Goal: Task Accomplishment & Management: Manage account settings

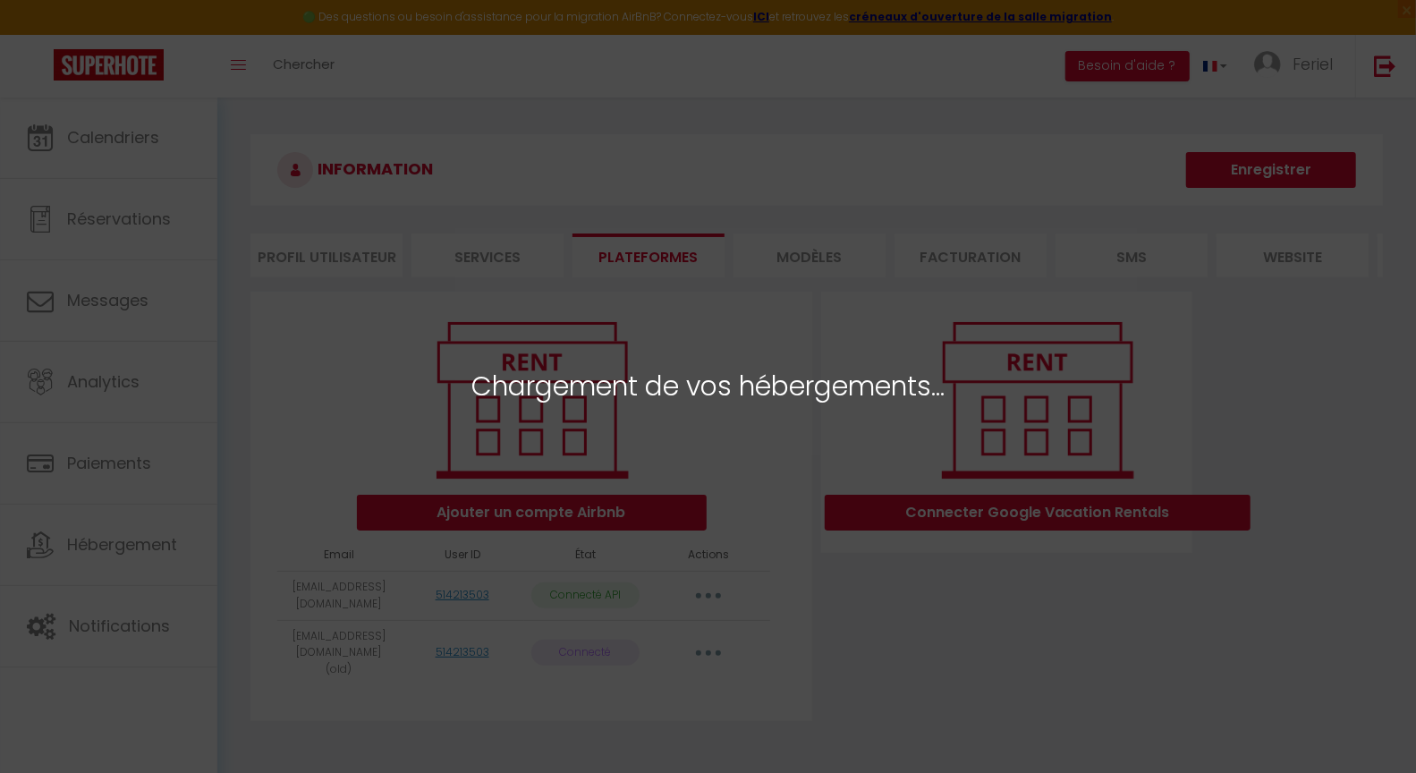
select select "28952"
select select "39709"
select select "48696"
select select "53612"
select select "53735"
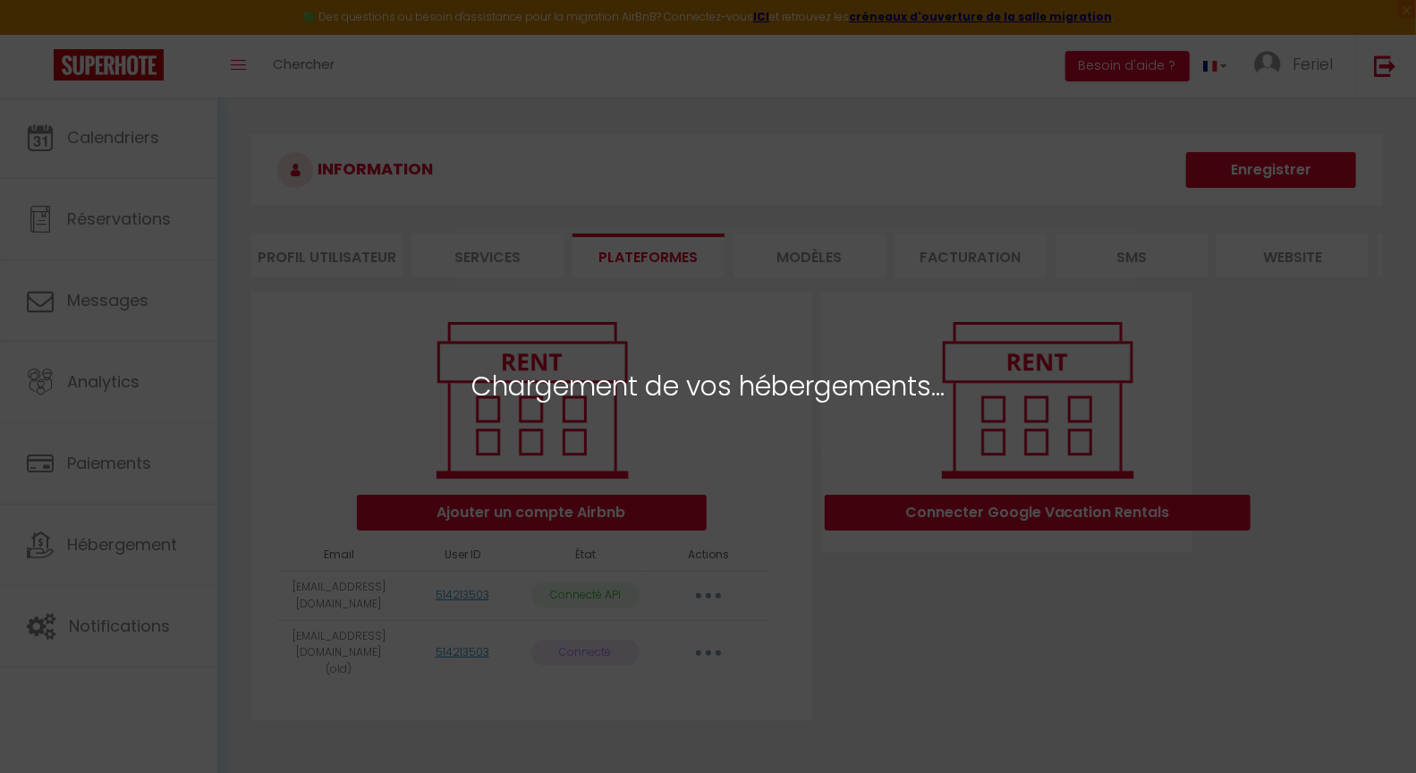
select select "54512"
select select "68295"
select select "70452"
select select "75101"
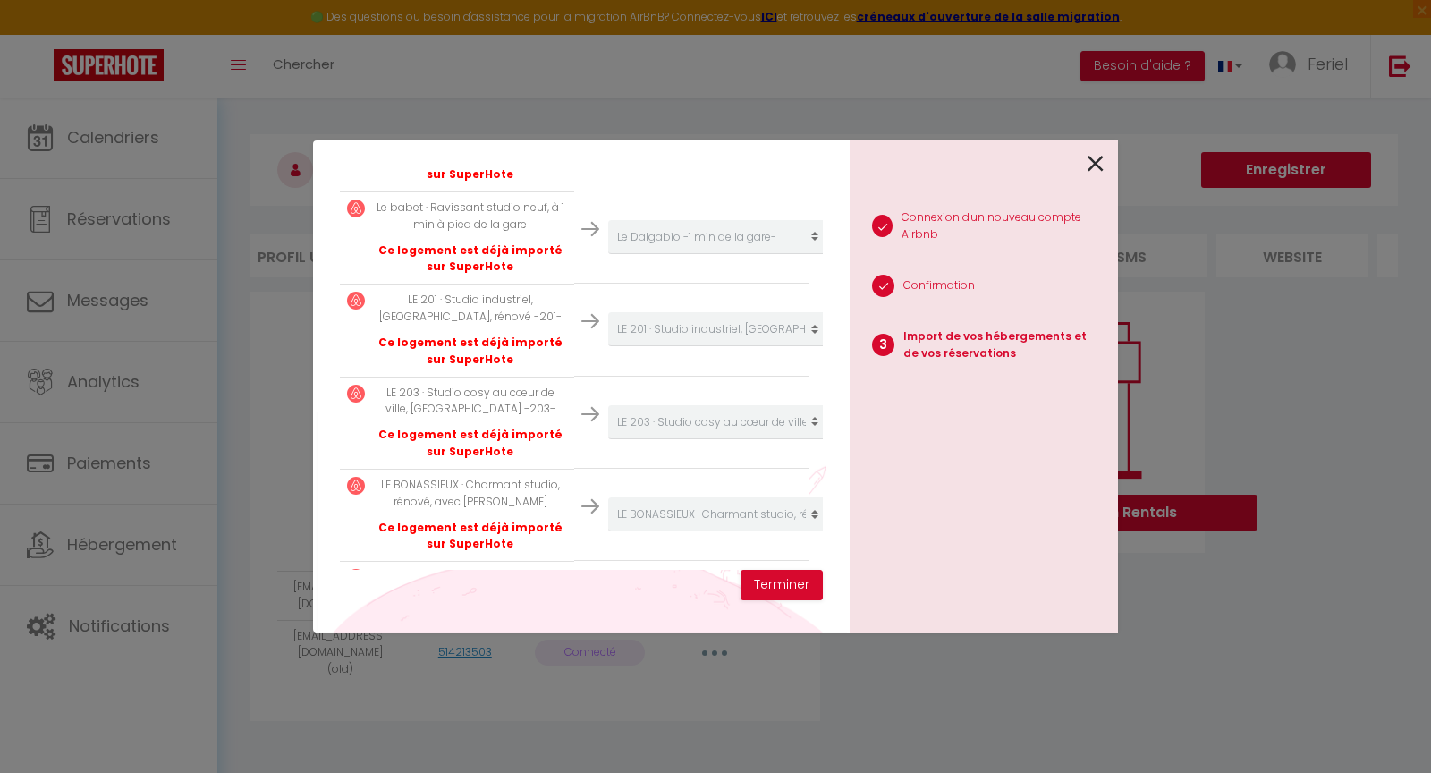
scroll to position [866, 0]
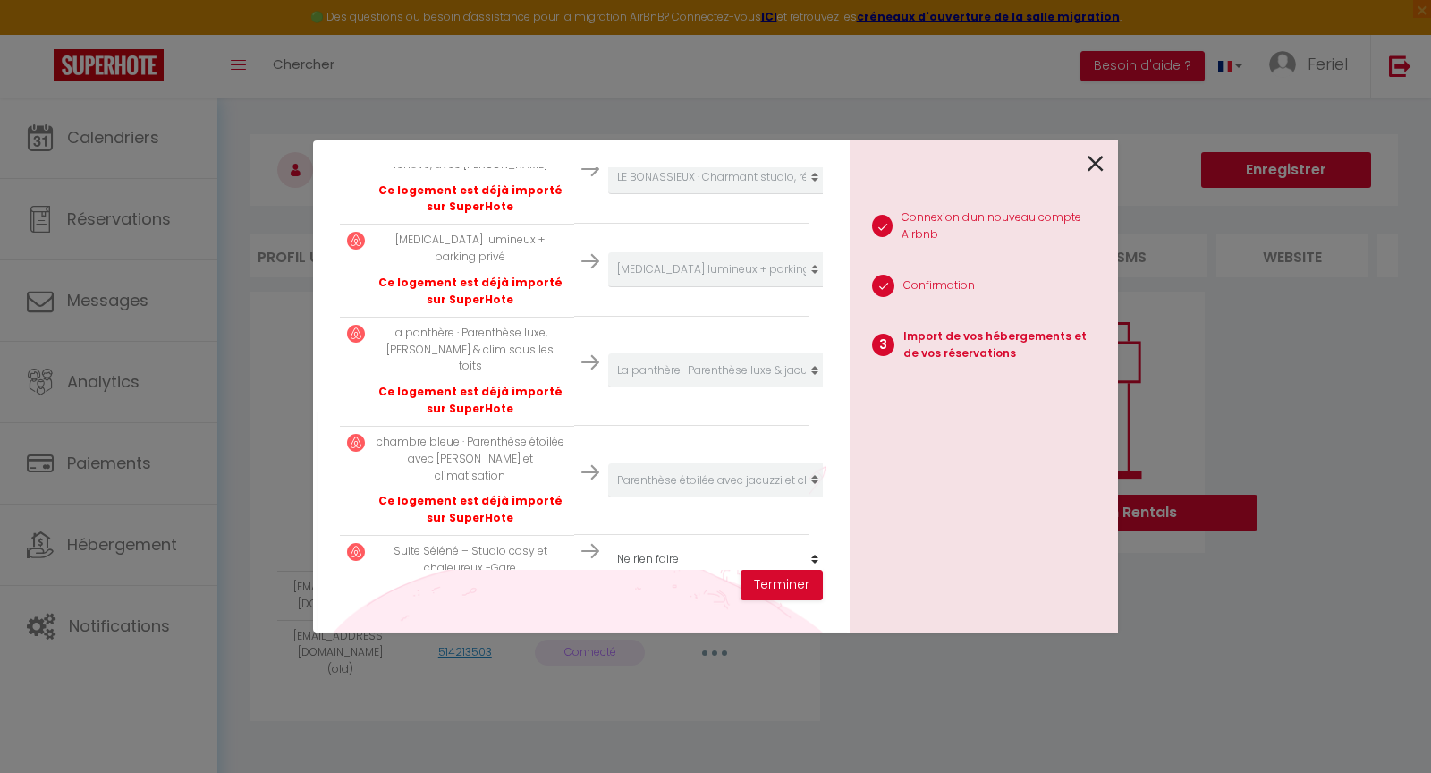
click at [693, 542] on select "Créer un nouvel hébergement Ne rien faire Studio Jaurès · Studio Jaurès, proche…" at bounding box center [718, 559] width 220 height 34
select select "create_new"
click at [792, 590] on button "Terminer" at bounding box center [782, 585] width 82 height 30
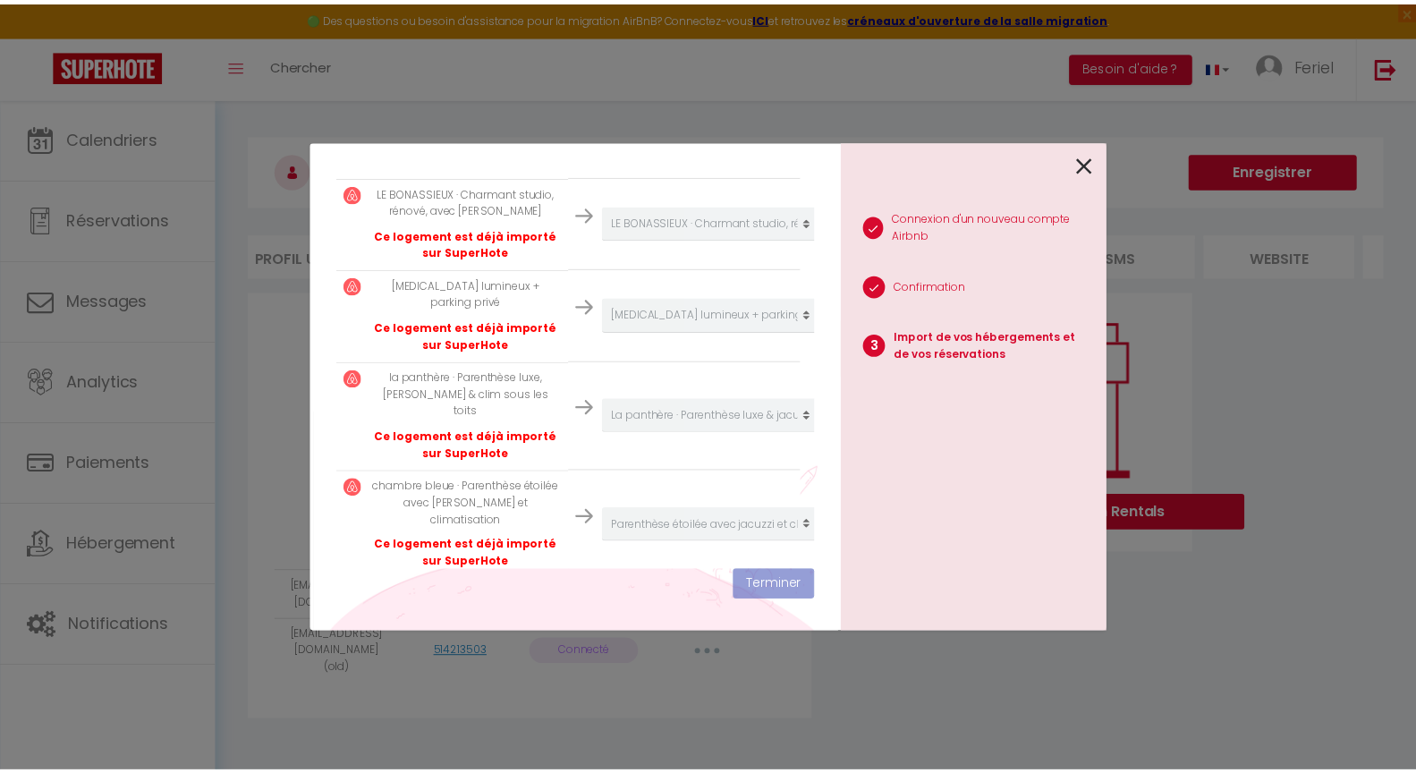
scroll to position [911, 0]
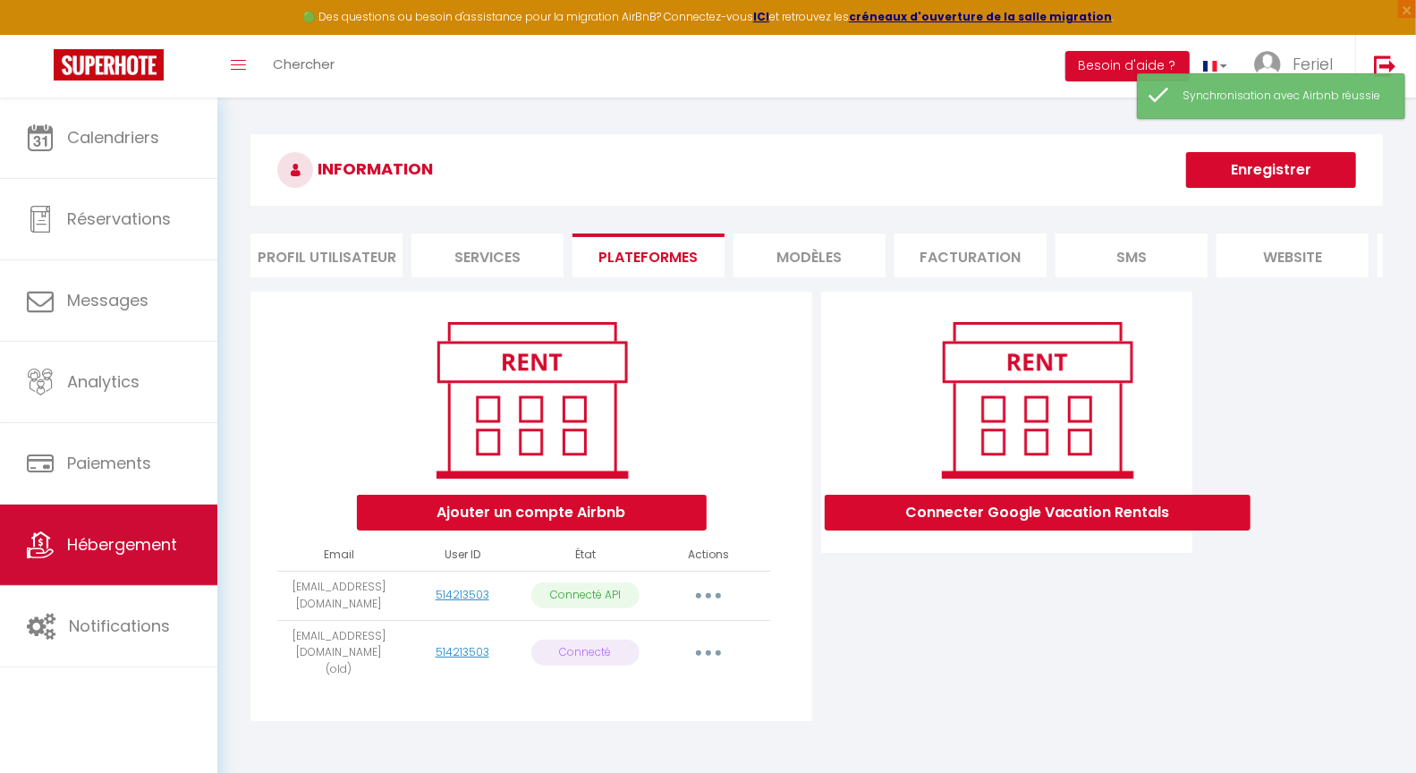
click at [176, 523] on link "Hébergement" at bounding box center [108, 545] width 217 height 81
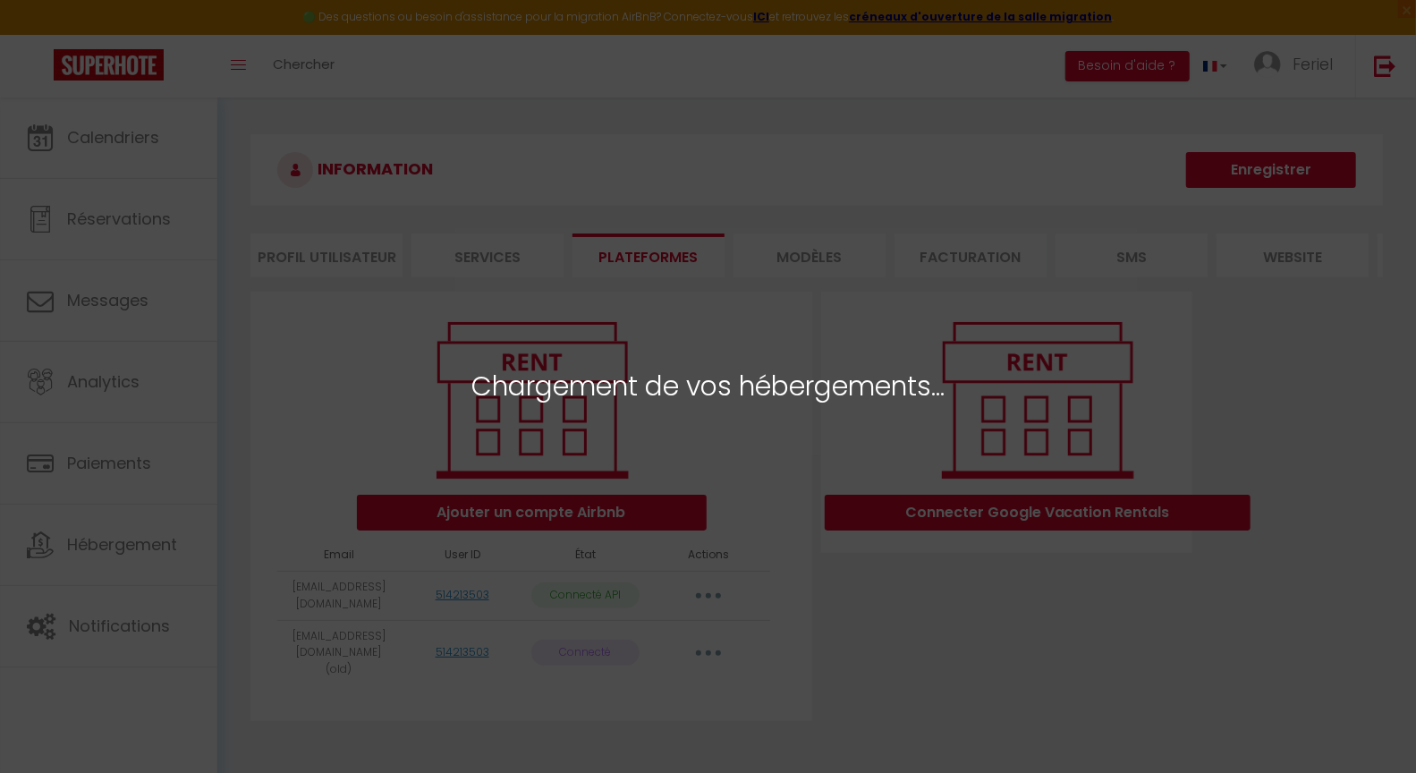
select select "28952"
select select "39709"
select select "48696"
select select "53612"
select select "53735"
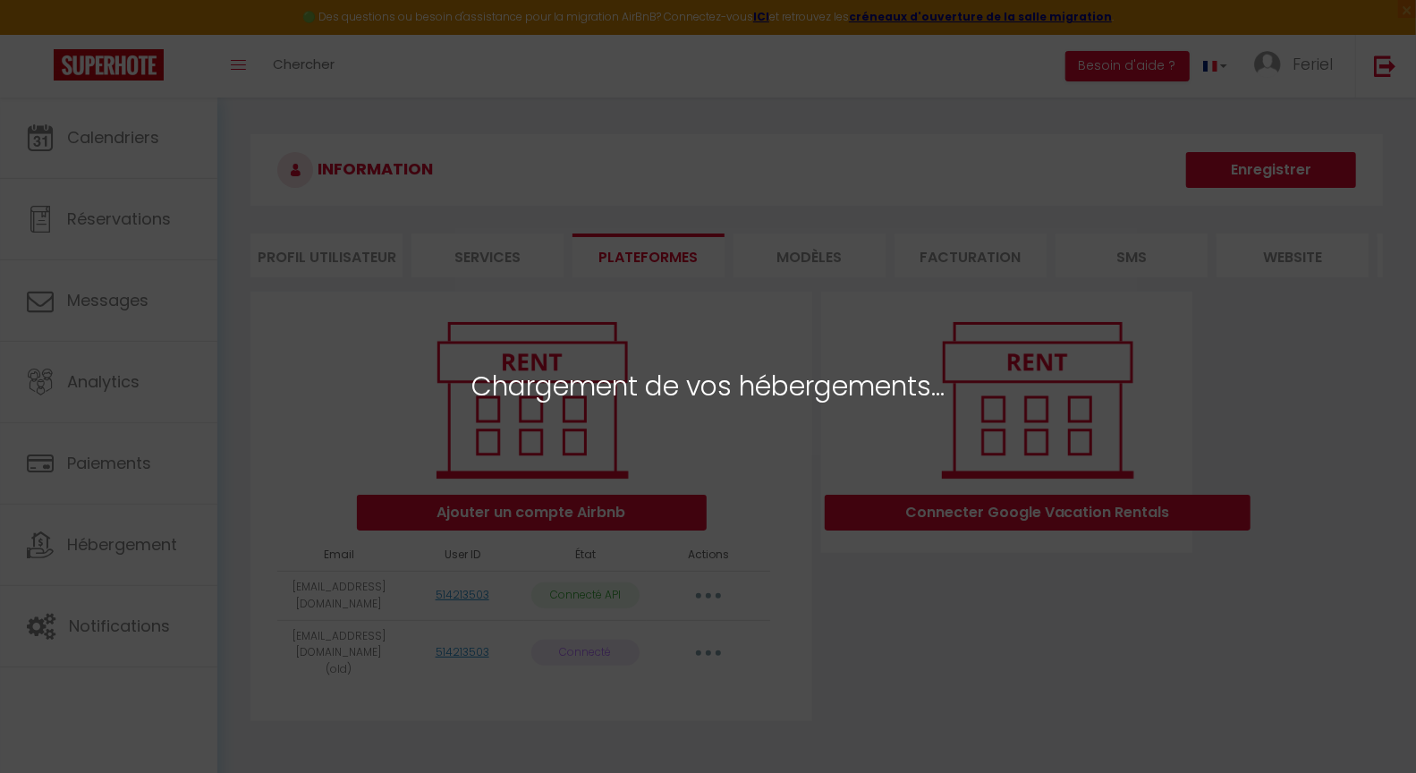
select select "54512"
select select "68295"
select select "70452"
select select "75101"
select select
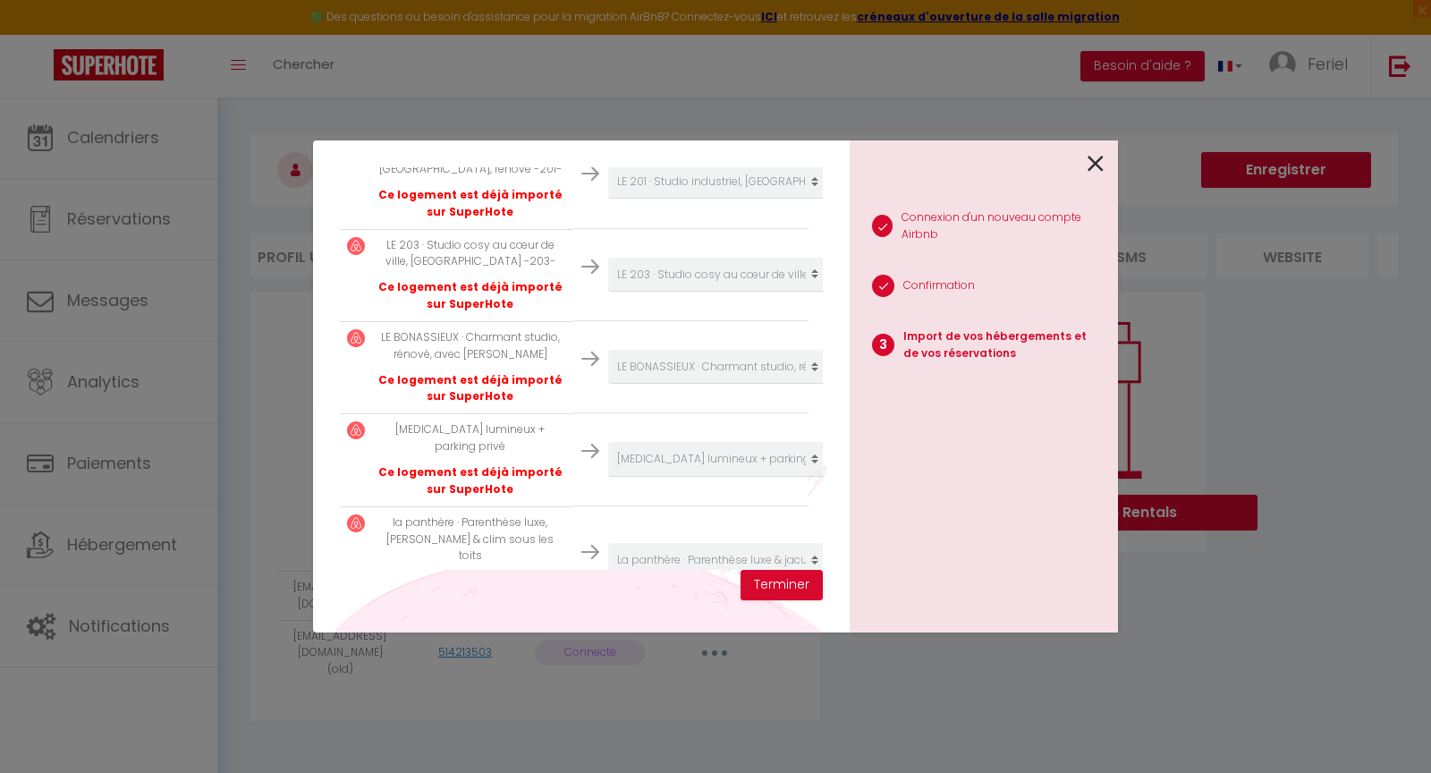
scroll to position [866, 0]
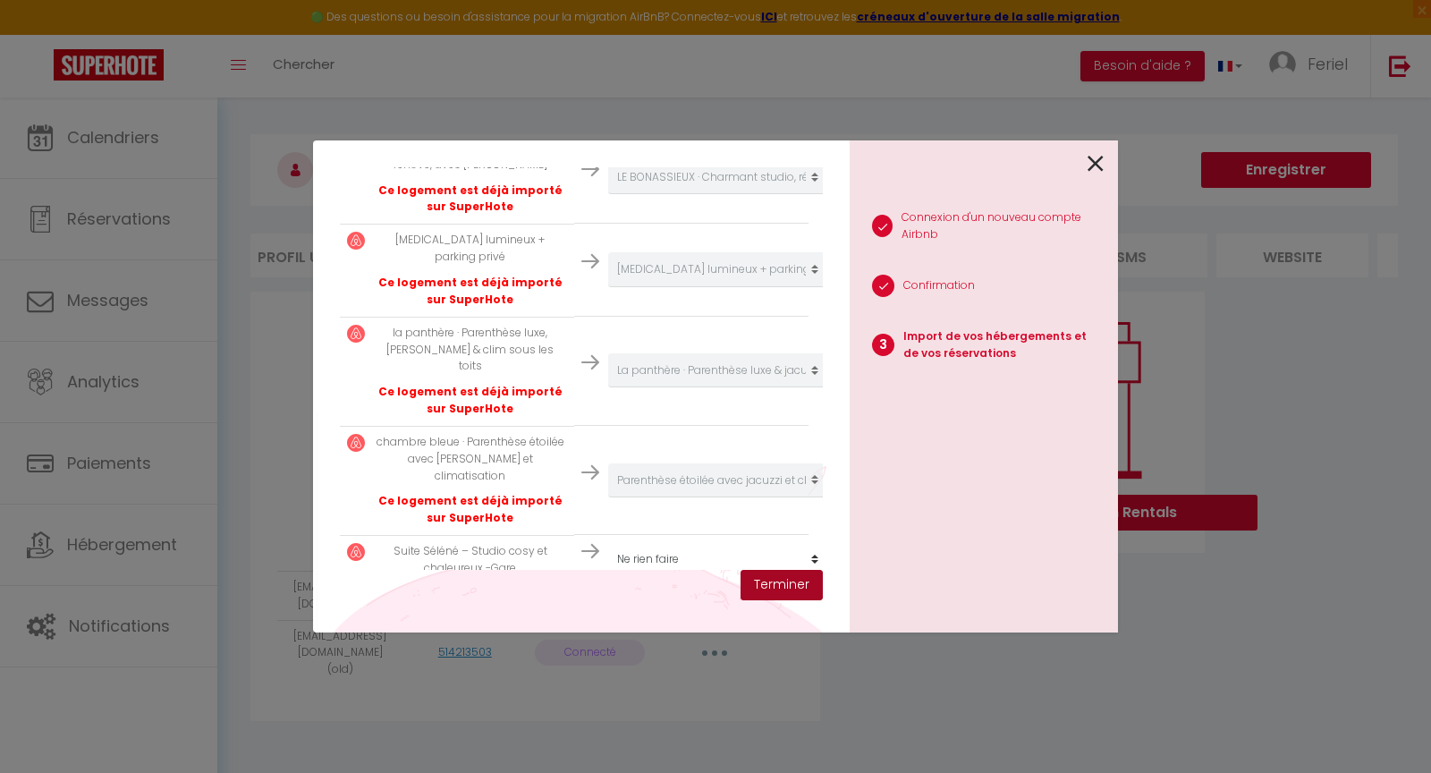
click at [758, 581] on button "Terminer" at bounding box center [782, 585] width 82 height 30
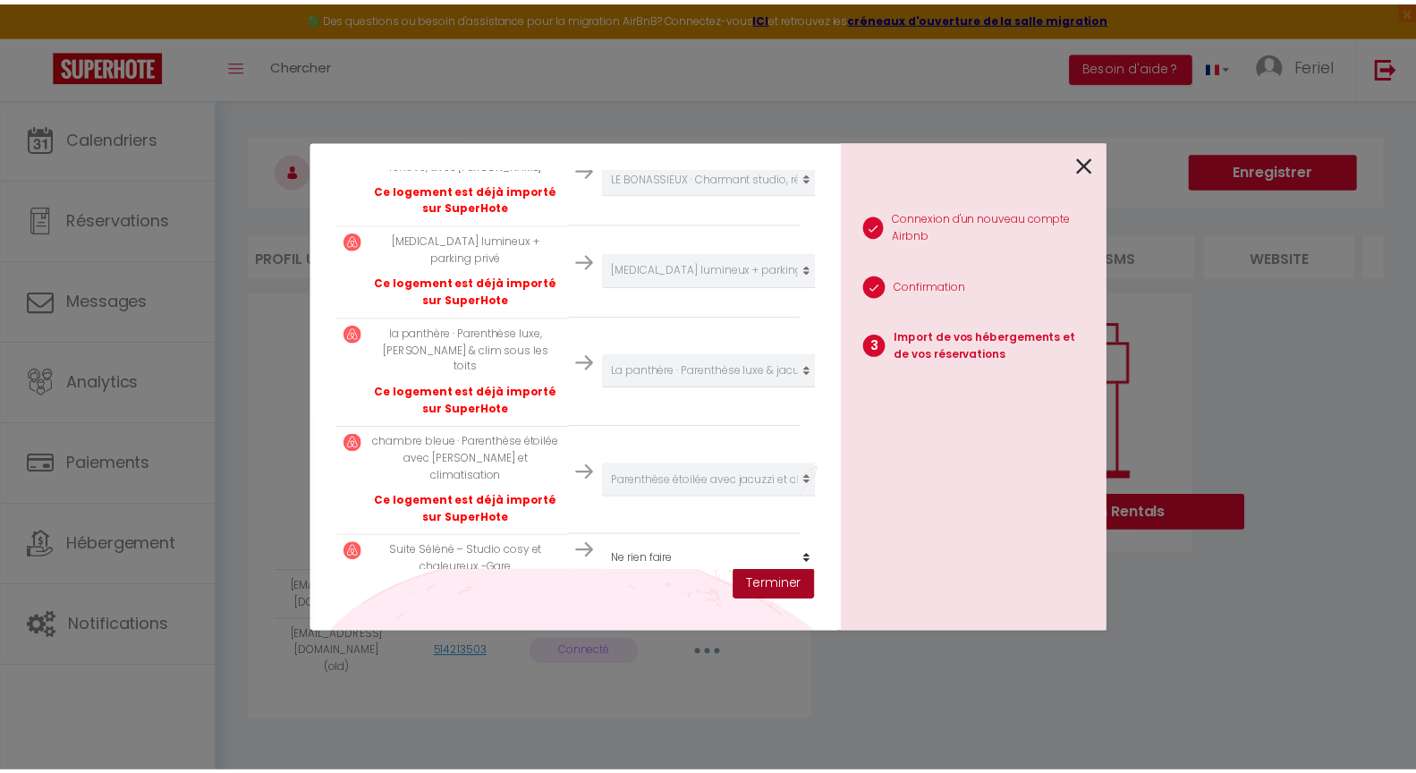
scroll to position [911, 0]
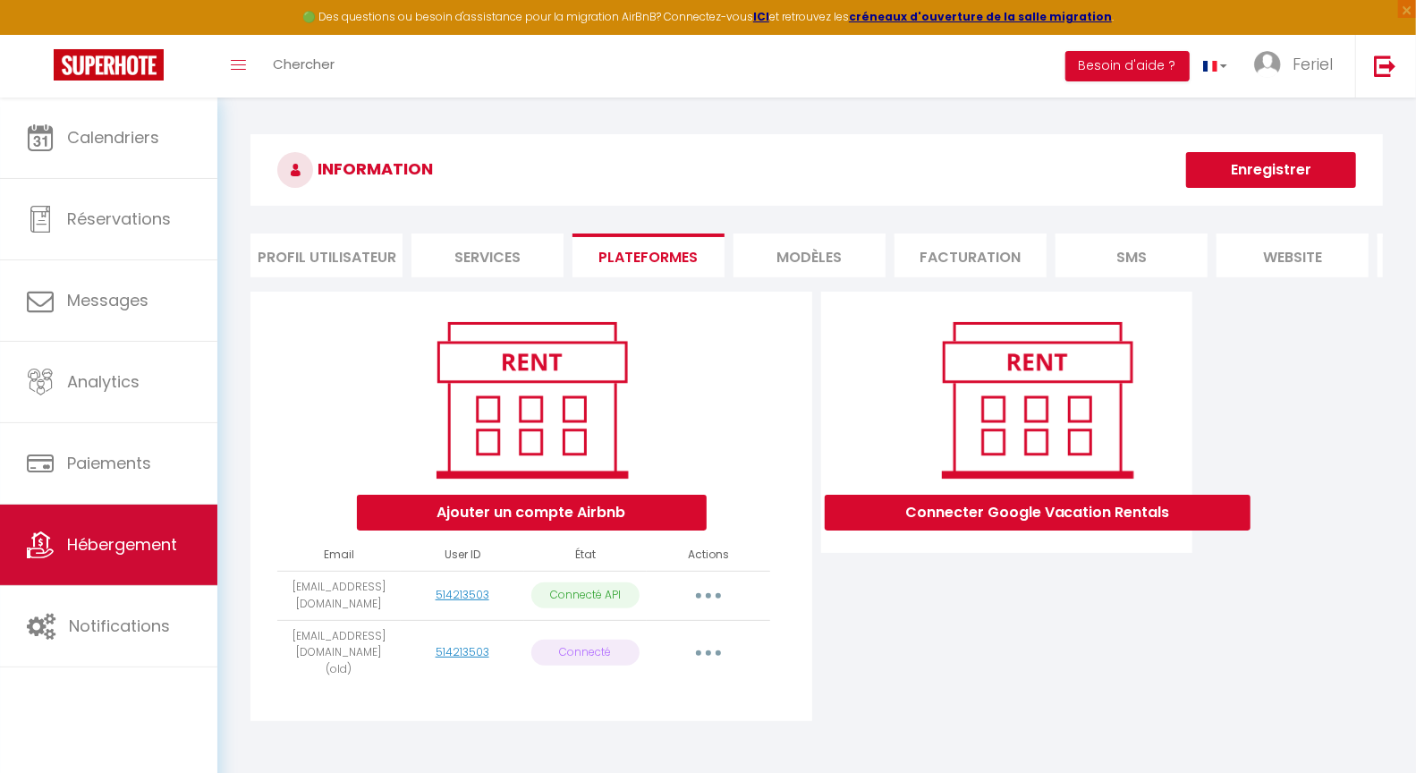
click at [170, 522] on link "Hébergement" at bounding box center [108, 545] width 217 height 81
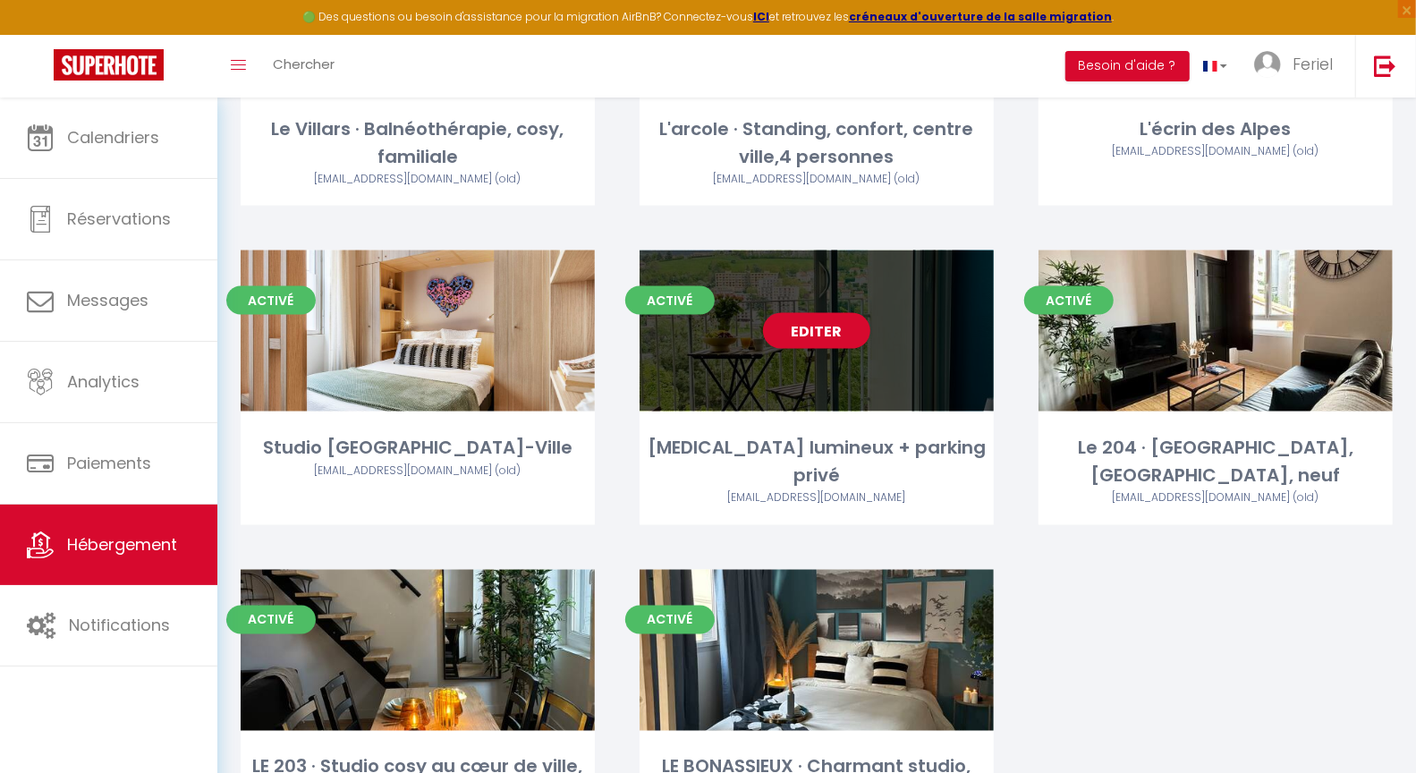
scroll to position [1759, 0]
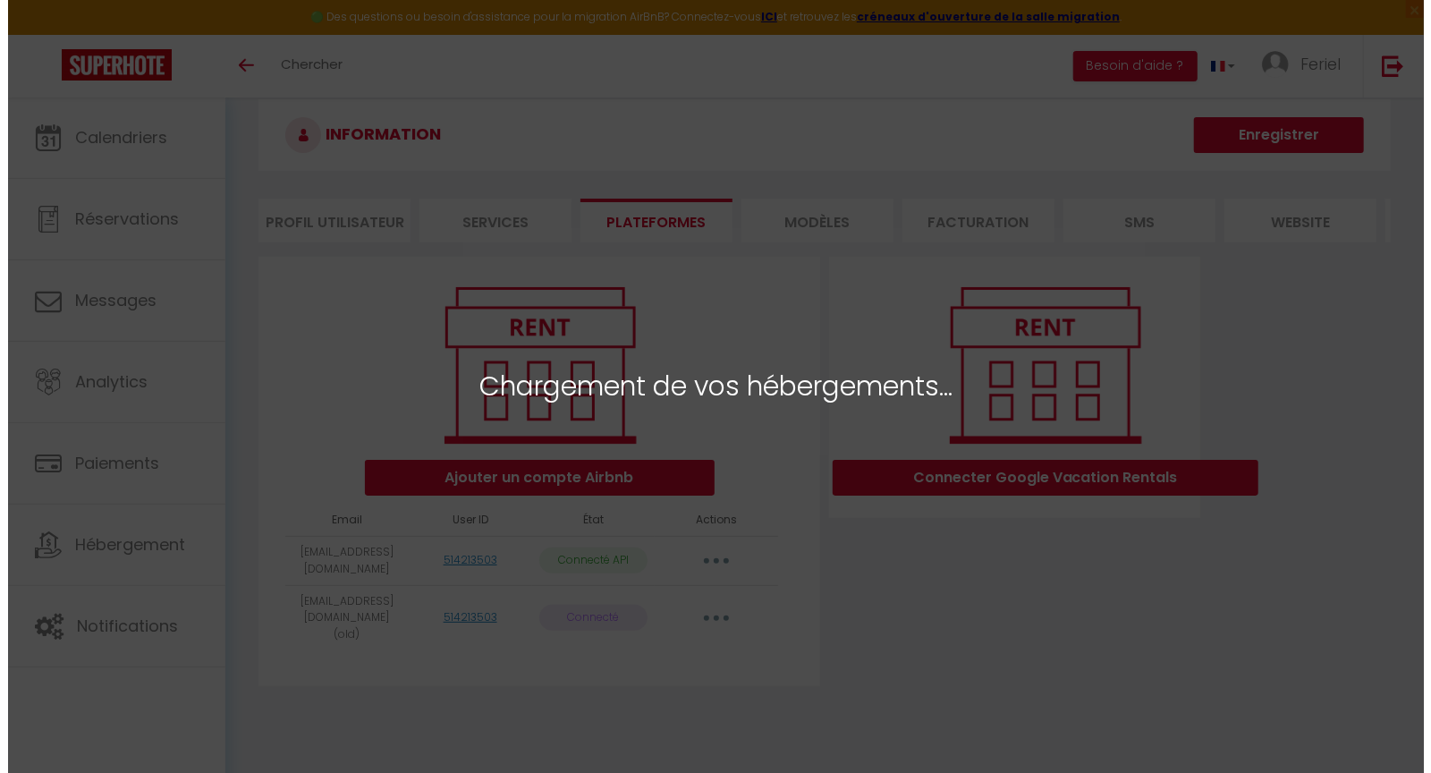
scroll to position [31, 0]
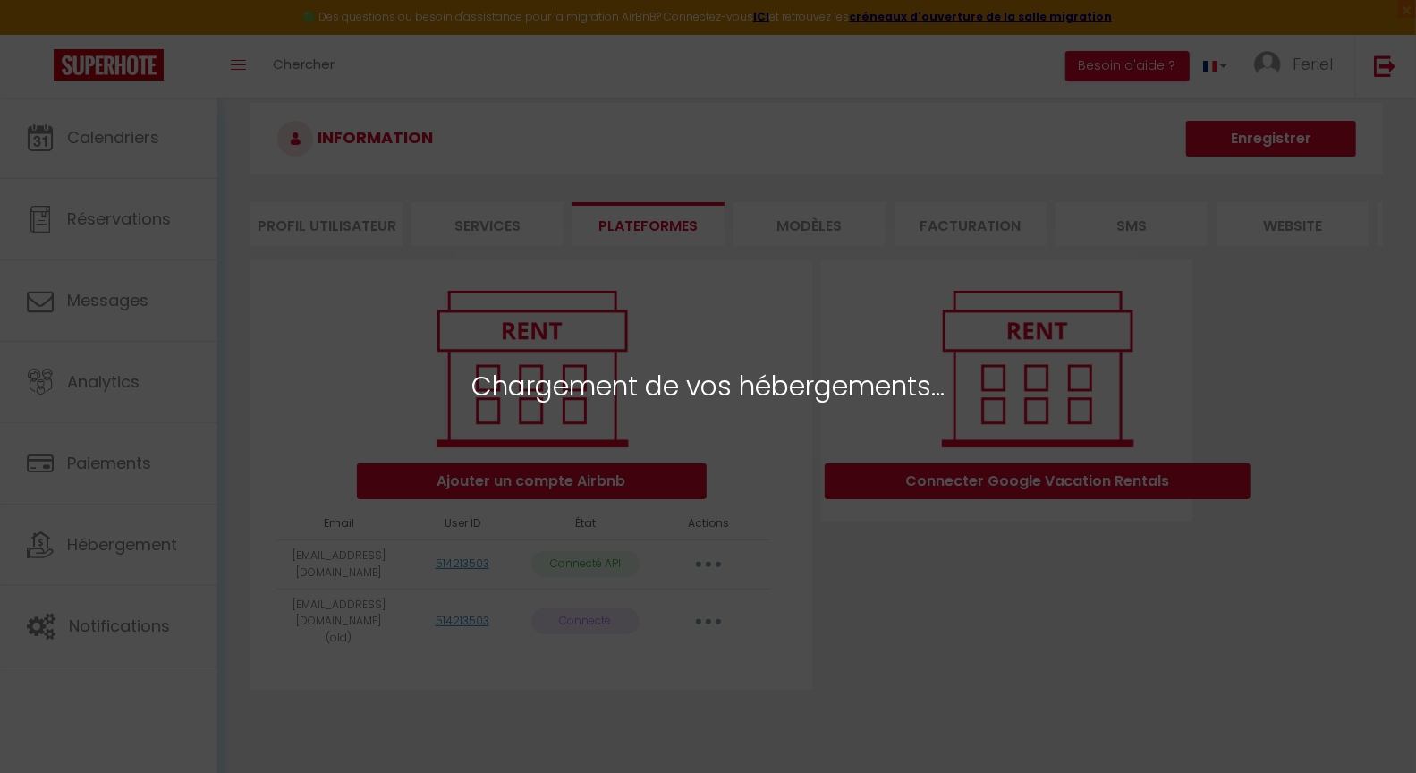
select select "28952"
select select "39709"
select select "48696"
select select "53612"
select select "53735"
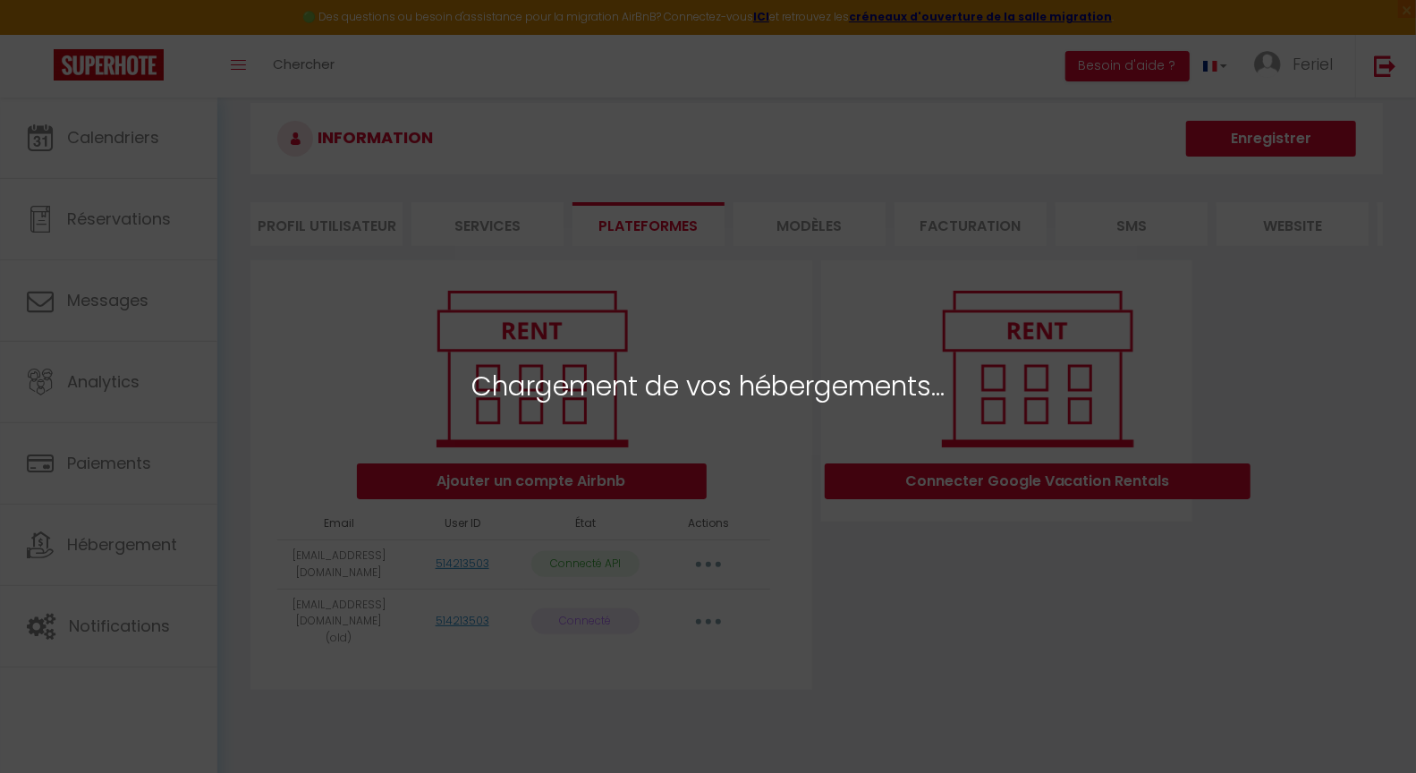
select select "54512"
select select "68295"
select select "70452"
select select "75101"
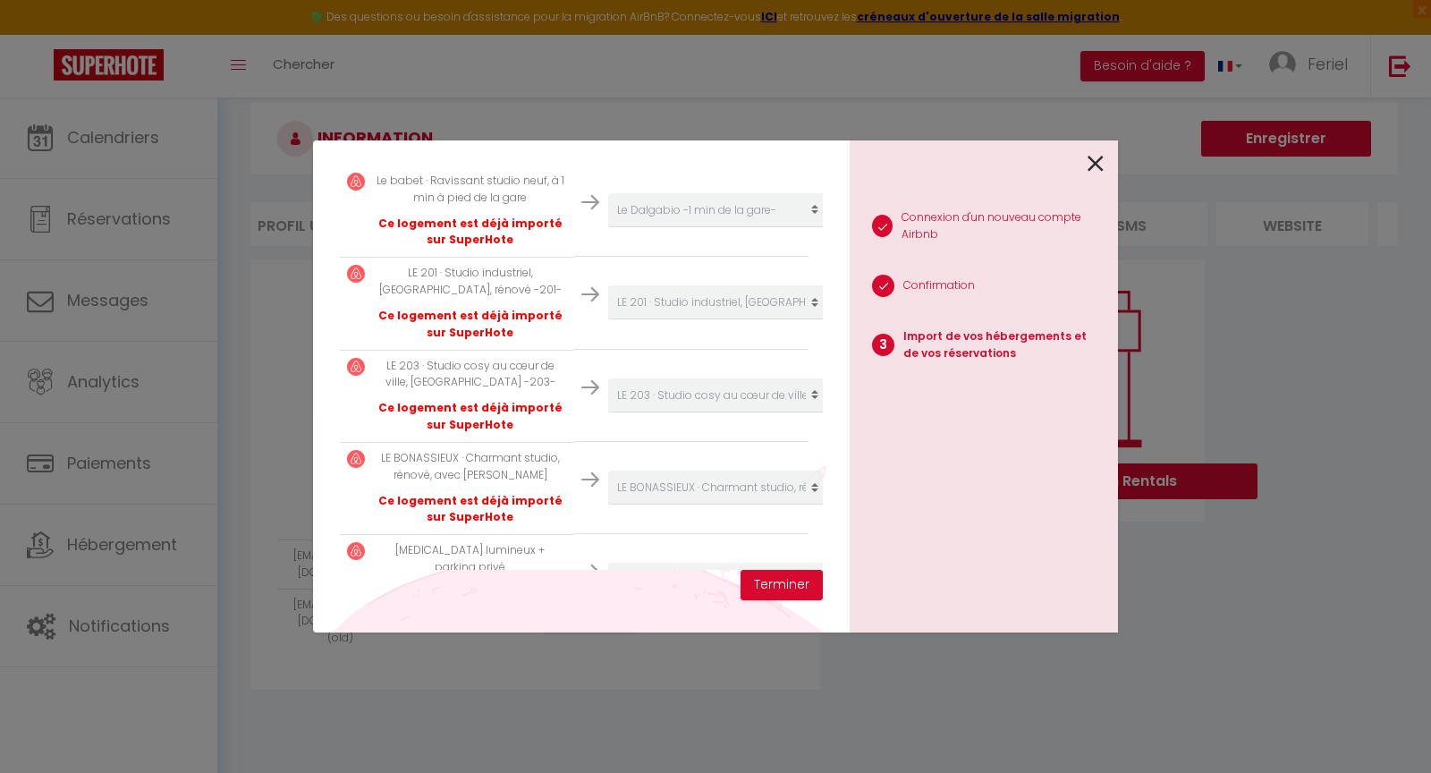
scroll to position [866, 0]
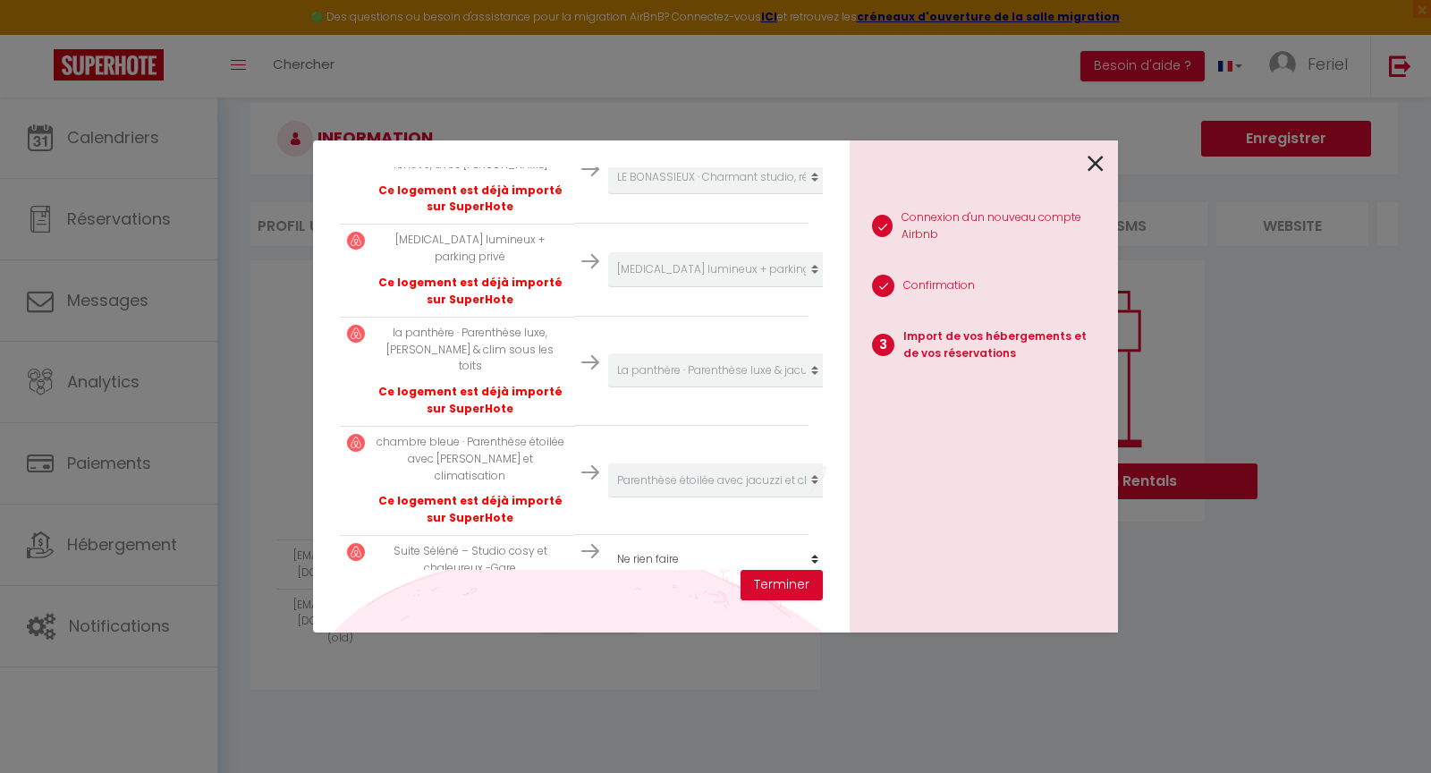
click at [754, 542] on select "Créer un nouvel hébergement Ne rien faire Studio Jaurès · Studio [GEOGRAPHIC_DA…" at bounding box center [718, 559] width 220 height 34
click at [750, 542] on select "Créer un nouvel hébergement Ne rien faire Studio Jaurès · Studio [GEOGRAPHIC_DA…" at bounding box center [718, 559] width 220 height 34
select select "create_new"
click at [799, 590] on button "Terminer" at bounding box center [782, 585] width 82 height 30
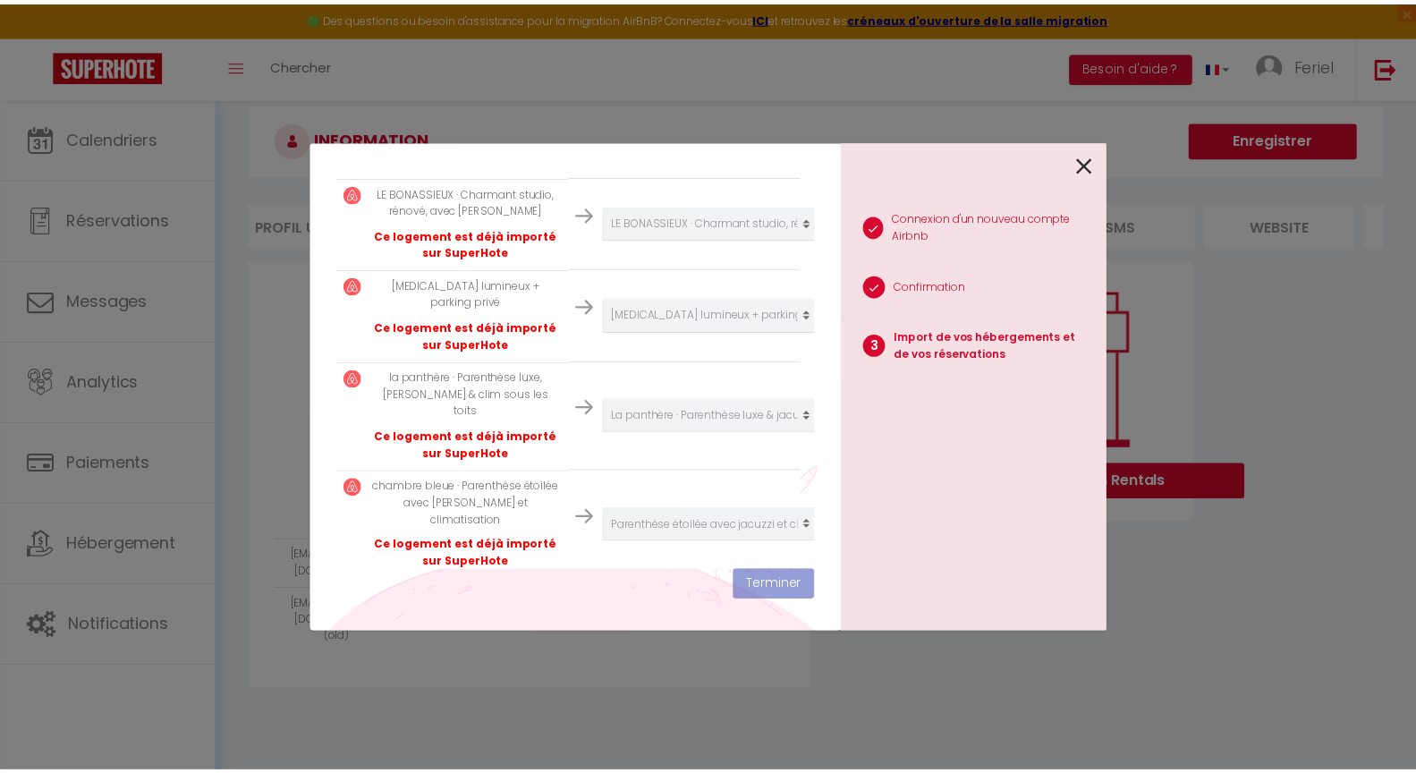
scroll to position [911, 0]
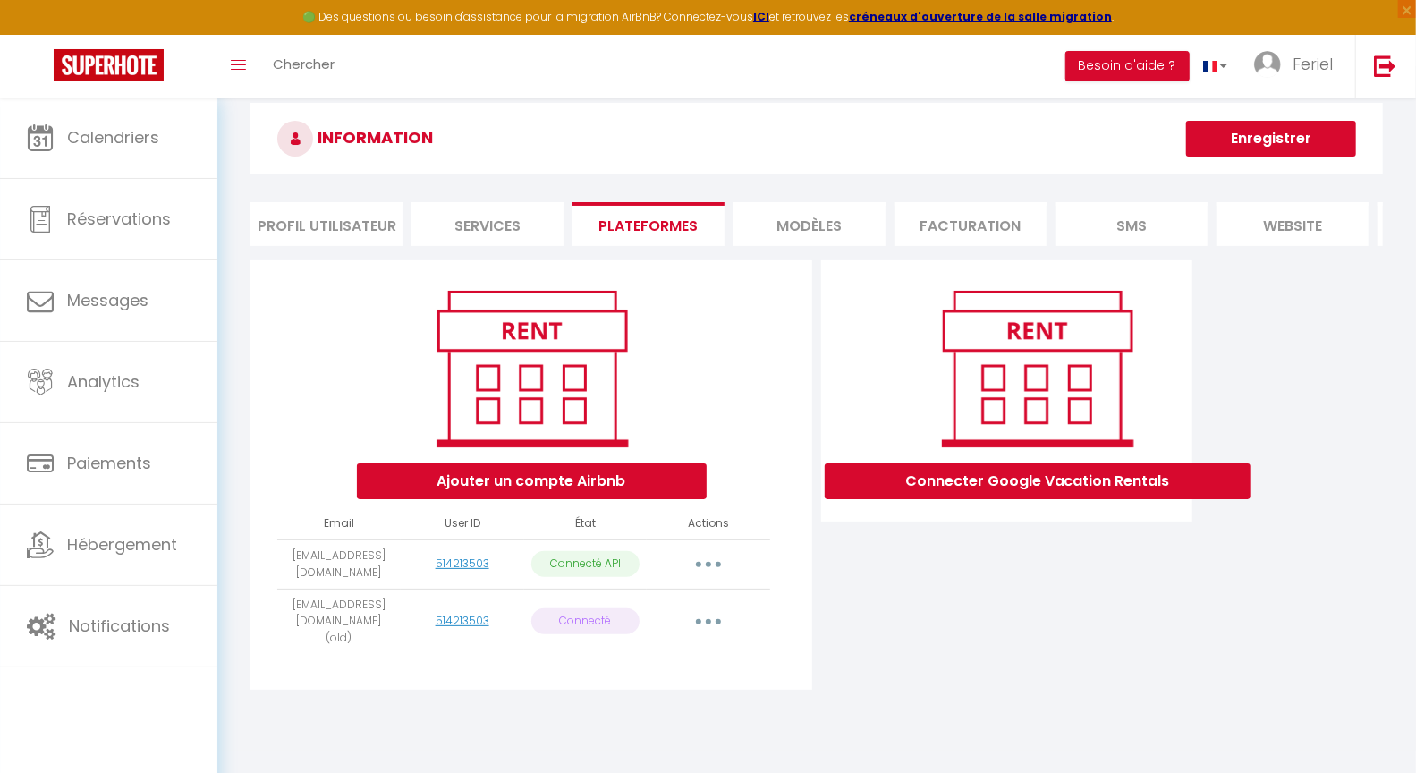
click at [330, 218] on li "Profil Utilisateur" at bounding box center [326, 224] width 152 height 44
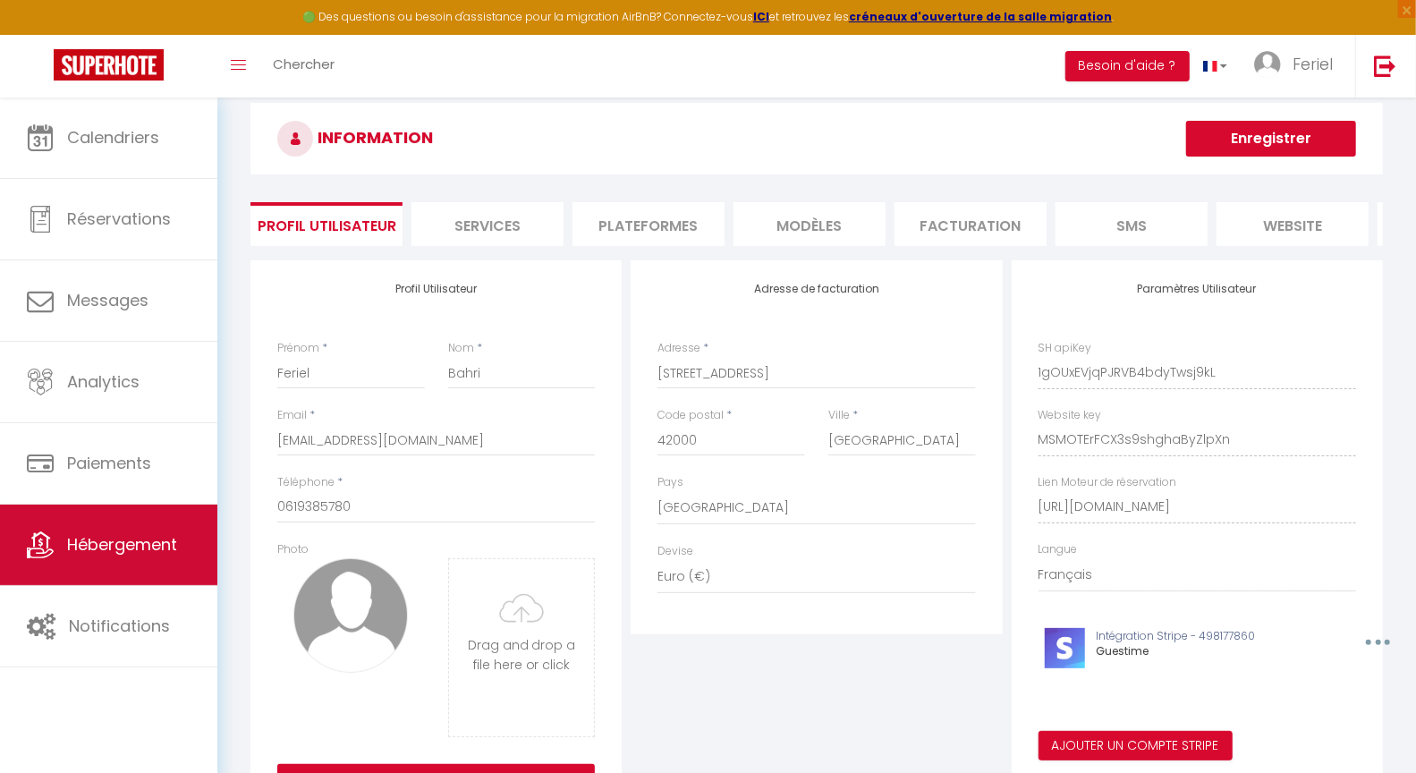
click at [140, 557] on link "Hébergement" at bounding box center [108, 545] width 217 height 81
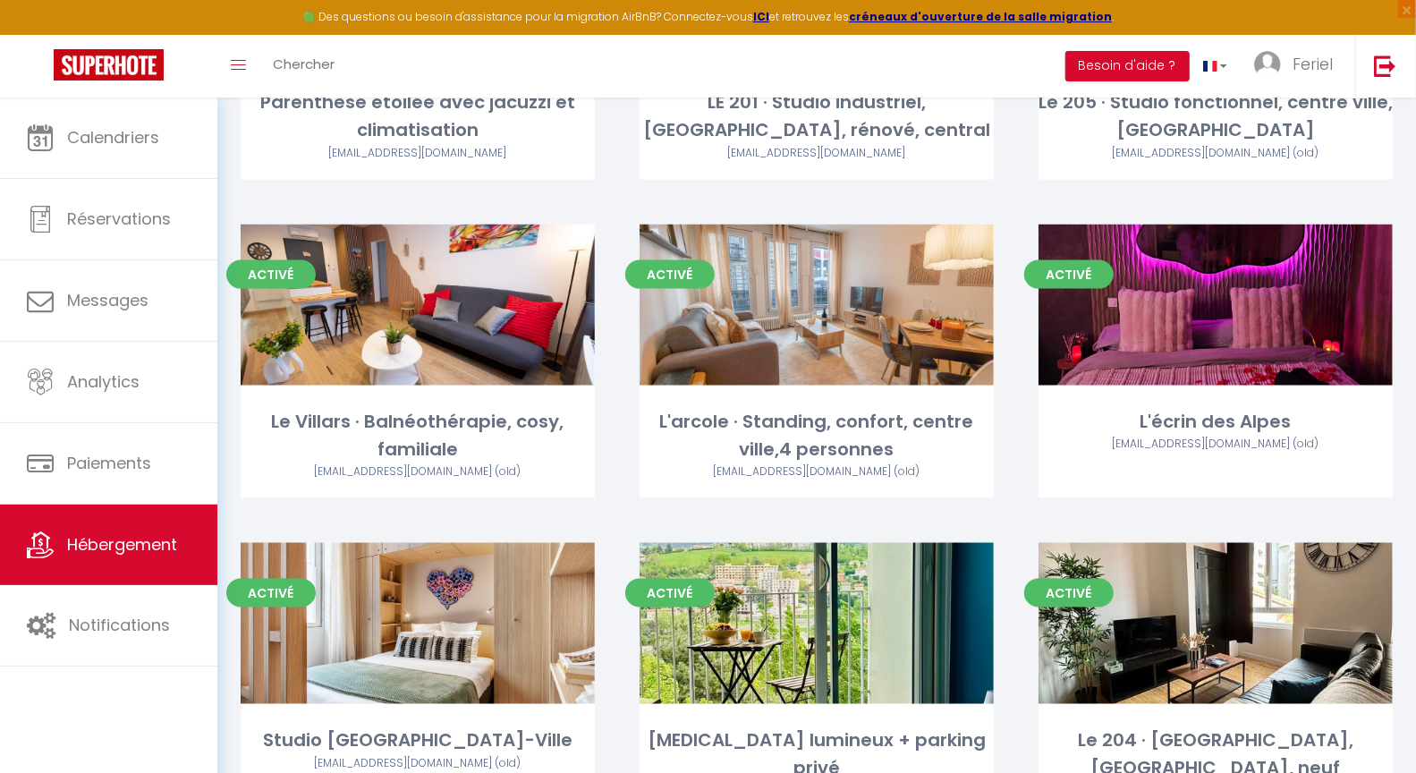
scroll to position [1759, 0]
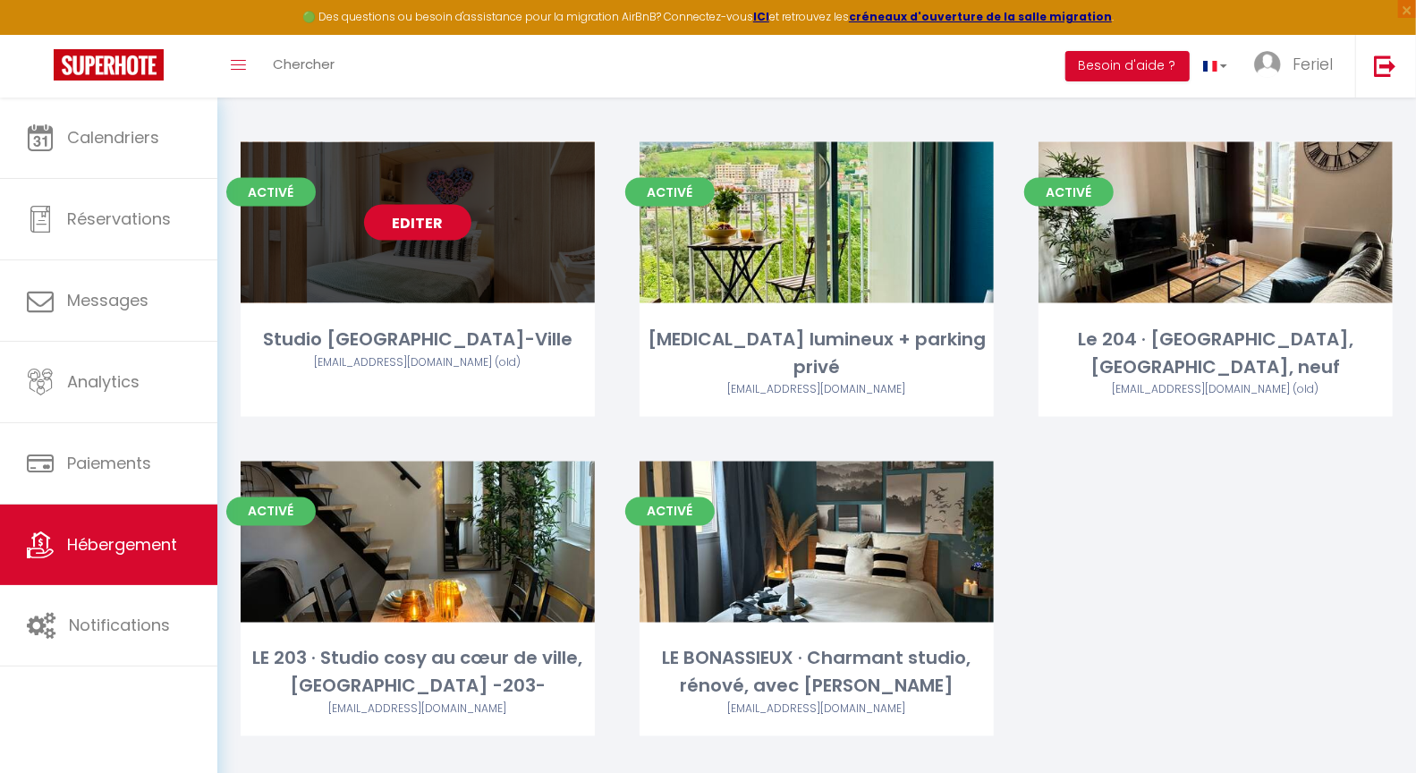
click at [440, 225] on link "Editer" at bounding box center [417, 223] width 107 height 36
select select "3"
select select "2"
select select "1"
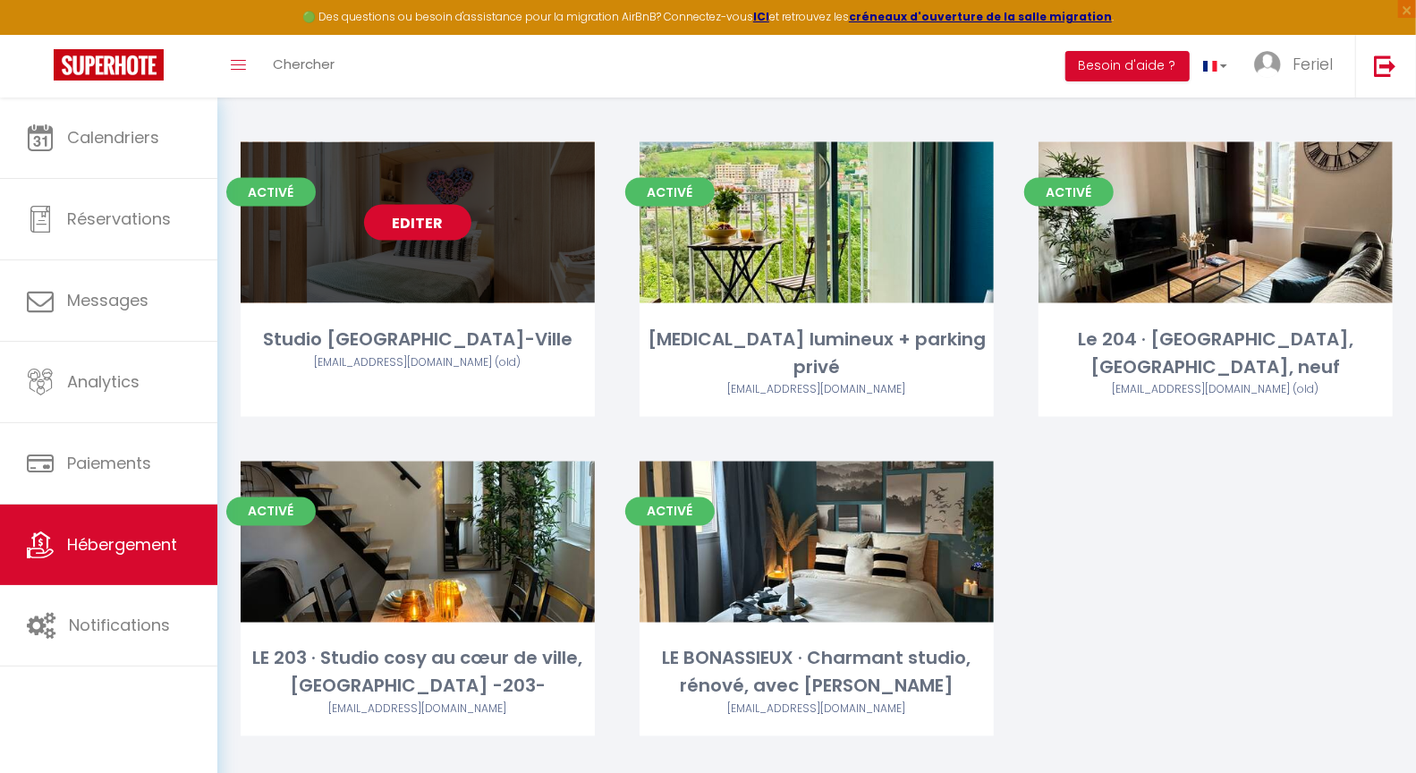
select select
select select "28"
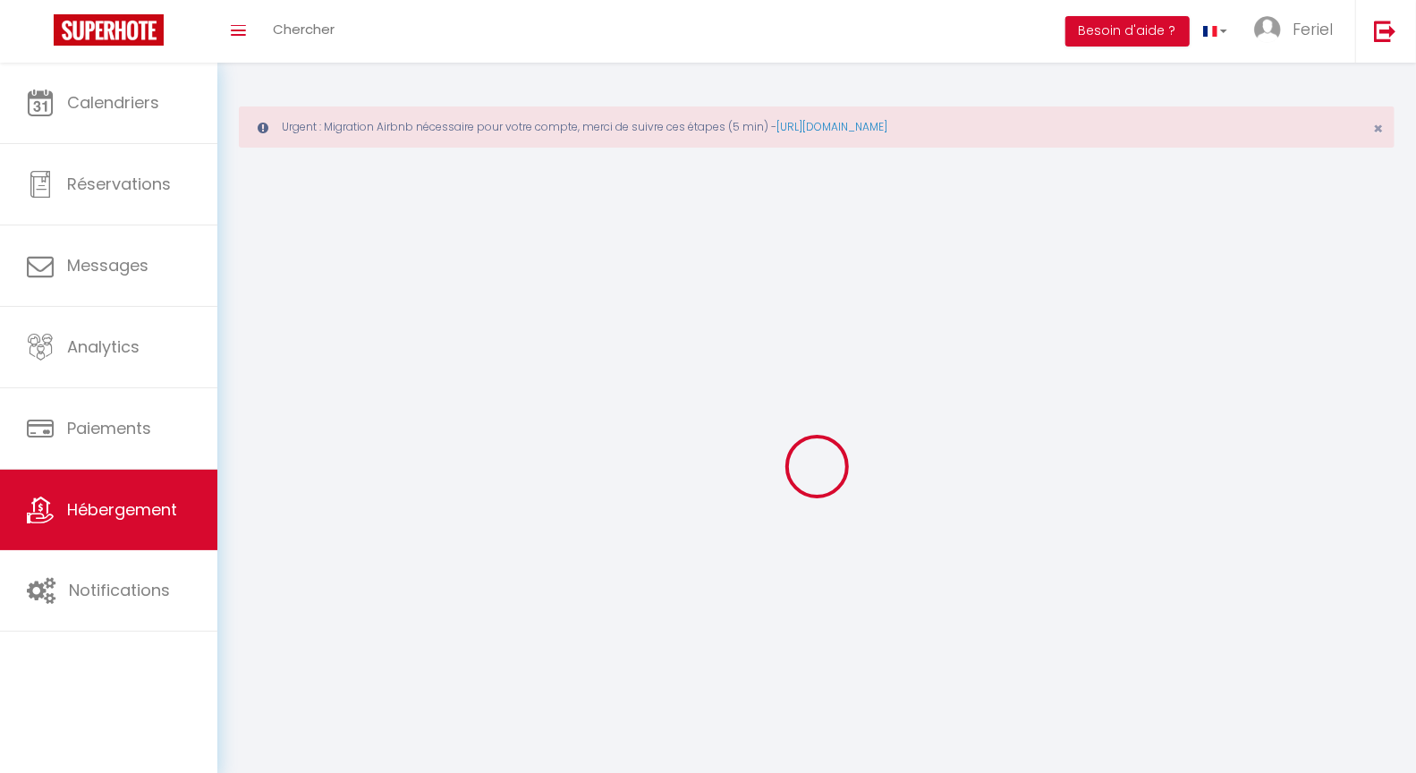
select select
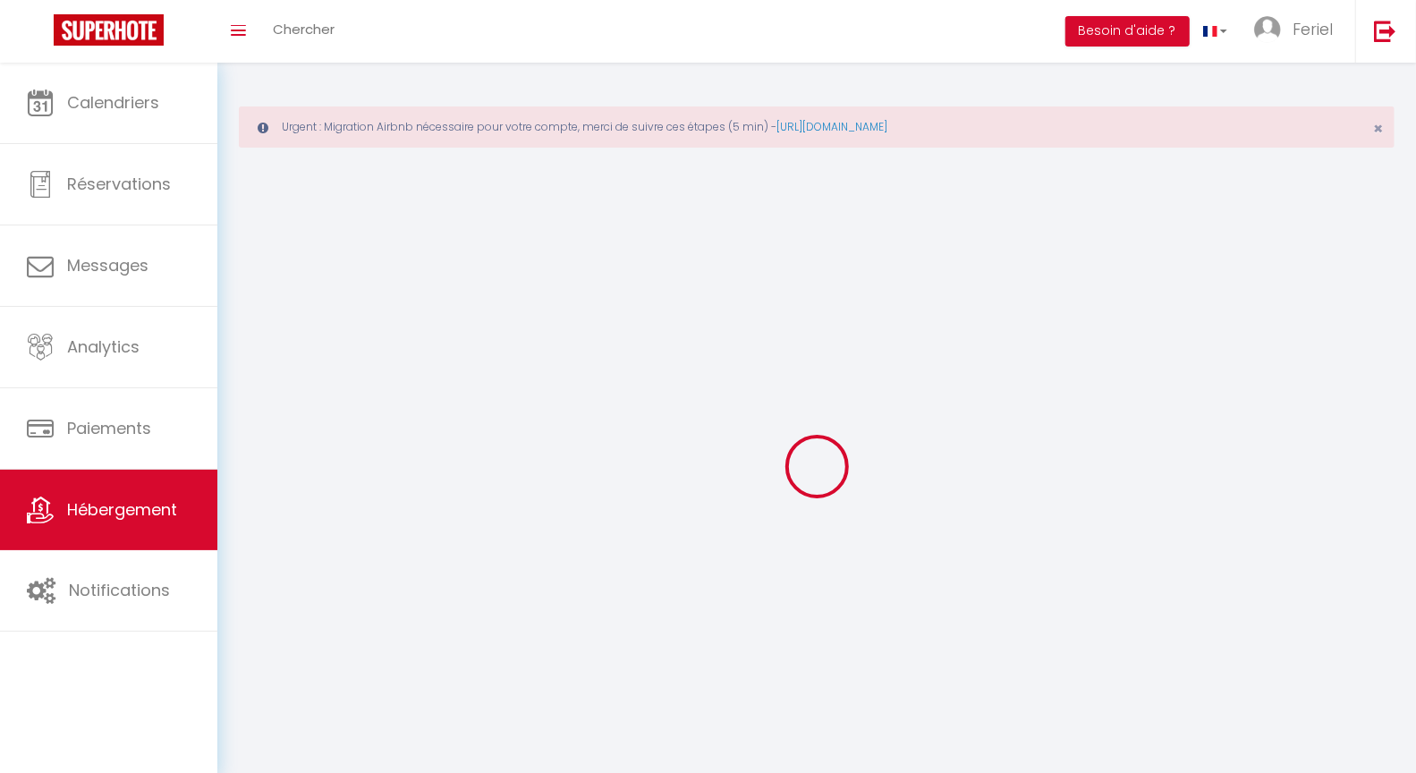
select select
checkbox input "false"
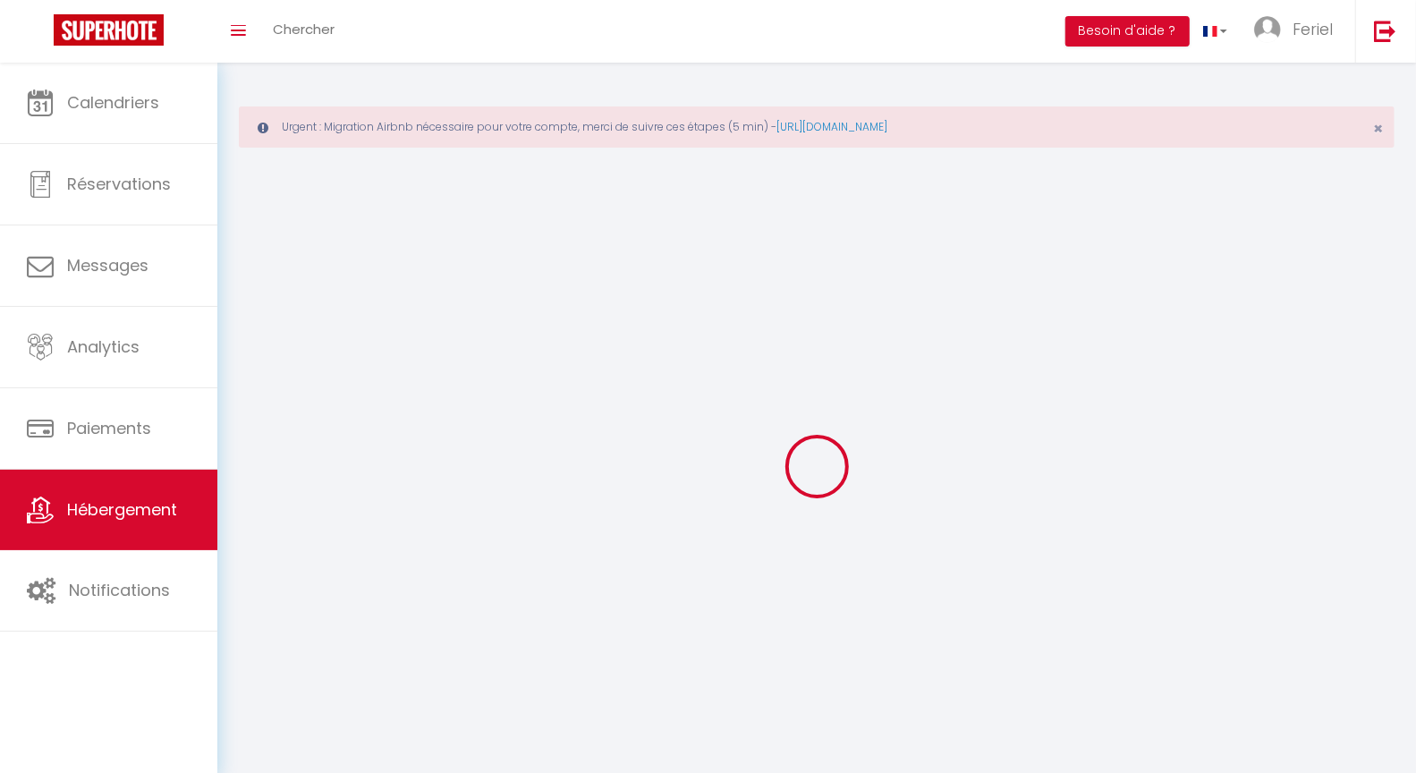
select select
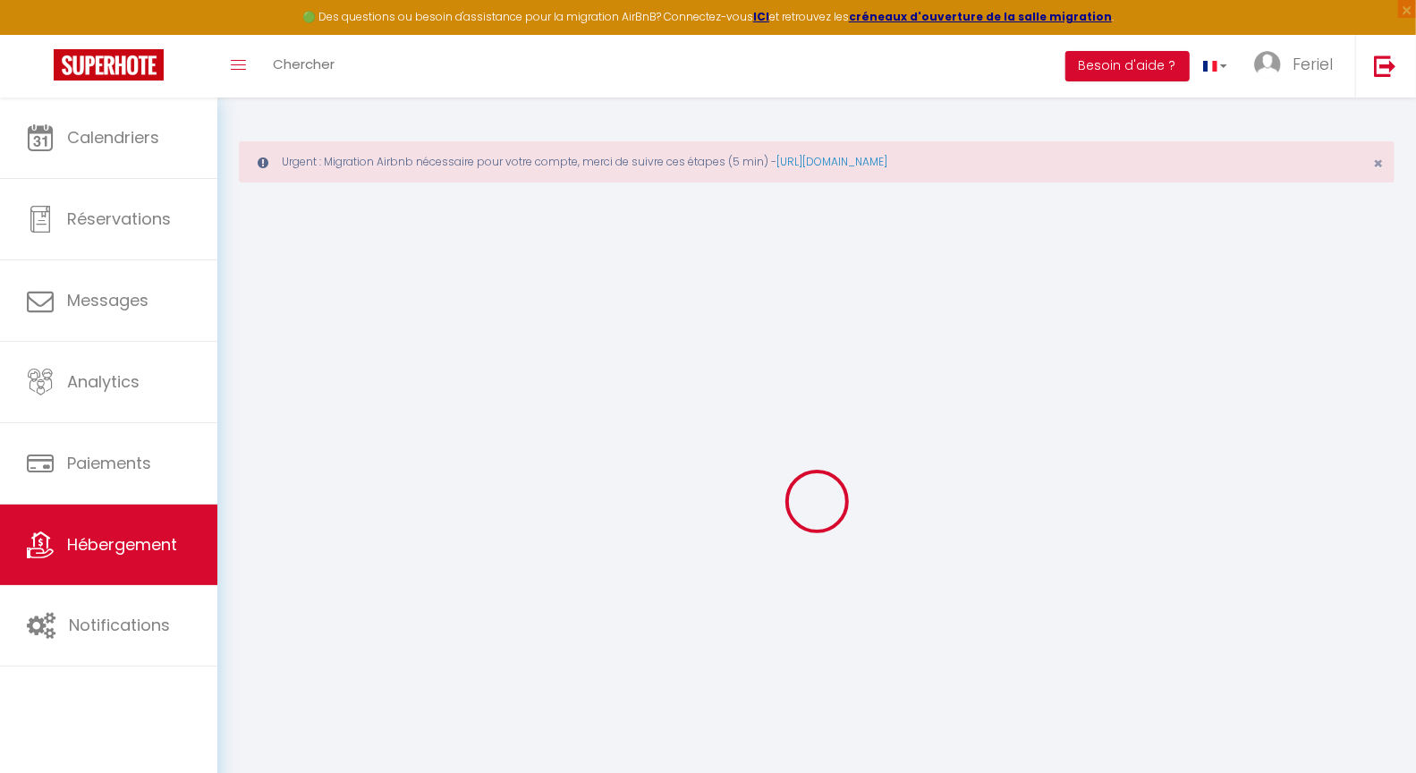
select select
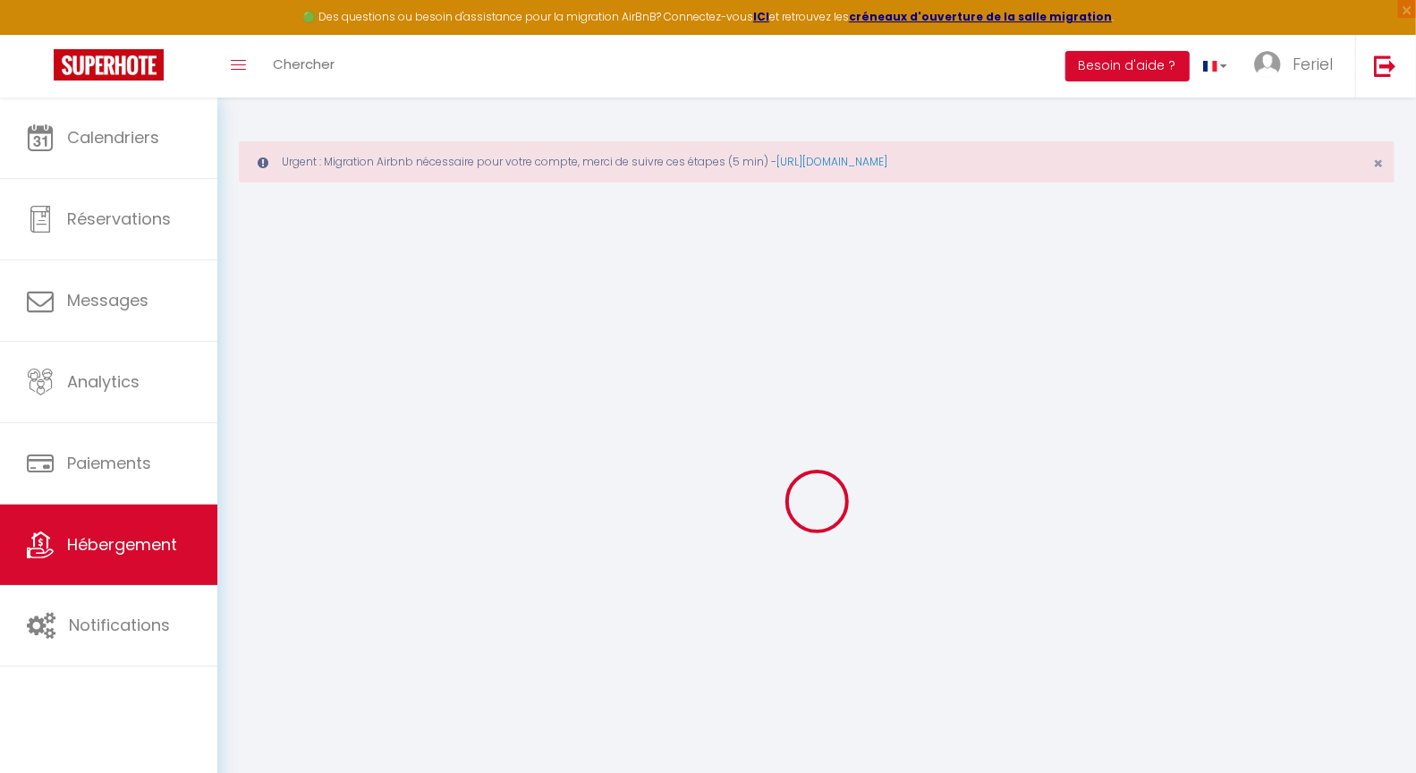
select select
checkbox input "false"
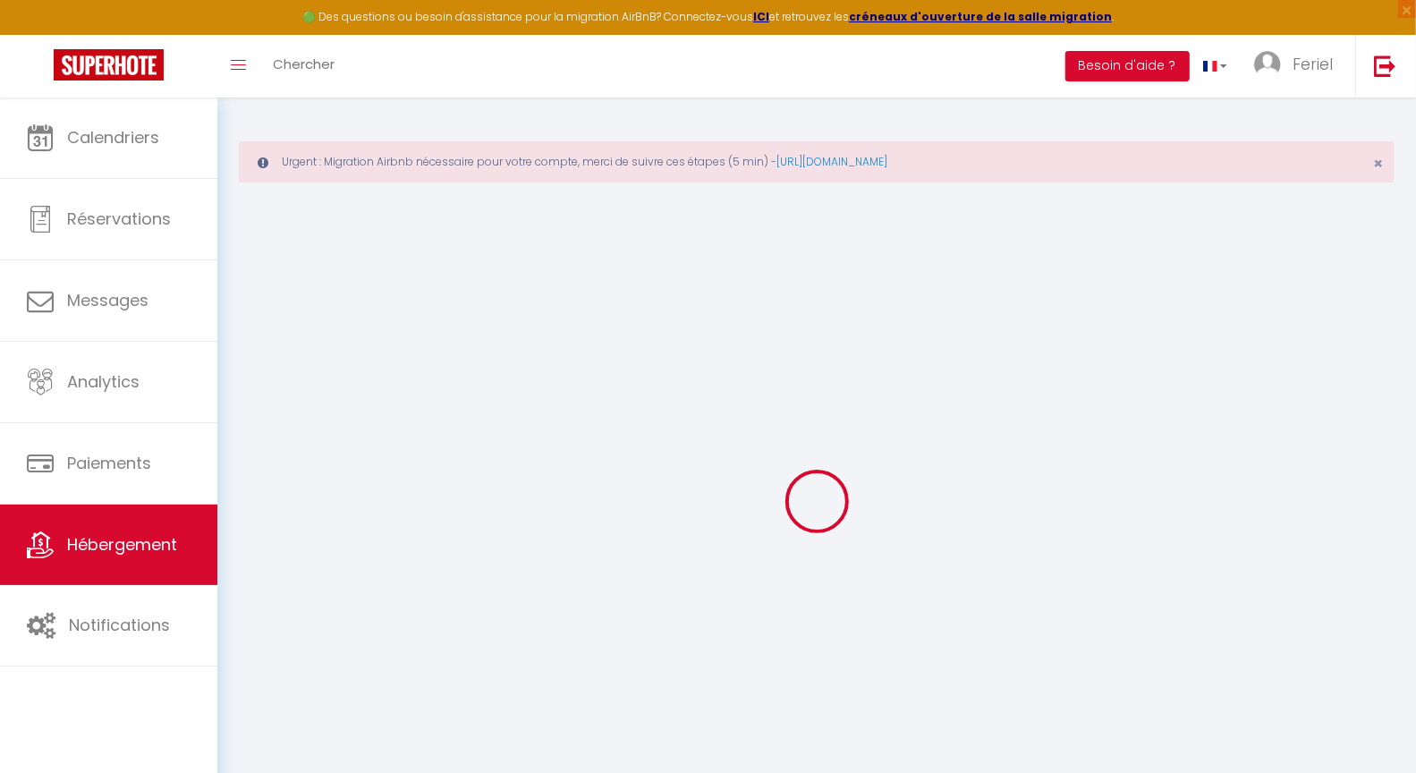
select select
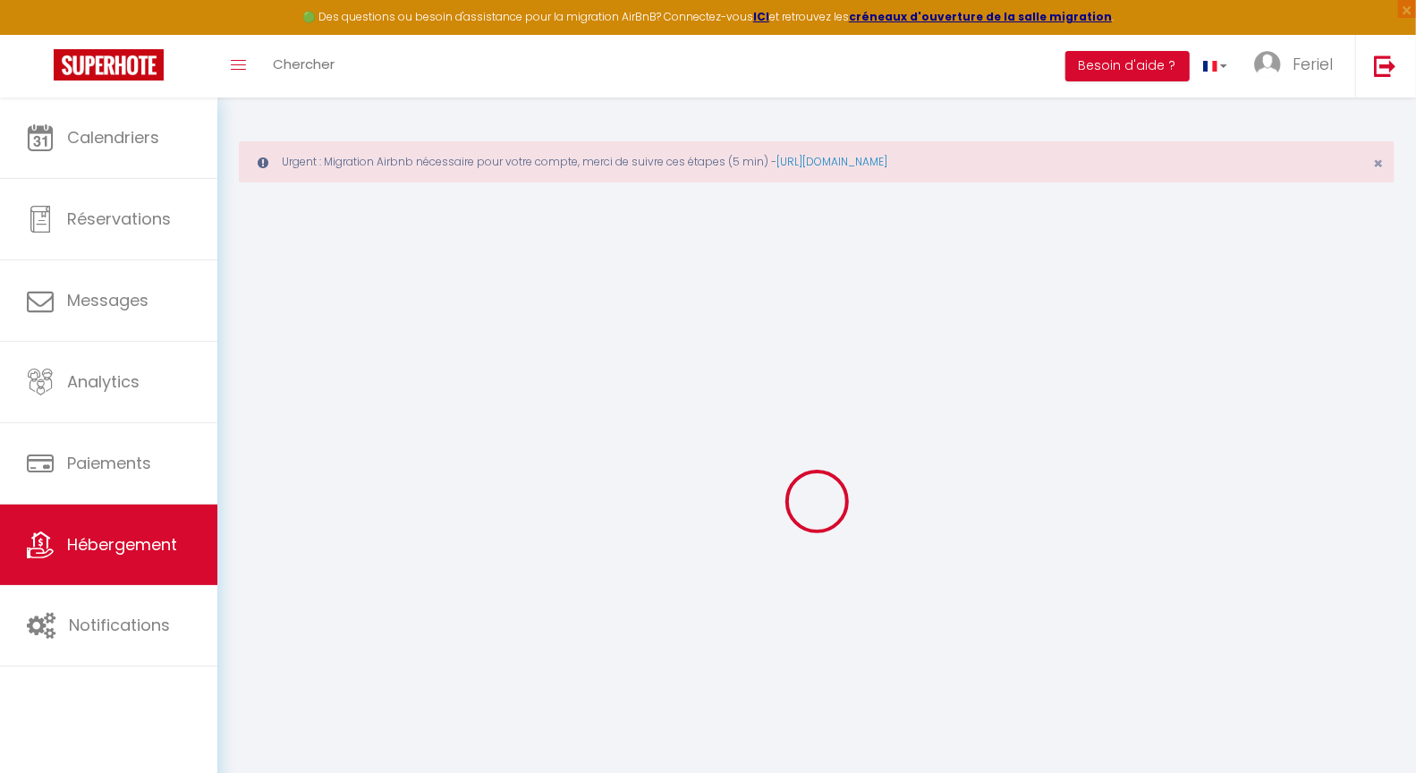
select select
checkbox input "false"
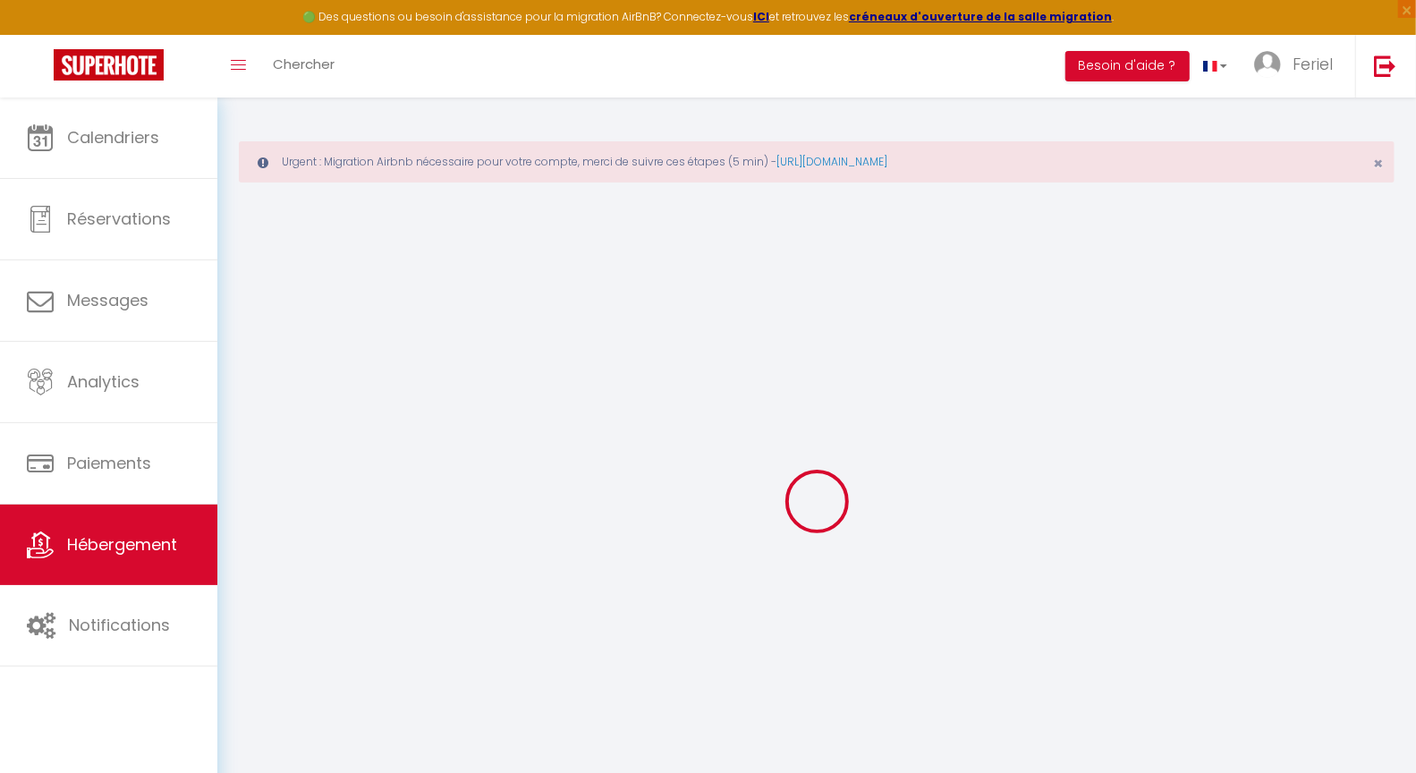
checkbox input "false"
select select
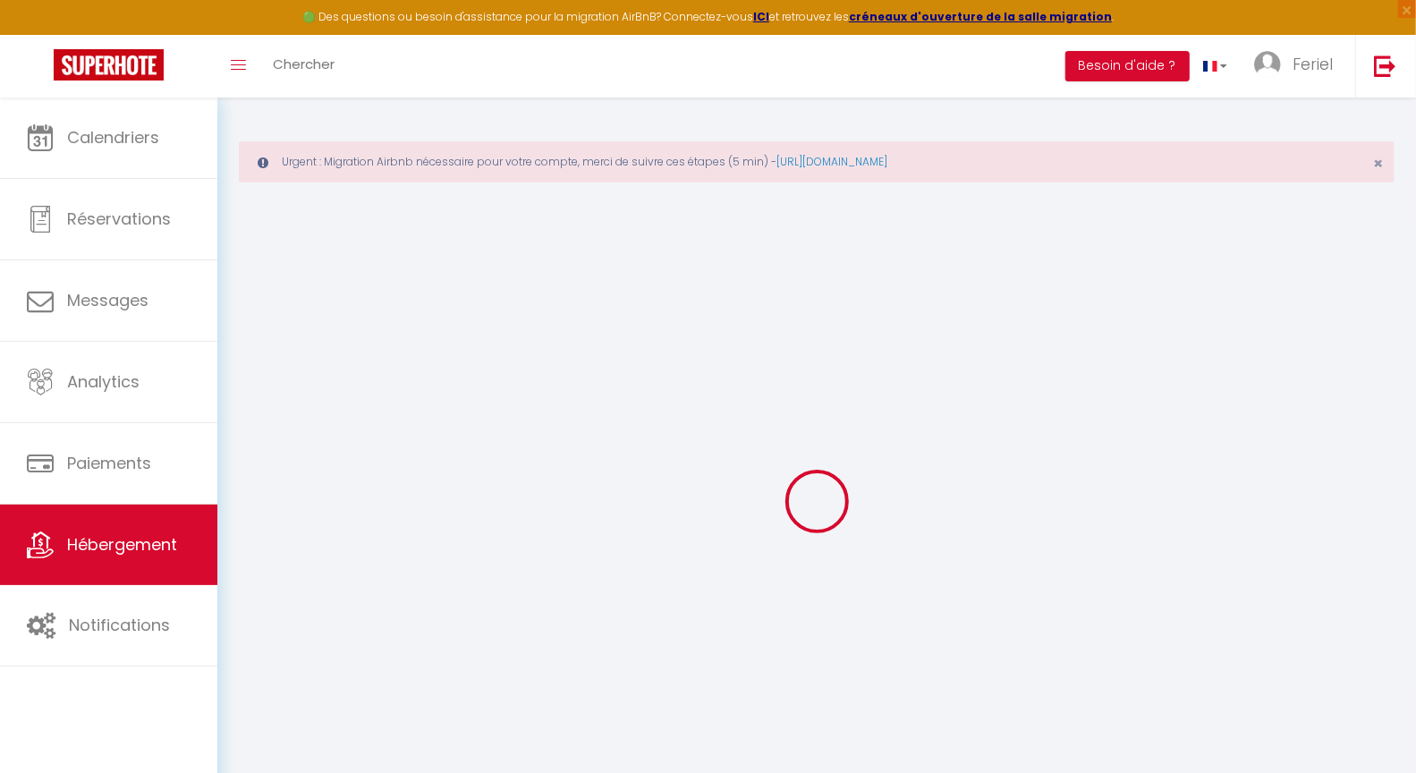
select select
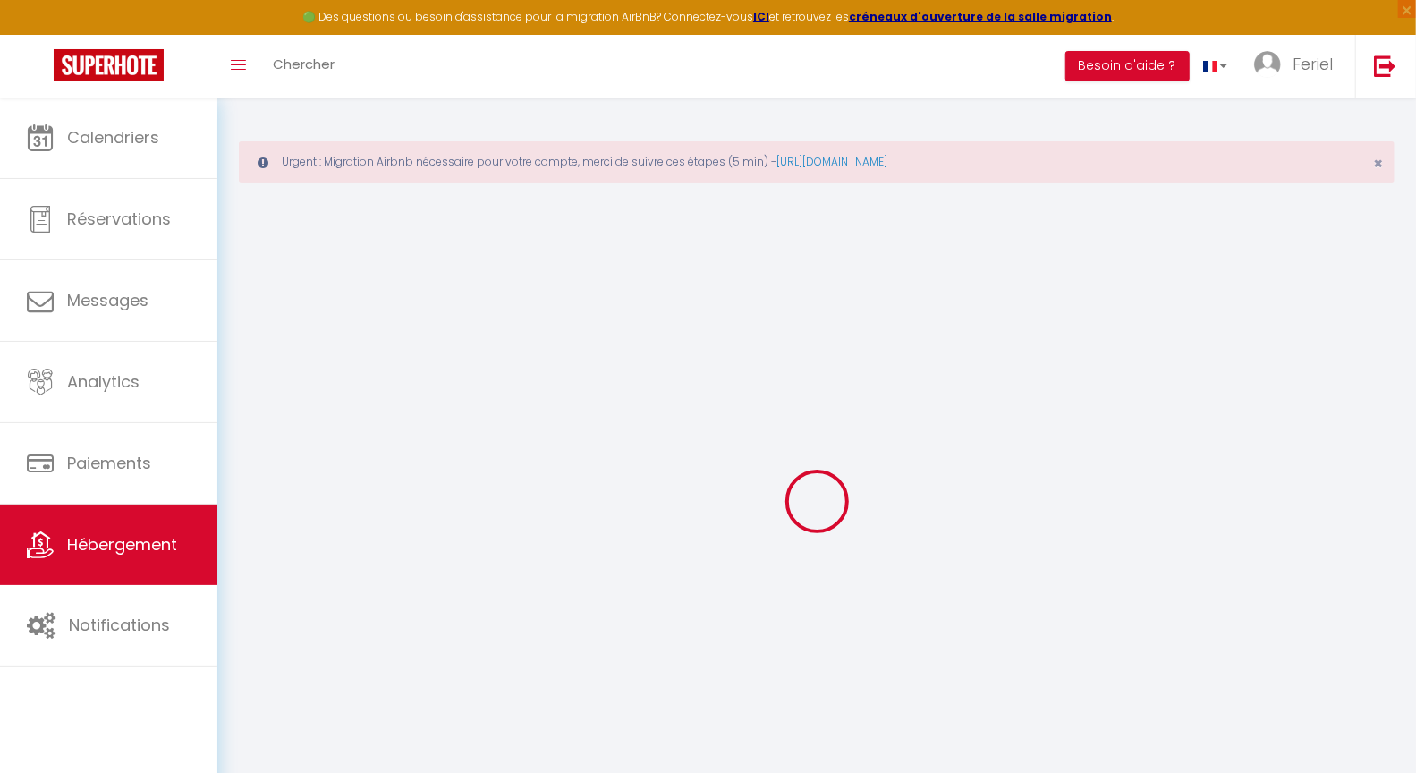
checkbox input "false"
select select
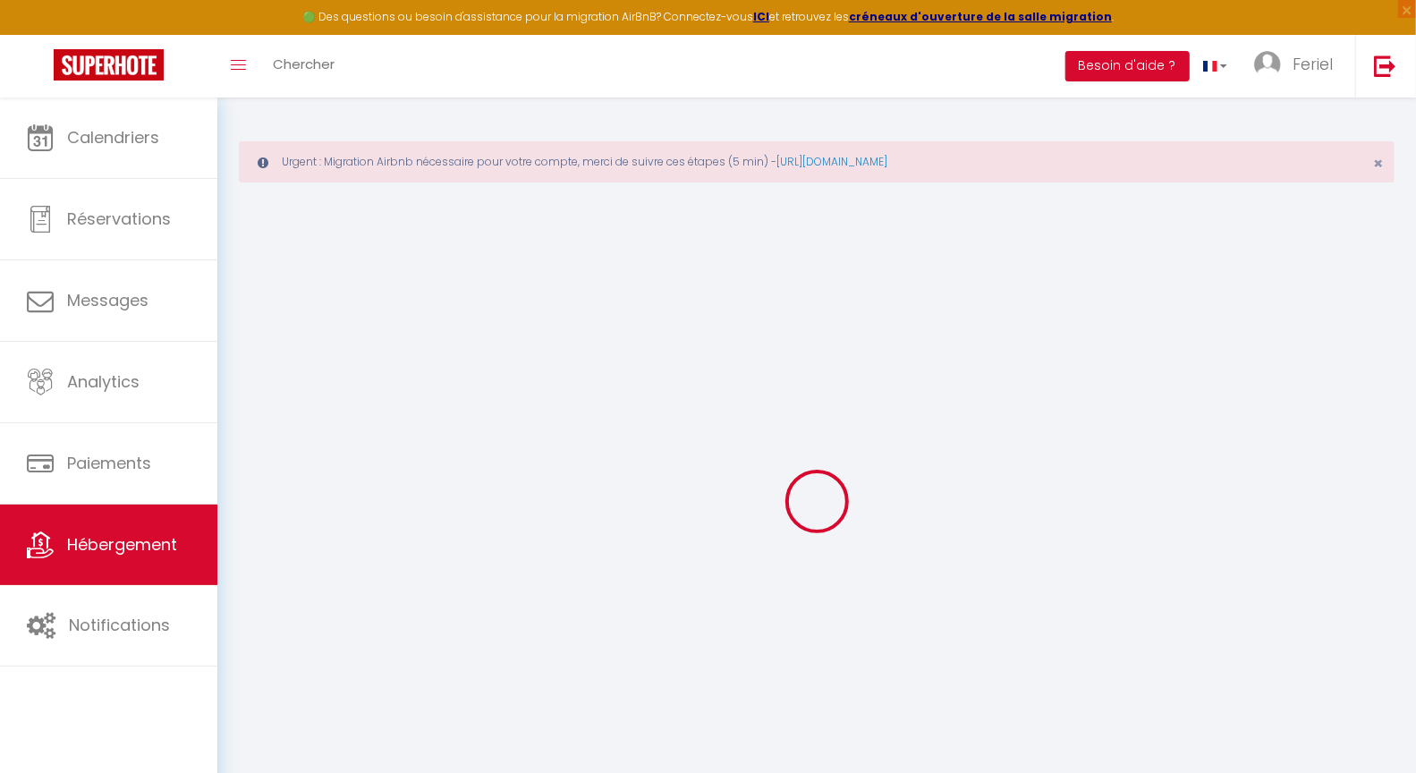
select select
type input "Studio Standing - Centre-Ville"
type input "Philippe"
type input "Simon"
type input "13 rue Louis Merley"
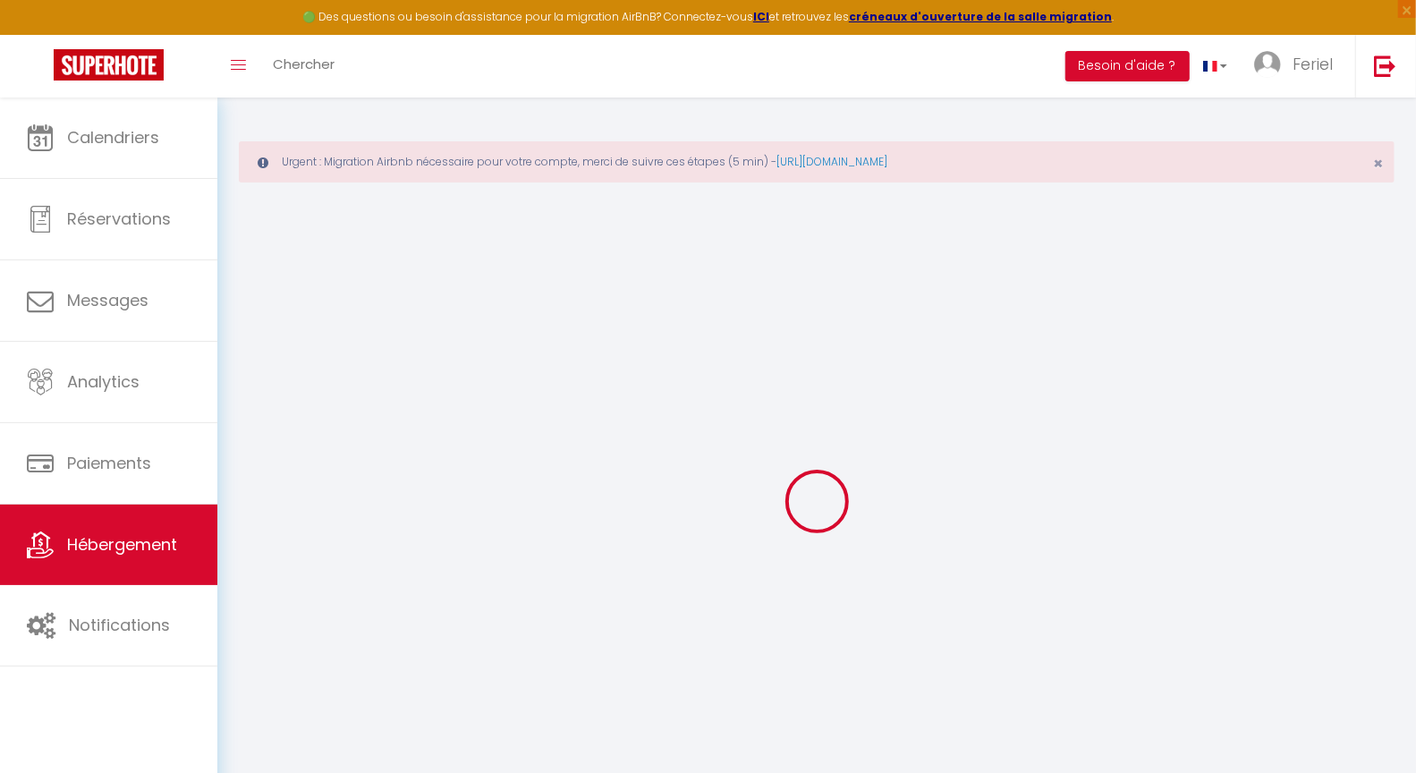
type input "42000"
type input "Saint etienne"
select select "2"
type input "80"
type input "35"
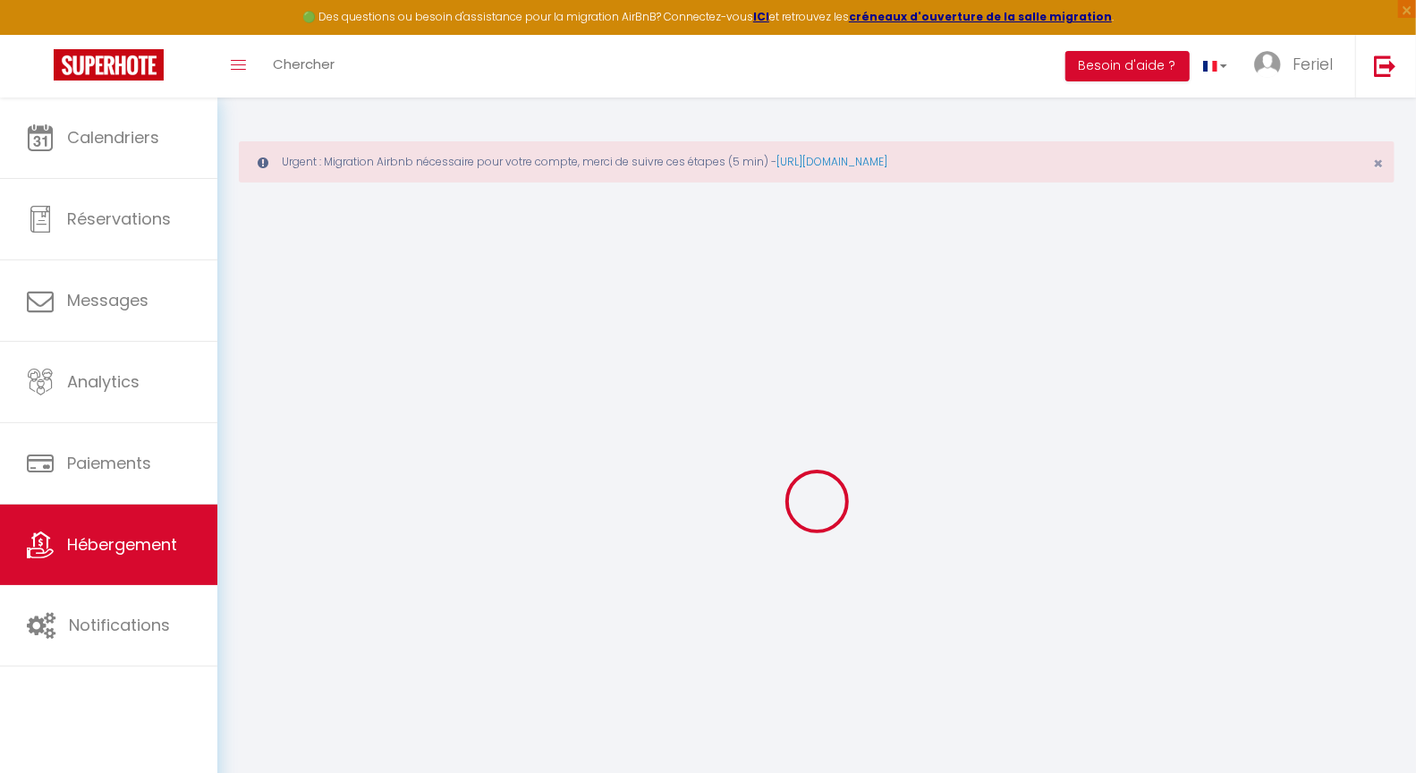
select select
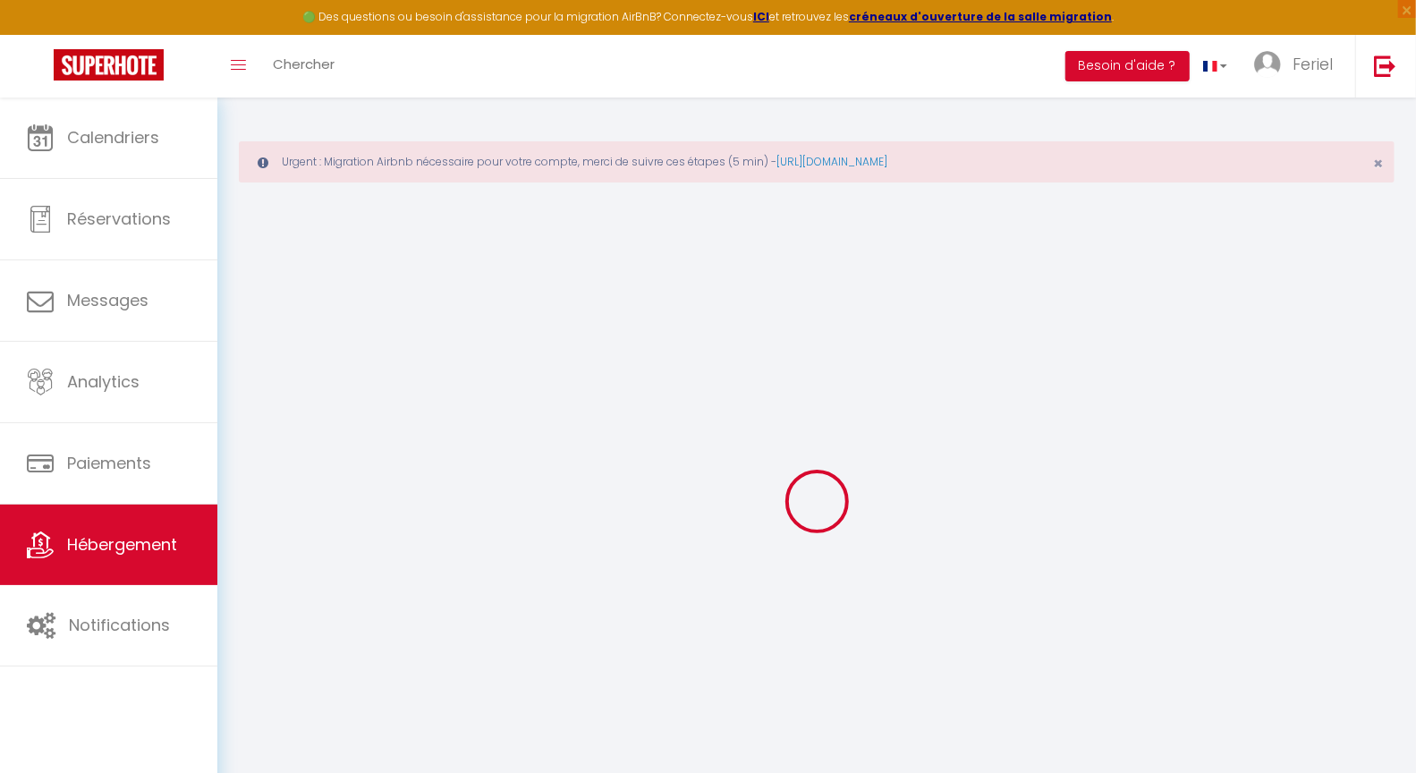
select select
type input "13 Rue Louis Merley"
type input "42000"
type input "[GEOGRAPHIC_DATA]"
type input "[EMAIL_ADDRESS][DOMAIN_NAME]"
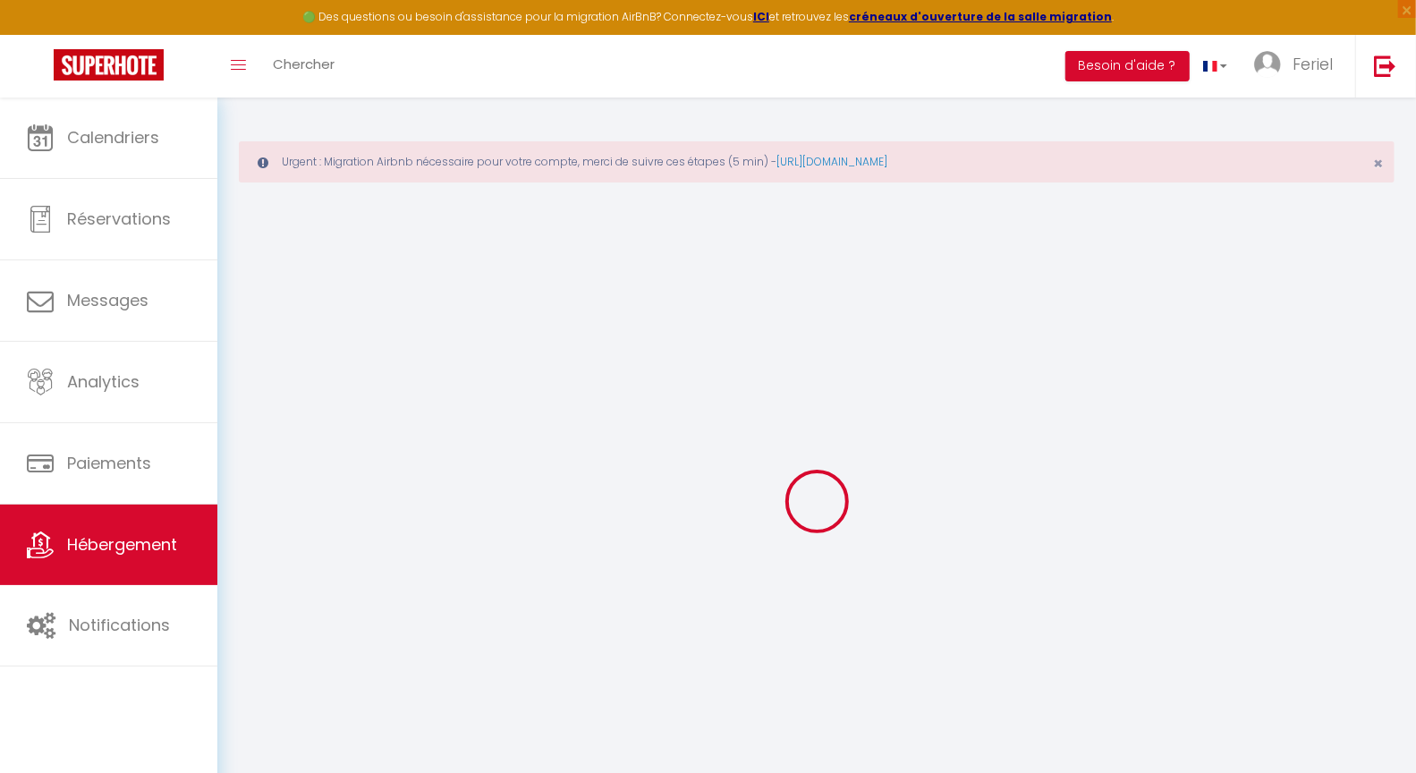
select select "5727"
checkbox input "true"
checkbox input "false"
checkbox input "true"
checkbox input "false"
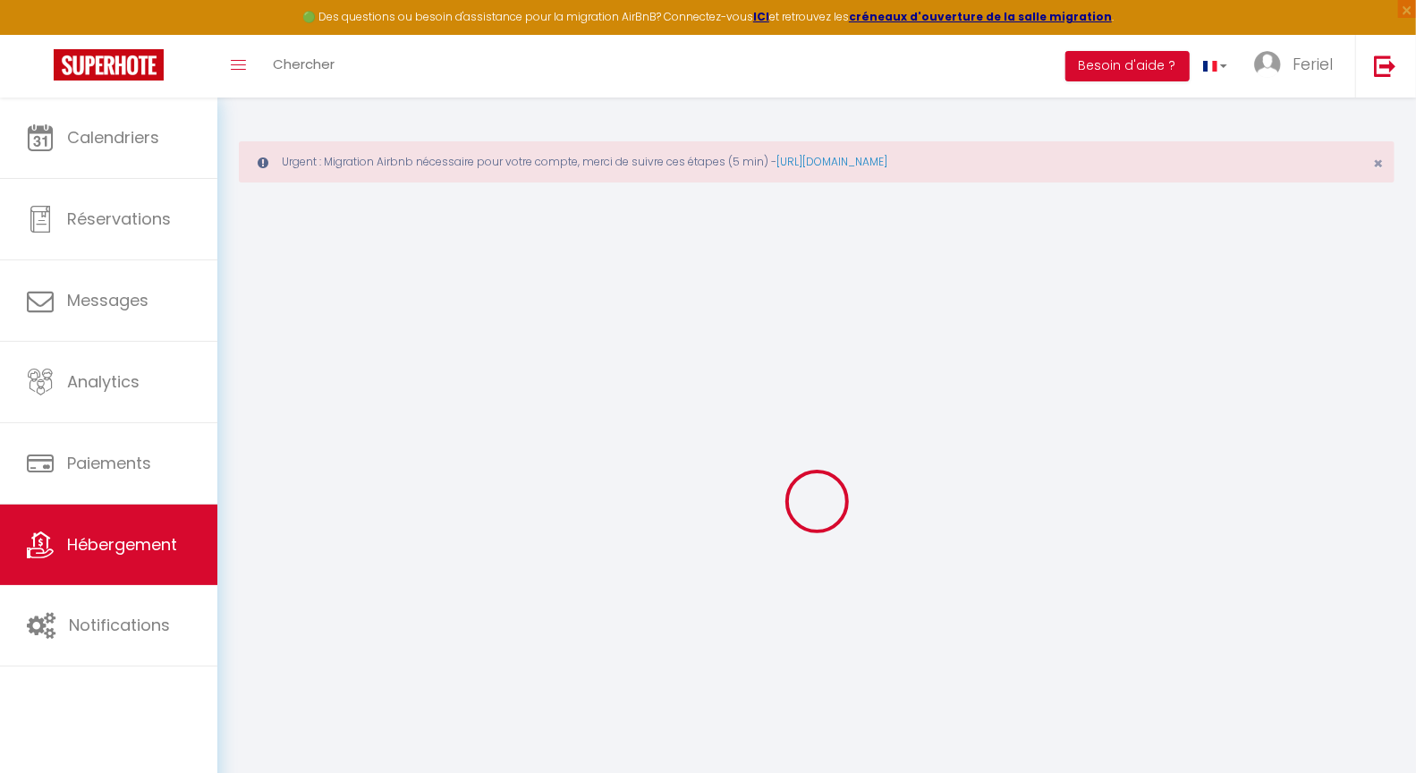
type input "24"
type input "35"
type input "0"
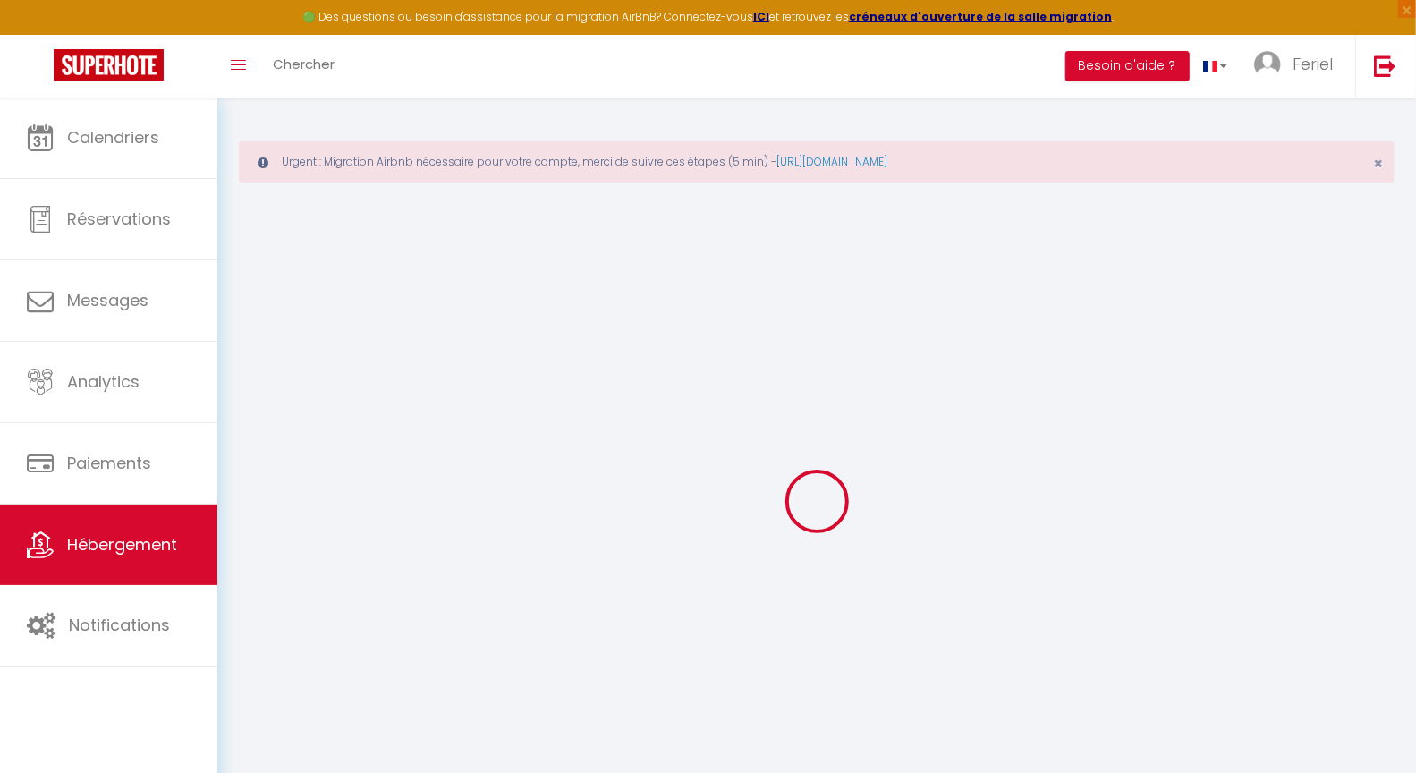
select select
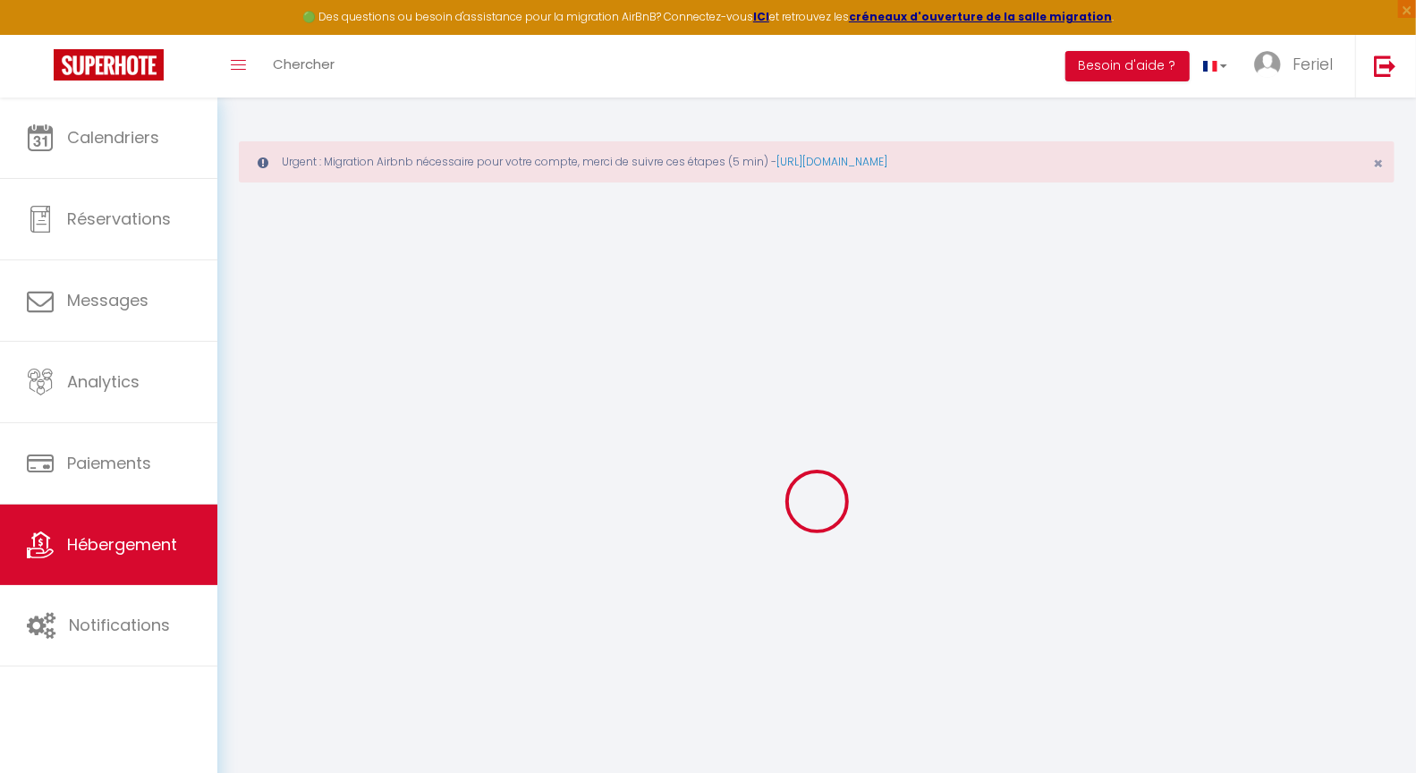
select select
checkbox input "true"
checkbox input "false"
checkbox input "true"
checkbox input "false"
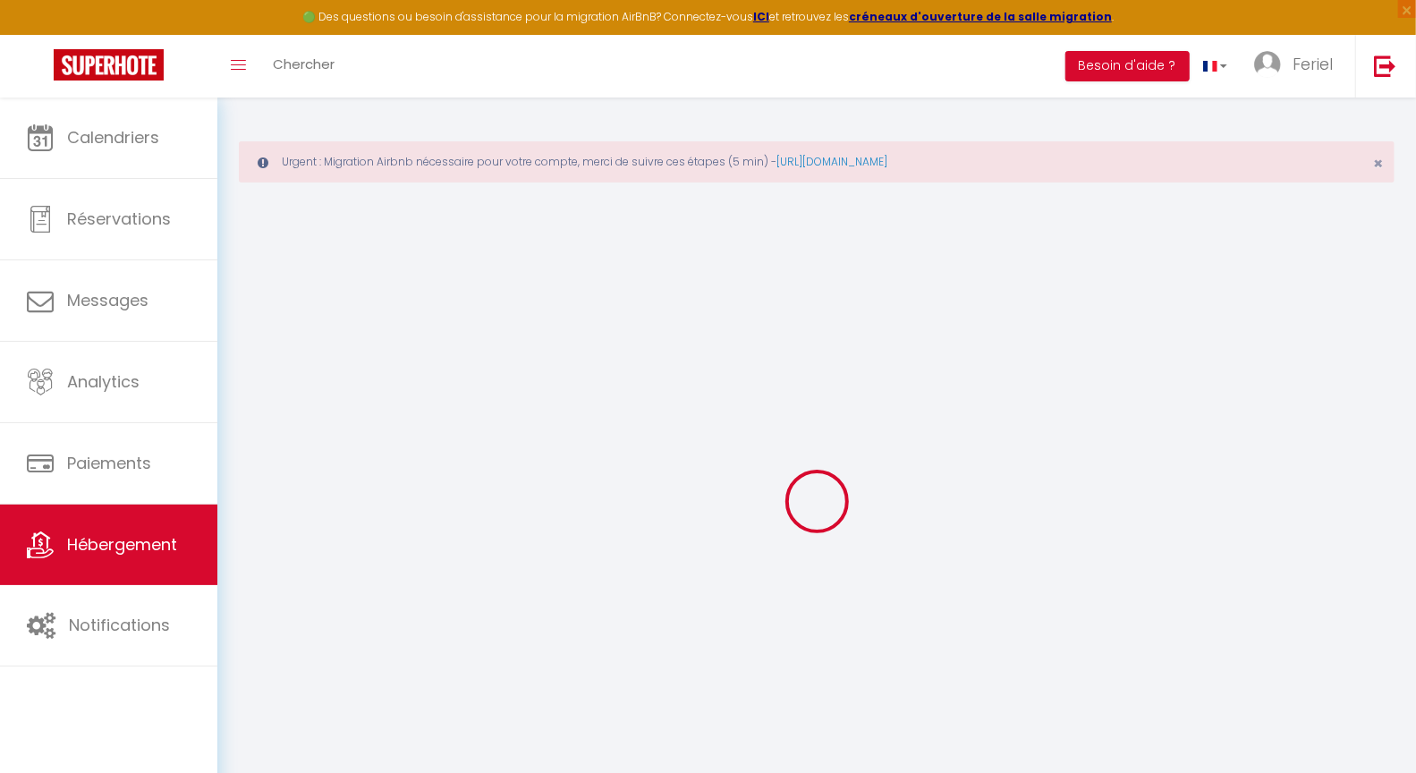
select select
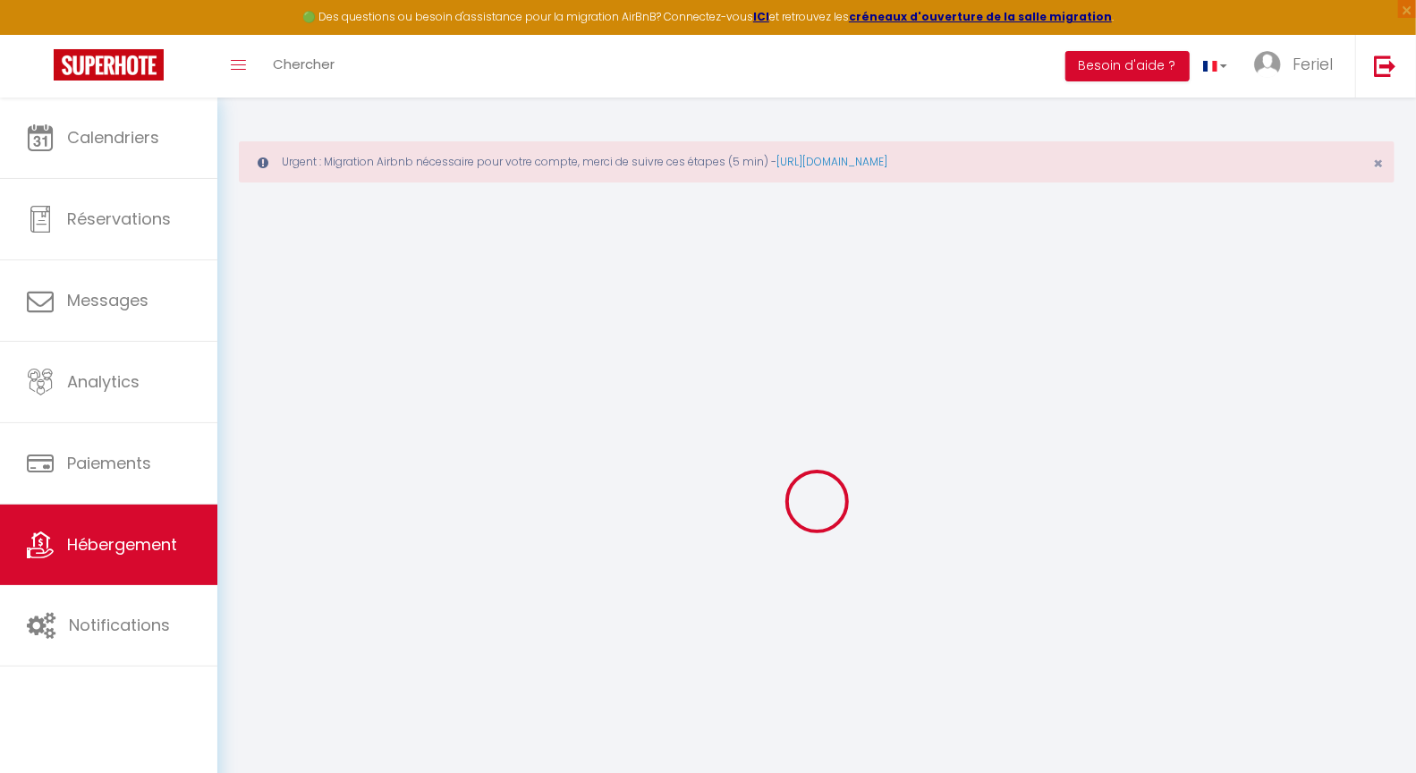
select select
checkbox input "true"
checkbox input "false"
checkbox input "true"
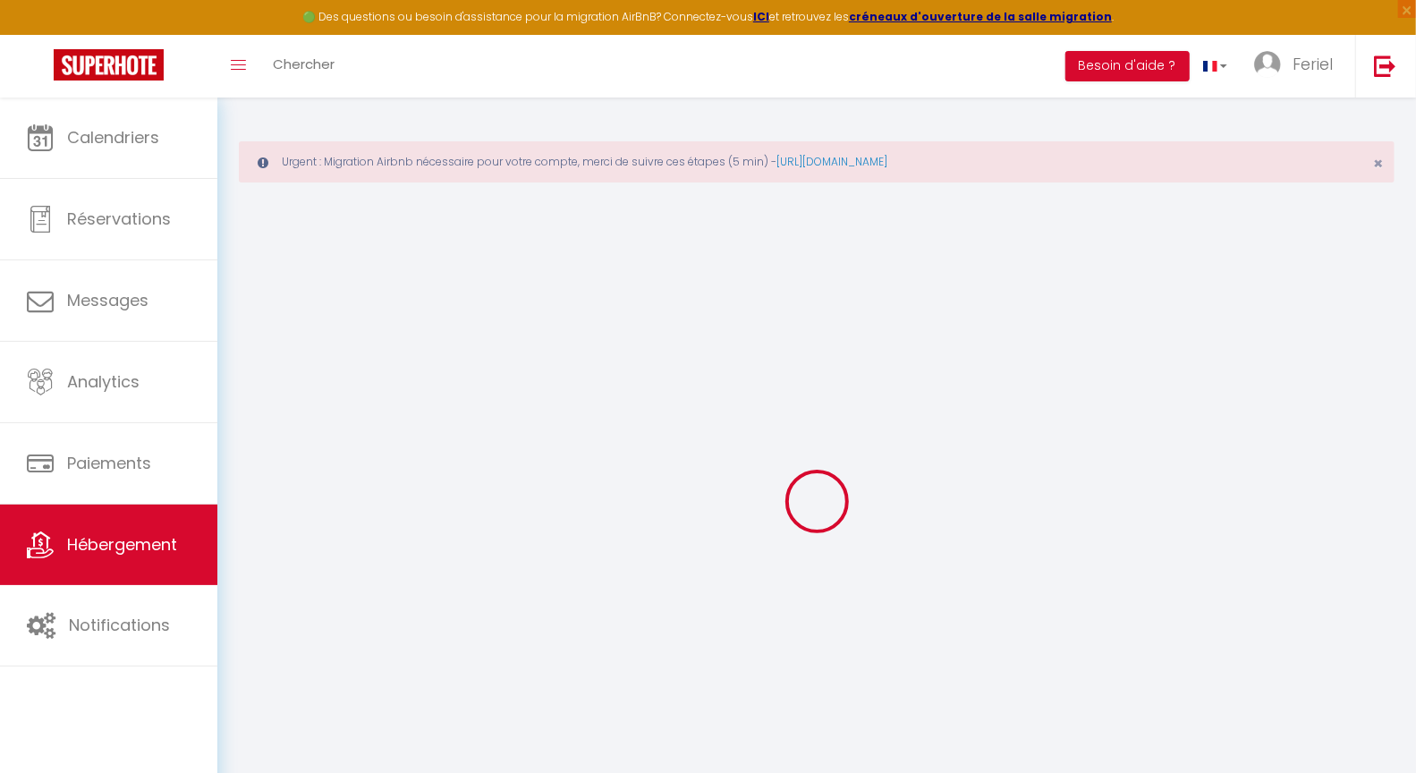
checkbox input "false"
select select
checkbox input "true"
checkbox input "false"
checkbox input "true"
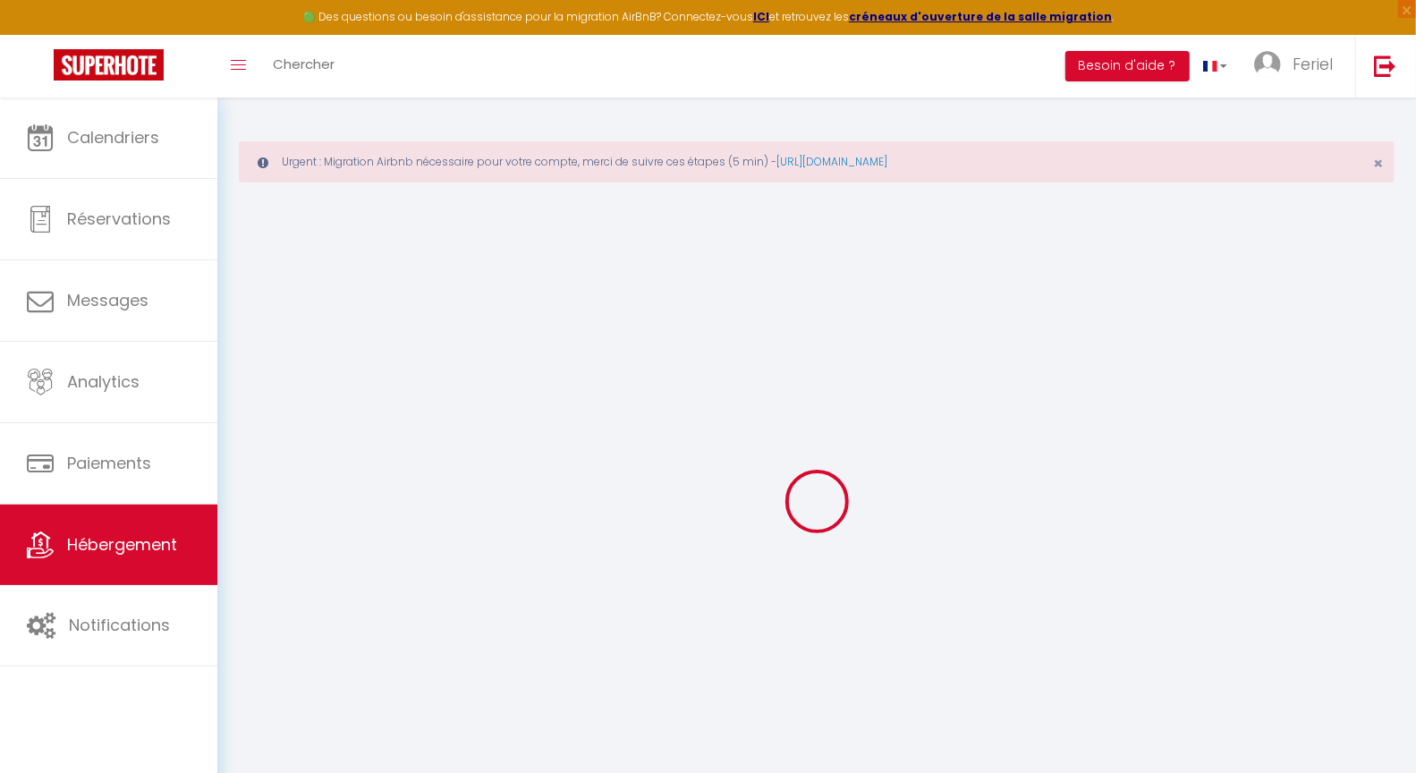
checkbox input "false"
select select
checkbox input "true"
checkbox input "false"
checkbox input "true"
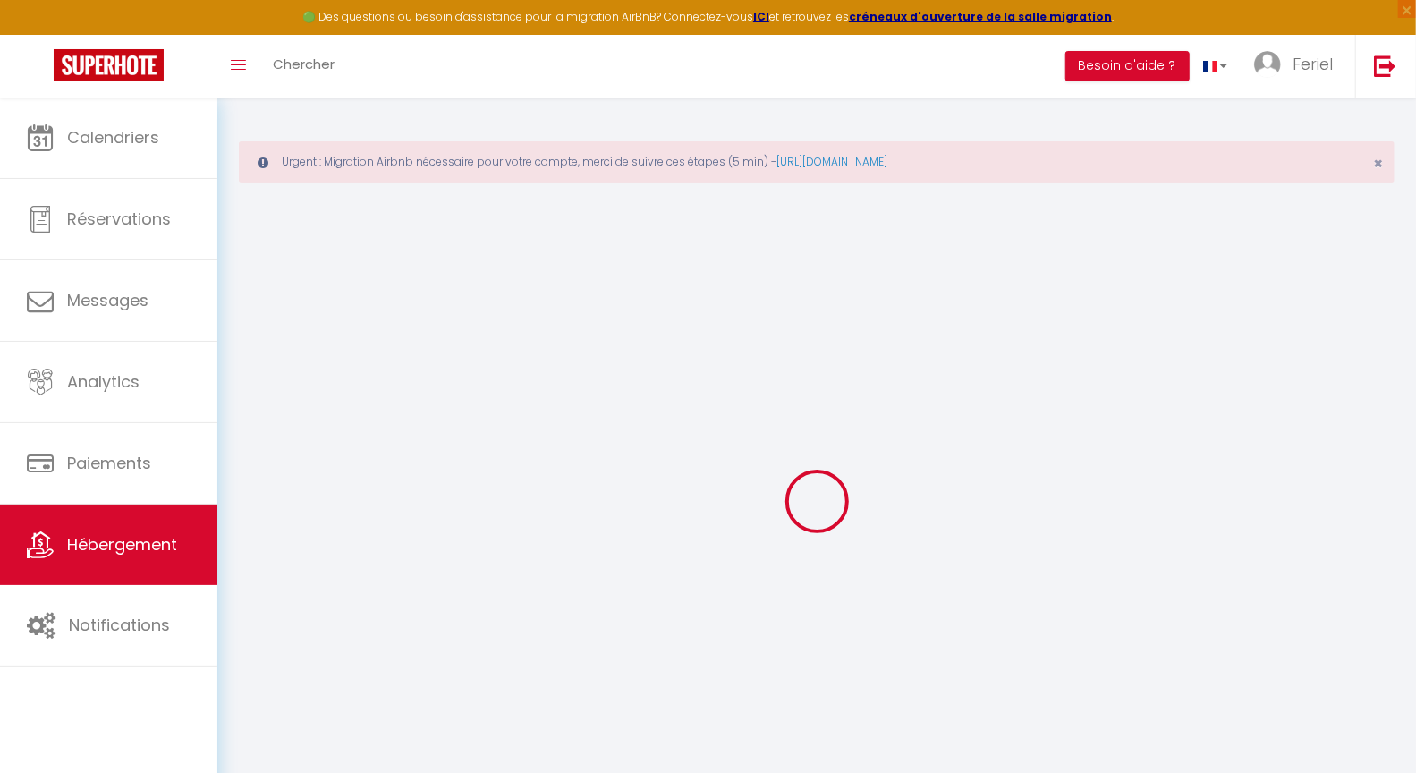
checkbox input "false"
select select
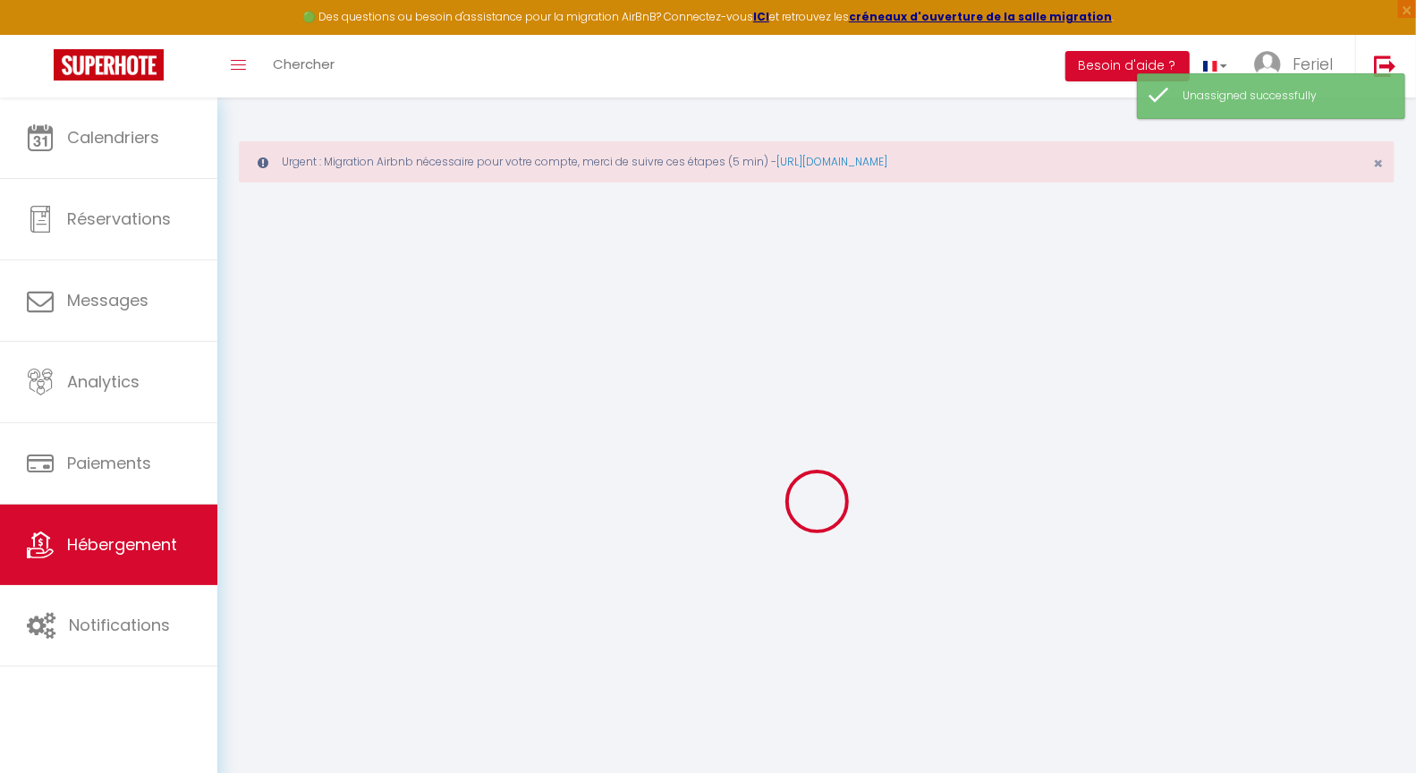
select select
checkbox input "true"
checkbox input "false"
checkbox input "true"
checkbox input "false"
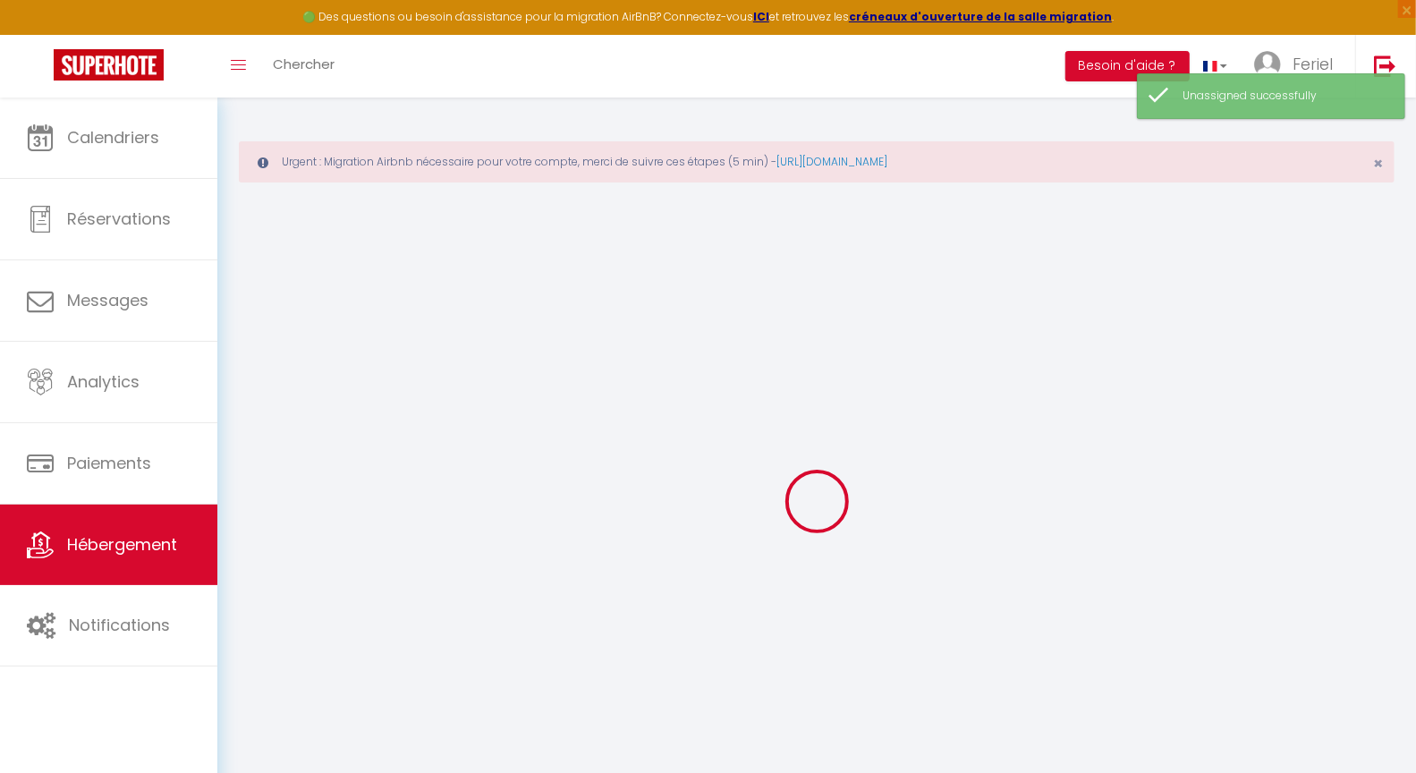
select select
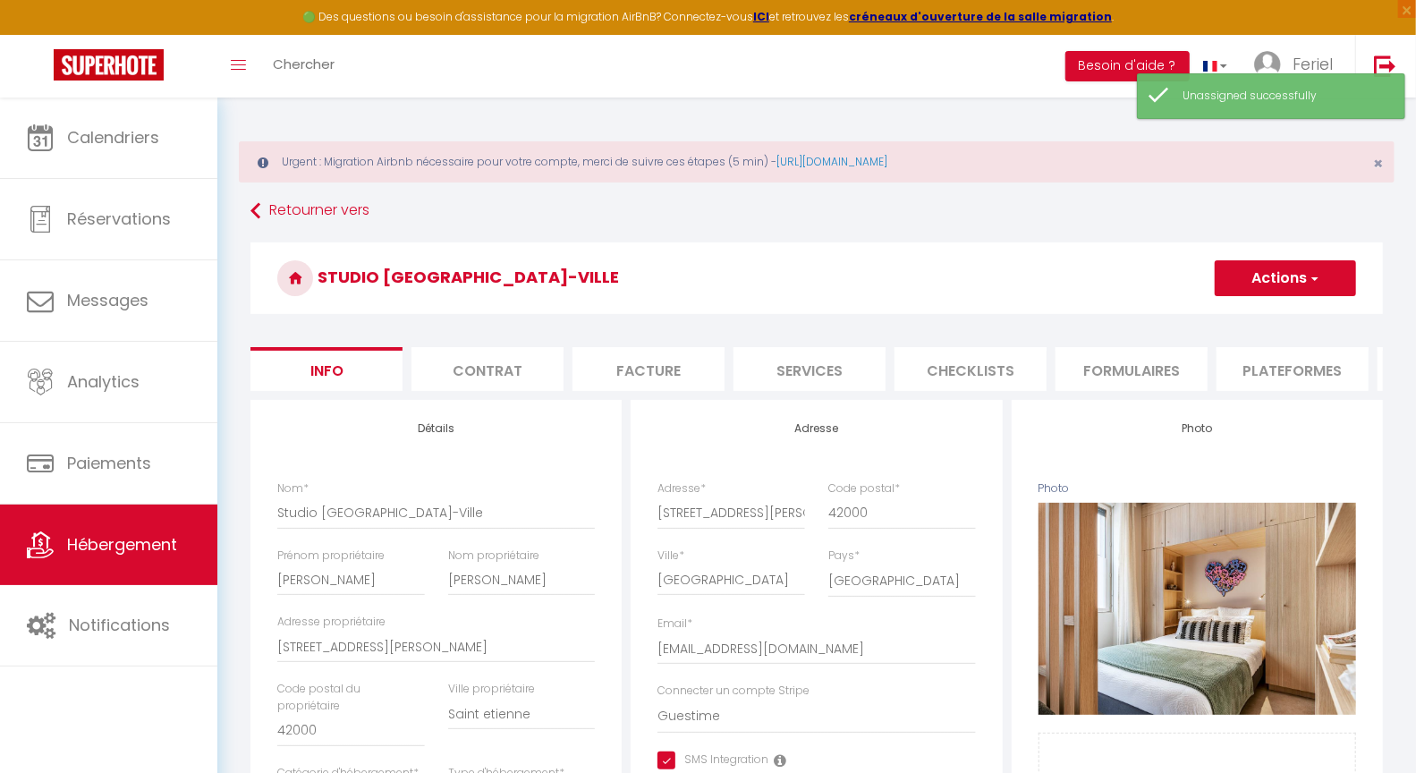
click at [1276, 282] on button "Actions" at bounding box center [1285, 278] width 141 height 36
click at [1253, 365] on link "Supprimer" at bounding box center [1259, 363] width 191 height 23
select select
checkbox input "true"
checkbox input "false"
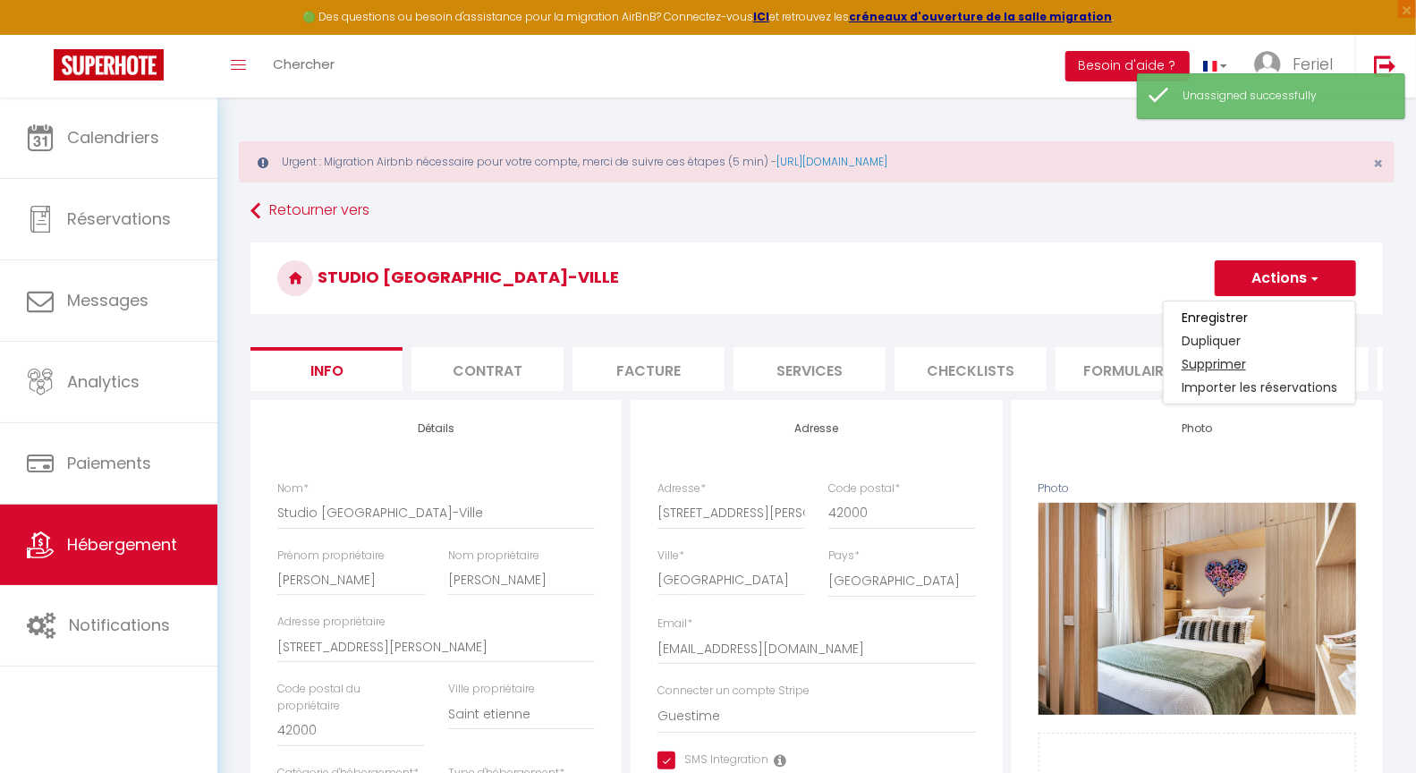
checkbox input "true"
checkbox input "false"
select select
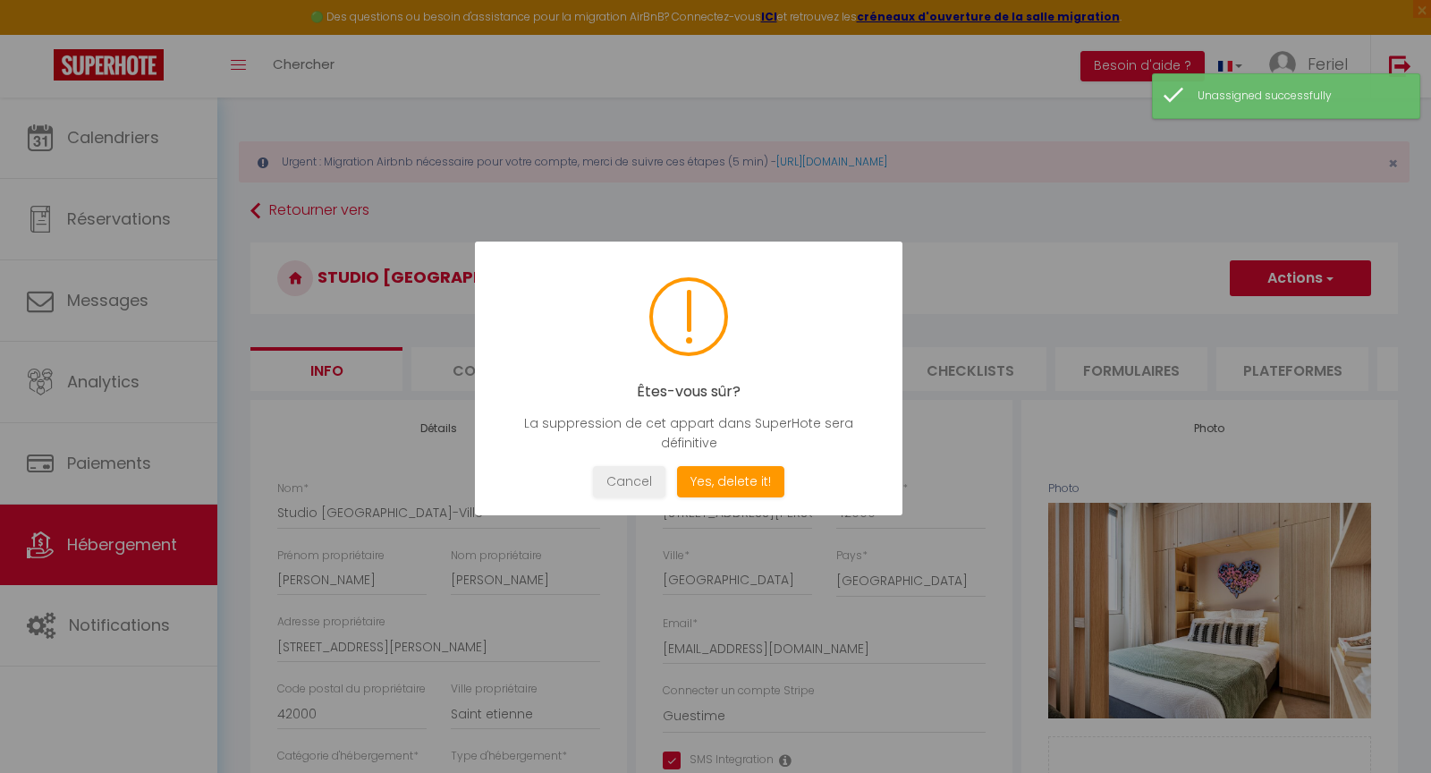
click at [746, 500] on div "Êtes-vous sûr? La suppression de cet appart dans SuperHote sera définitive Not …" at bounding box center [689, 379] width 428 height 274
click at [749, 489] on button "Yes, delete it!" at bounding box center [730, 481] width 107 height 31
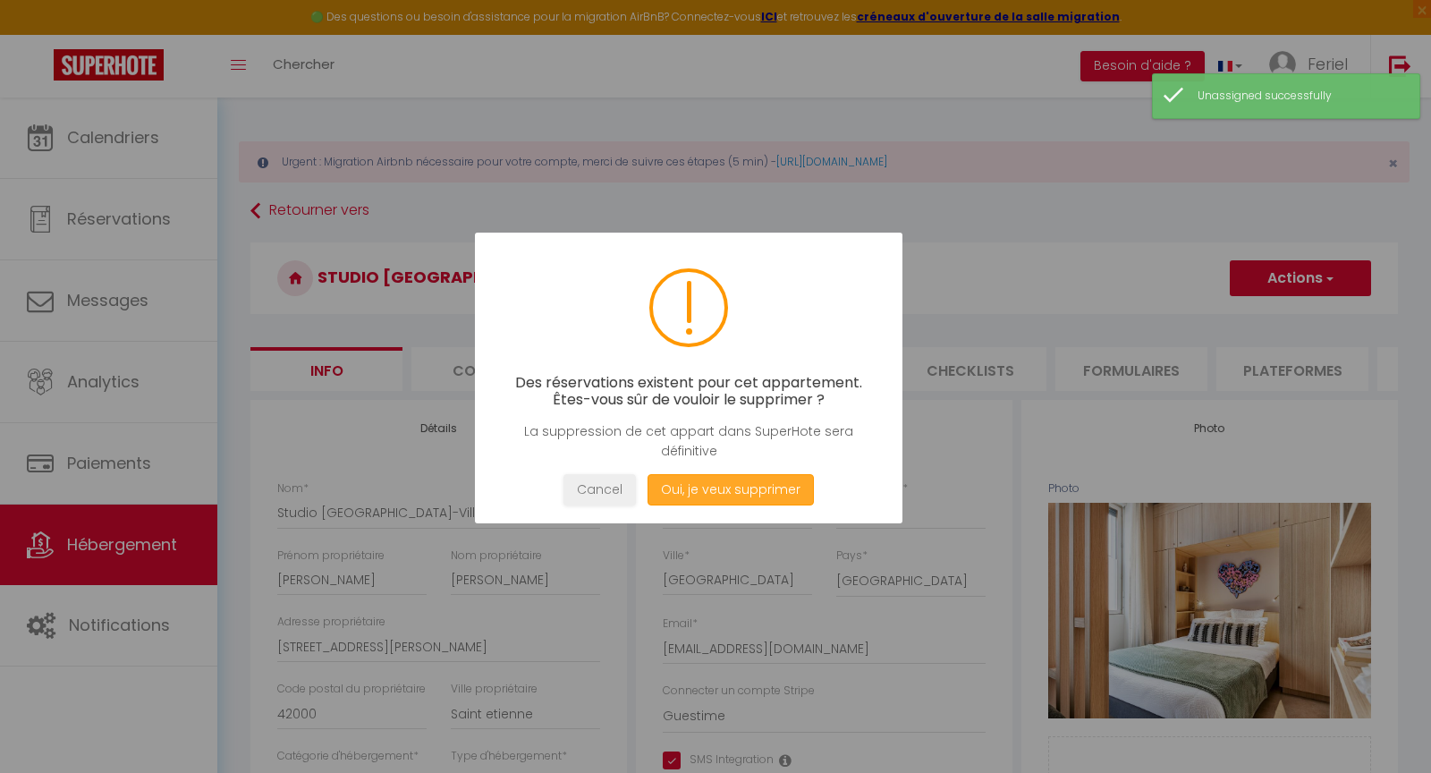
click at [748, 494] on button "Oui, je veux supprimer" at bounding box center [731, 489] width 166 height 31
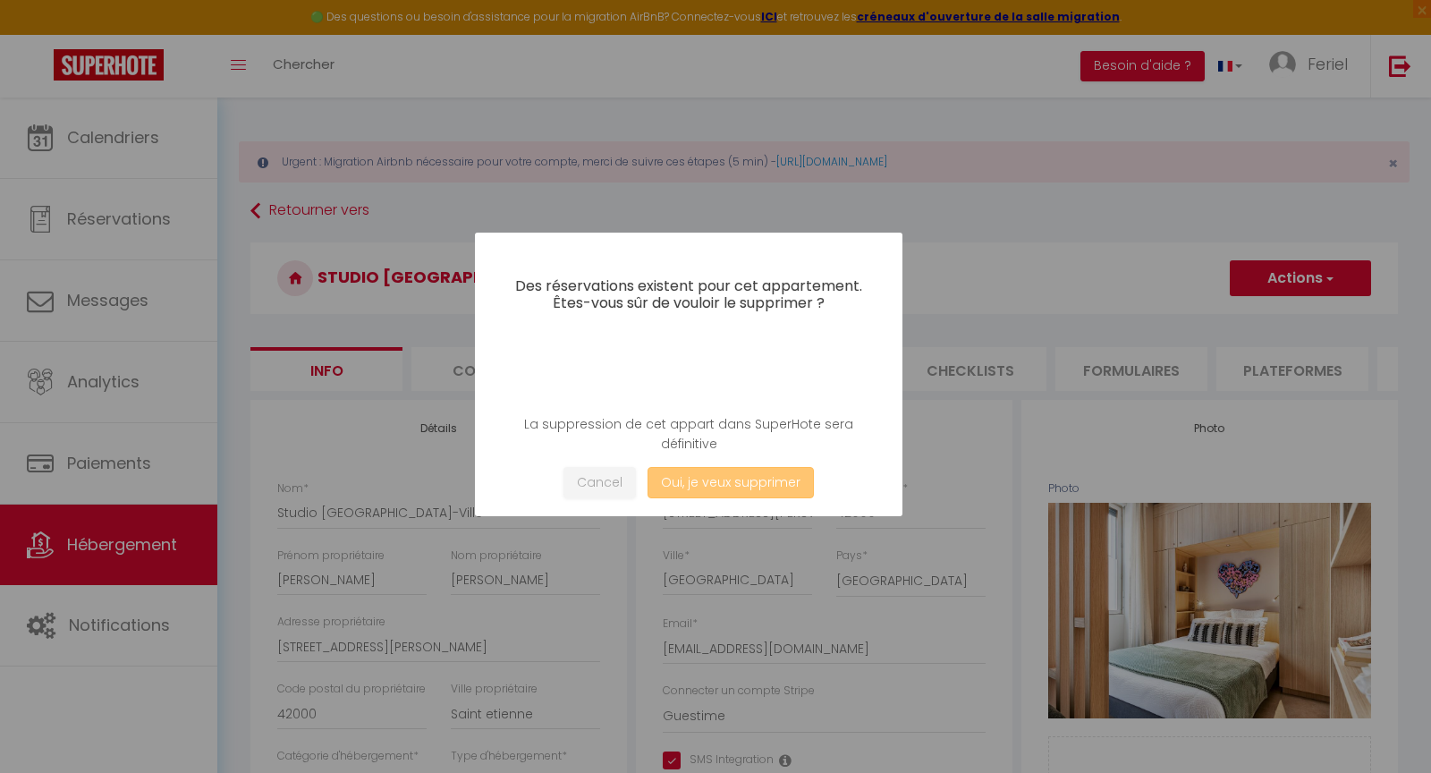
click at [747, 480] on button "Oui, je veux supprimer" at bounding box center [731, 482] width 166 height 31
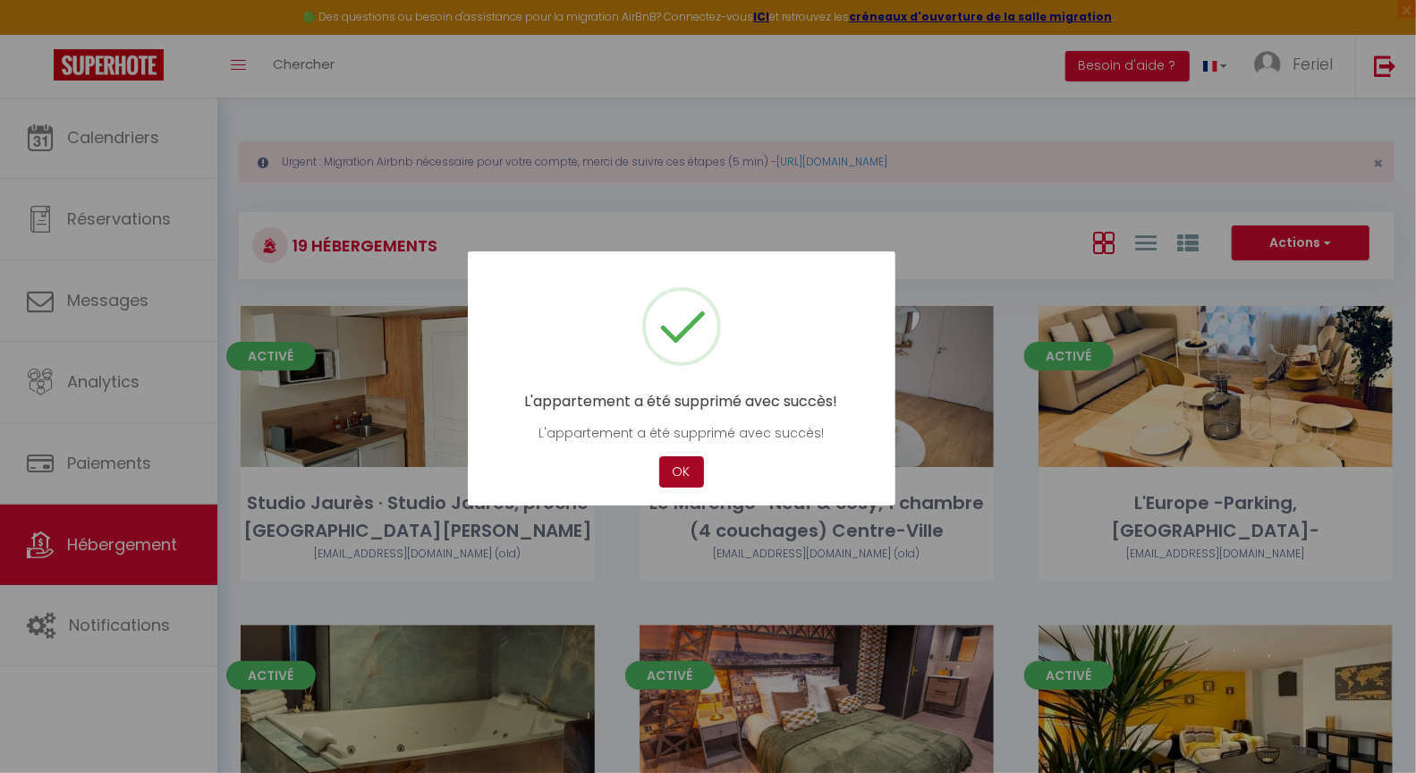
click at [685, 476] on button "OK" at bounding box center [681, 471] width 45 height 31
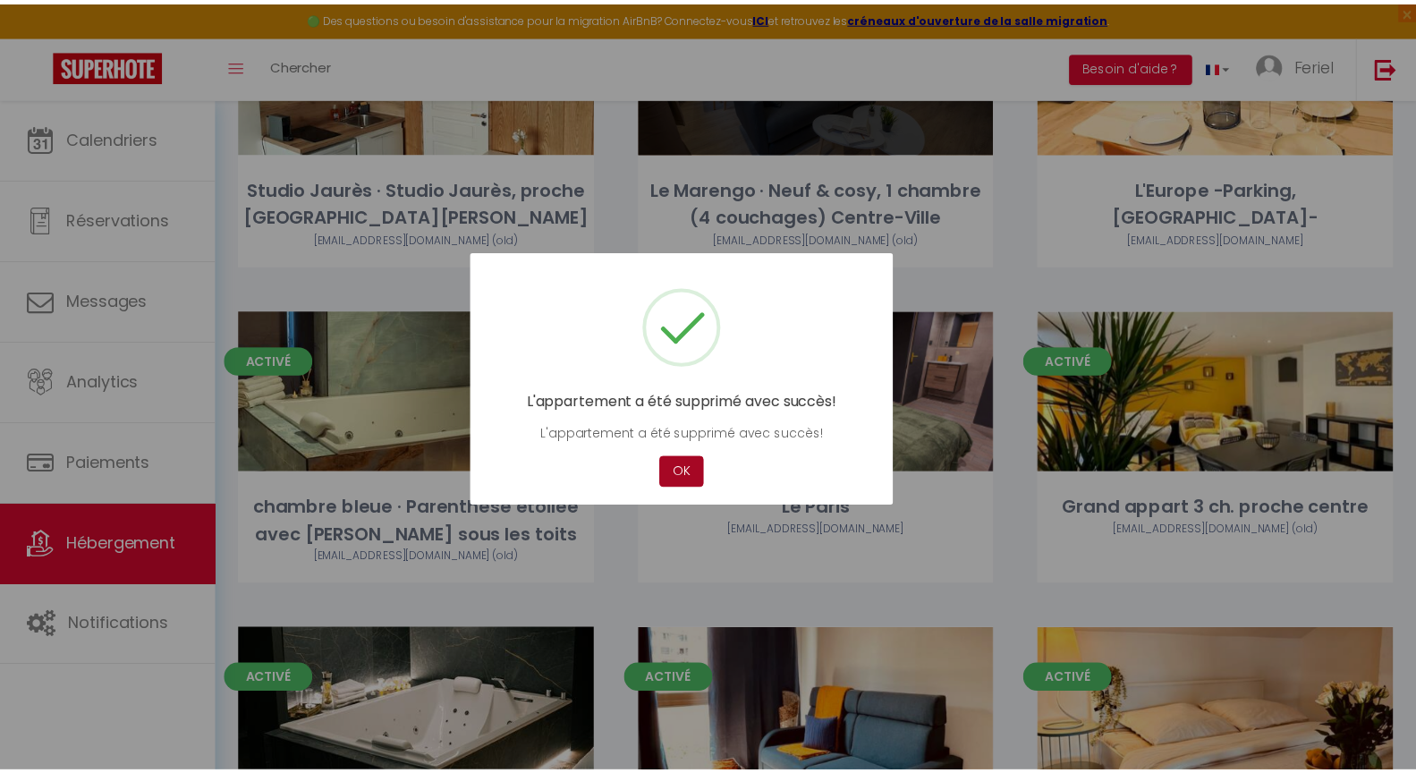
scroll to position [319, 0]
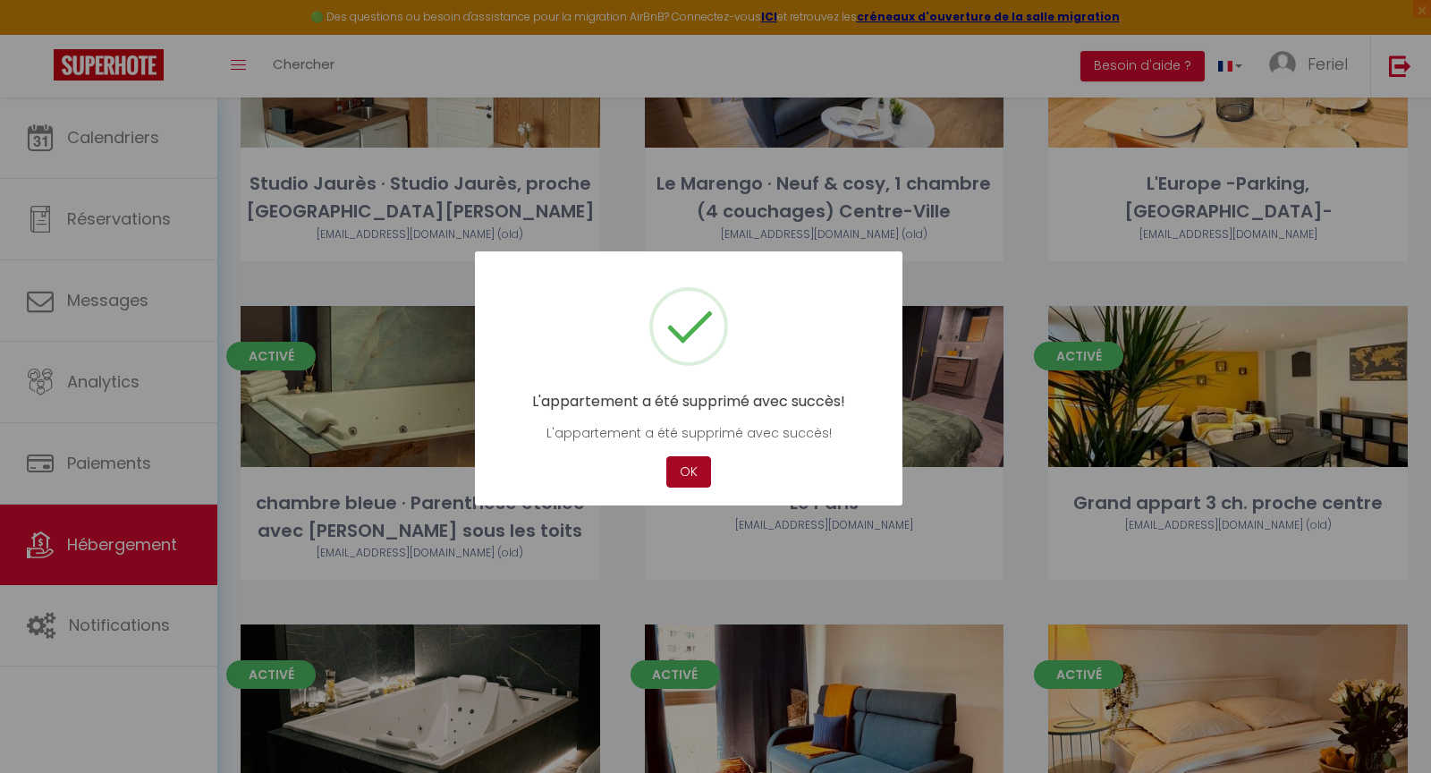
click at [708, 469] on button "OK" at bounding box center [688, 471] width 45 height 31
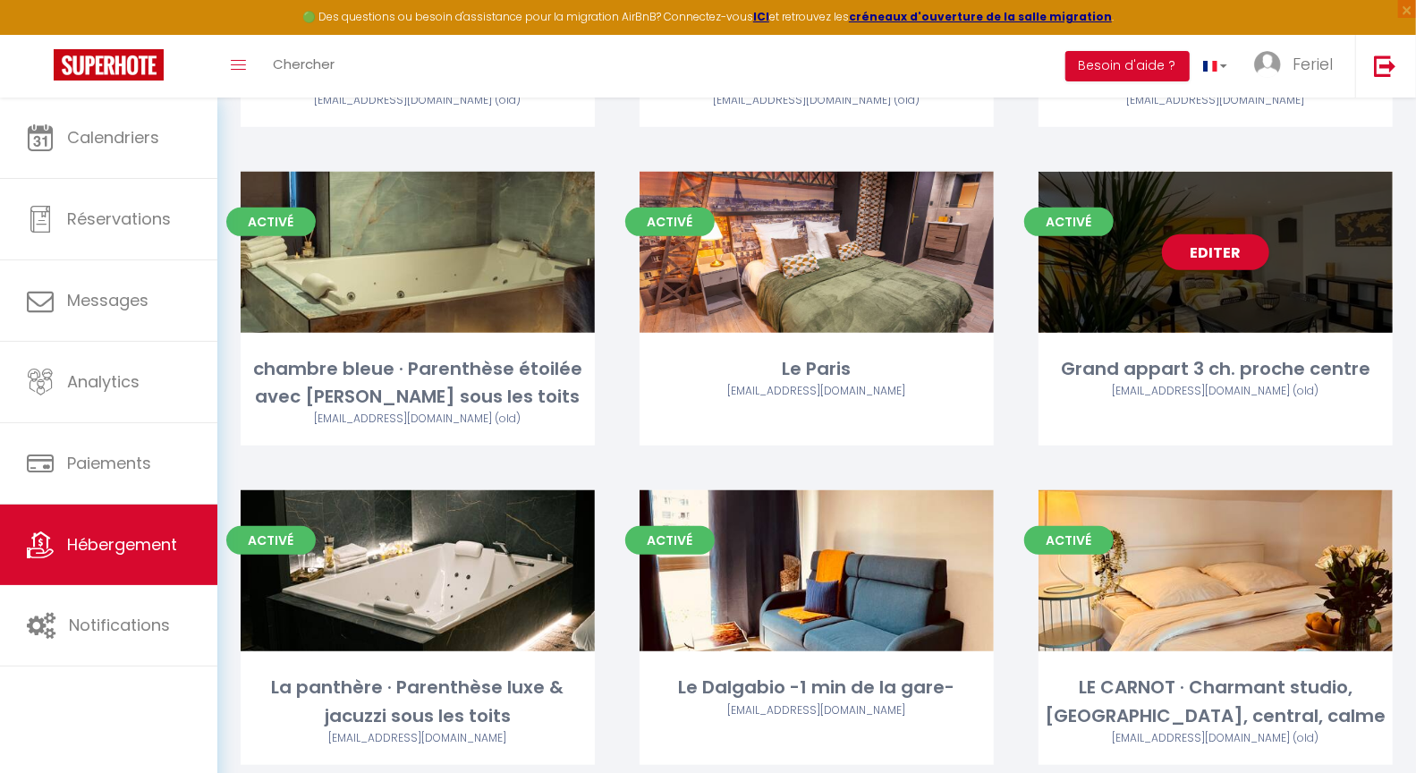
scroll to position [466, 0]
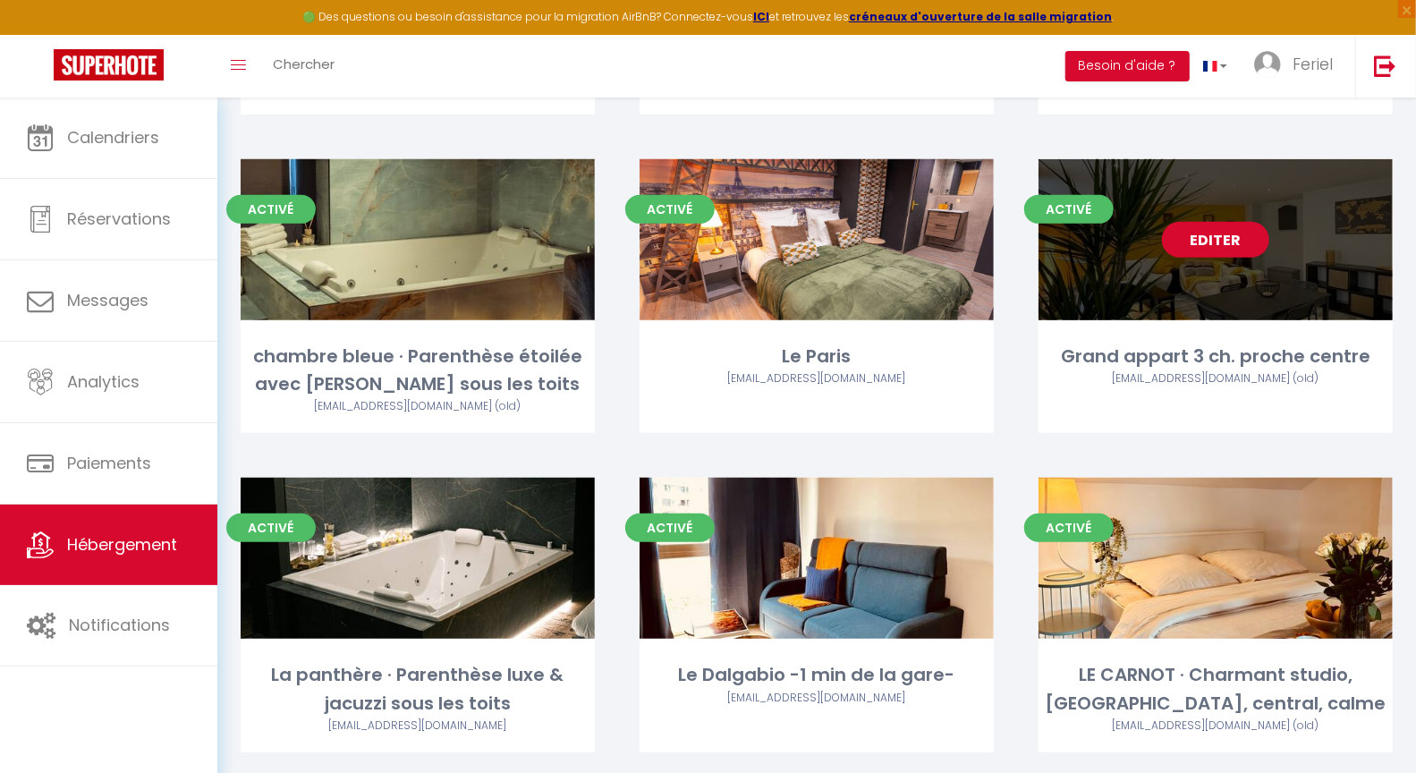
click at [1217, 239] on link "Editer" at bounding box center [1215, 240] width 107 height 36
select select "3"
select select "2"
select select "1"
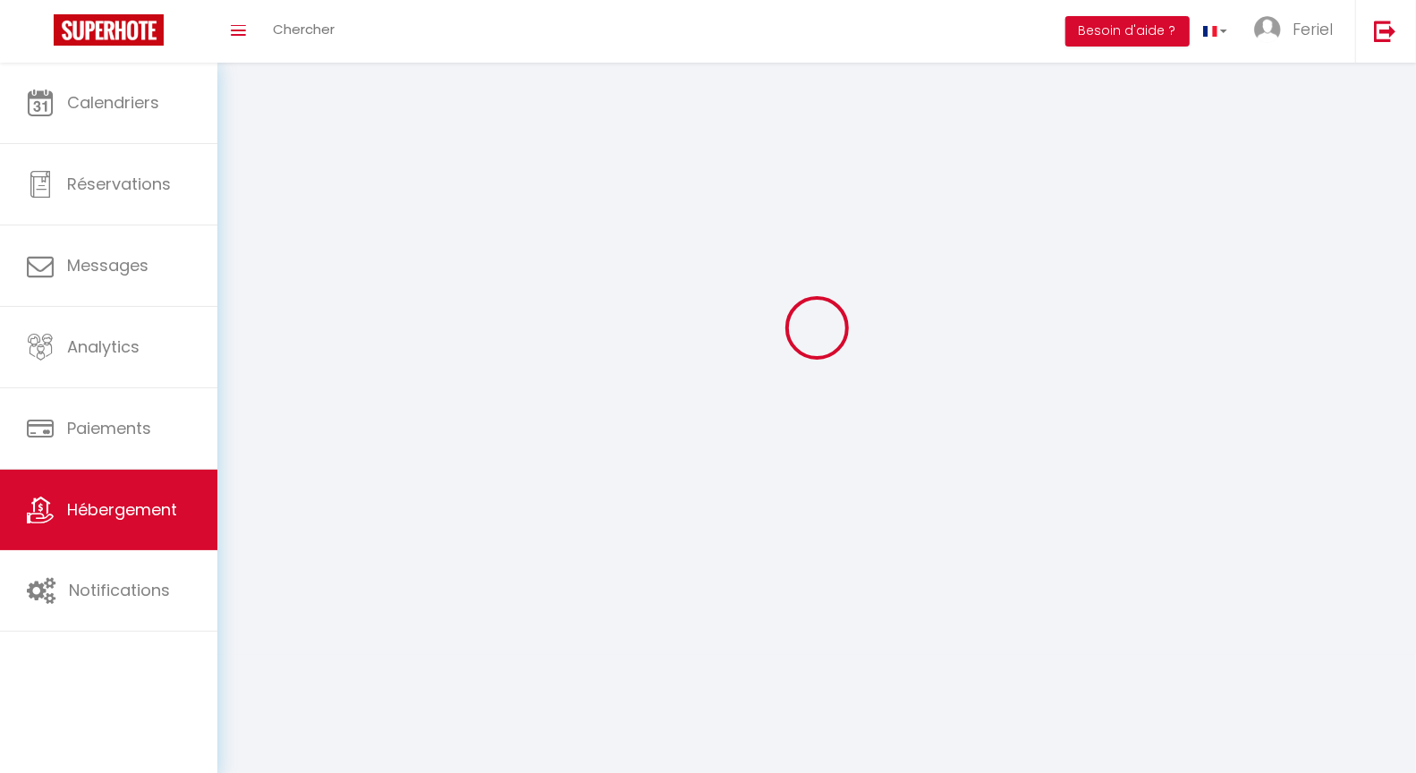
select select
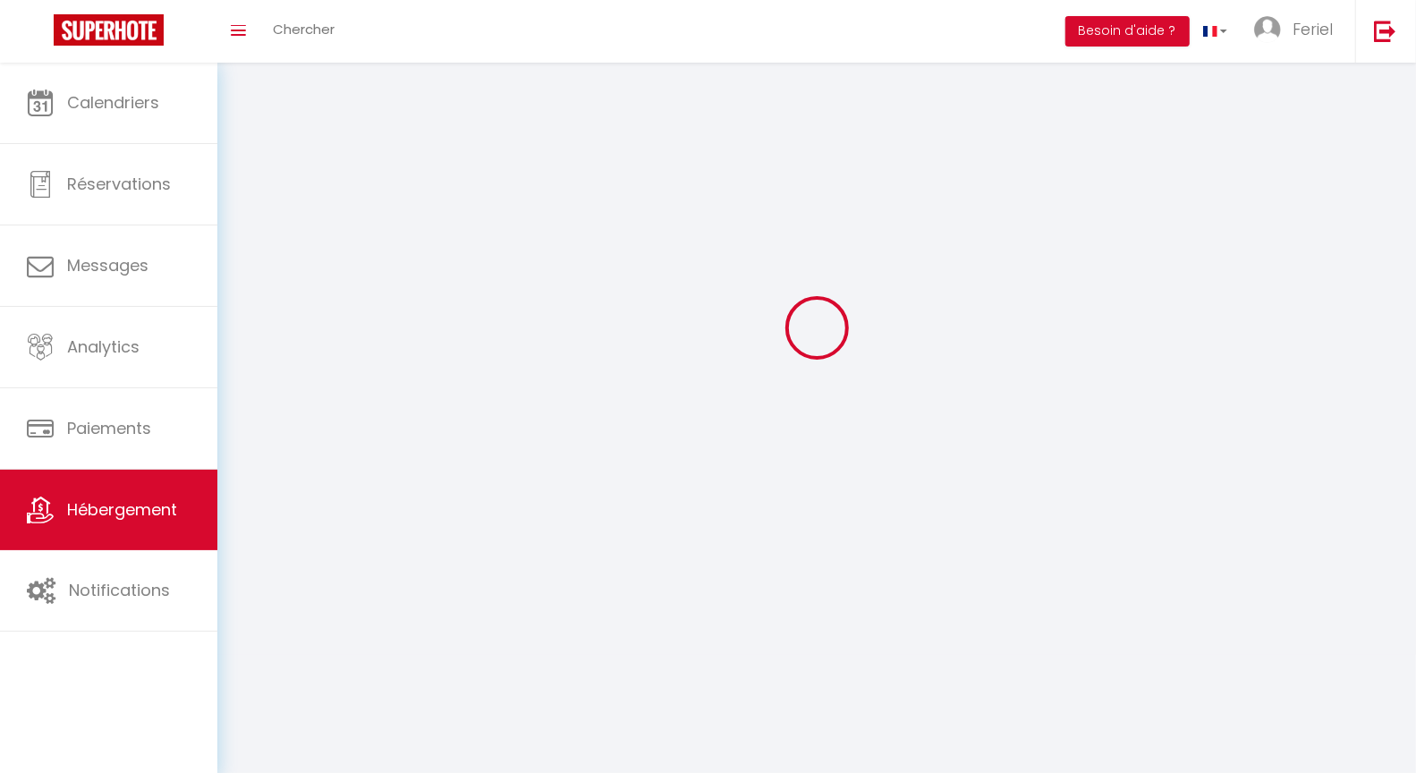
select select
checkbox input "false"
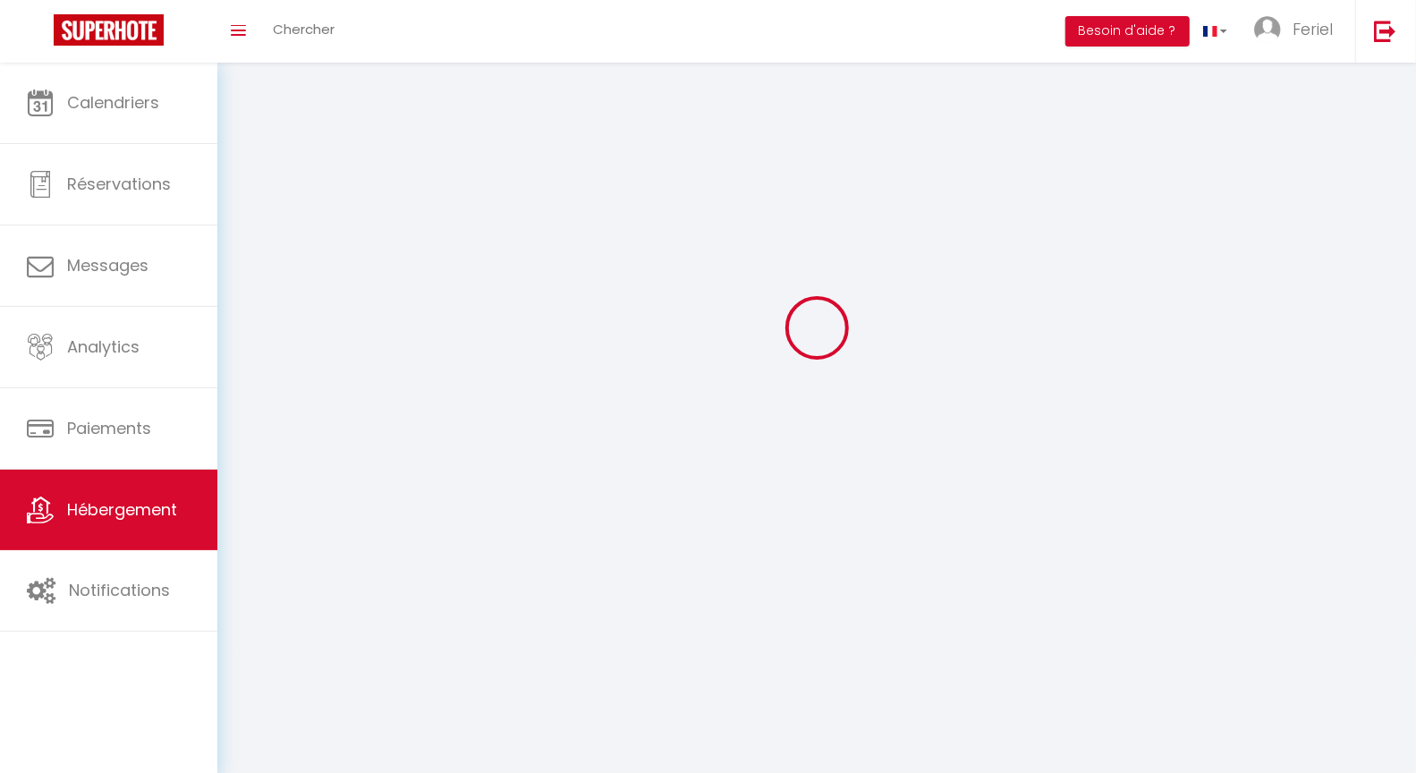
select select
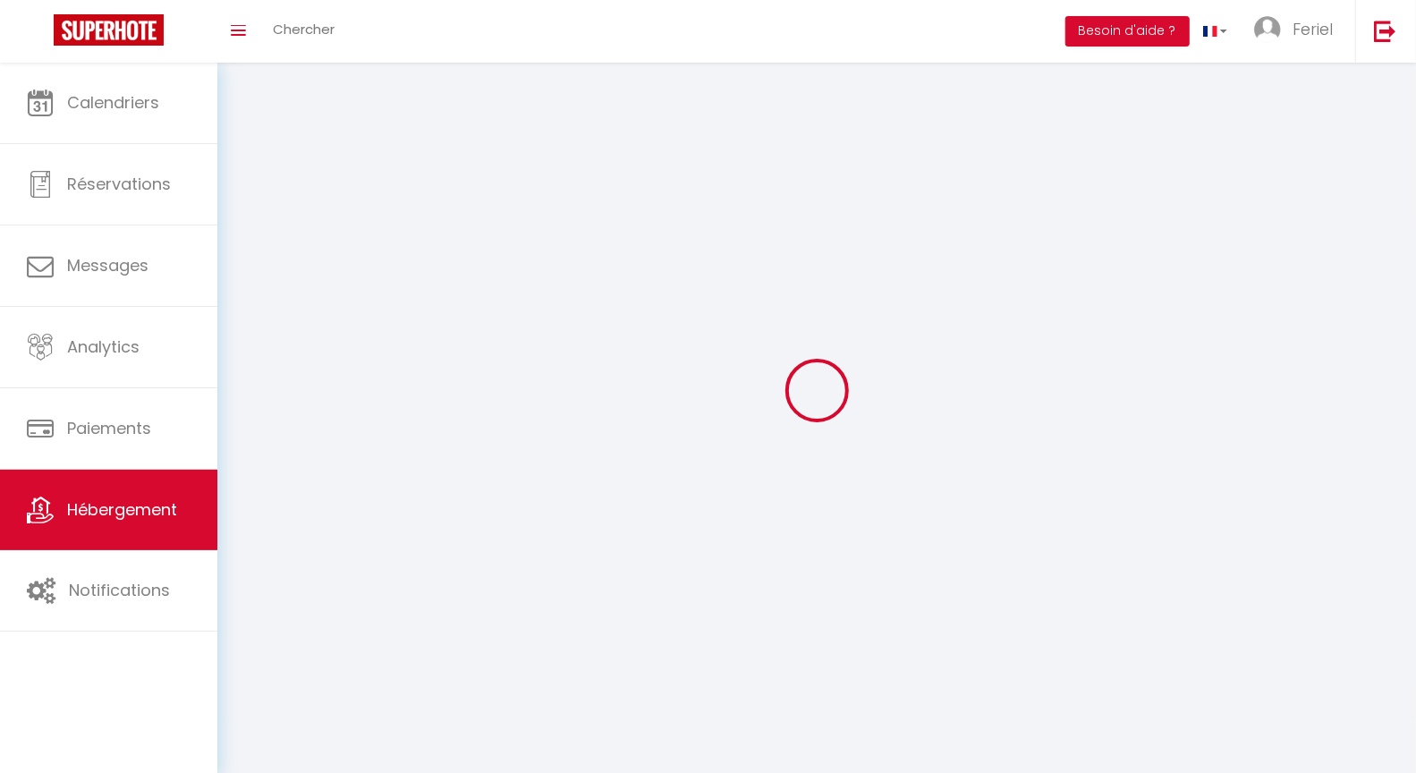
select select
checkbox input "false"
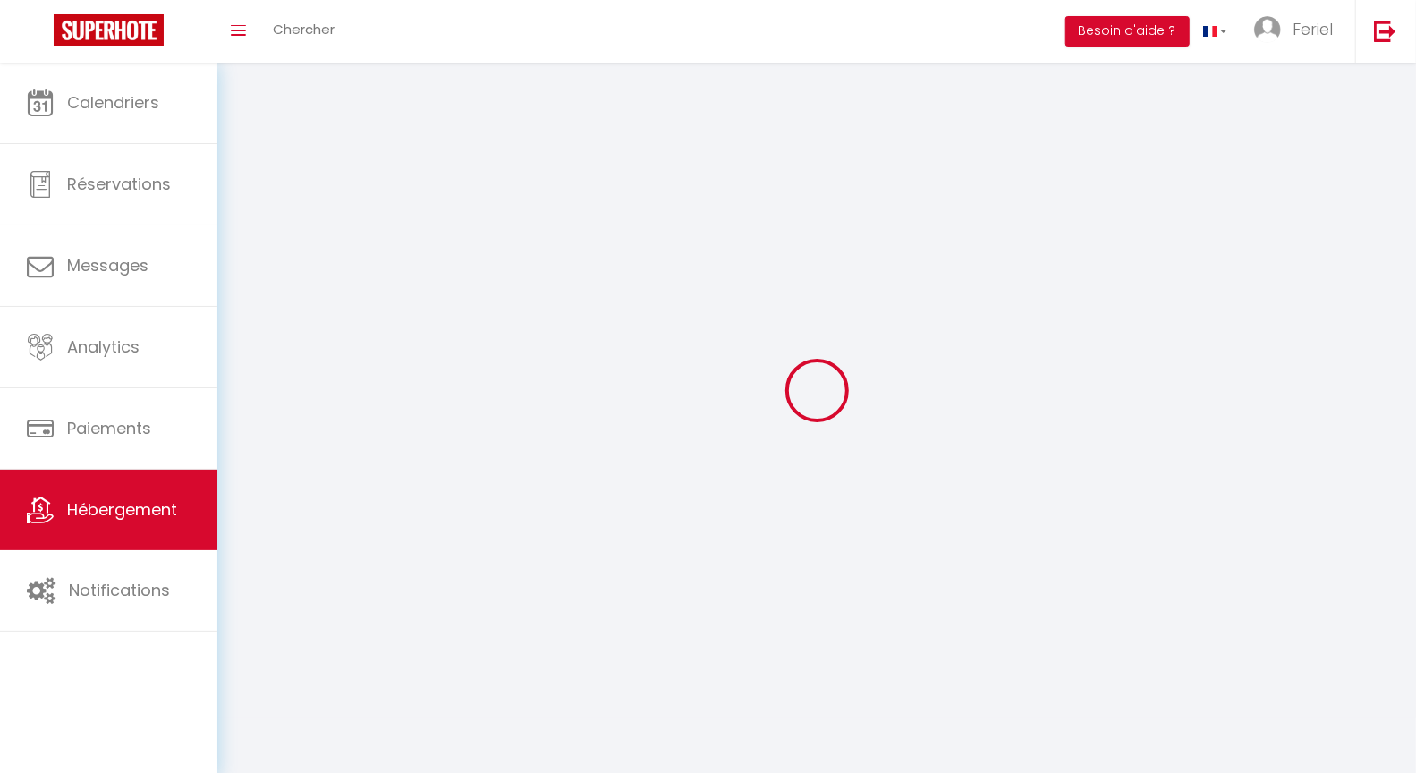
checkbox input "false"
select select
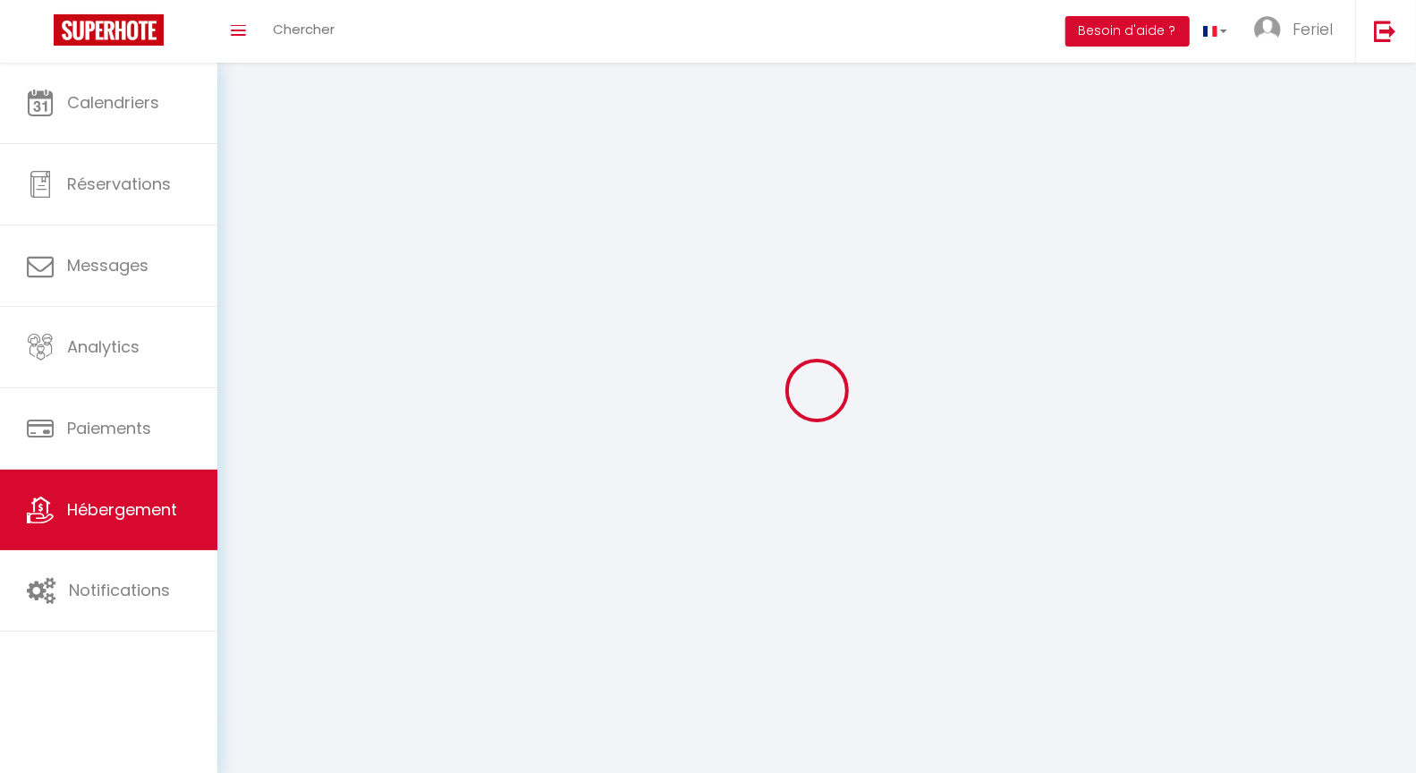
select select
checkbox input "false"
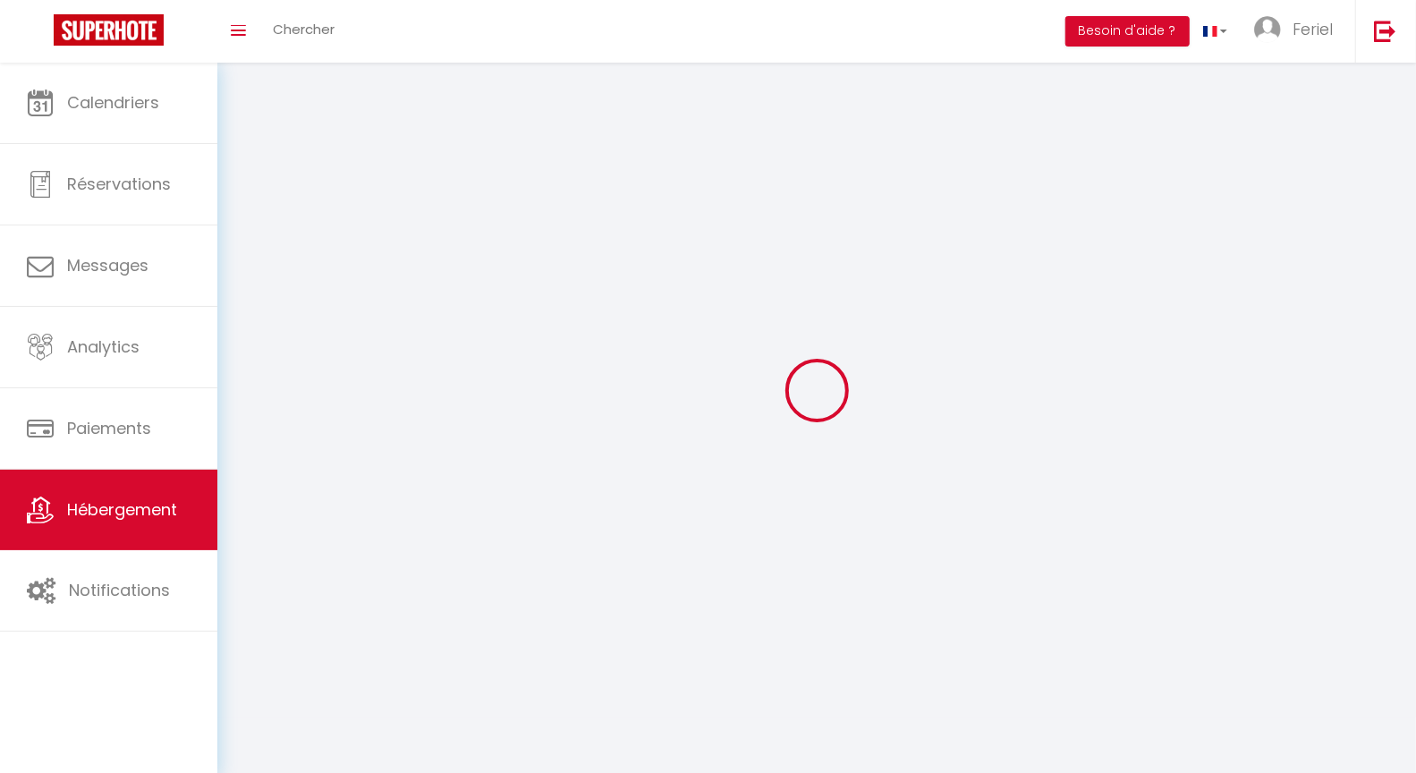
checkbox input "false"
select select
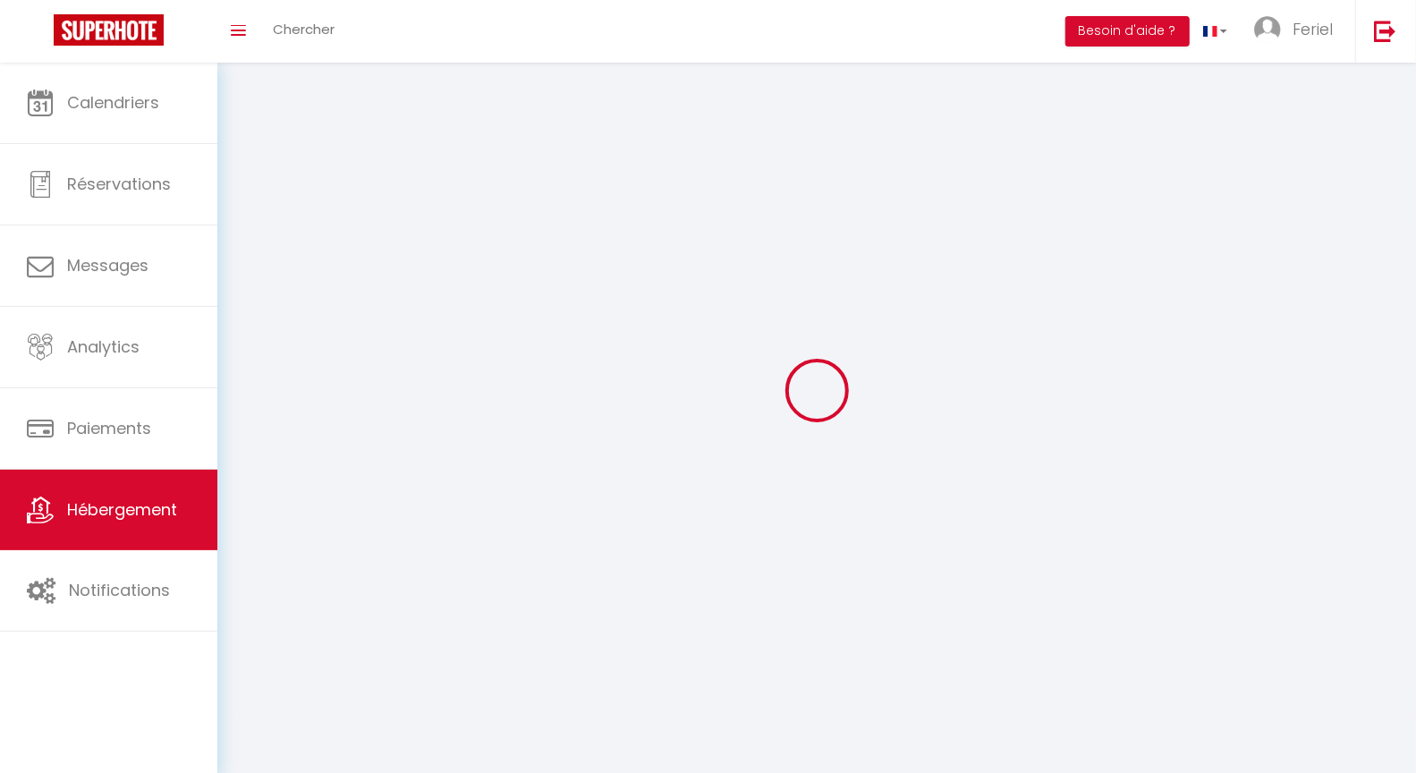
select select
checkbox input "false"
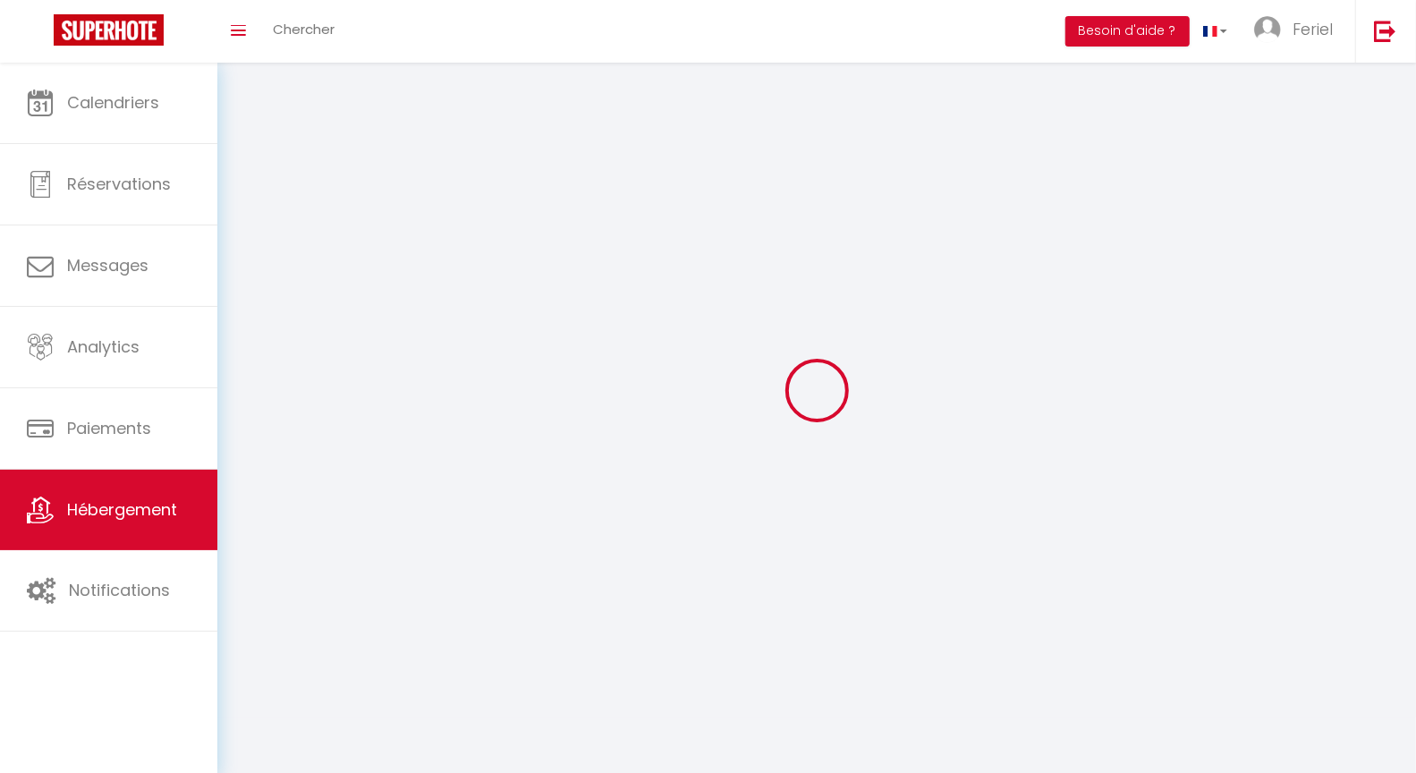
checkbox input "false"
select select
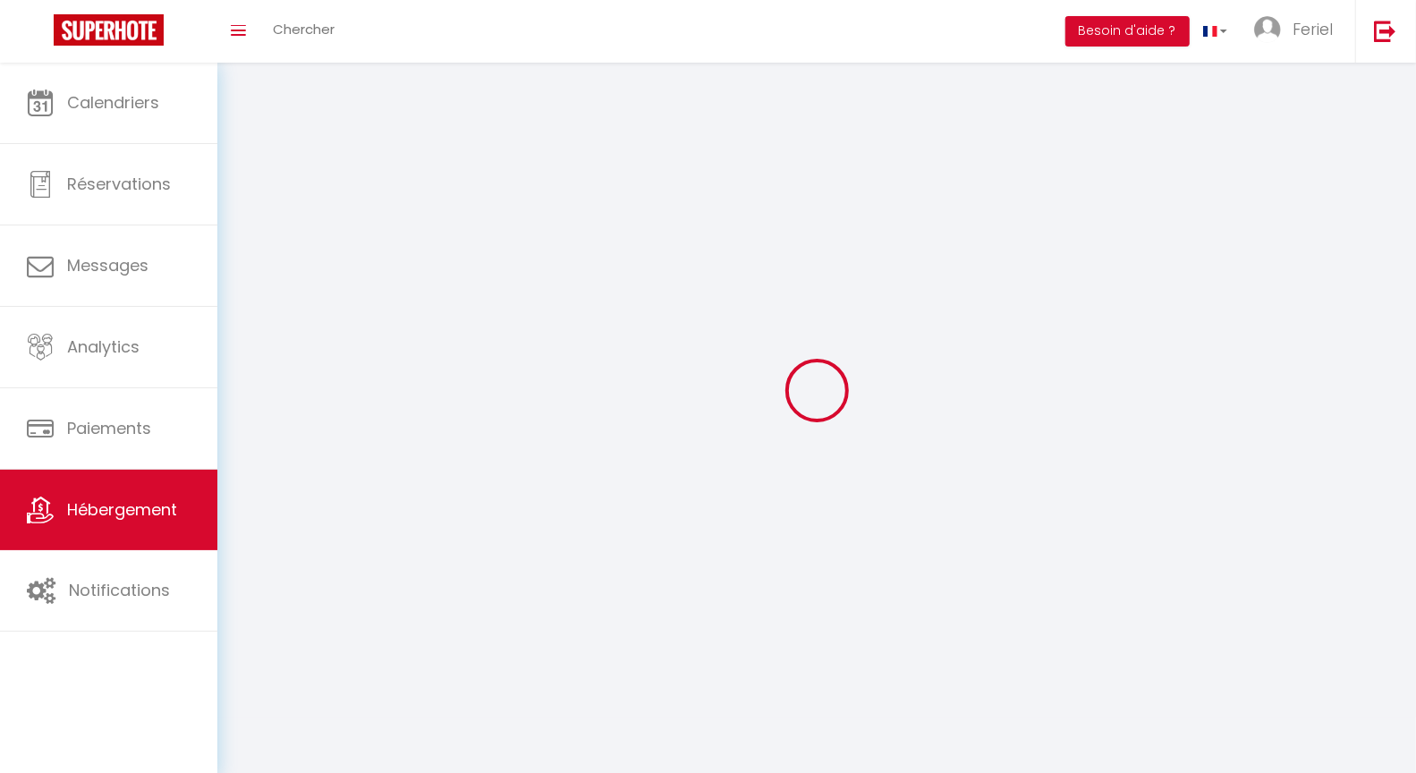
select select
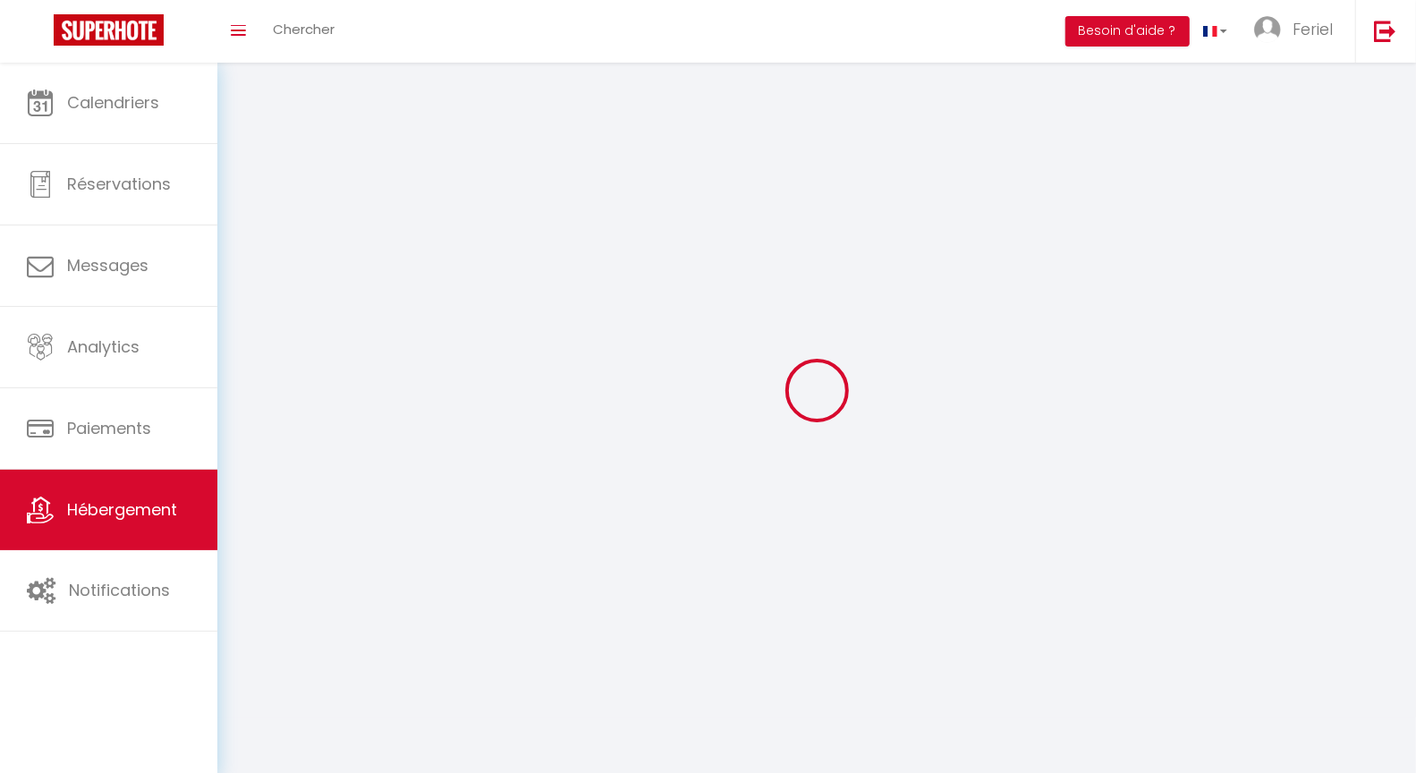
checkbox input "false"
select select
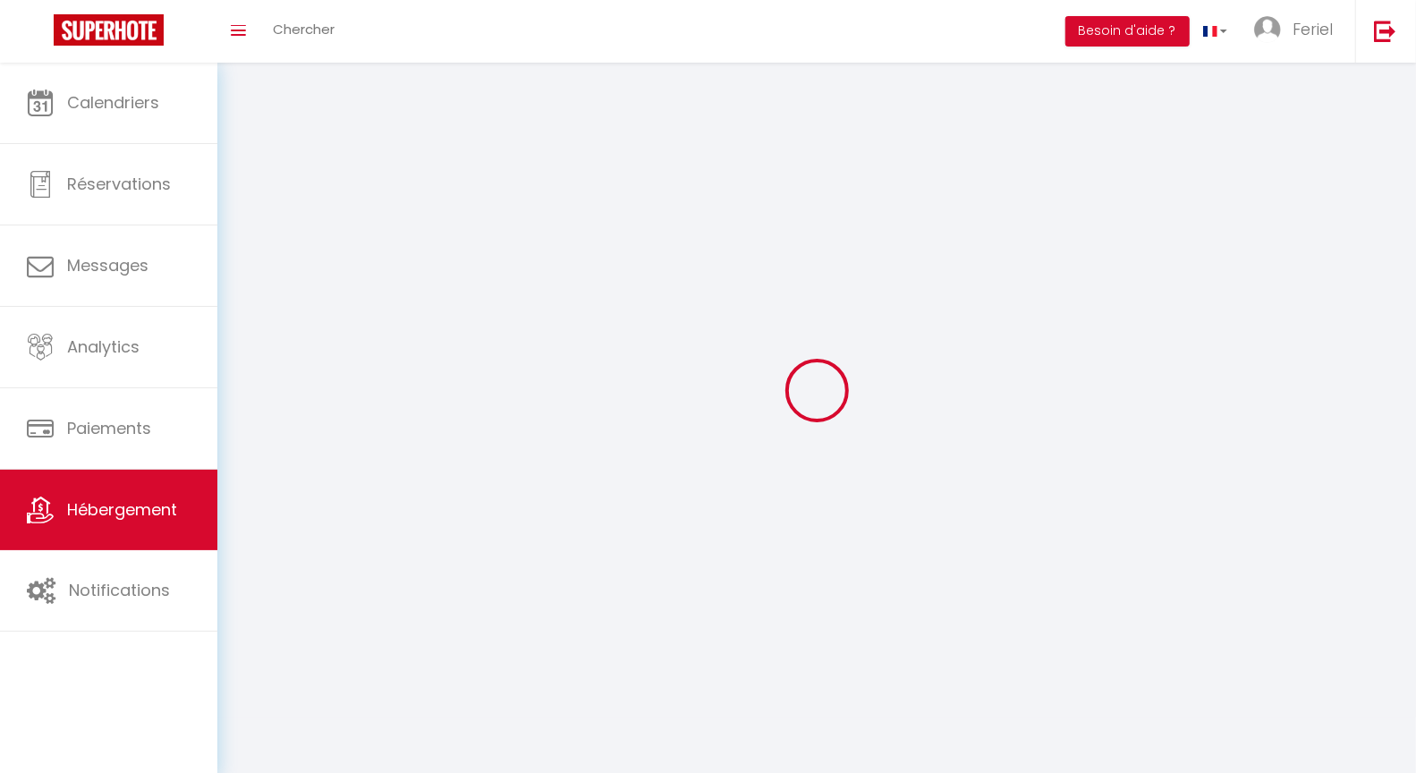
select select
select select "28"
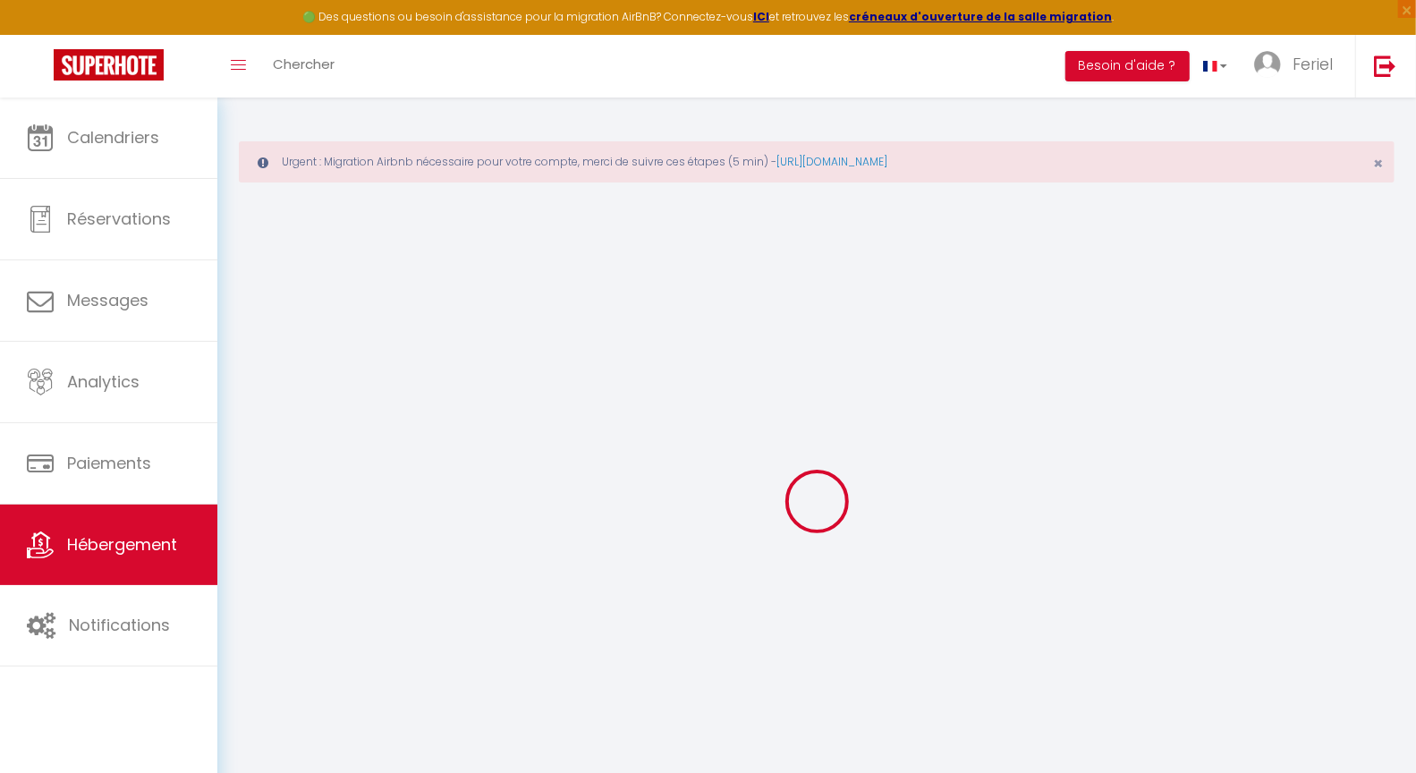
select select
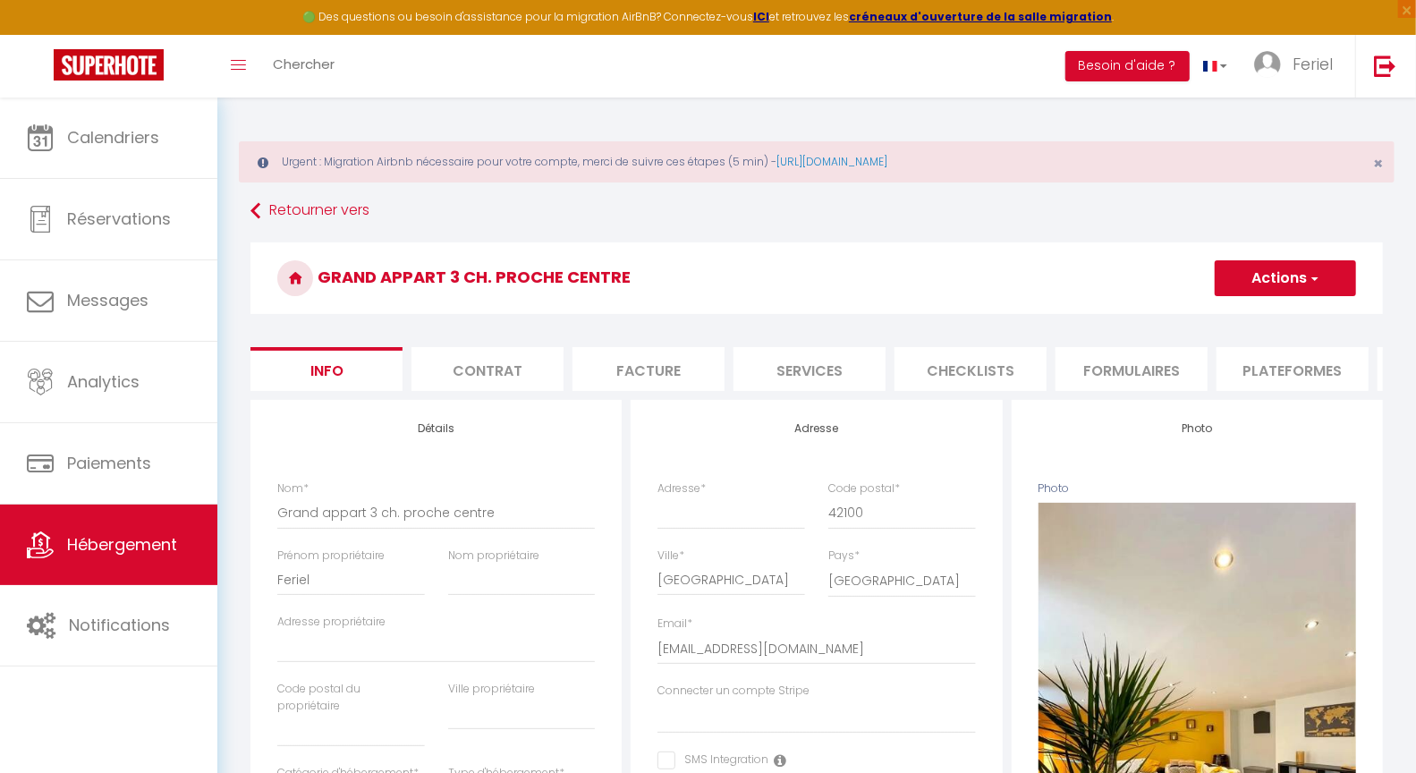
click at [1277, 270] on button "Actions" at bounding box center [1285, 278] width 141 height 36
click at [1216, 362] on link "Supprimer" at bounding box center [1259, 363] width 191 height 23
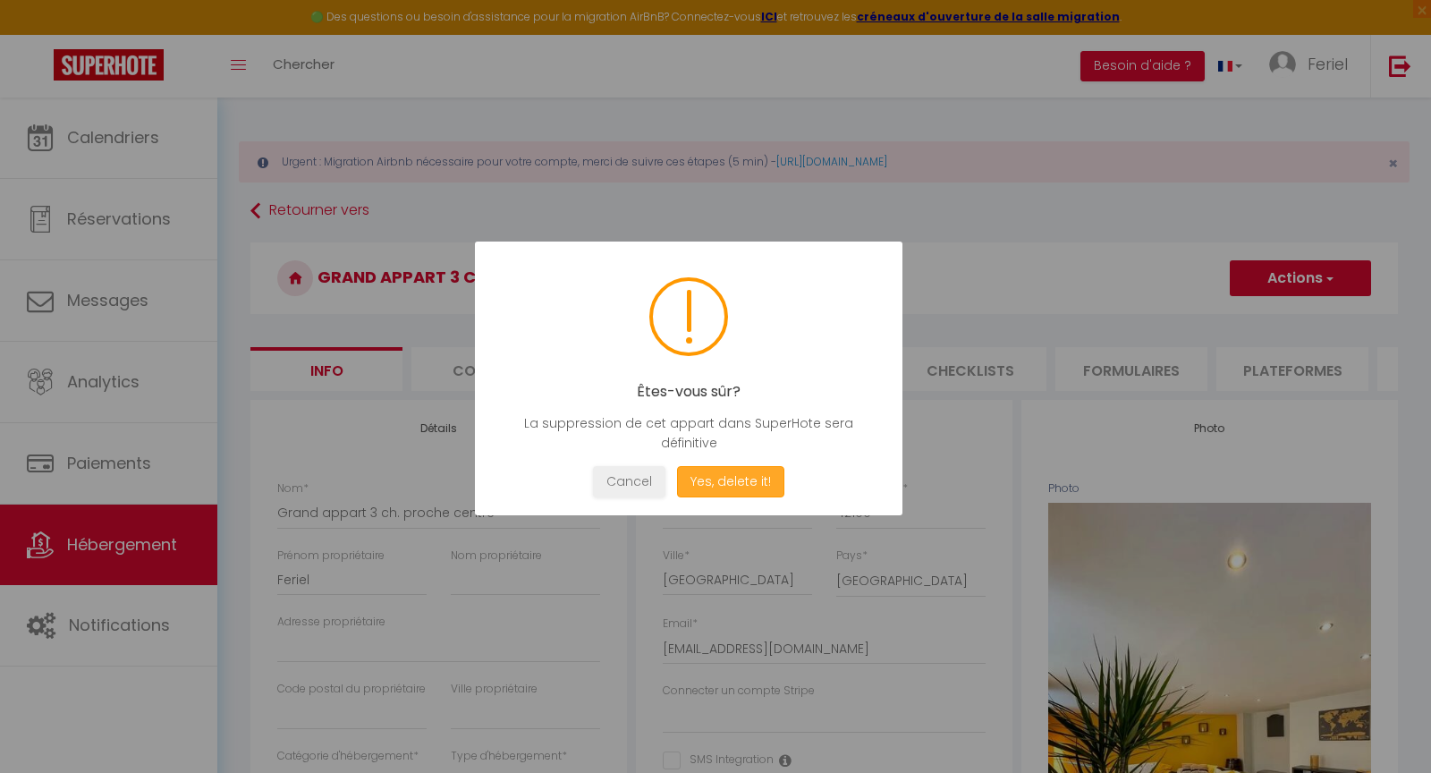
click at [734, 475] on button "Yes, delete it!" at bounding box center [730, 481] width 107 height 31
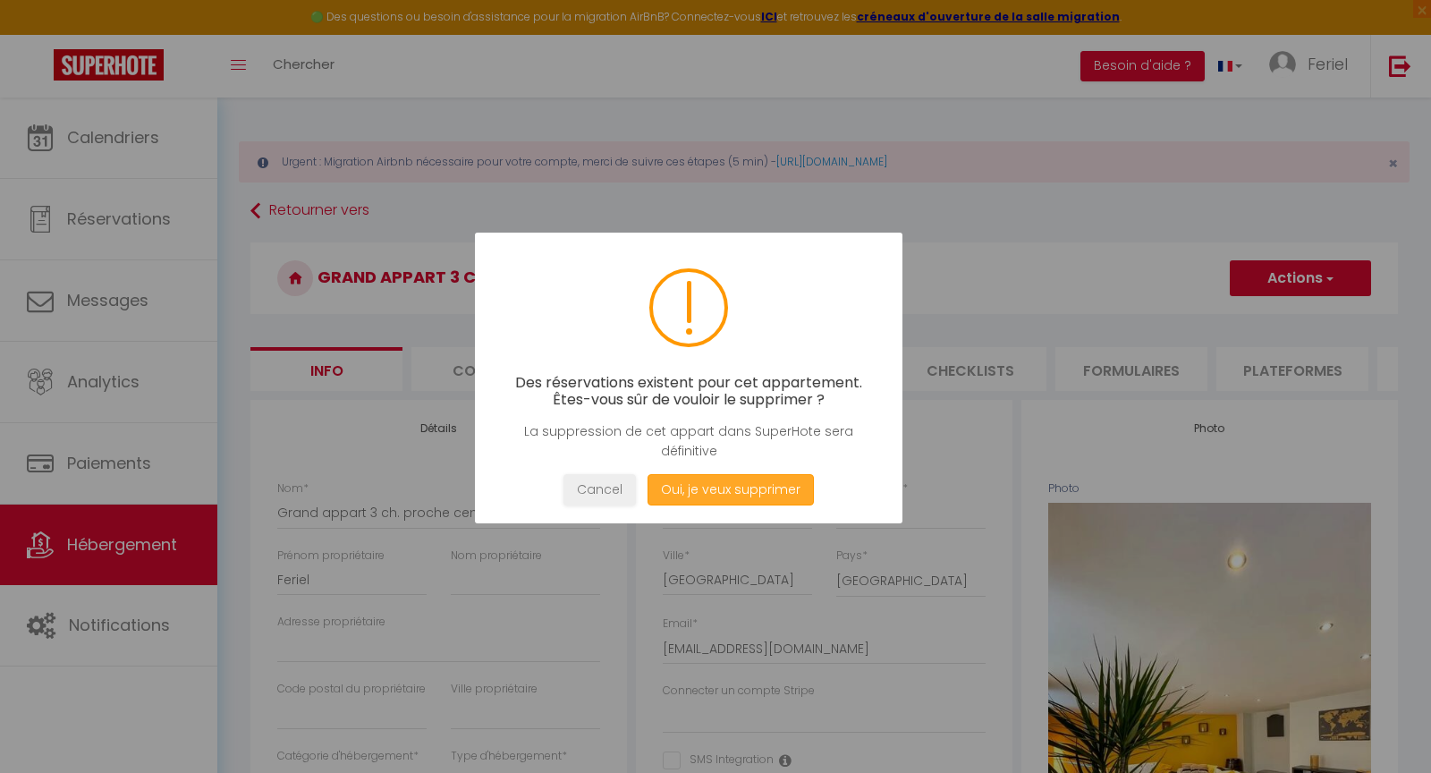
click at [743, 490] on button "Oui, je veux supprimer" at bounding box center [731, 489] width 166 height 31
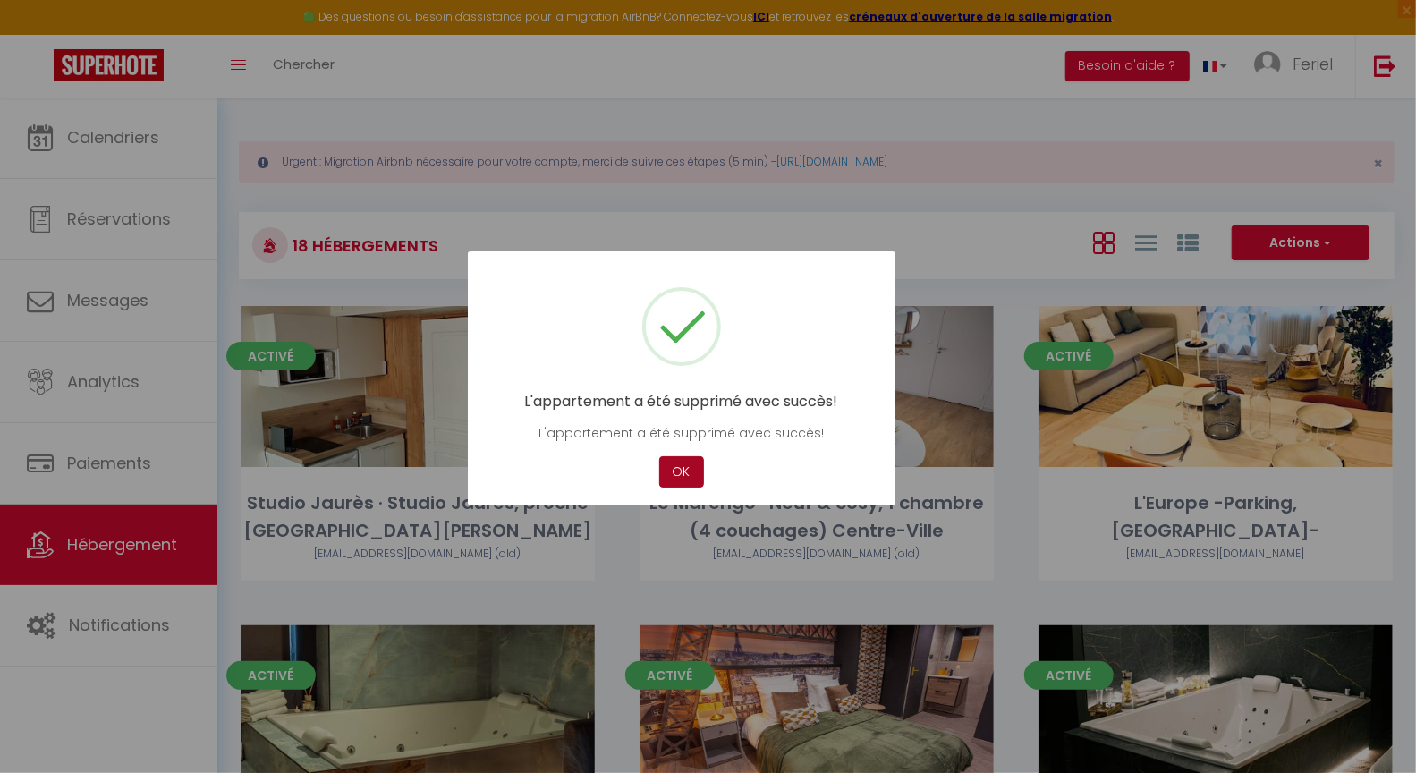
click at [692, 477] on button "OK" at bounding box center [681, 471] width 45 height 31
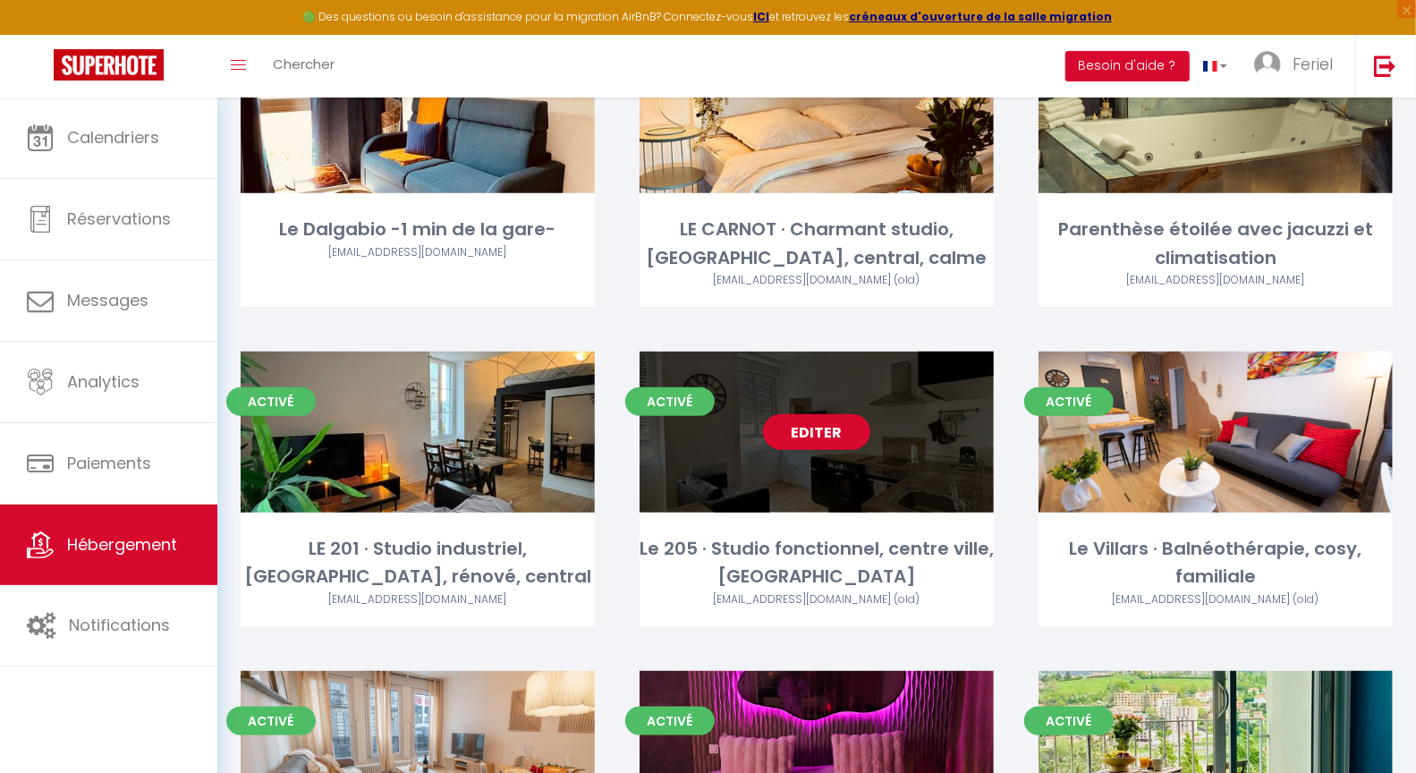
scroll to position [912, 0]
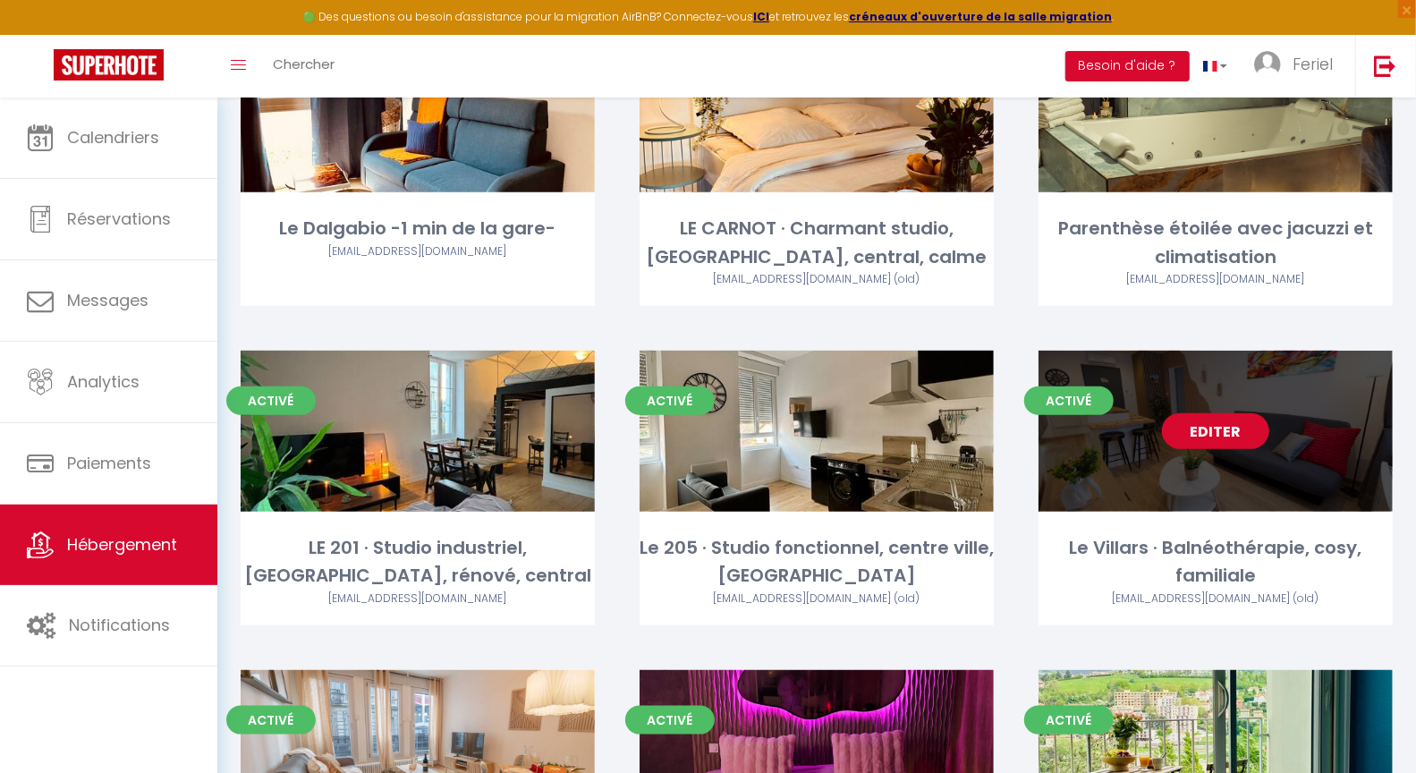
click at [1191, 437] on link "Editer" at bounding box center [1215, 431] width 107 height 36
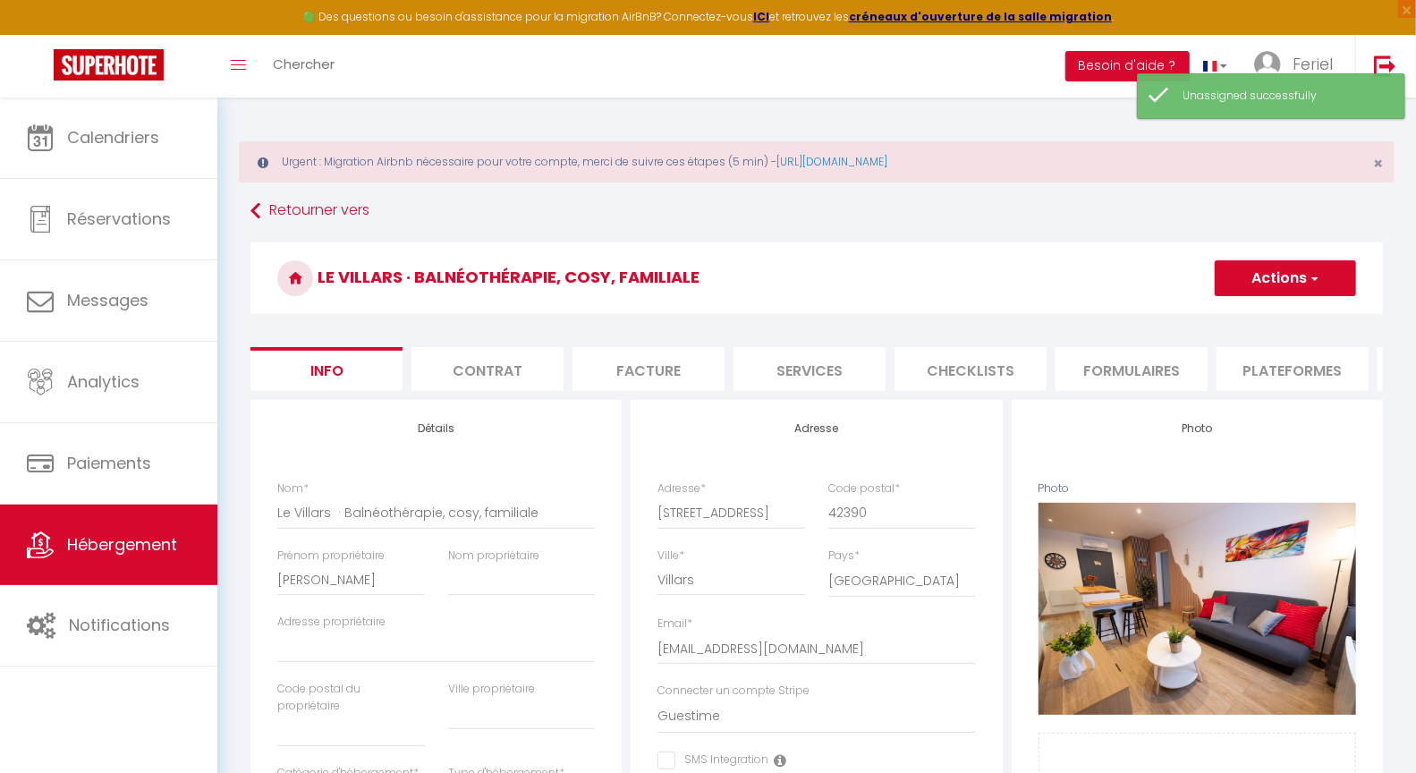
click at [1257, 286] on button "Actions" at bounding box center [1285, 278] width 141 height 36
click at [1235, 362] on link "Supprimer" at bounding box center [1259, 363] width 191 height 23
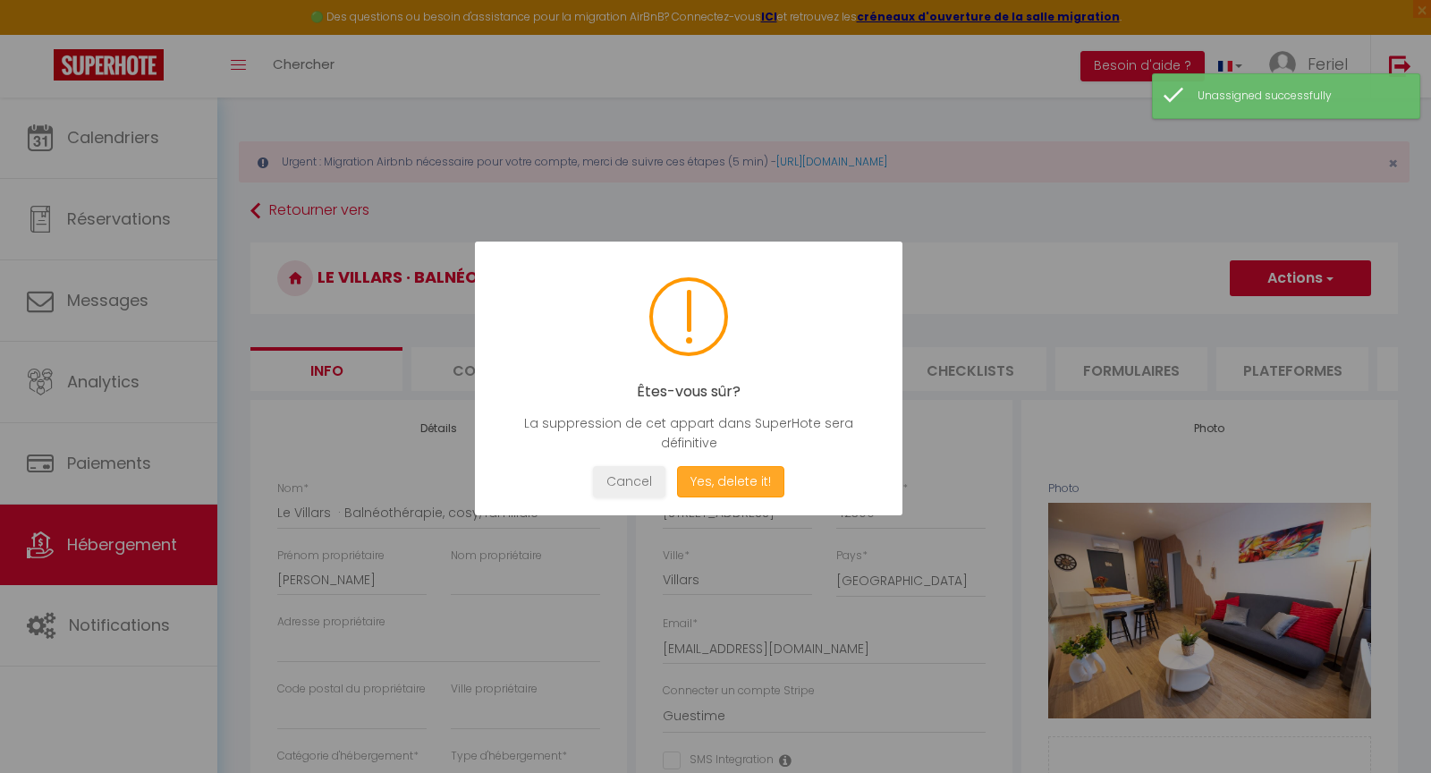
click at [763, 487] on button "Yes, delete it!" at bounding box center [730, 481] width 107 height 31
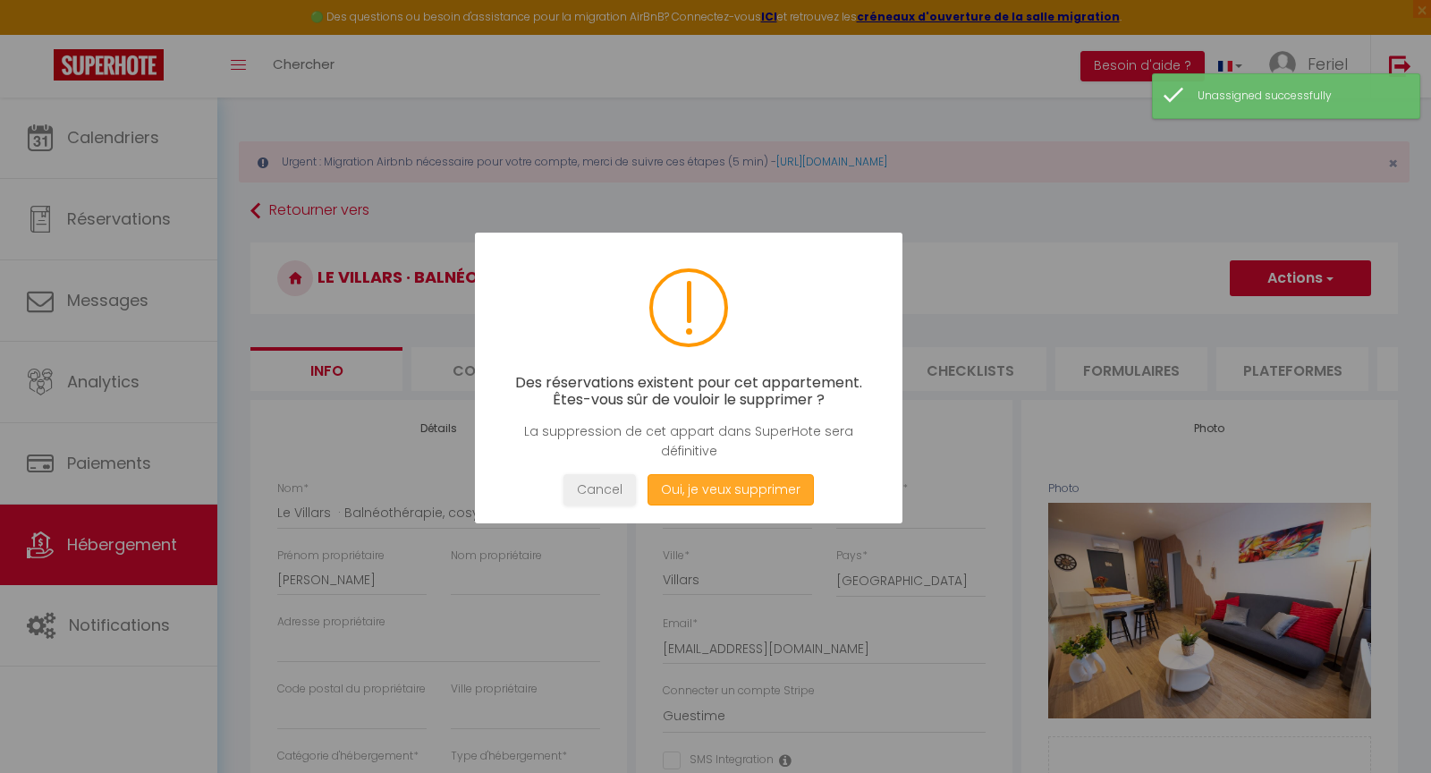
click at [776, 494] on button "Oui, je veux supprimer" at bounding box center [731, 489] width 166 height 31
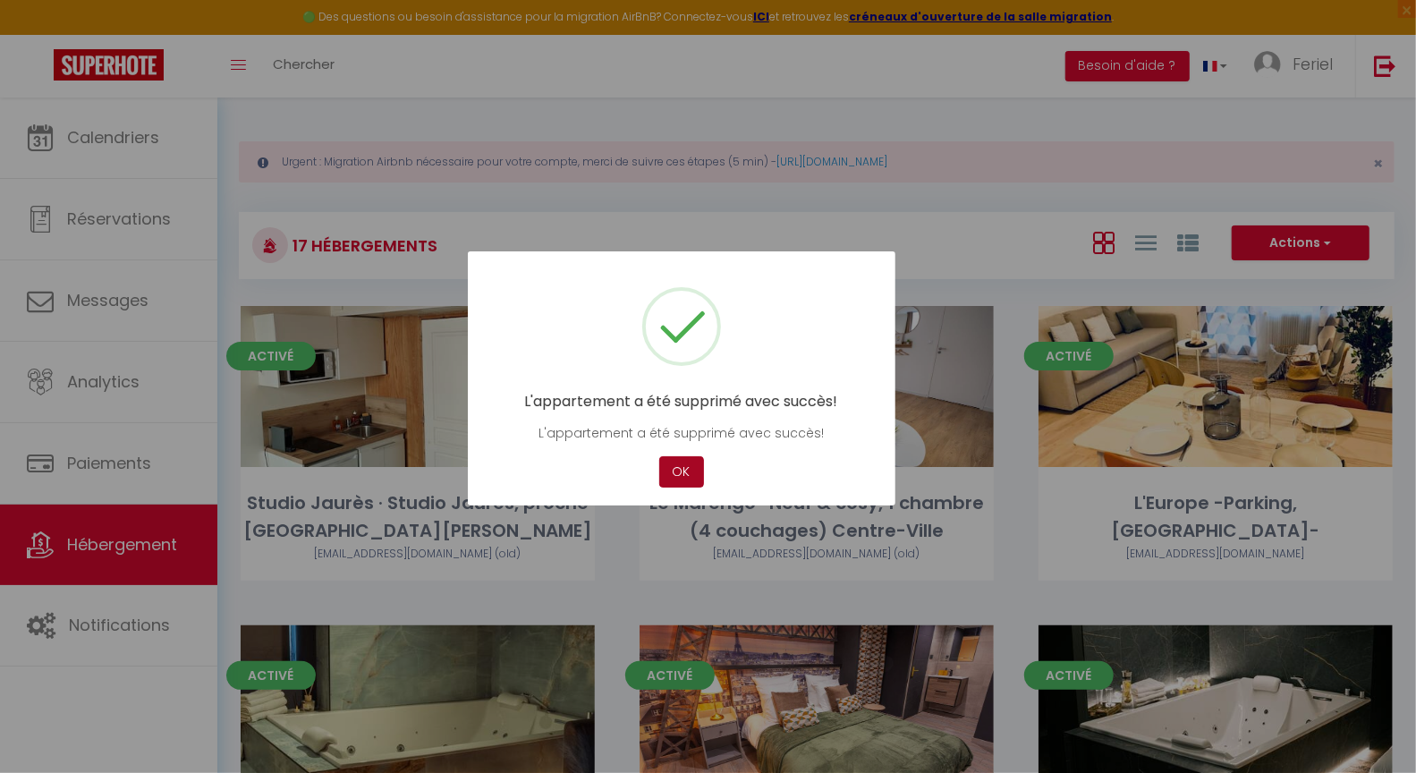
click at [688, 472] on button "OK" at bounding box center [681, 471] width 45 height 31
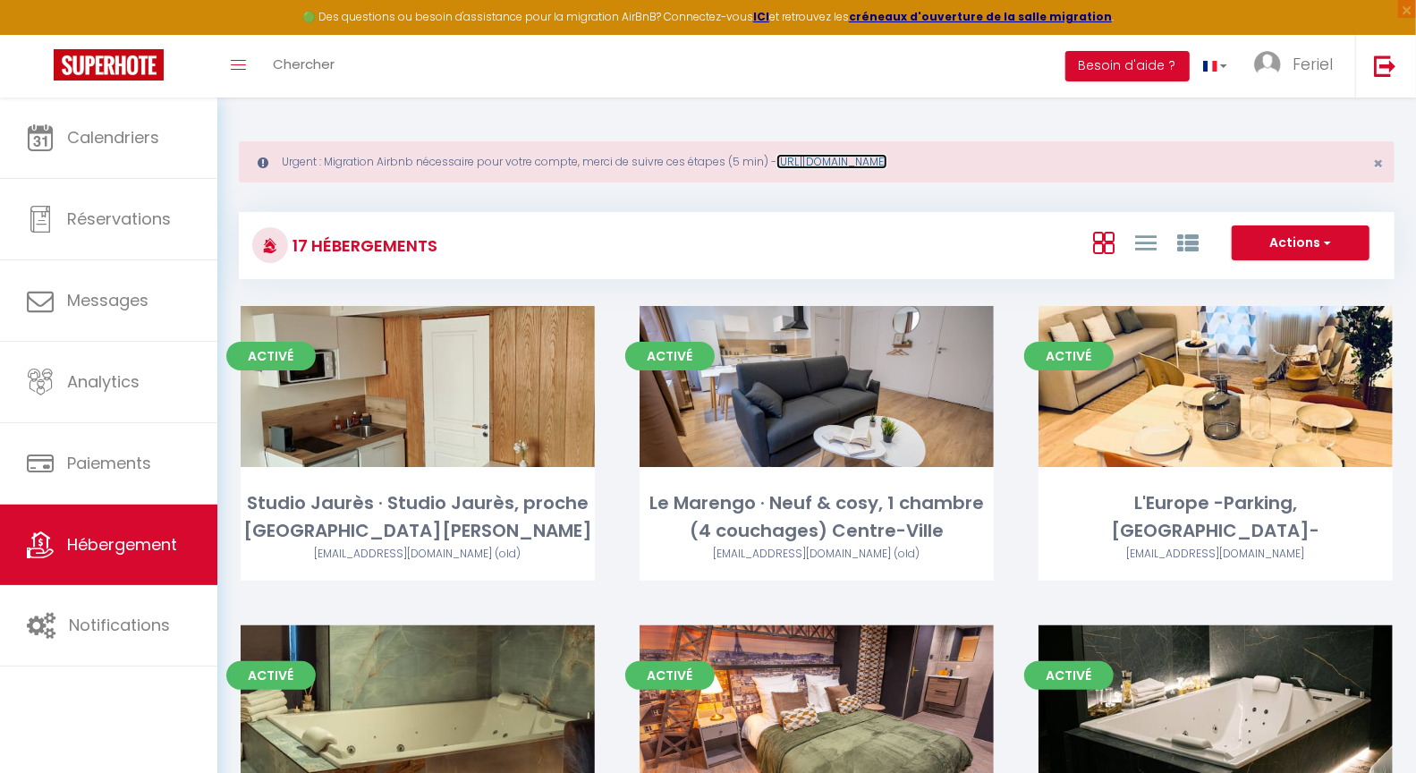
click at [849, 162] on link "[URL][DOMAIN_NAME]" at bounding box center [831, 161] width 111 height 15
click at [147, 540] on span "Hébergement" at bounding box center [122, 544] width 110 height 22
click at [1273, 242] on button "Actions" at bounding box center [1301, 243] width 138 height 36
click at [1268, 273] on li "Créer un Hébergement" at bounding box center [1287, 280] width 164 height 20
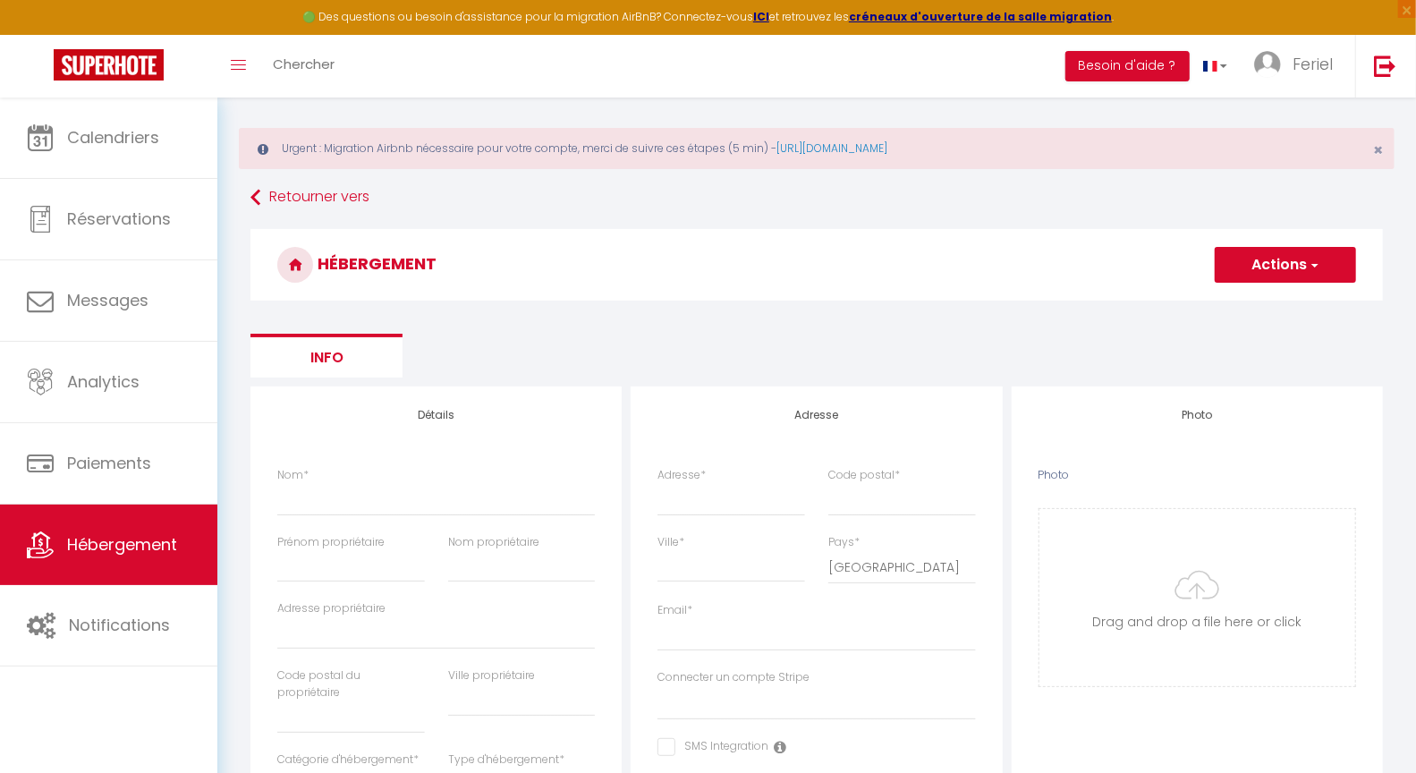
scroll to position [35, 0]
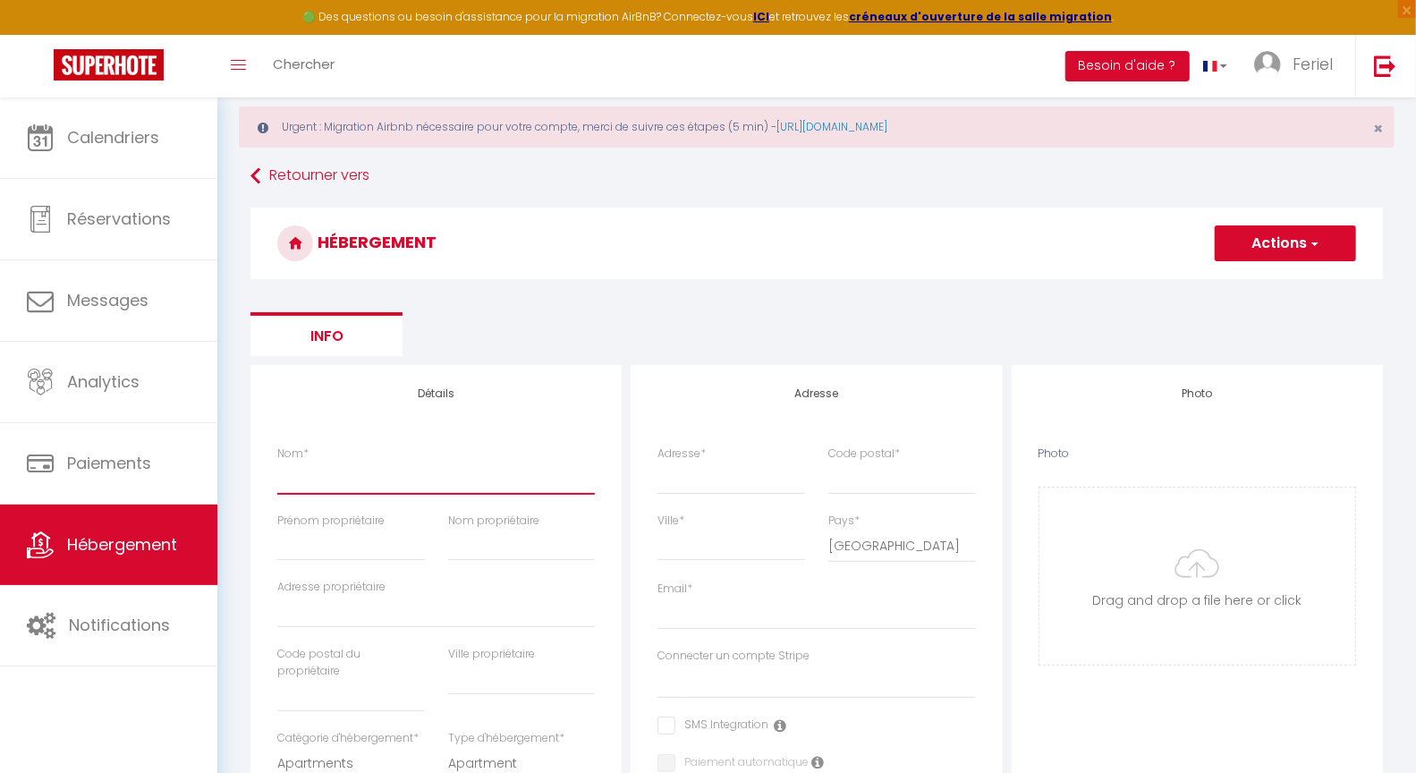
click at [408, 472] on input "Nom *" at bounding box center [436, 478] width 318 height 32
click at [362, 545] on input "Prénom propriétaire" at bounding box center [351, 545] width 148 height 32
click at [489, 534] on input "Nom propriétaire" at bounding box center [522, 545] width 148 height 32
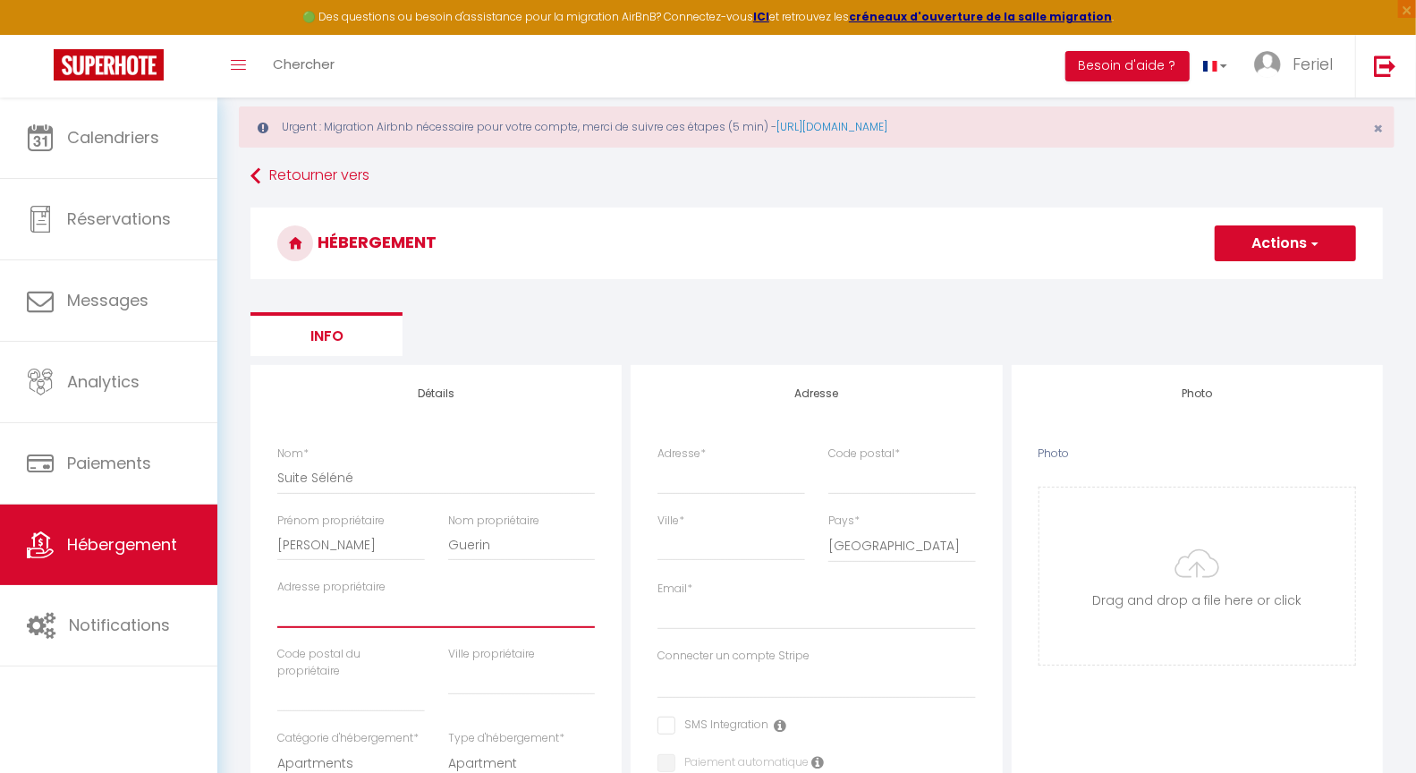
click at [415, 600] on input "Adresse propriétaire" at bounding box center [436, 612] width 318 height 32
click at [354, 683] on input "text" at bounding box center [351, 696] width 148 height 32
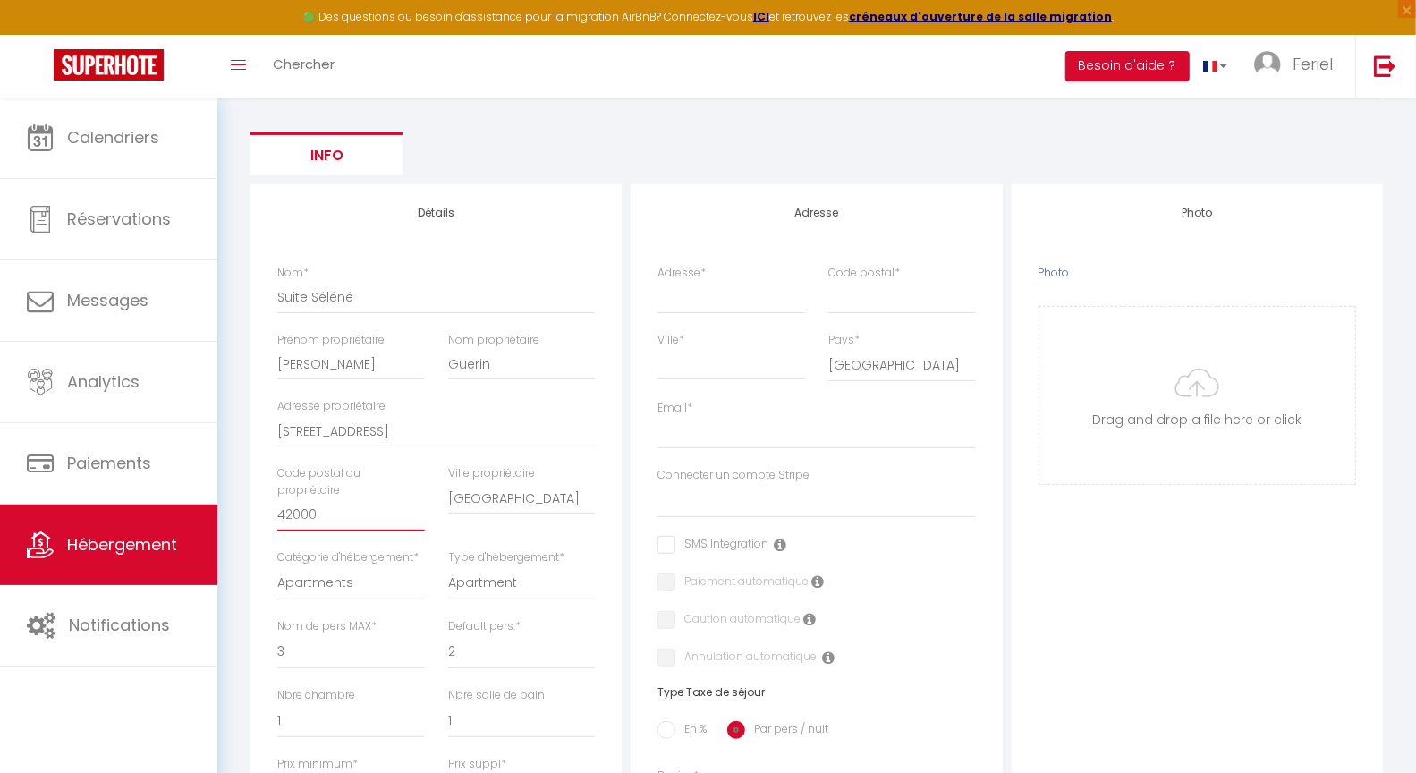
scroll to position [220, 0]
click at [367, 582] on select "Apartments Houses Secondary units Unique Homes BNB Others" at bounding box center [351, 579] width 148 height 34
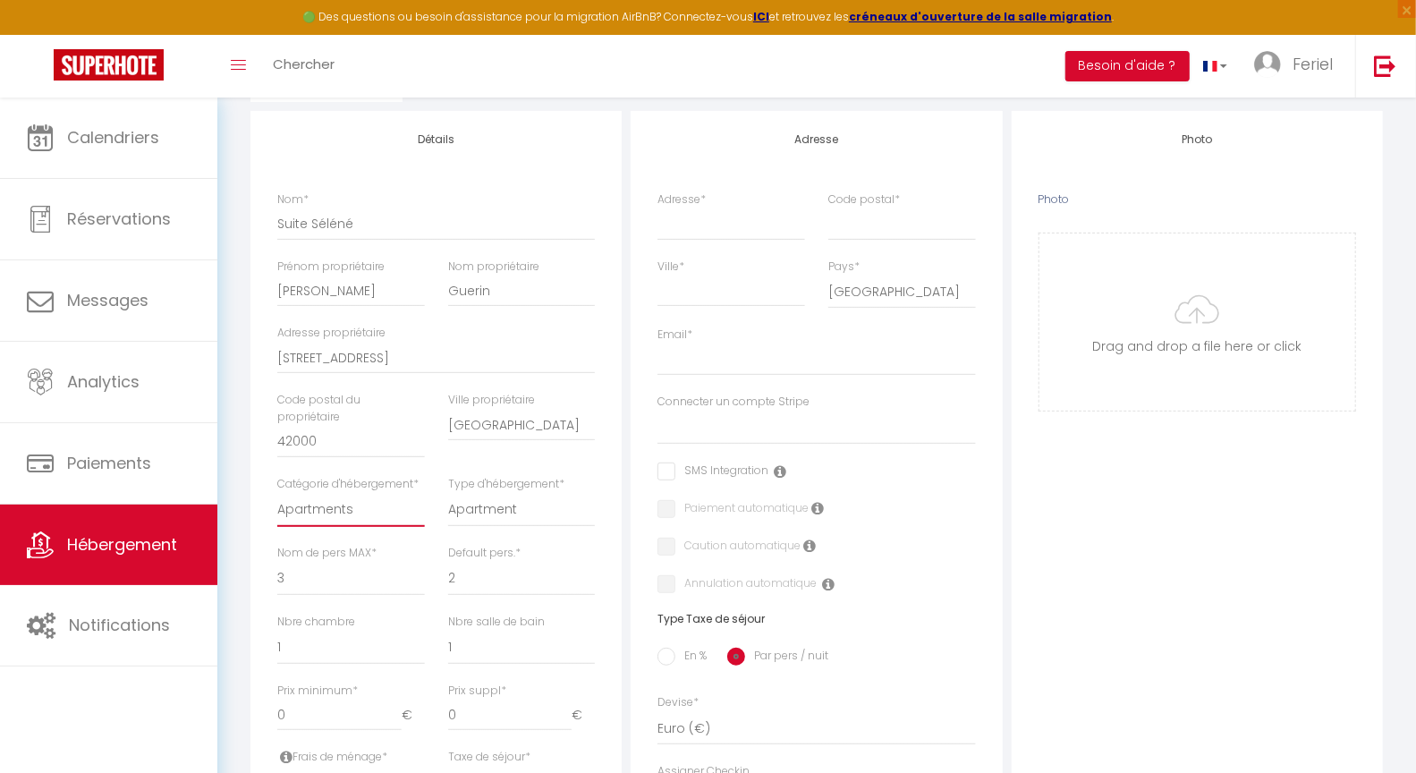
scroll to position [292, 0]
click at [390, 581] on select "1 2 3 4 5 6 7 8 9 10 11 12 13 14" at bounding box center [351, 576] width 148 height 34
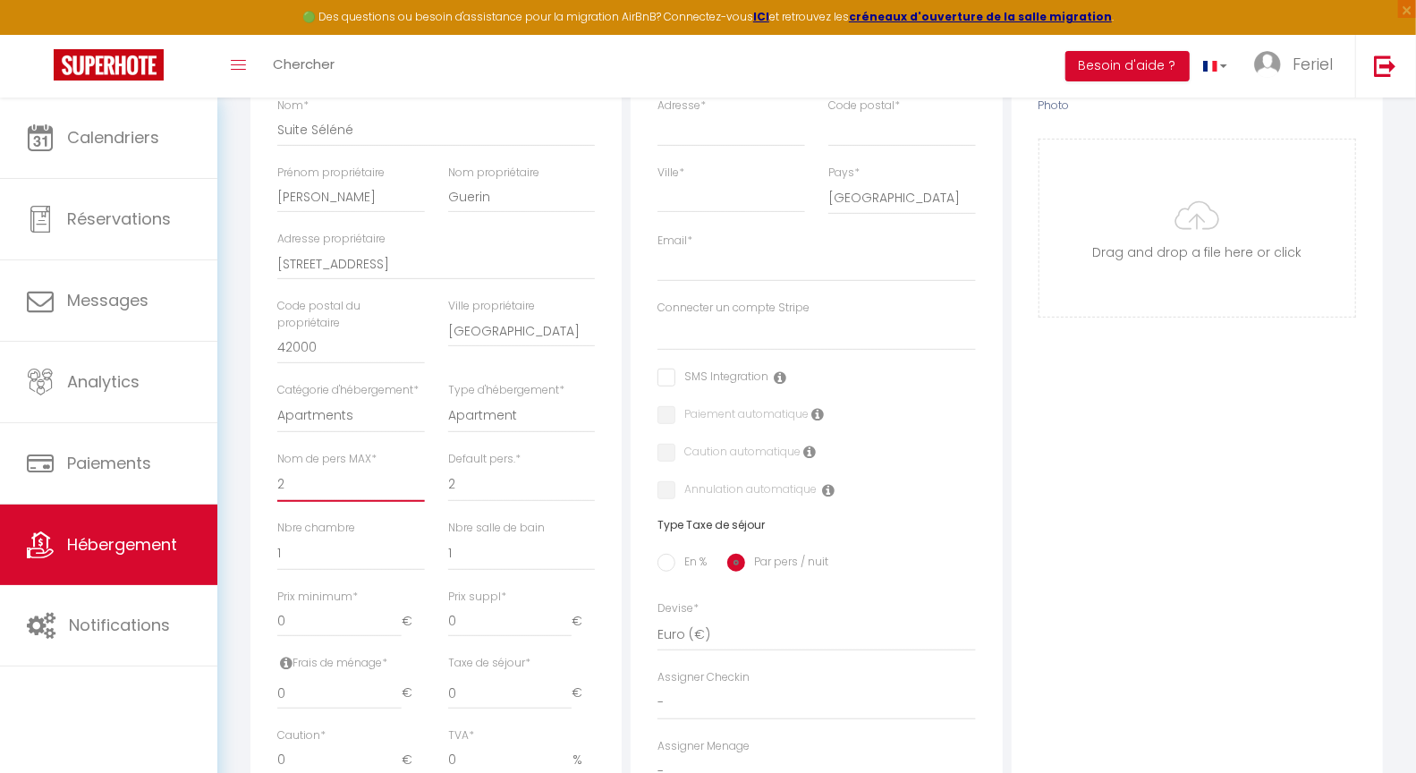
scroll to position [384, 0]
click at [371, 563] on select "0 1 2 3 4 5 6 7 8 9 10 11 12 13" at bounding box center [351, 552] width 148 height 34
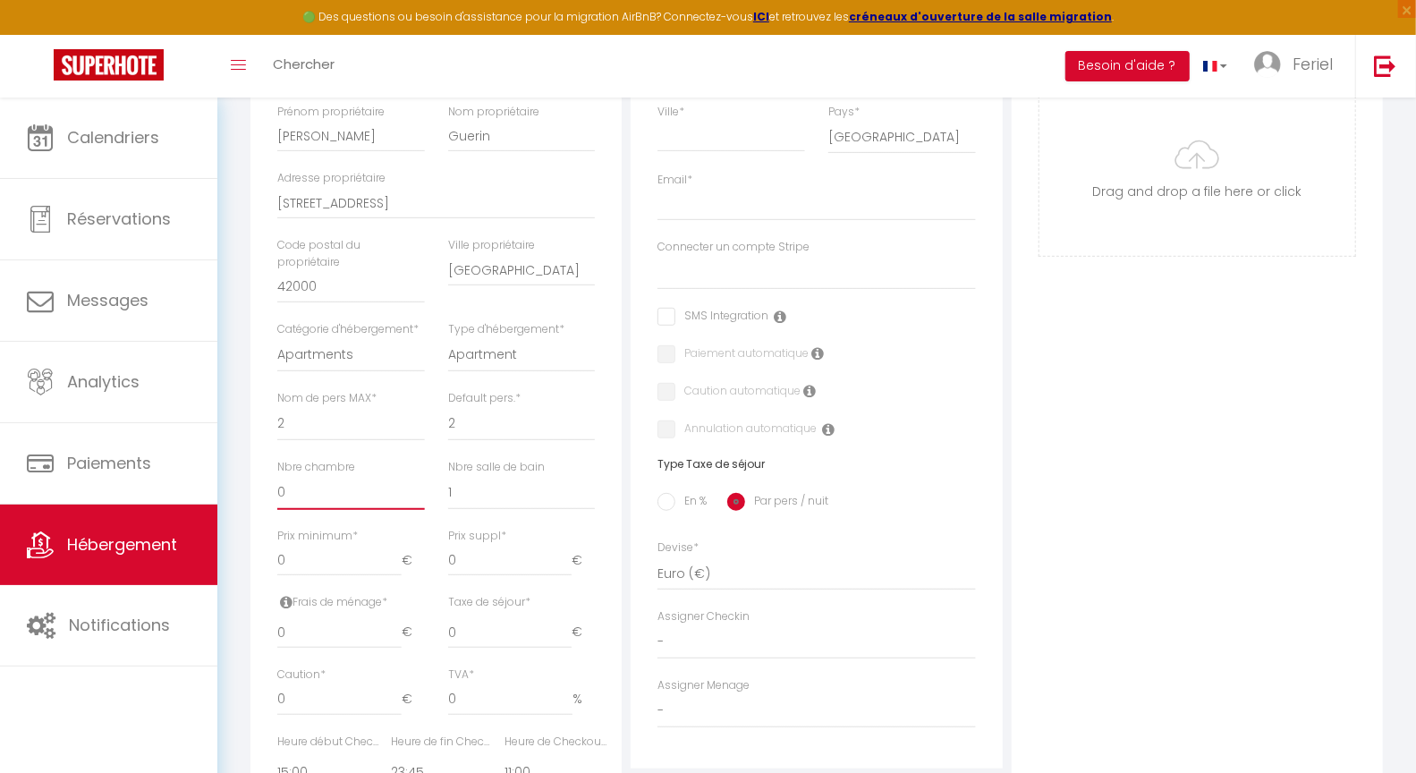
scroll to position [445, 0]
click at [344, 569] on input "0" at bounding box center [339, 559] width 124 height 32
drag, startPoint x: 328, startPoint y: 562, endPoint x: 230, endPoint y: 561, distance: 98.4
click at [235, 561] on div "Urgent : Migration Airbnb nécessaire pour votre compte, merci de suivre ces éta…" at bounding box center [816, 397] width 1199 height 1488
click at [329, 630] on input "0" at bounding box center [339, 631] width 124 height 32
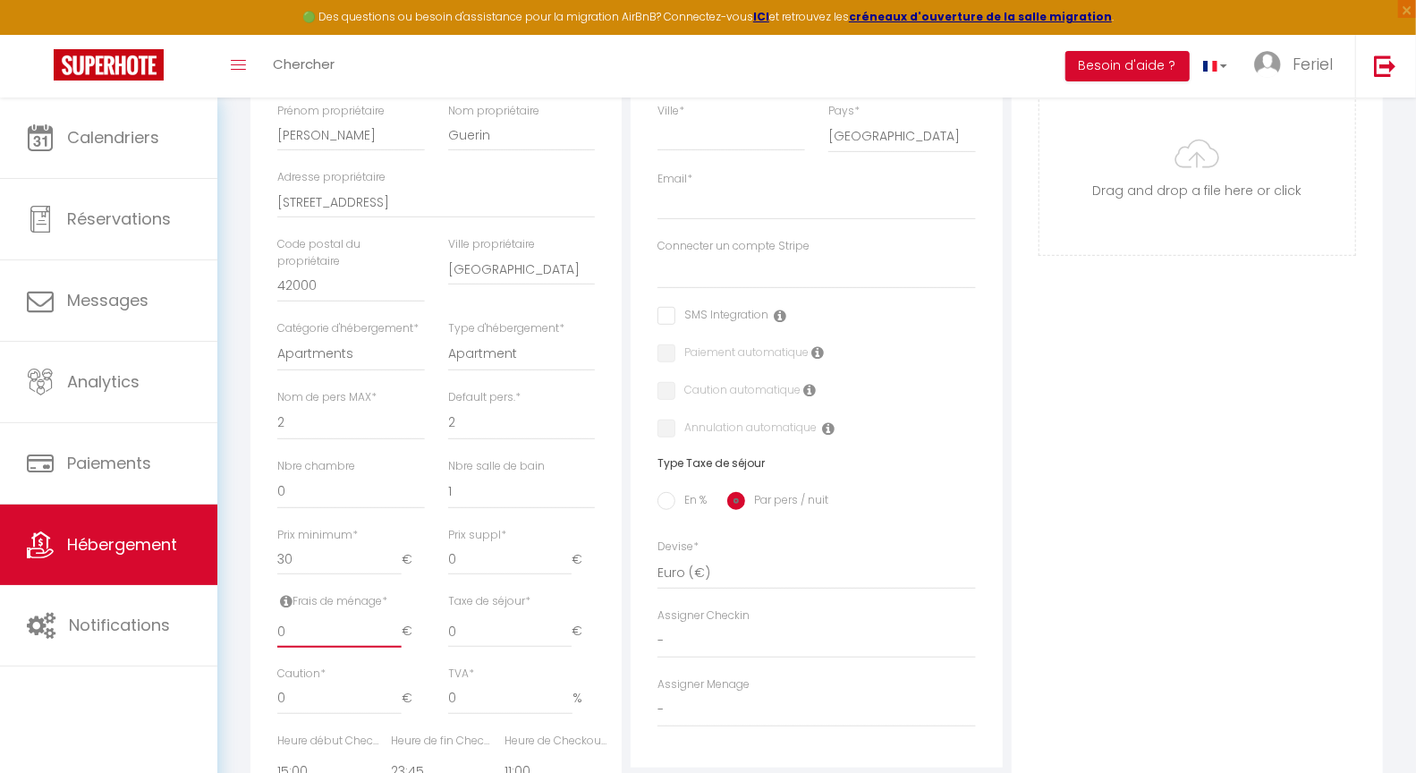
drag, startPoint x: 321, startPoint y: 628, endPoint x: 259, endPoint y: 623, distance: 61.9
click at [259, 623] on div "Détails Nom * Suite Séléné Prénom propriétaire Julie Nom propriétaire Guerin Ad…" at bounding box center [435, 463] width 371 height 1016
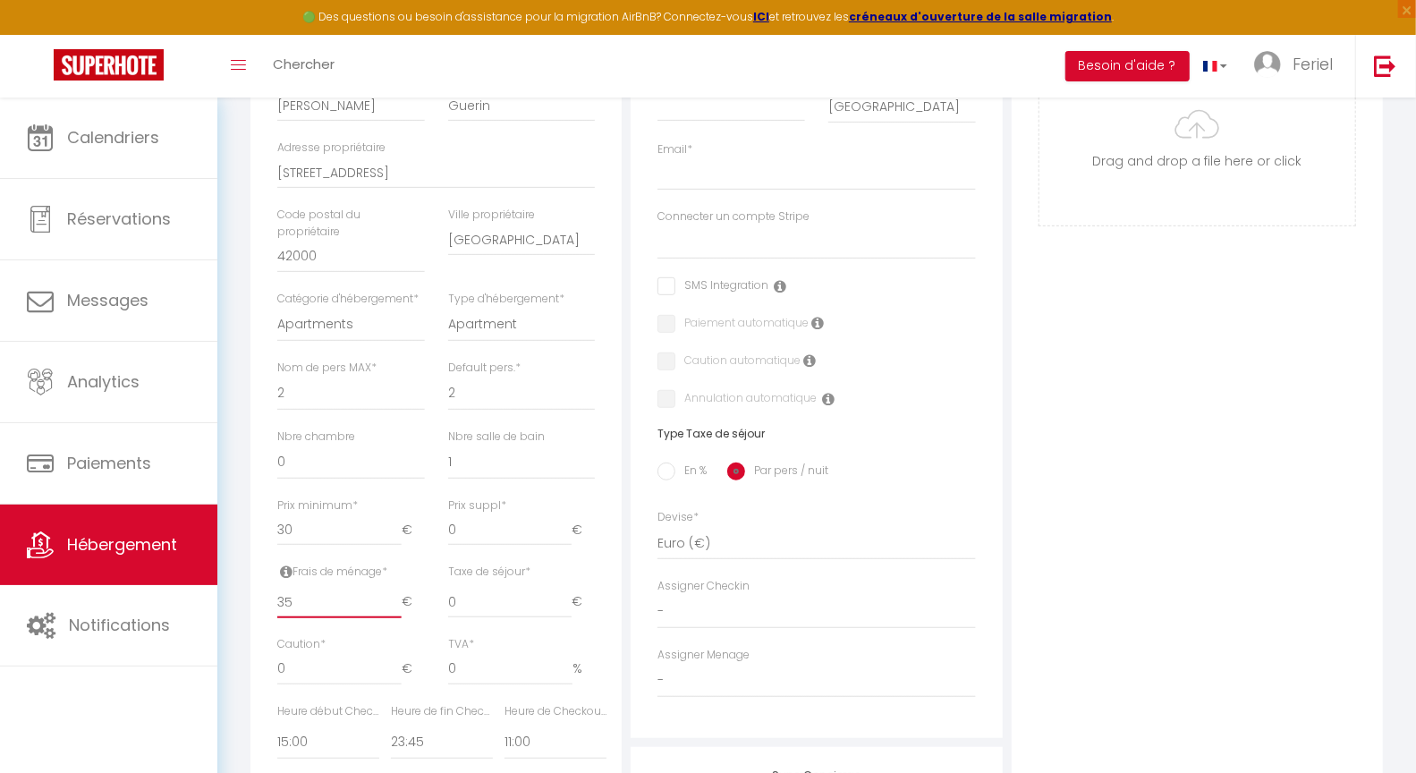
scroll to position [475, 0]
drag, startPoint x: 326, startPoint y: 660, endPoint x: 225, endPoint y: 662, distance: 101.1
click at [225, 660] on div "Urgent : Migration Airbnb nécessaire pour votre compte, merci de suivre ces éta…" at bounding box center [816, 367] width 1199 height 1488
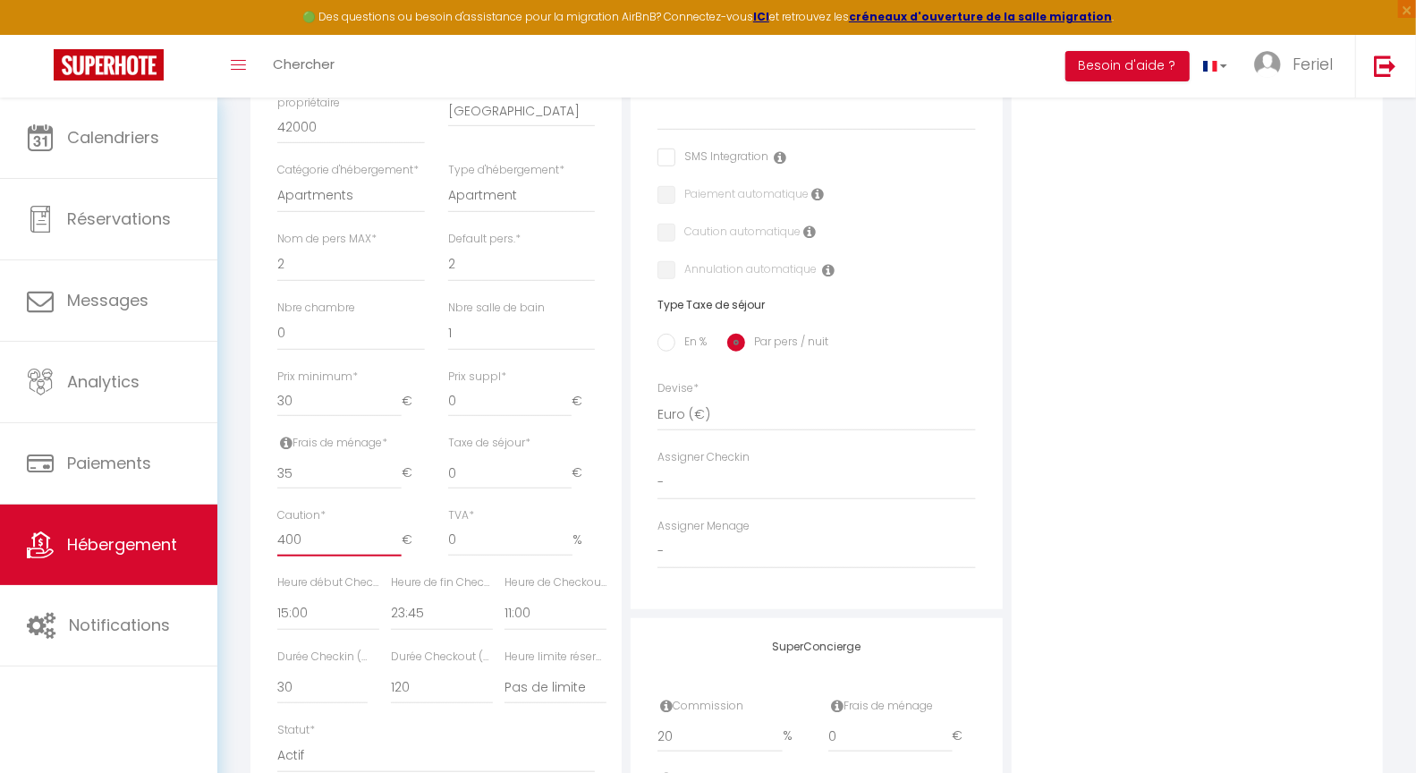
scroll to position [606, 0]
click at [294, 617] on select "00:00 00:15 00:30 00:45 01:00 01:15 01:30 01:45 02:00 02:15 02:30 02:45 03:00" at bounding box center [328, 610] width 102 height 34
click at [407, 615] on select "00:00 00:15 00:30 00:45 01:00 01:15 01:30 01:45 02:00 02:15 02:30 02:45 03:00" at bounding box center [442, 610] width 102 height 34
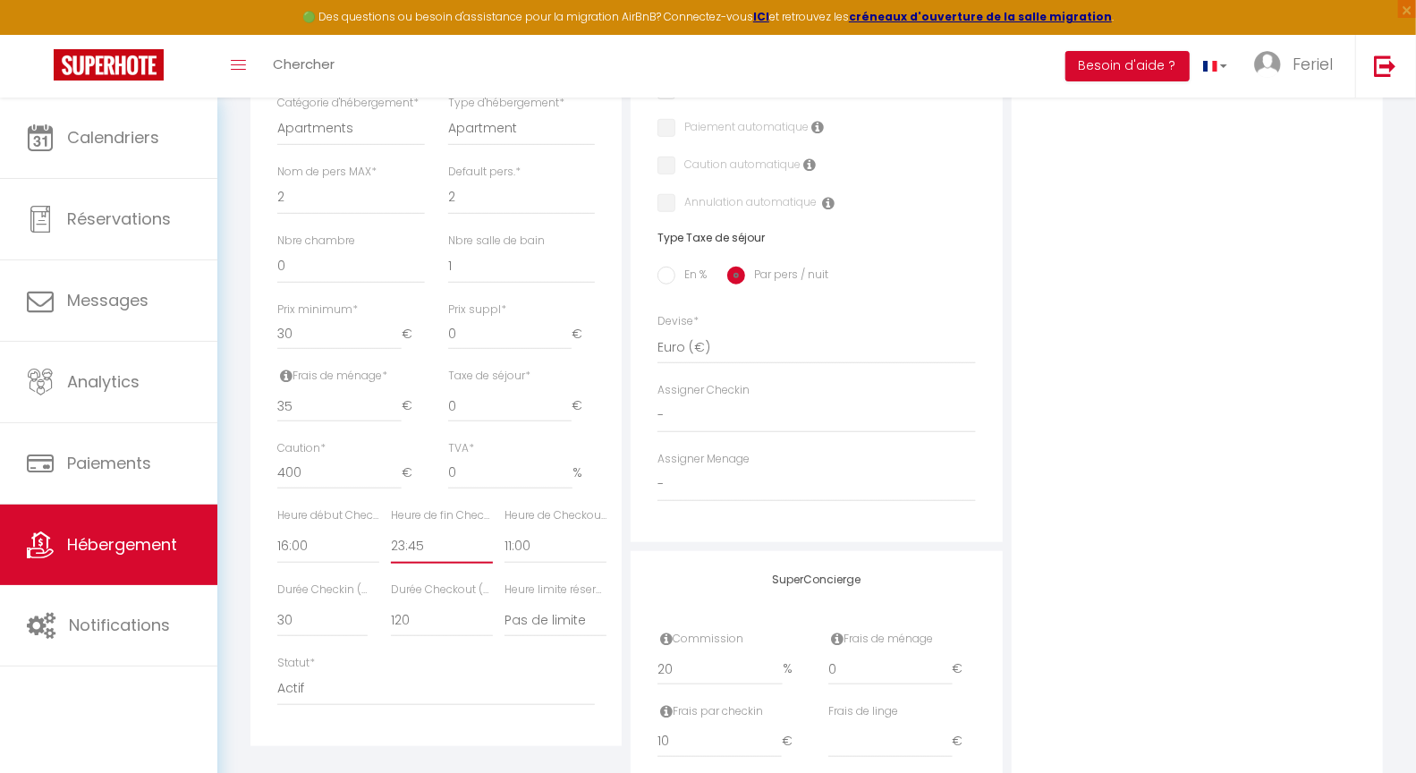
scroll to position [671, 0]
click at [536, 622] on select "Pas de limite 01:00 02:00 03:00 04:00 05:00 06:00 07:00 08:00 09:00 10:00 11:00…" at bounding box center [556, 619] width 102 height 34
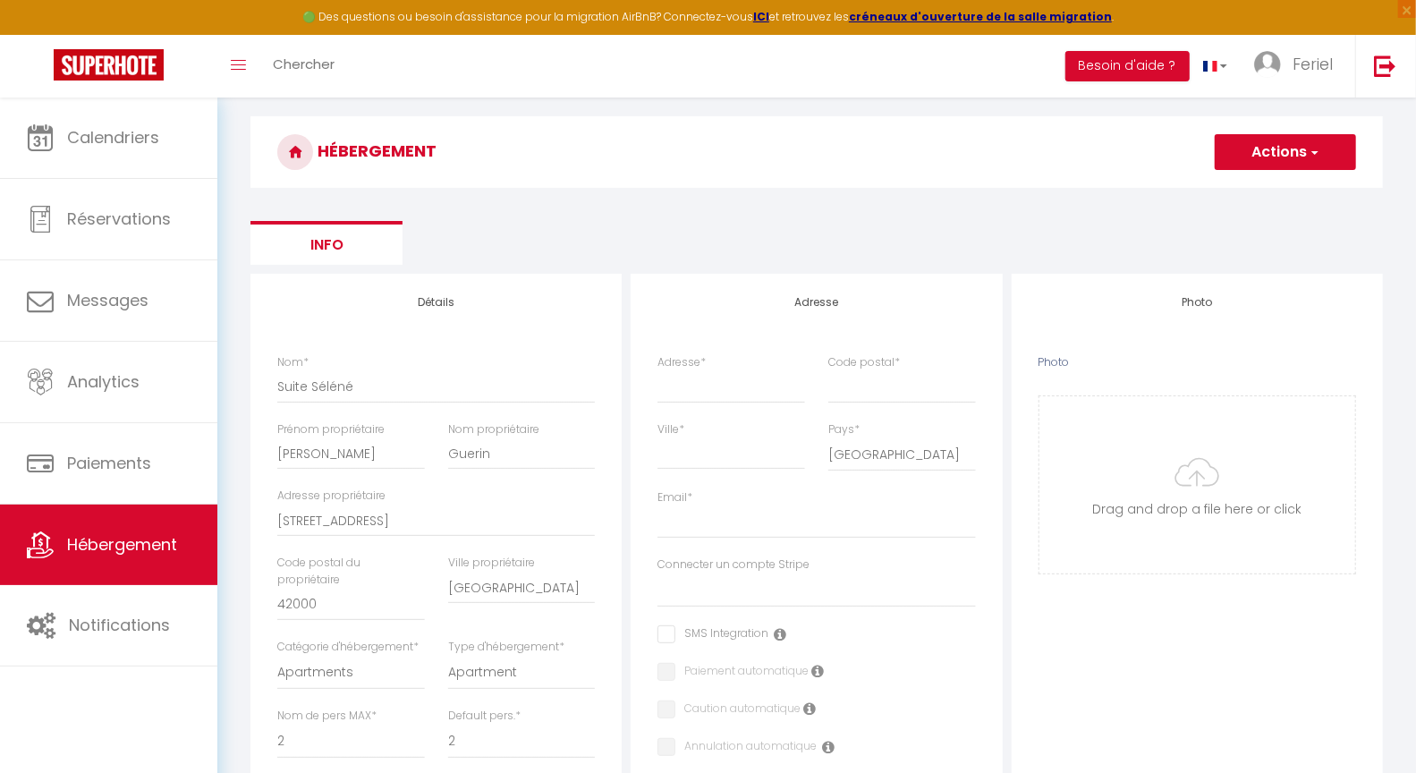
scroll to position [170, 0]
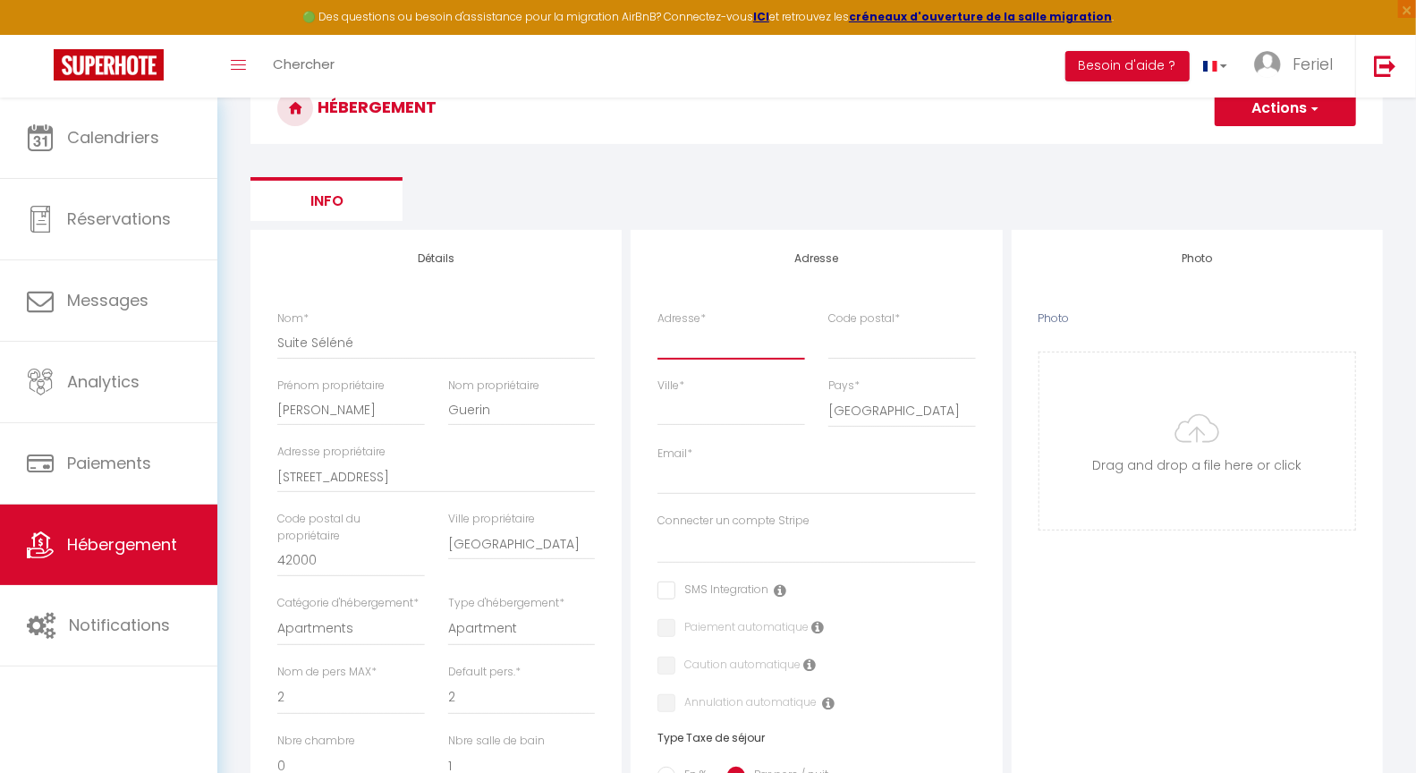
click at [725, 339] on input "Adresse *" at bounding box center [731, 343] width 148 height 32
click at [920, 335] on input "Code postal *" at bounding box center [902, 343] width 148 height 32
click at [687, 403] on input "Ville *" at bounding box center [731, 410] width 148 height 32
click at [685, 478] on input "Email *" at bounding box center [816, 478] width 318 height 32
click at [725, 553] on select "Guestime" at bounding box center [816, 547] width 318 height 34
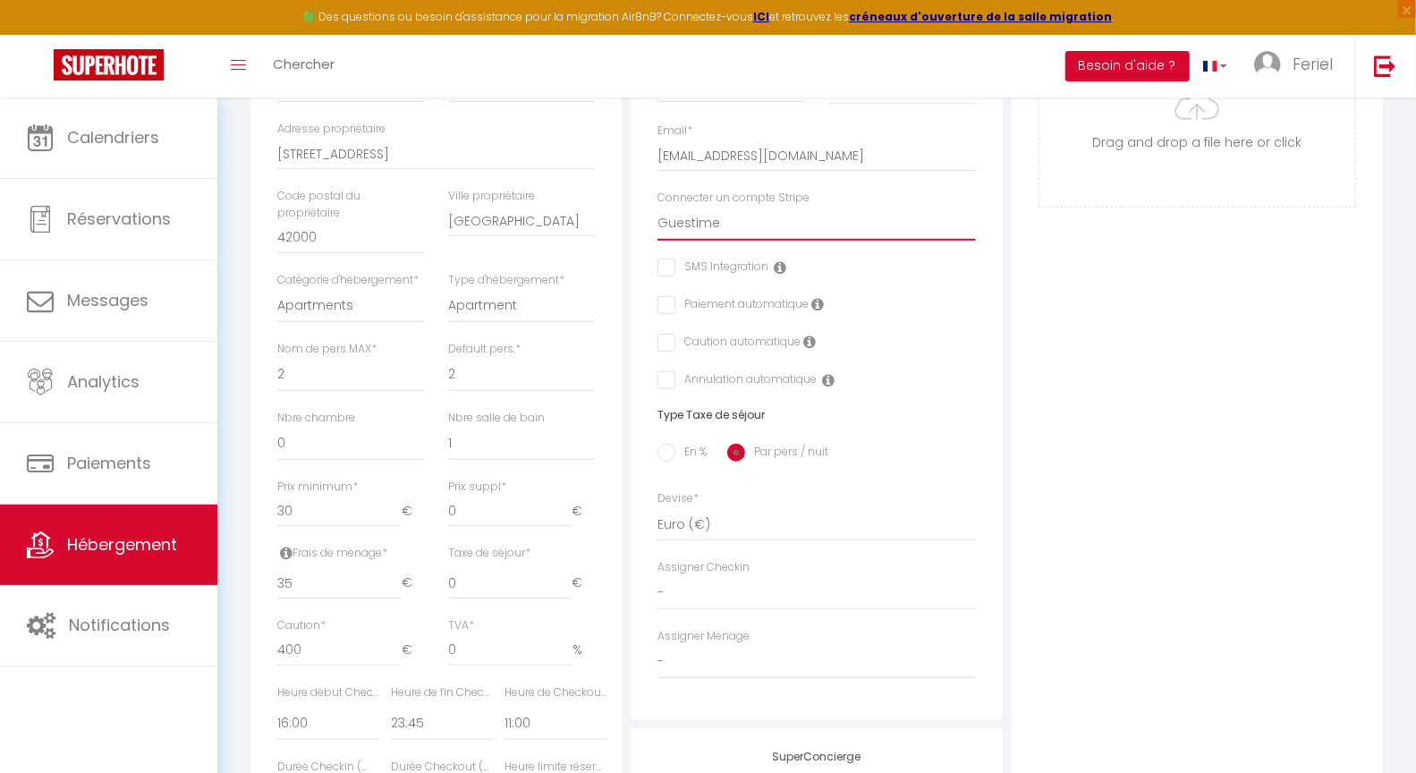
scroll to position [494, 0]
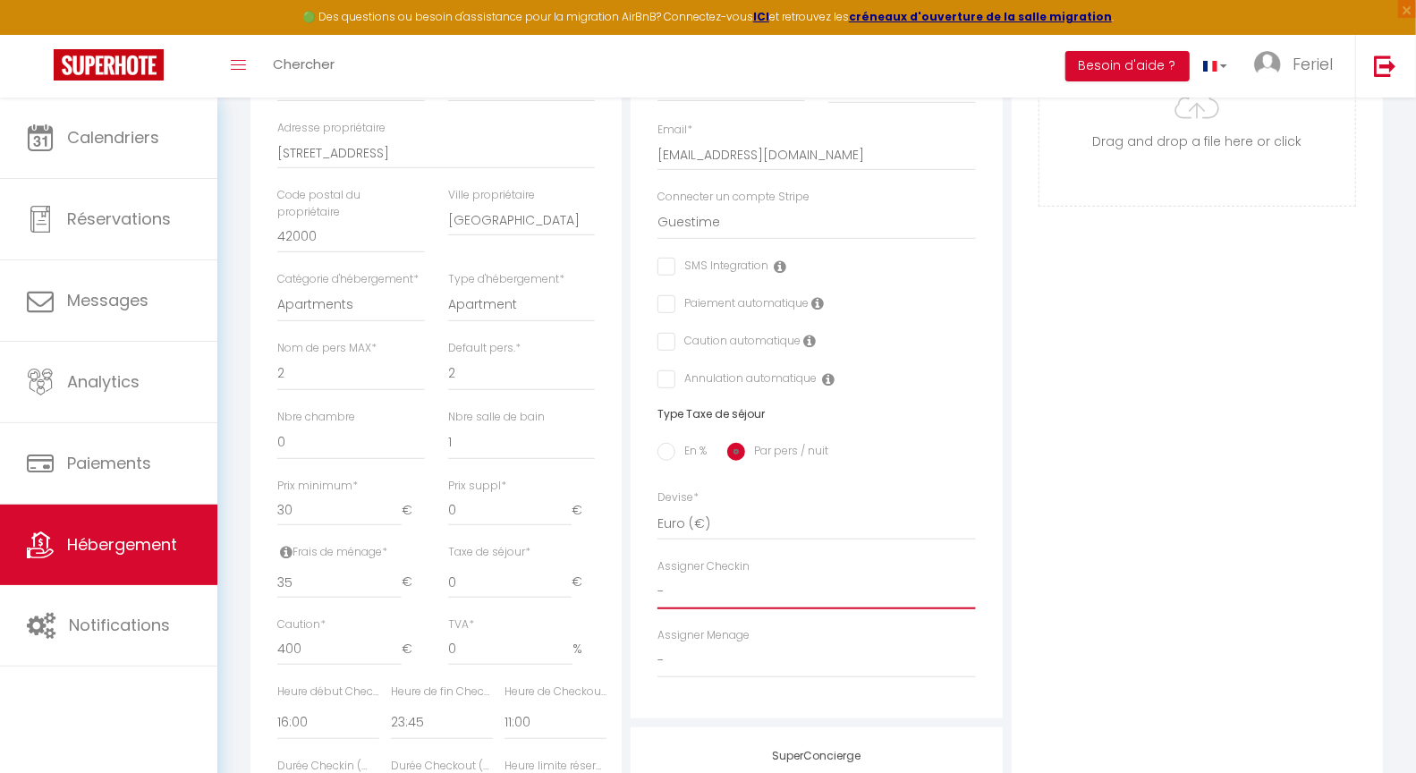
click at [812, 575] on select "-" at bounding box center [816, 592] width 318 height 34
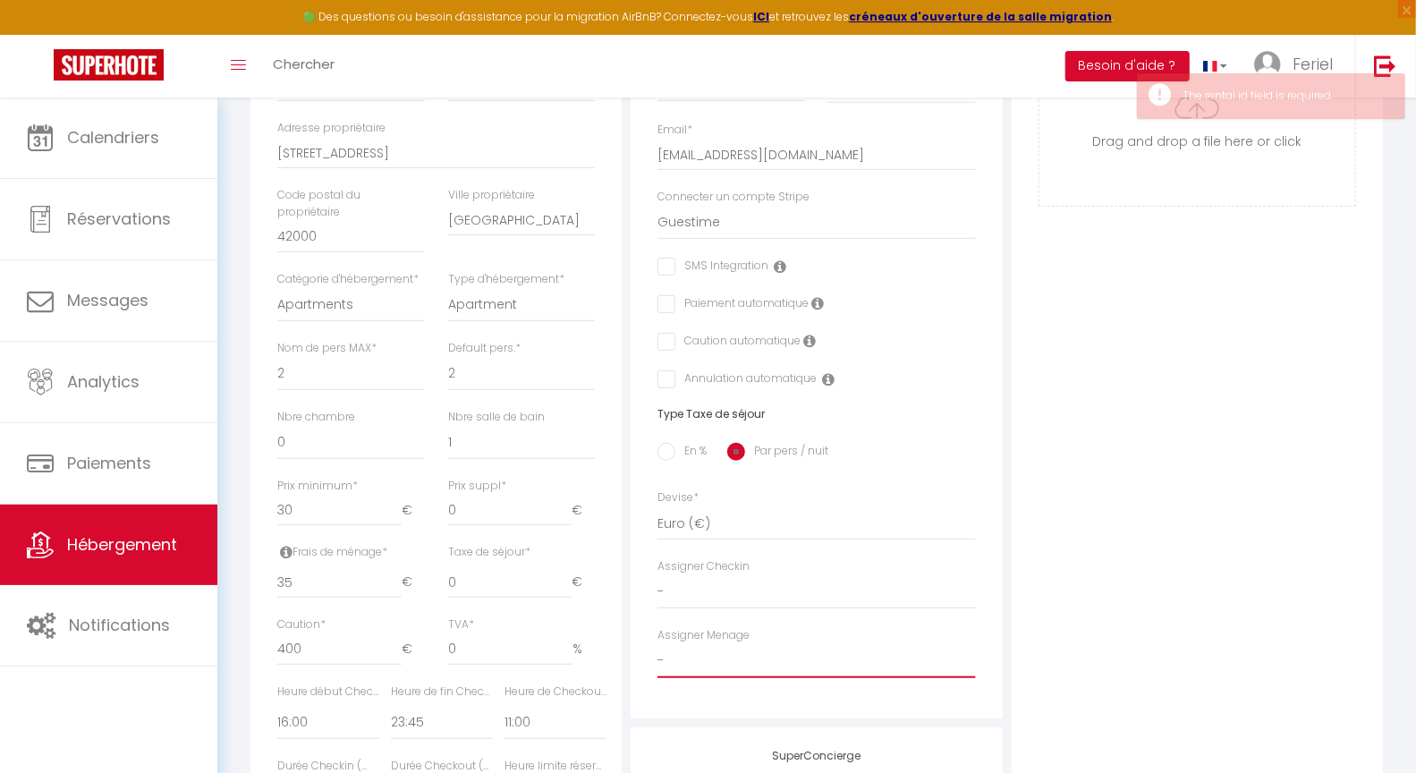
click at [819, 659] on select "-" at bounding box center [816, 661] width 318 height 34
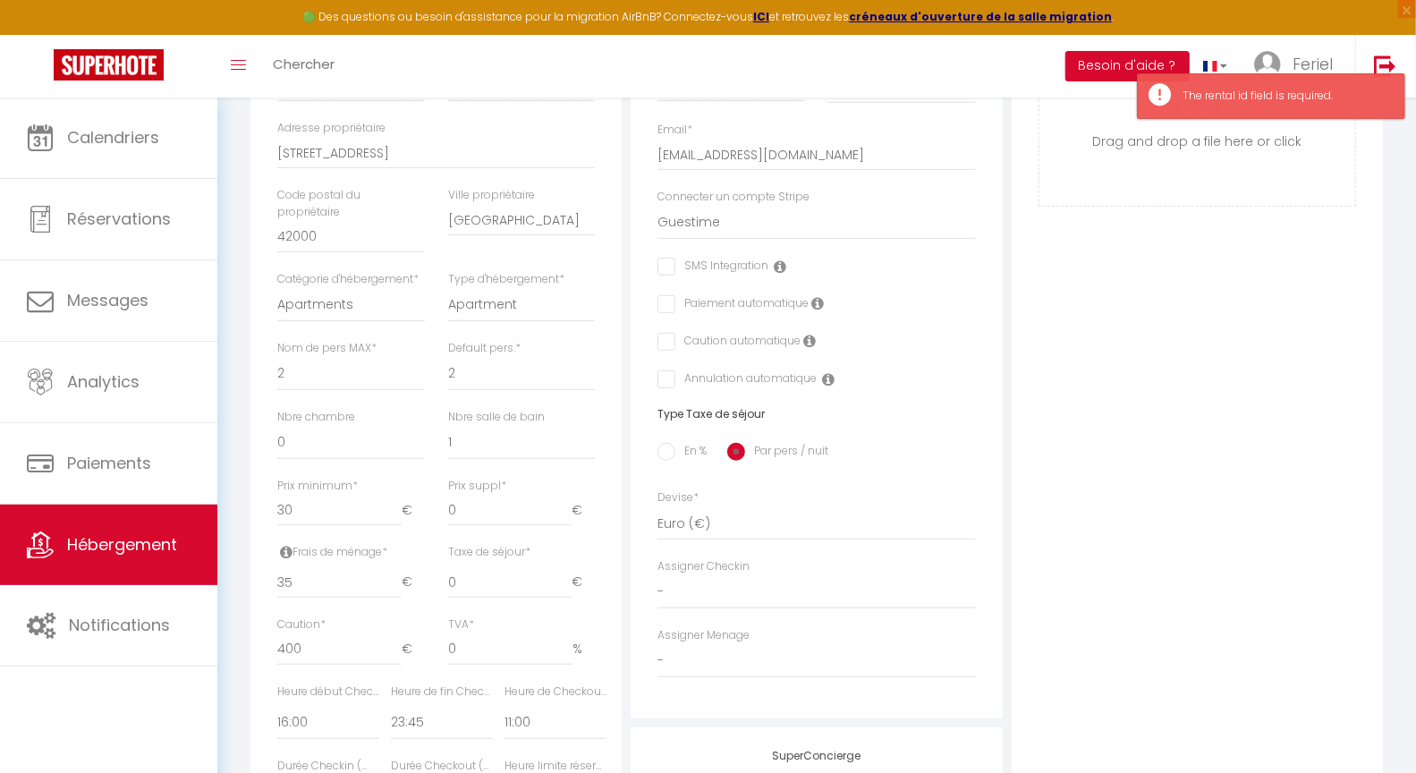
click at [673, 263] on input "checkbox" at bounding box center [712, 267] width 111 height 18
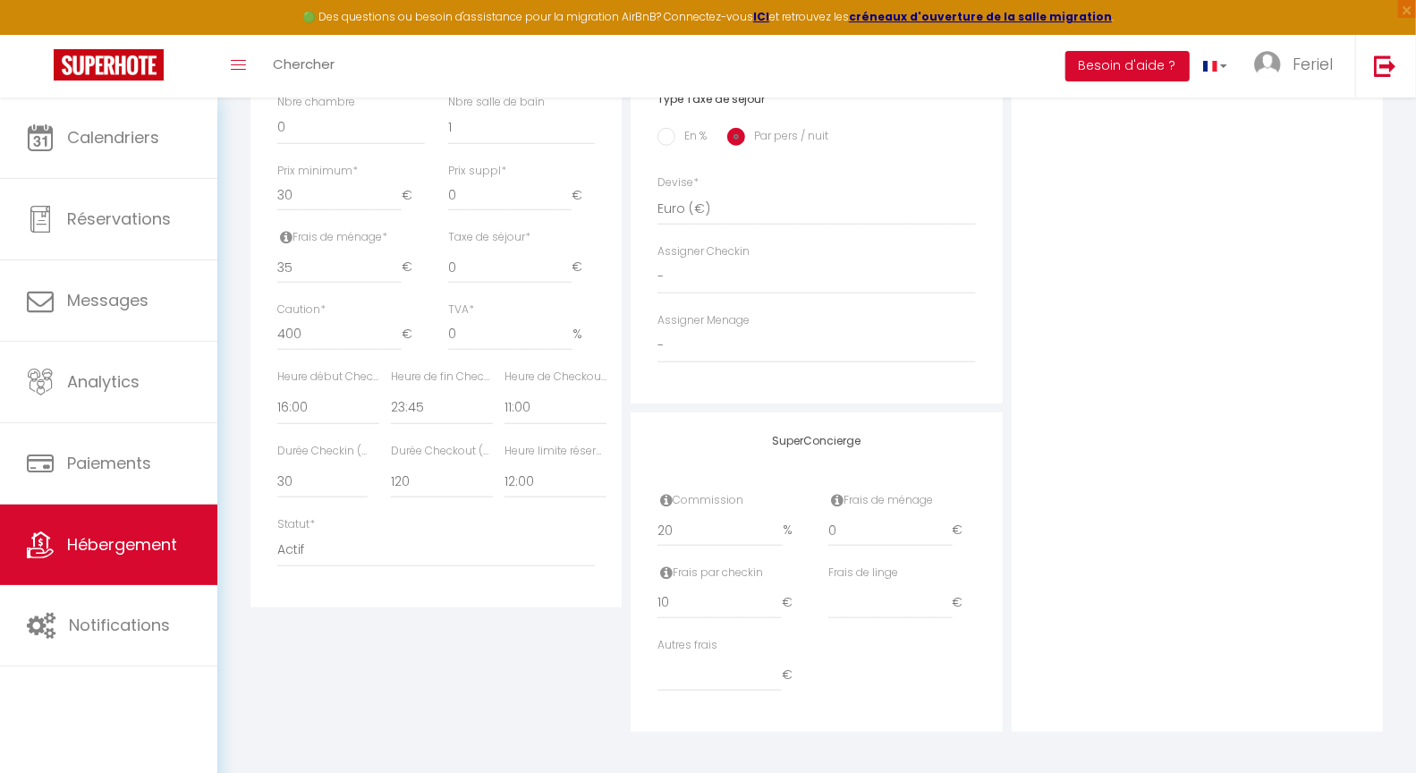
scroll to position [810, 0]
click at [765, 347] on select "-" at bounding box center [816, 345] width 318 height 34
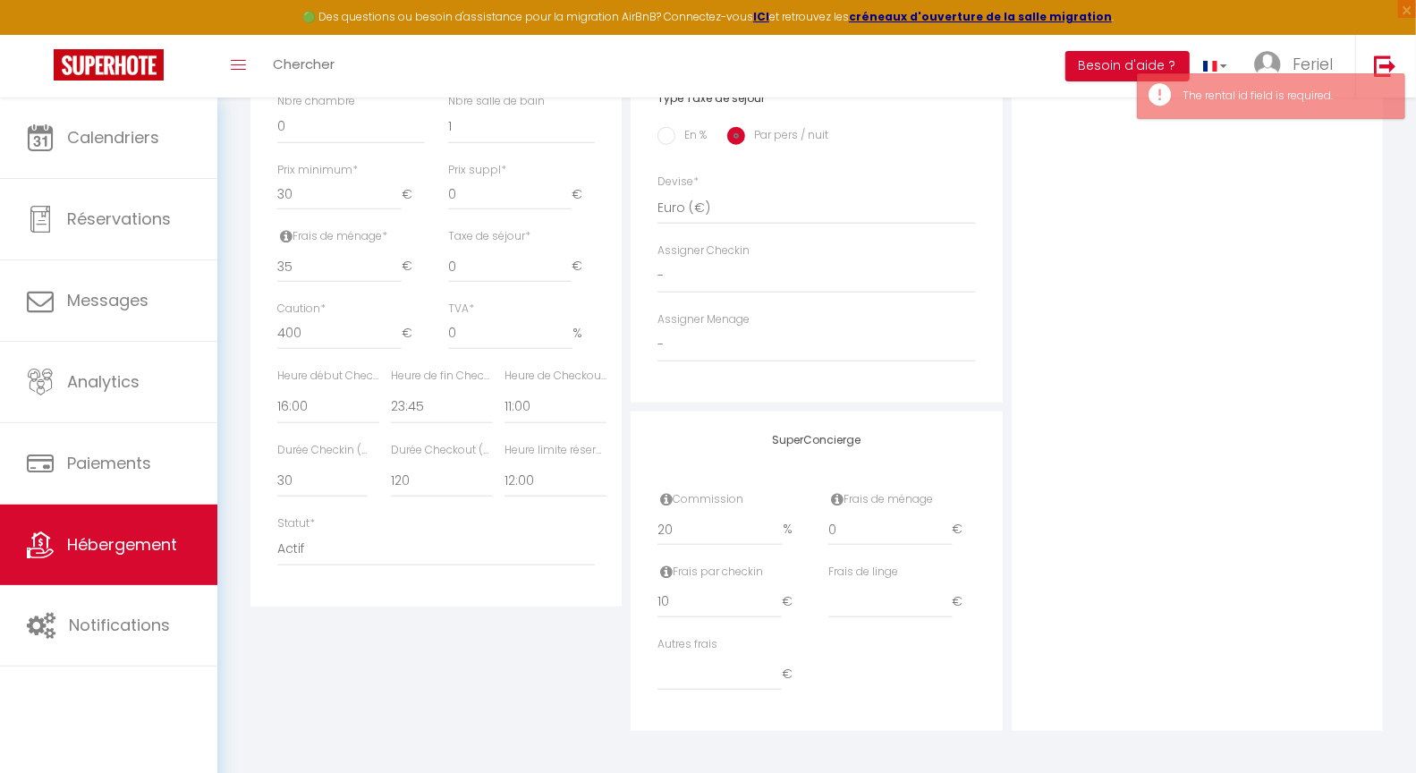
click at [1091, 365] on div "Photo Photo Drag and drop a file here or click Ooops, something wrong appended.…" at bounding box center [1197, 160] width 371 height 1140
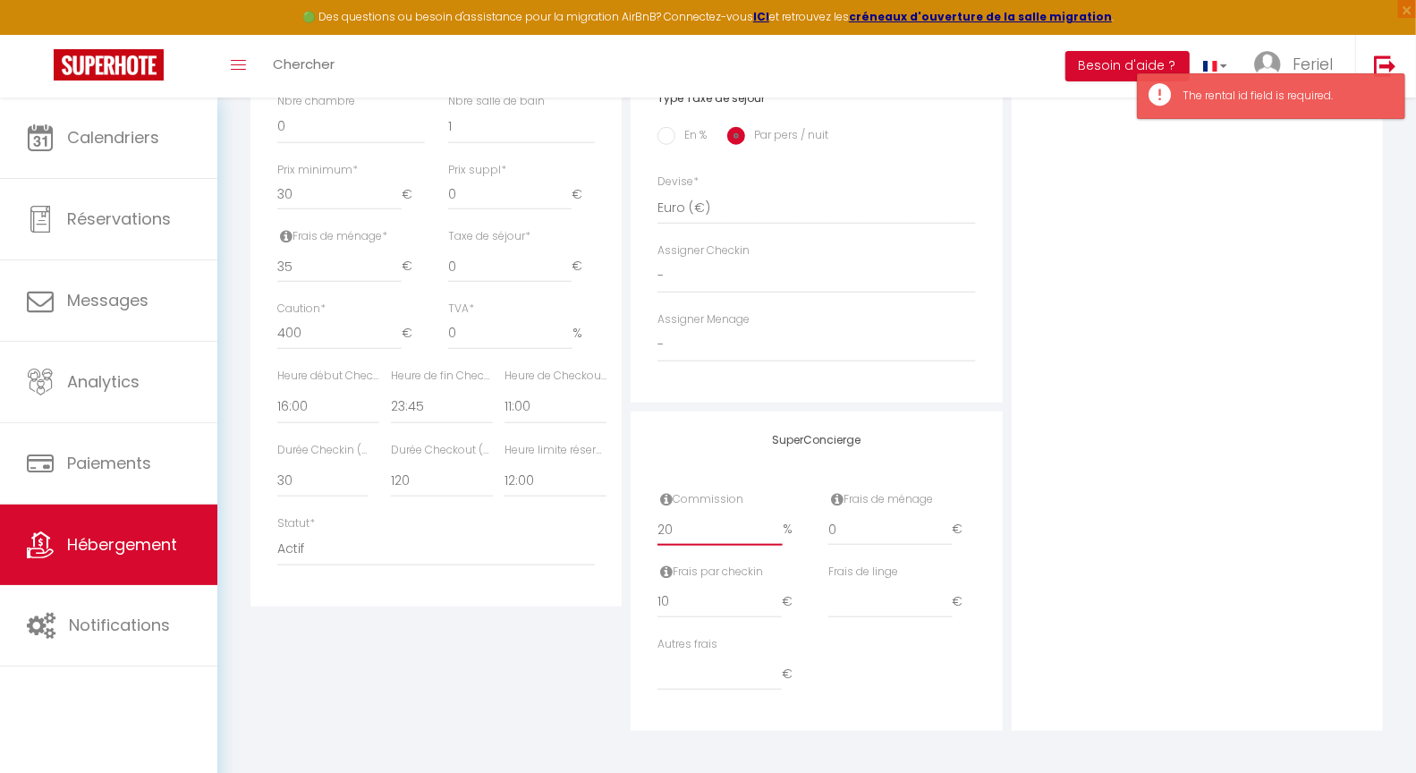
drag, startPoint x: 675, startPoint y: 531, endPoint x: 647, endPoint y: 530, distance: 28.6
click at [647, 530] on div "Commission 20 %" at bounding box center [731, 527] width 171 height 72
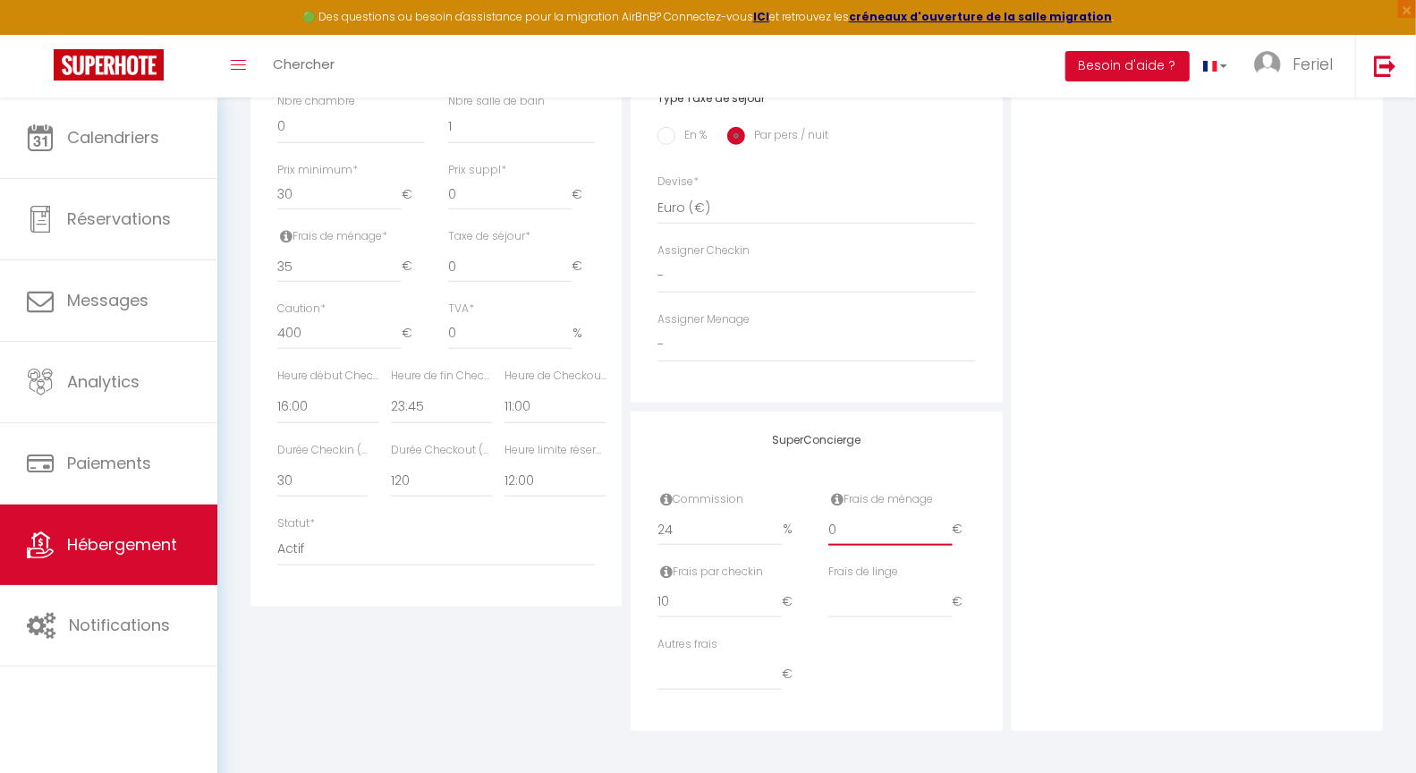
drag, startPoint x: 869, startPoint y: 524, endPoint x: 777, endPoint y: 524, distance: 91.2
click at [777, 524] on div "Commission 24 % Frais de ménage 0 €" at bounding box center [817, 527] width 342 height 72
drag, startPoint x: 691, startPoint y: 609, endPoint x: 640, endPoint y: 603, distance: 52.3
click at [640, 603] on div "SuperConcierge Commission 24 % Frais de ménage 35 € Frais par checkin 10 € Frai…" at bounding box center [816, 570] width 371 height 319
click at [1088, 524] on div "Photo Photo Drag and drop a file here or click Ooops, something wrong appended.…" at bounding box center [1197, 160] width 371 height 1140
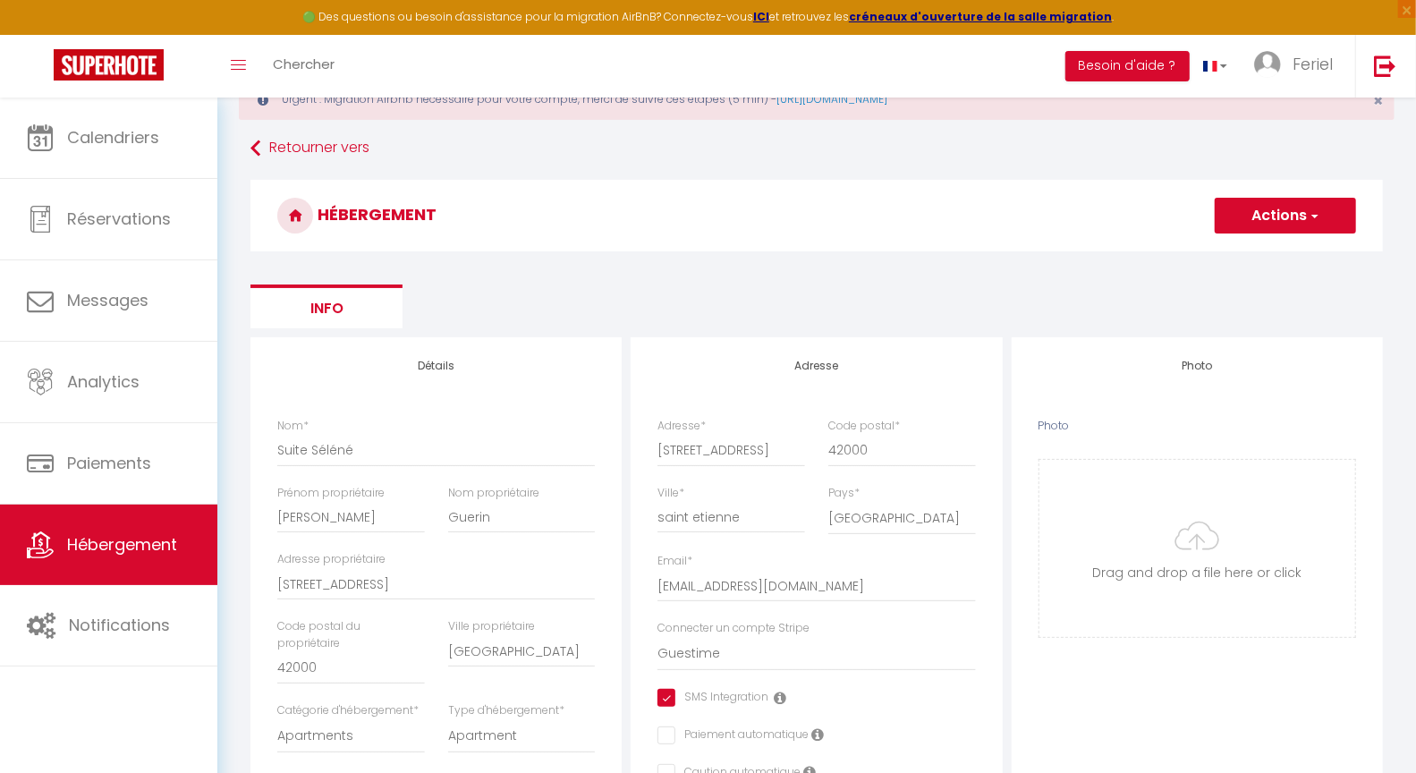
scroll to position [0, 0]
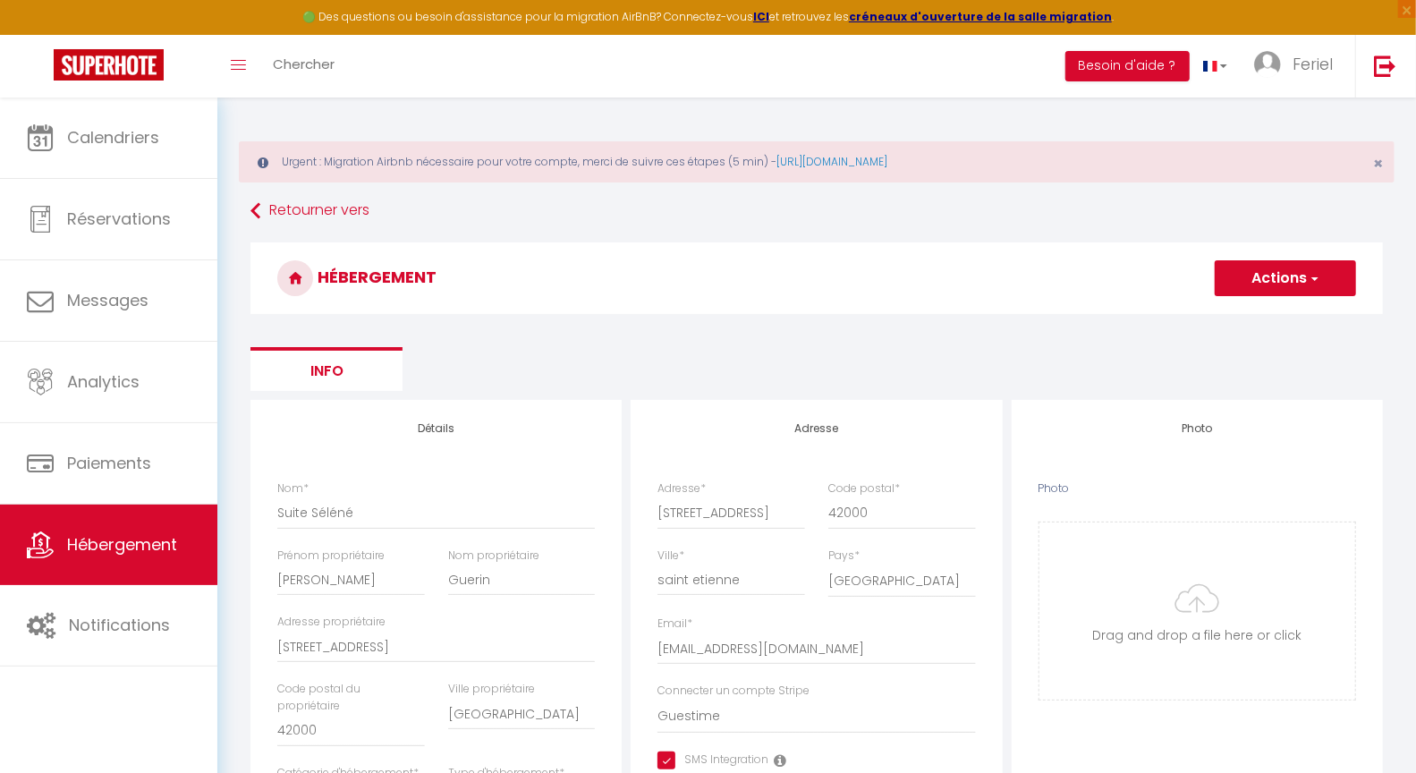
click at [1251, 279] on button "Actions" at bounding box center [1285, 278] width 141 height 36
click at [1250, 316] on input "Enregistrer" at bounding box center [1265, 318] width 66 height 18
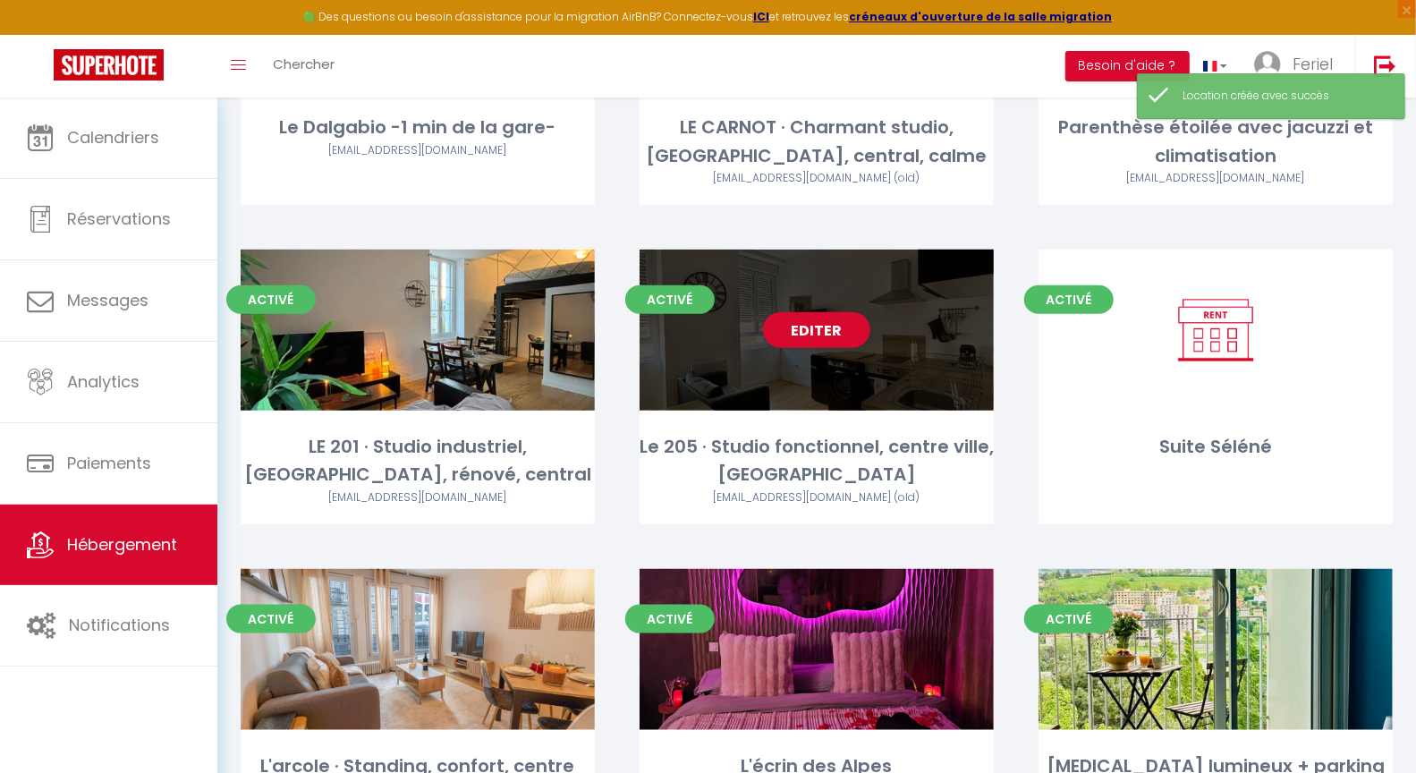
scroll to position [815, 0]
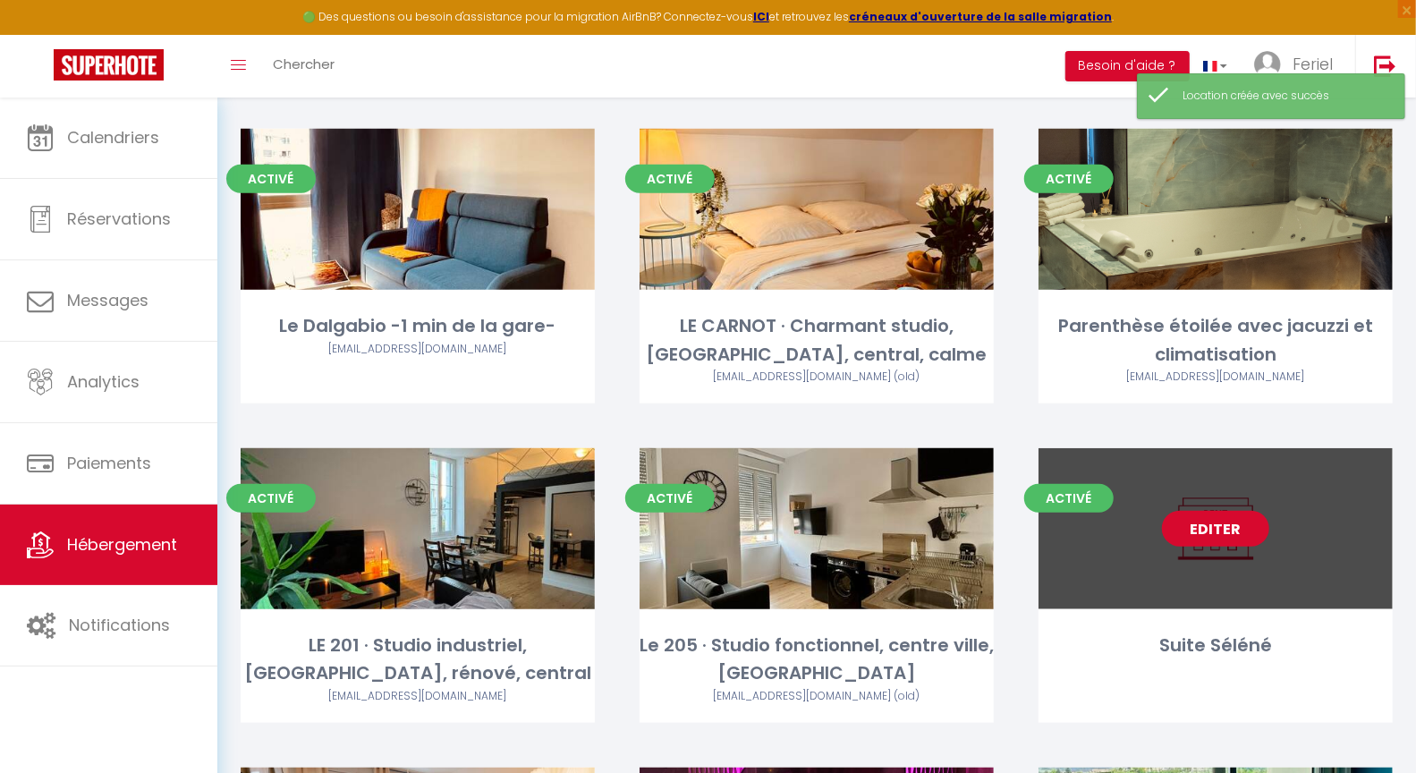
click at [1234, 538] on link "Editer" at bounding box center [1215, 529] width 107 height 36
click at [1203, 528] on link "Editer" at bounding box center [1215, 529] width 107 height 36
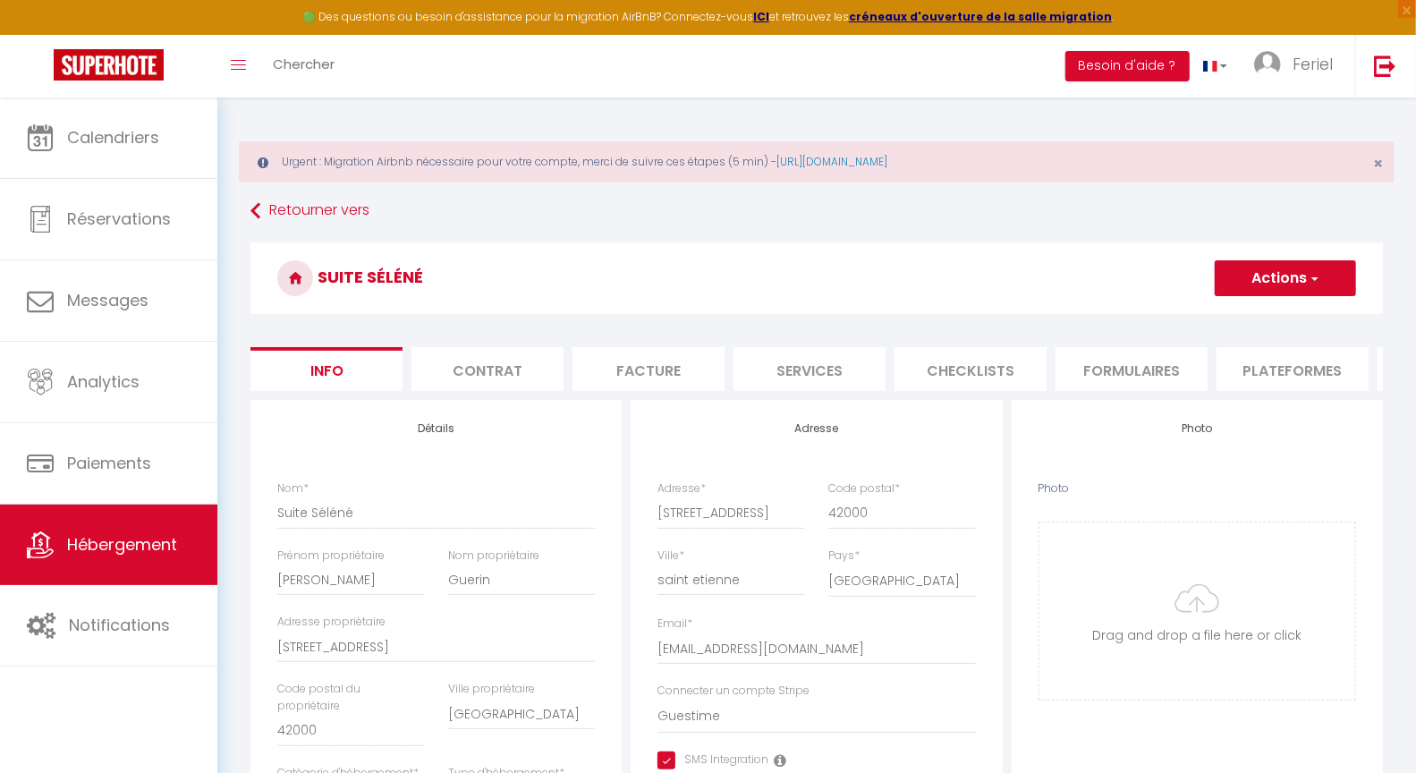
click at [1290, 372] on li "Plateformes" at bounding box center [1293, 369] width 152 height 44
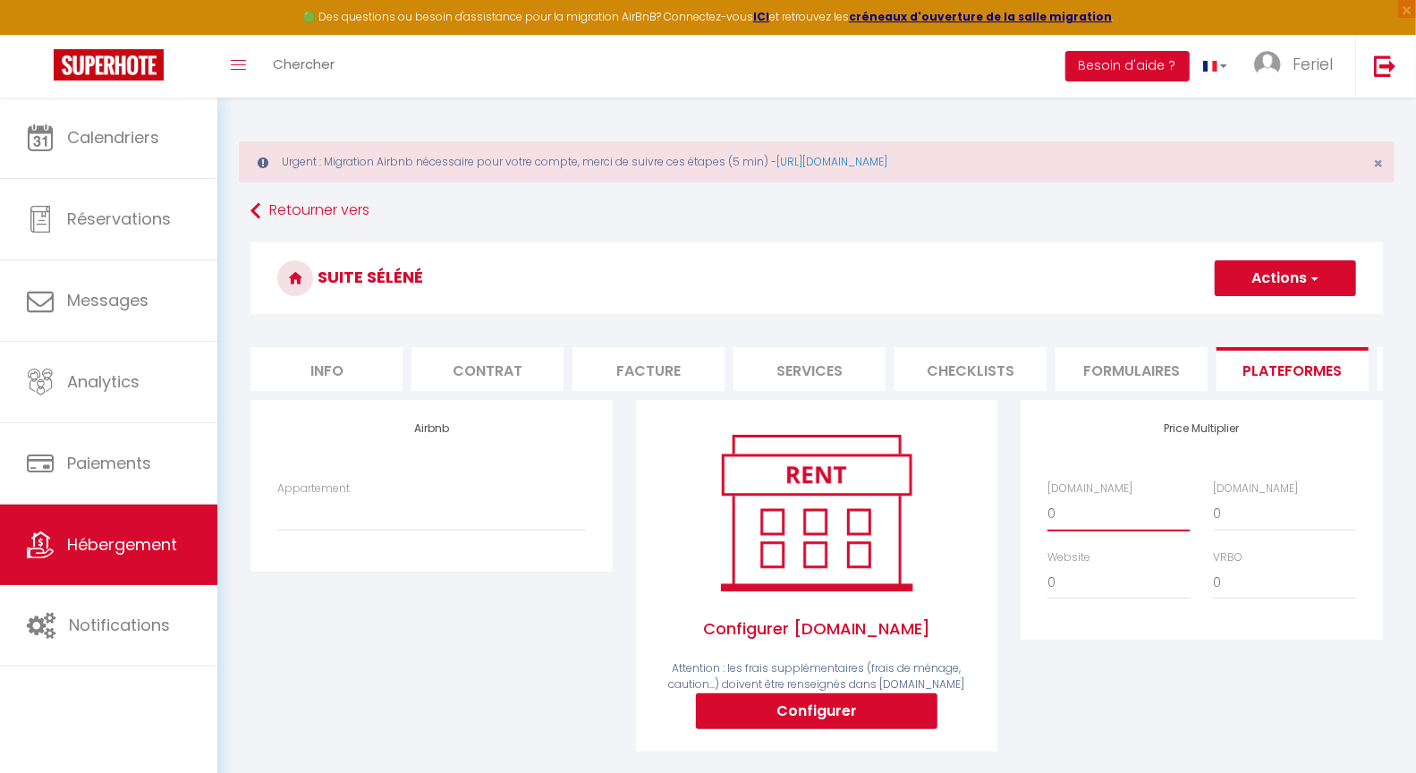
click at [1096, 530] on select "0 + 1 % + 2 % + 3 % + 4 % + 5 % + 6 % + 7 % + 8 % + 9 %" at bounding box center [1119, 513] width 142 height 34
click at [1257, 524] on select "0 + 1 % + 2 % + 3 % + 4 % + 5 % + 6 % + 7 % + 8 % + 9 %" at bounding box center [1285, 513] width 142 height 34
click at [1256, 530] on select "0 + 1 % + 2 % + 3 % + 4 % + 5 % + 6 % + 7 % + 8 % + 9 %" at bounding box center [1285, 513] width 142 height 34
click at [1258, 291] on button "Actions" at bounding box center [1285, 278] width 141 height 36
click at [1252, 314] on link "Enregistrer" at bounding box center [1284, 317] width 141 height 23
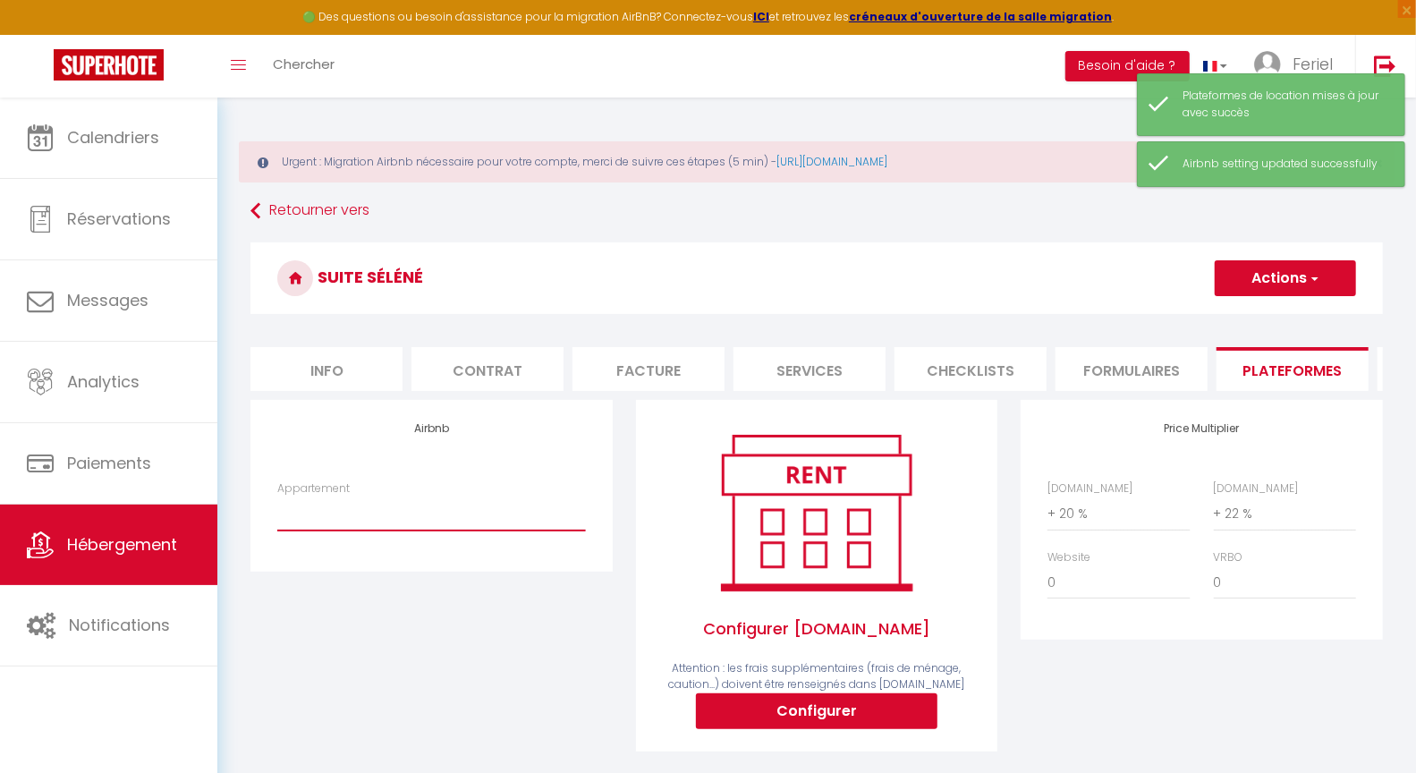
click at [362, 526] on select "Suite Séléné – Studio cosy et chaleureux -Gare - guestimeconciergerie@outlook.f…" at bounding box center [431, 513] width 308 height 34
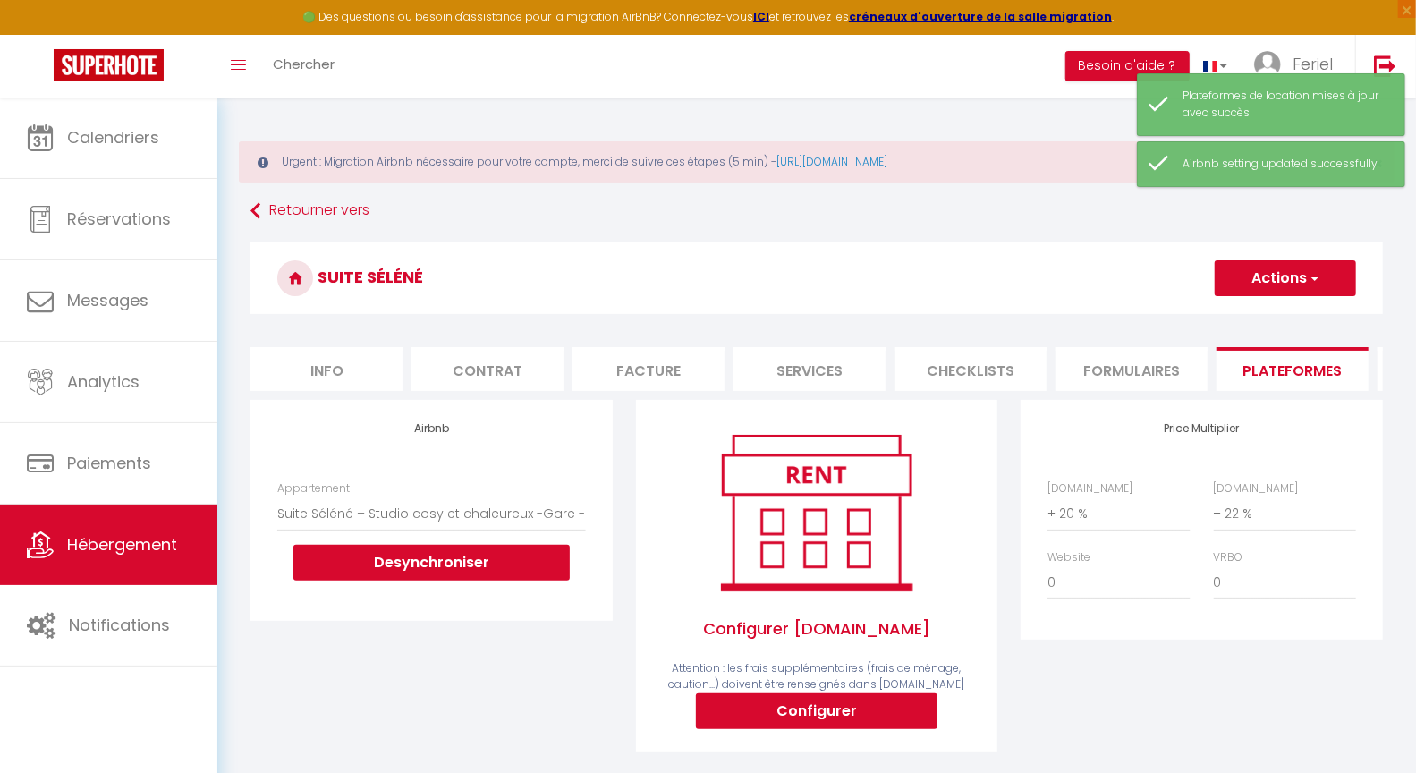
click at [507, 651] on div "Airbnb Appartement Suite Séléné – Studio cosy et chaleureux -Gare - guestimecon…" at bounding box center [432, 587] width 386 height 375
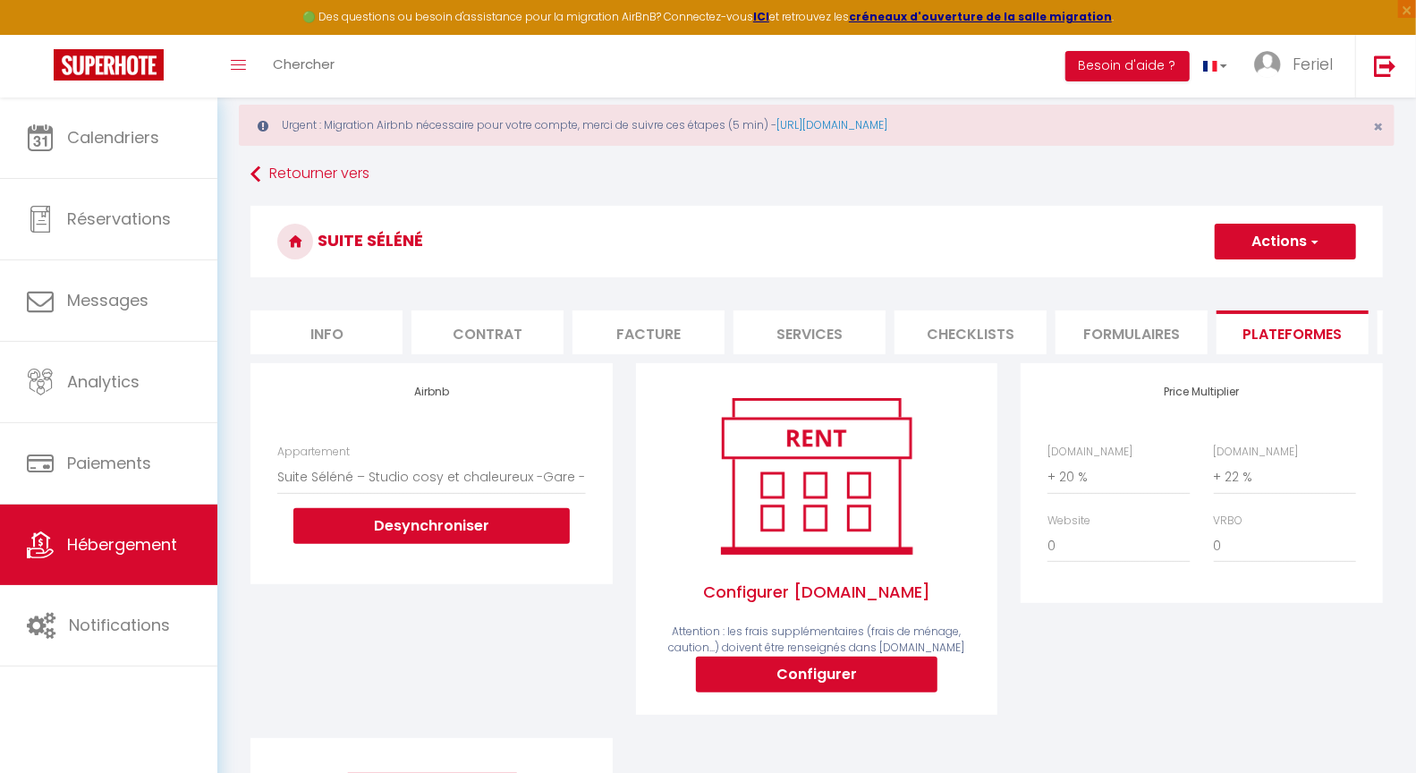
scroll to position [64, 0]
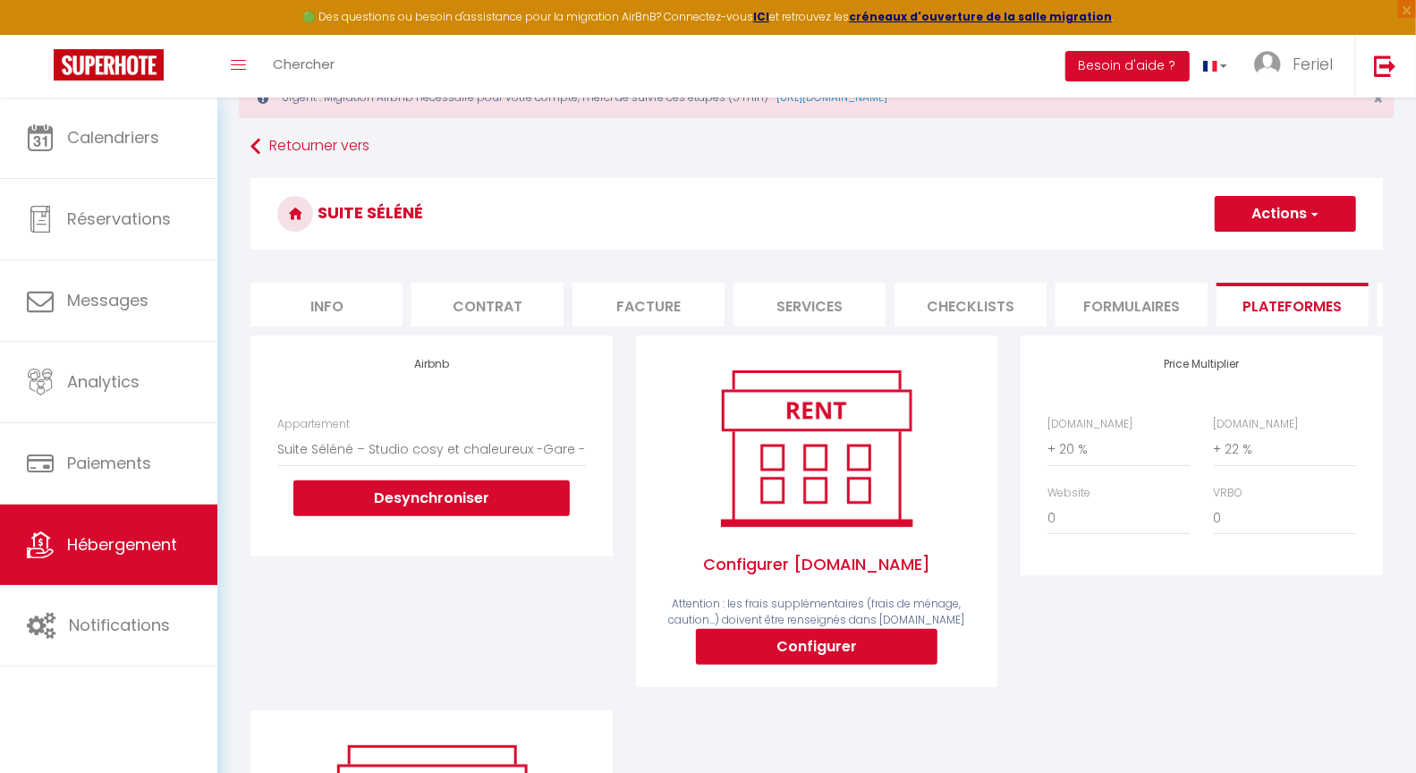
click at [1284, 197] on button "Actions" at bounding box center [1285, 214] width 141 height 36
click at [1271, 253] on link "Enregistrer" at bounding box center [1284, 253] width 141 height 23
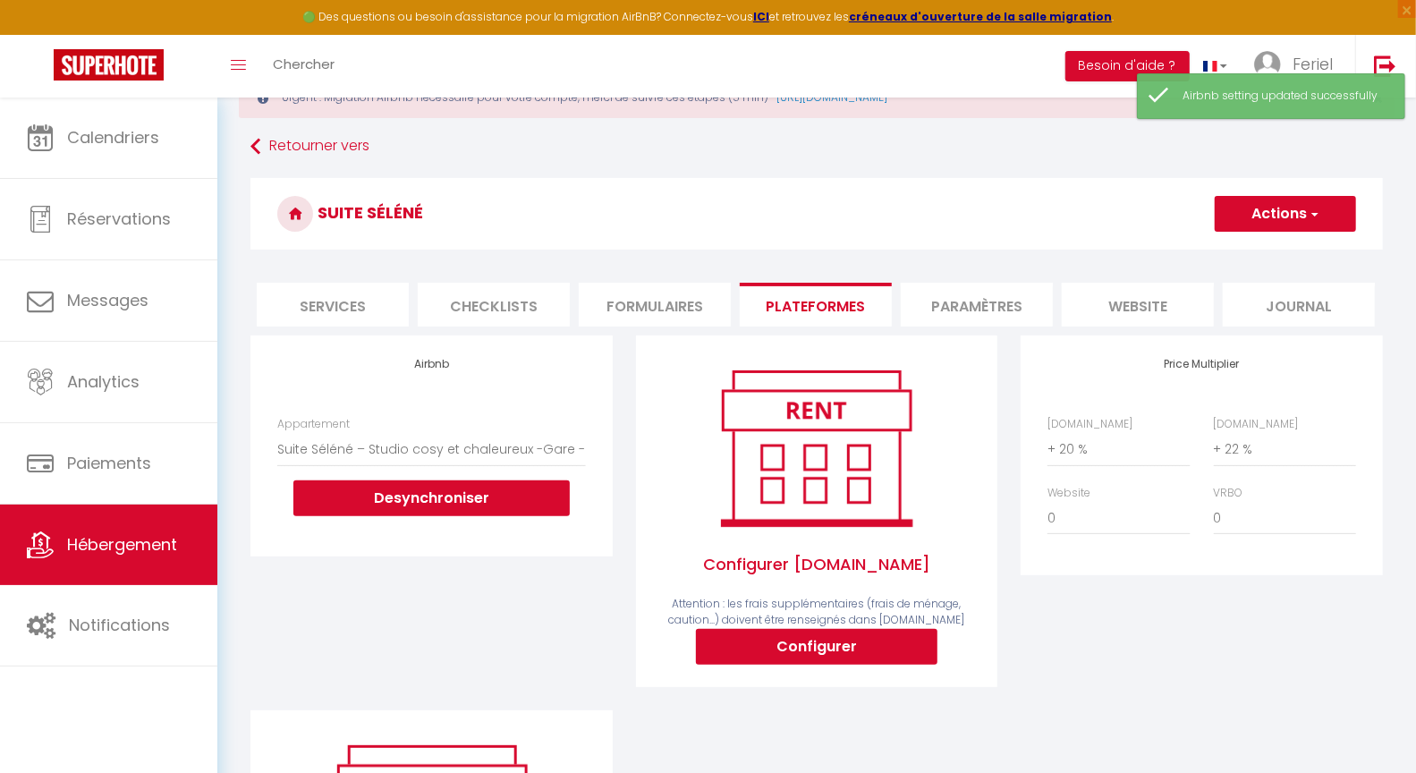
scroll to position [0, 0]
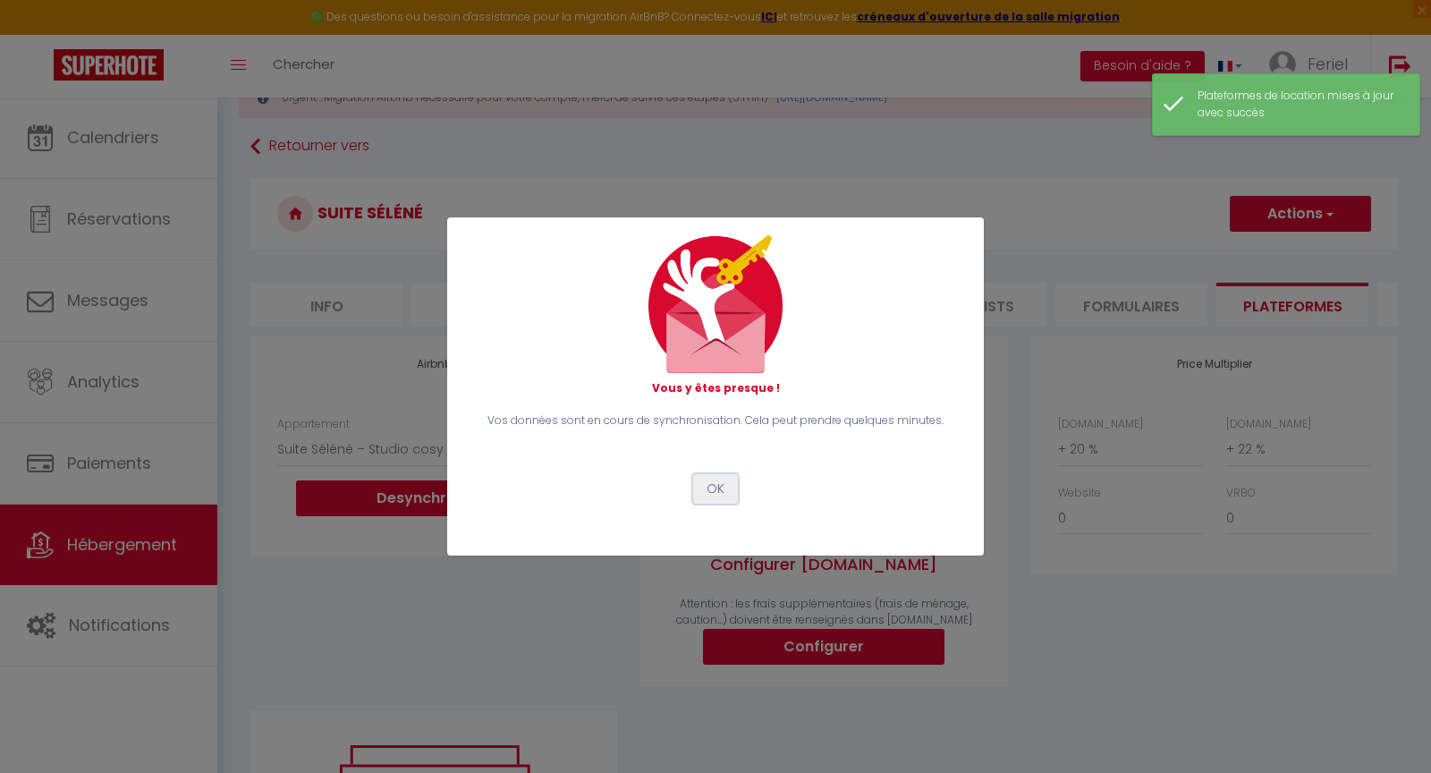
click at [720, 491] on button "OK" at bounding box center [715, 489] width 45 height 30
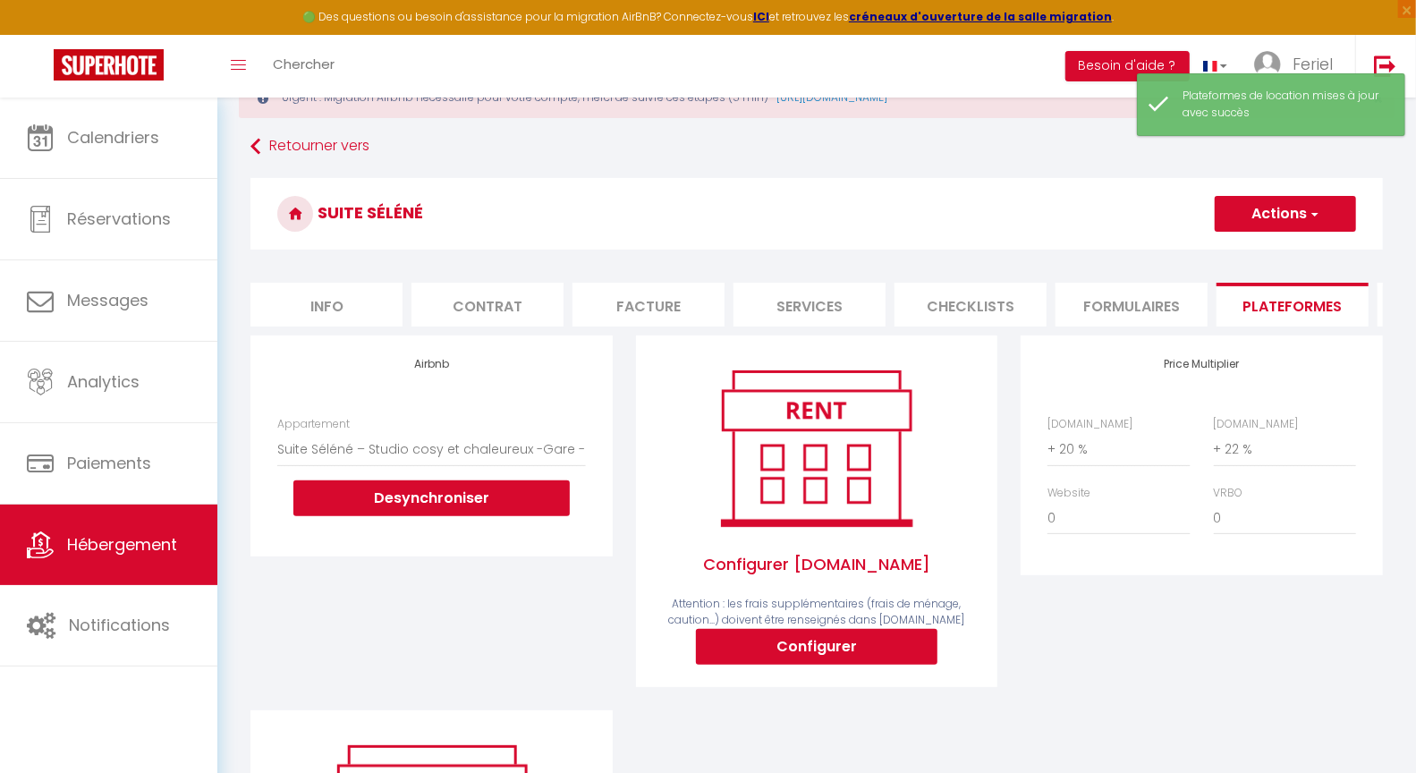
click at [316, 315] on li "Info" at bounding box center [326, 305] width 152 height 44
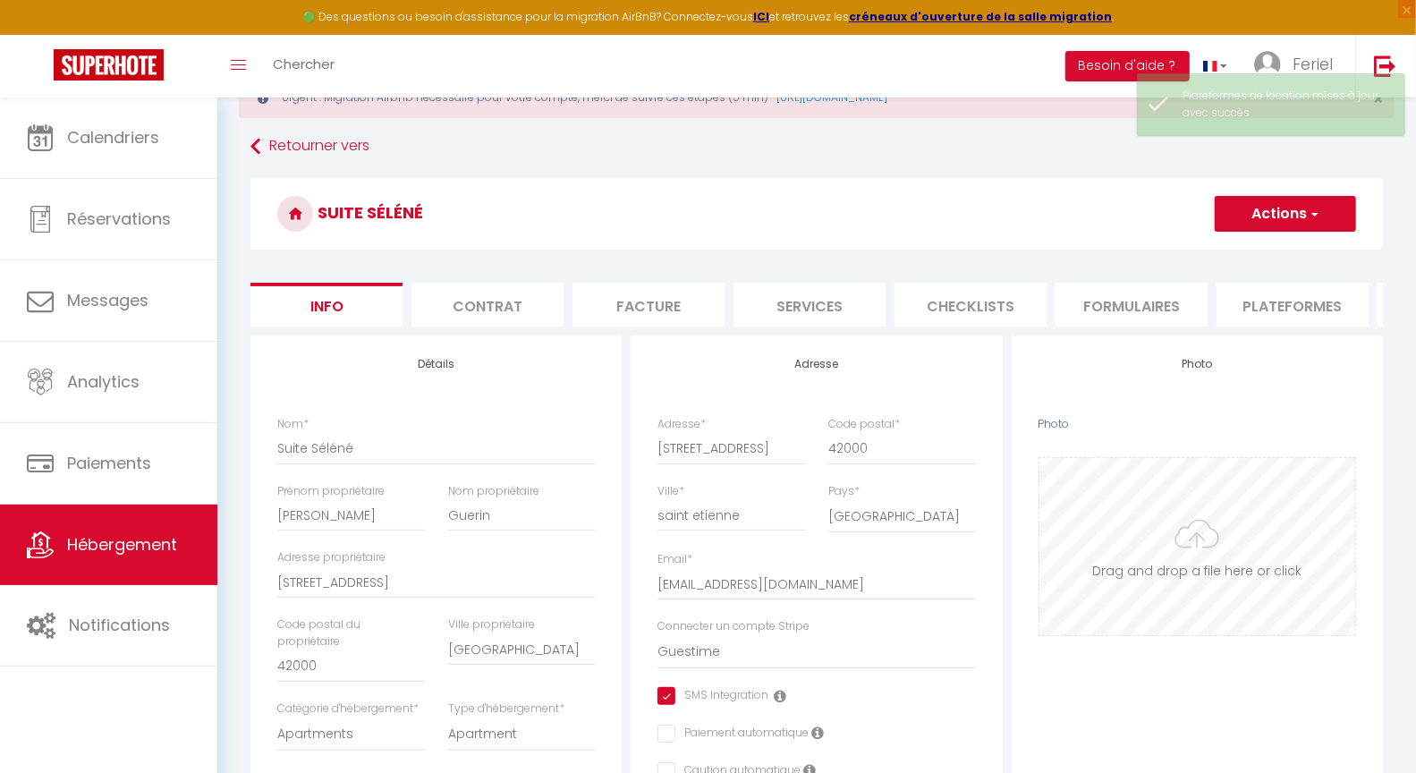
click at [1263, 556] on input "Photo" at bounding box center [1197, 546] width 316 height 177
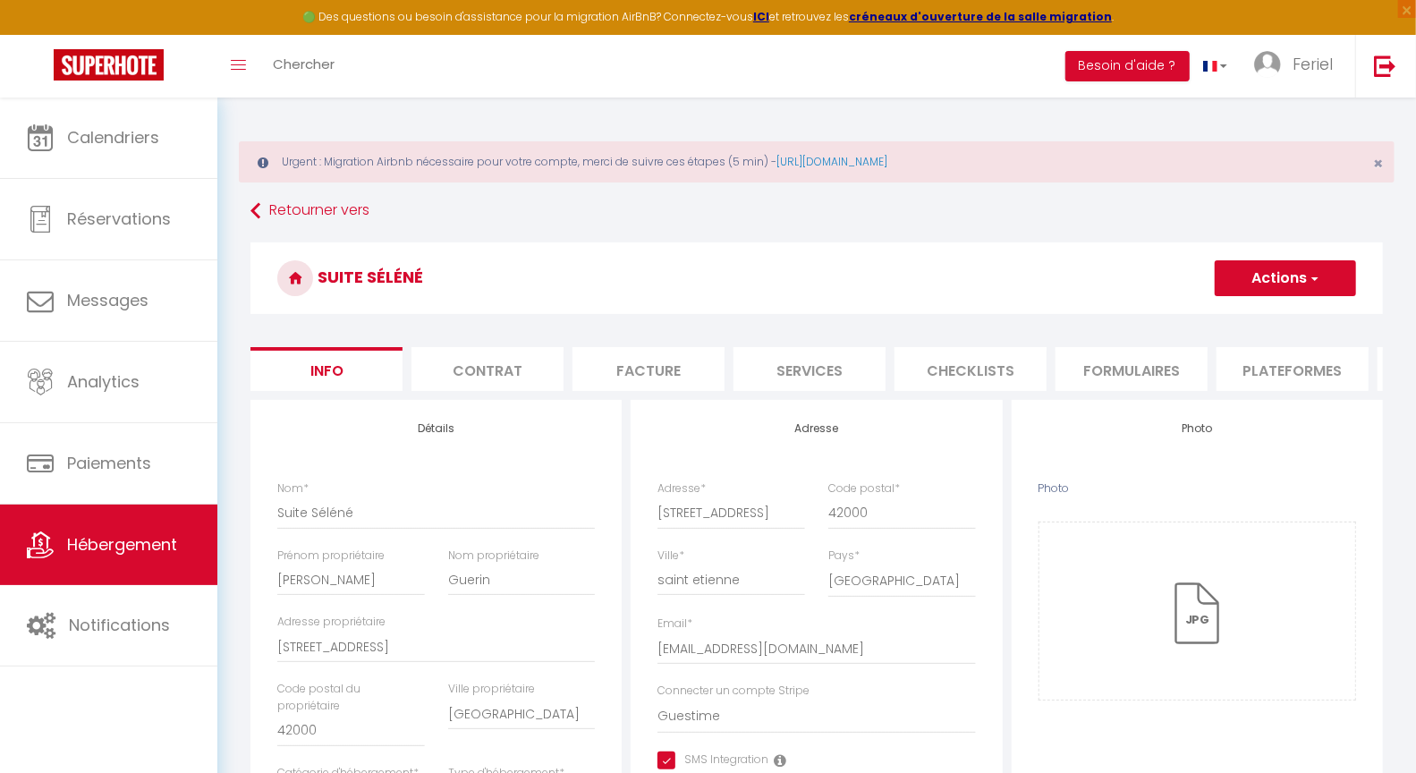
click at [1275, 274] on button "Actions" at bounding box center [1285, 278] width 141 height 36
click at [1239, 314] on input "Enregistrer" at bounding box center [1215, 318] width 66 height 18
click at [1190, 316] on input "Enregistrer" at bounding box center [1215, 318] width 66 height 18
click at [1127, 247] on h3 "Suite Séléné" at bounding box center [816, 278] width 1132 height 72
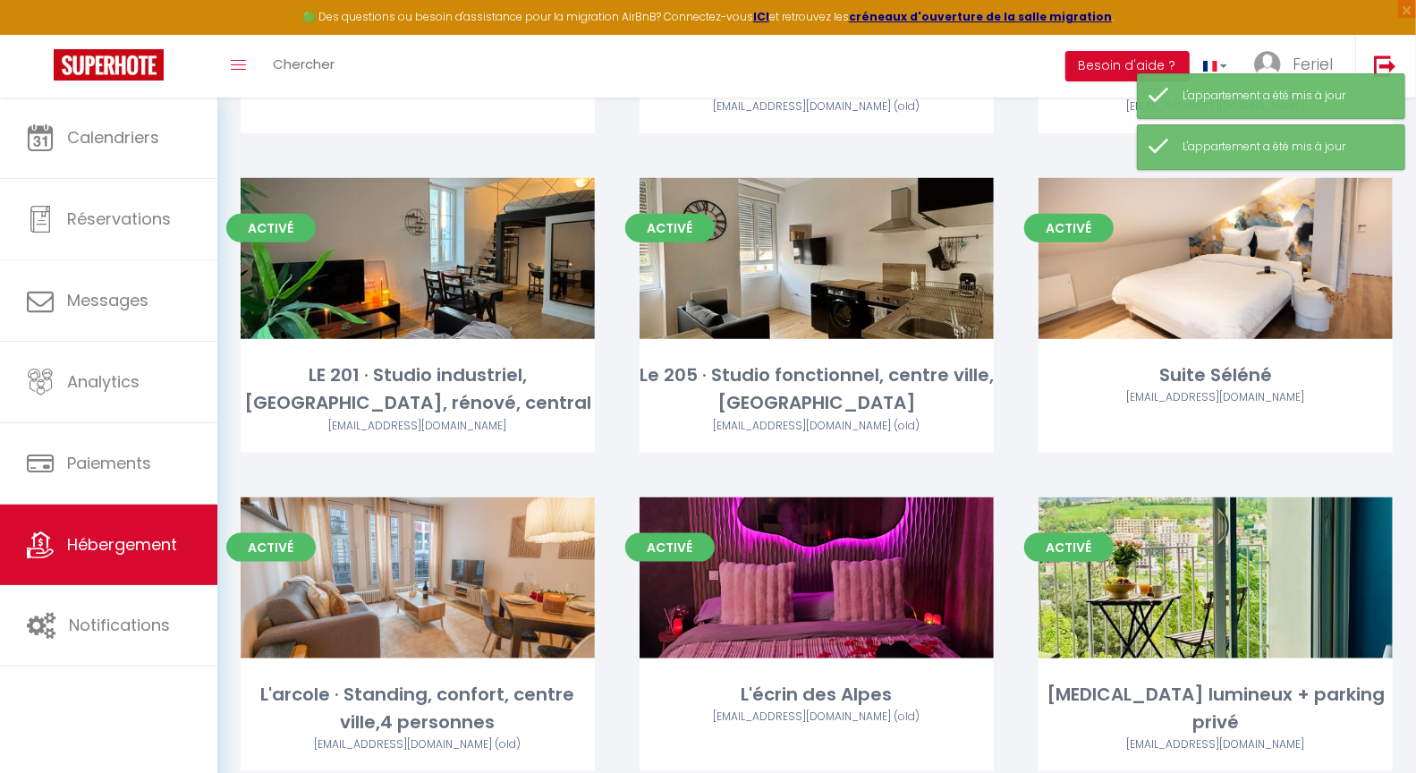
scroll to position [1098, 0]
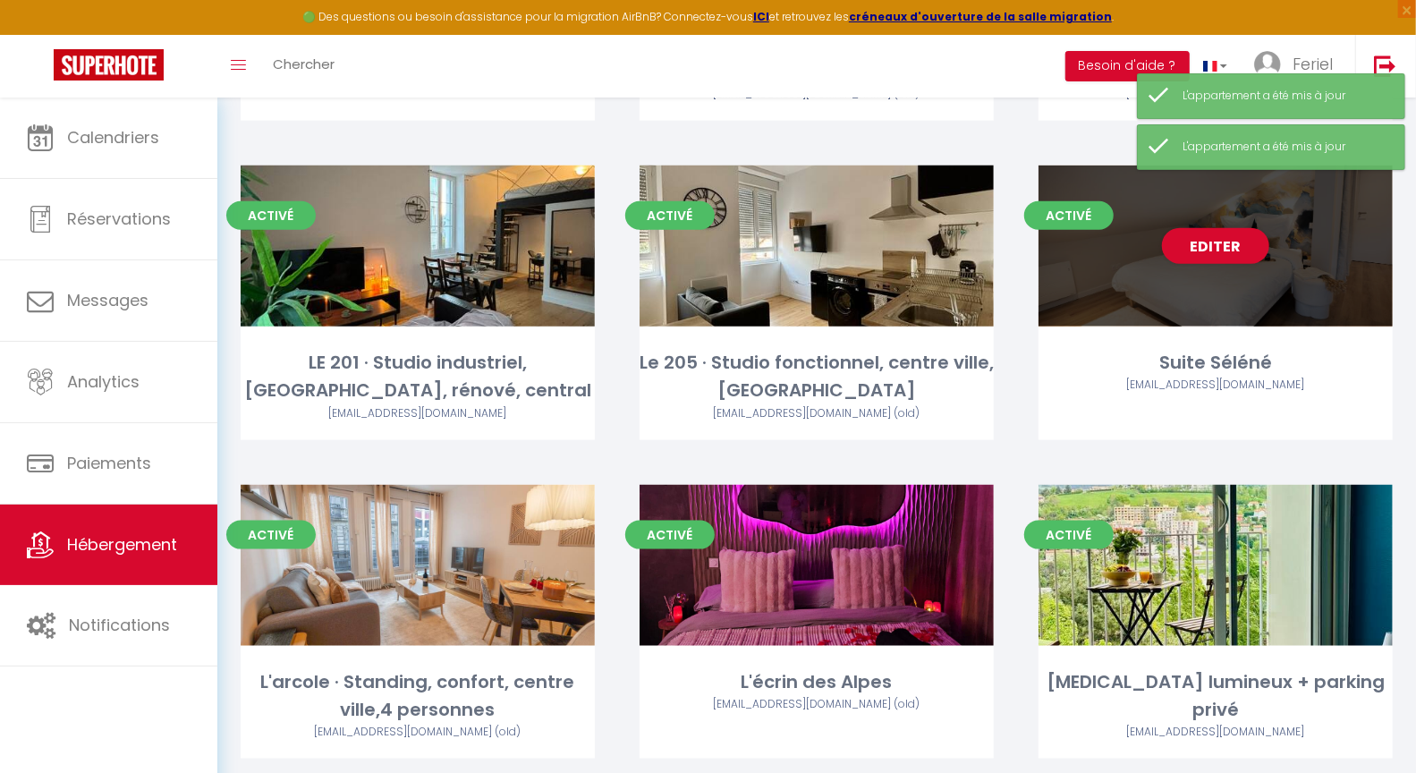
click at [1229, 278] on div "Editer" at bounding box center [1216, 245] width 354 height 161
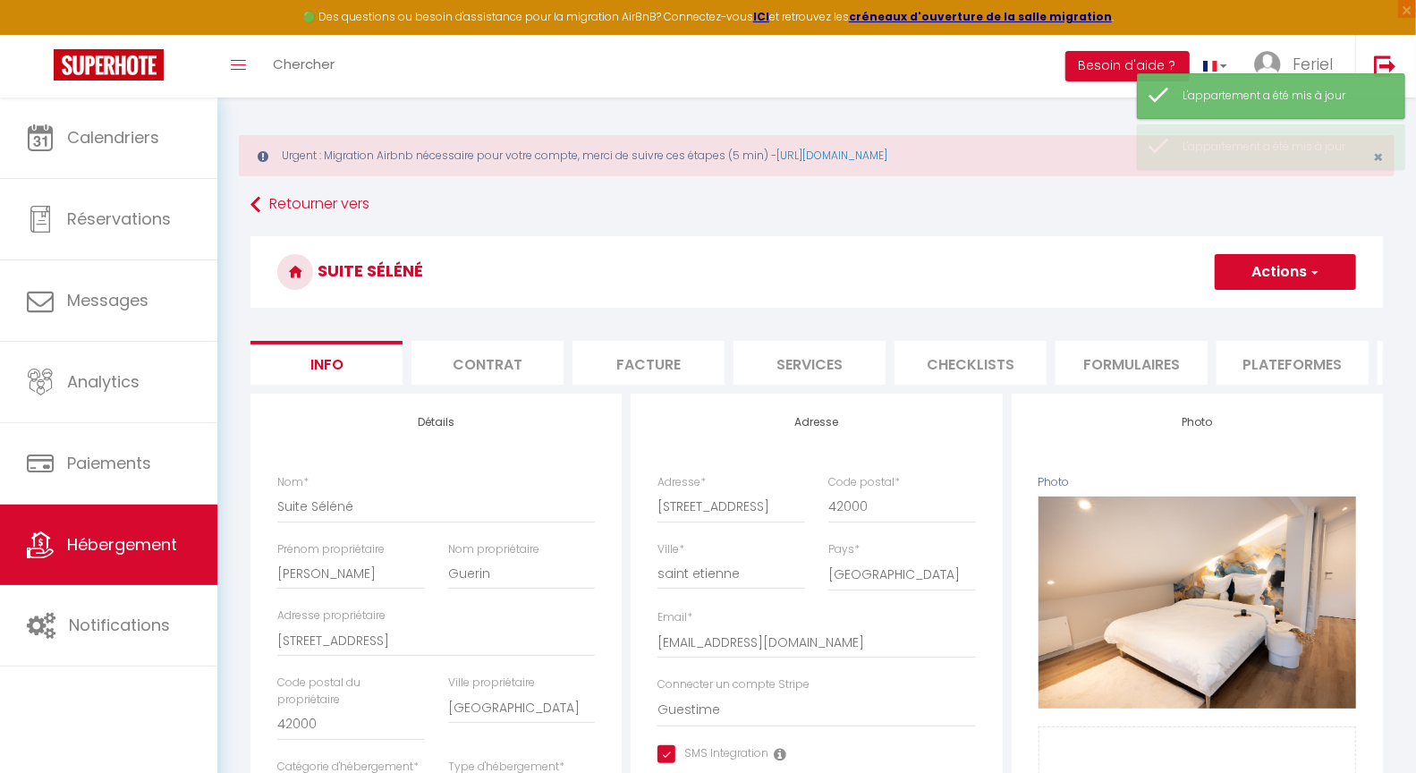
scroll to position [25, 0]
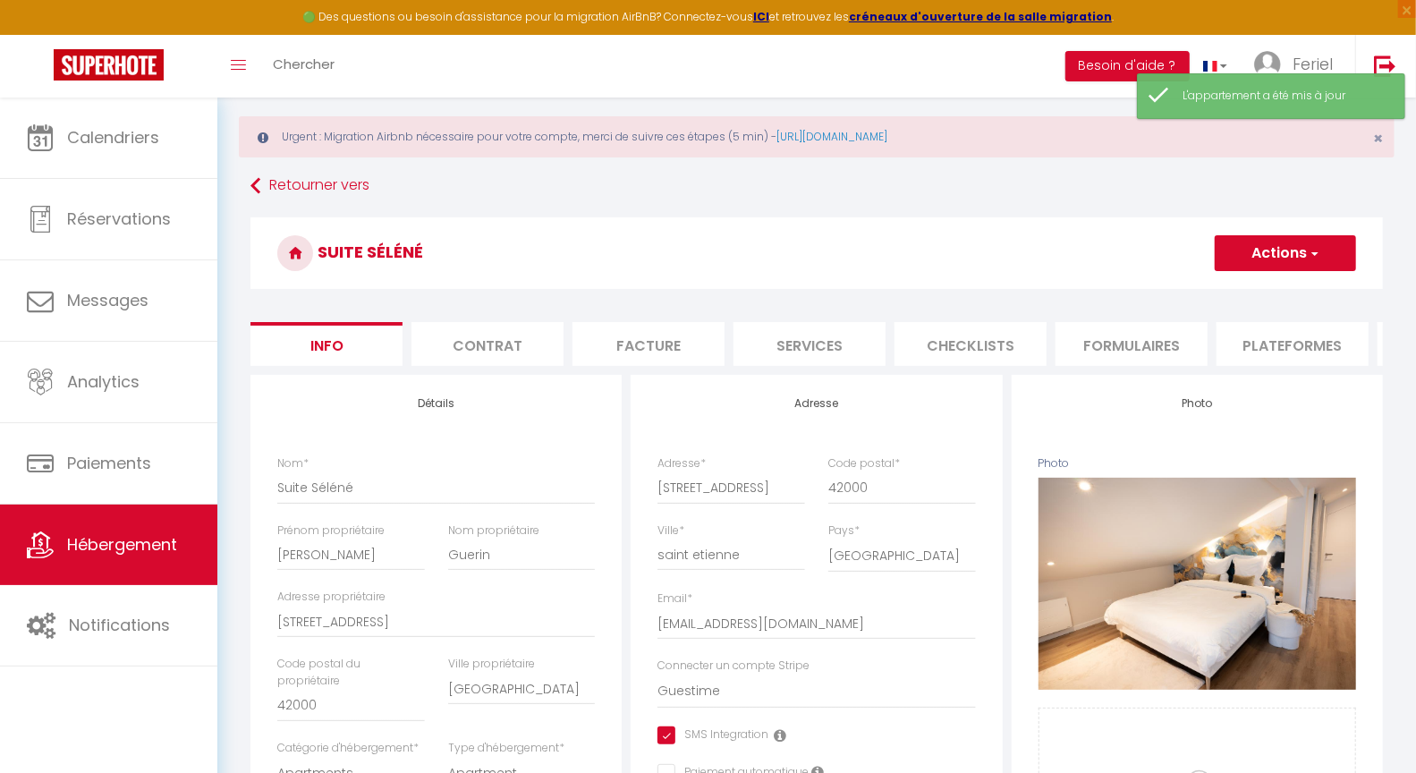
click at [513, 349] on li "Contrat" at bounding box center [487, 344] width 152 height 44
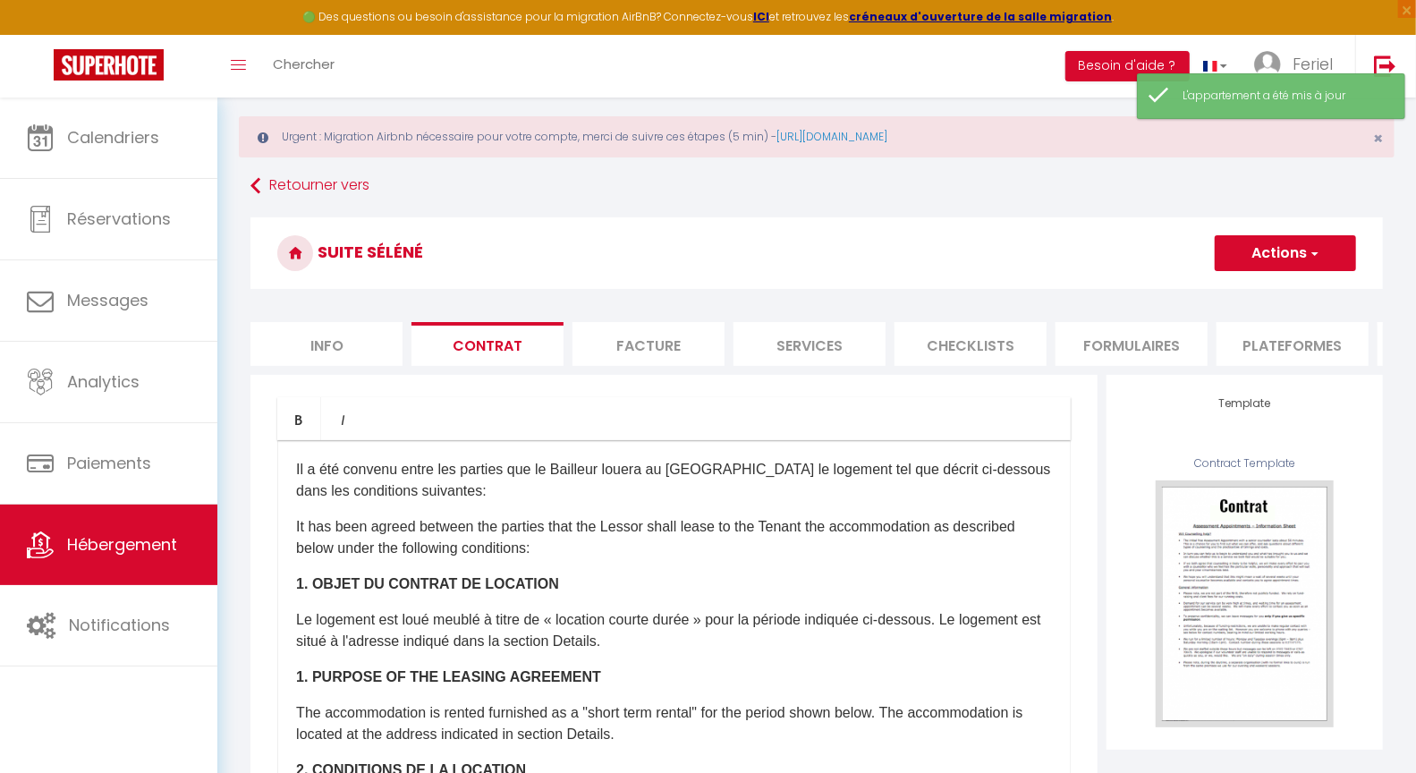
click at [652, 349] on li "Facture" at bounding box center [649, 344] width 152 height 44
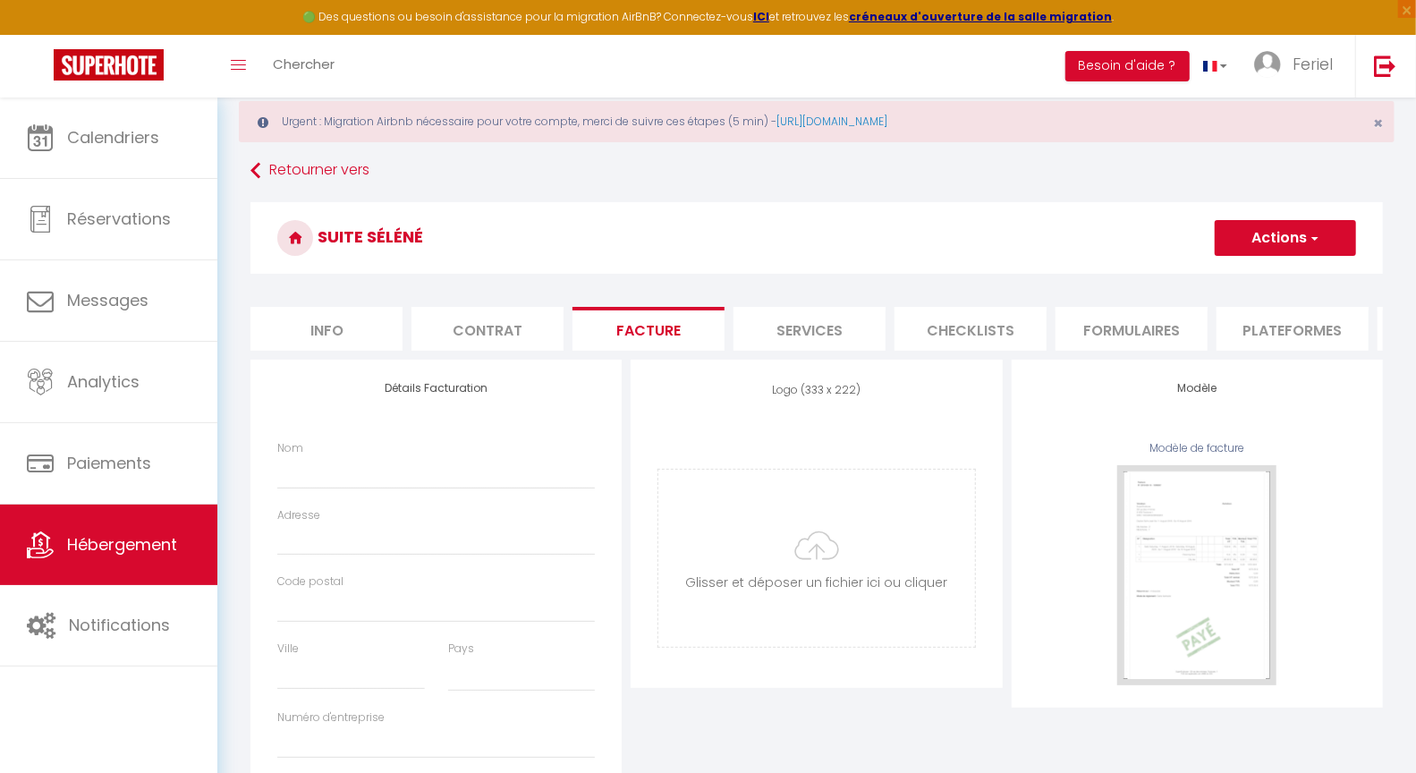
scroll to position [48, 0]
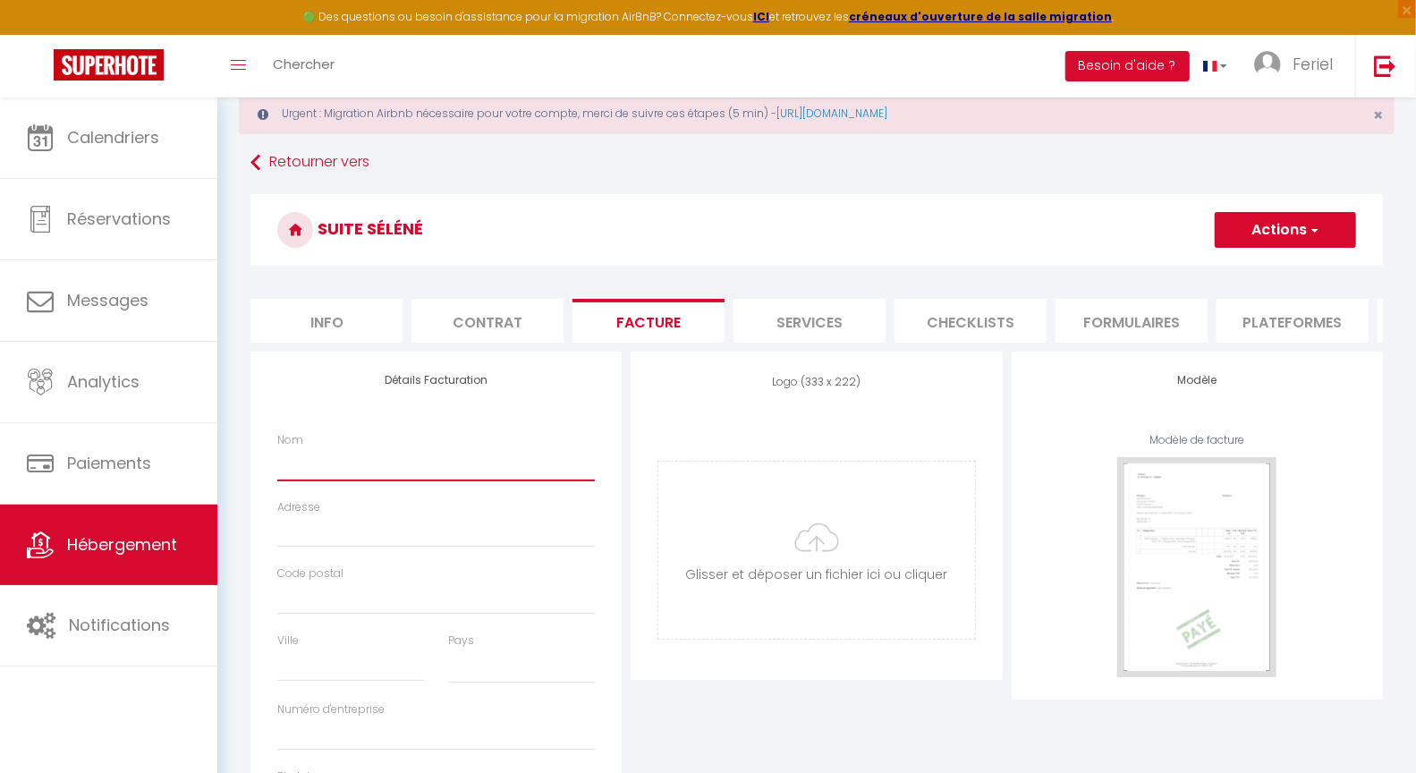
click at [488, 480] on input "Nom" at bounding box center [436, 464] width 318 height 32
click at [802, 330] on li "Services" at bounding box center [810, 321] width 152 height 44
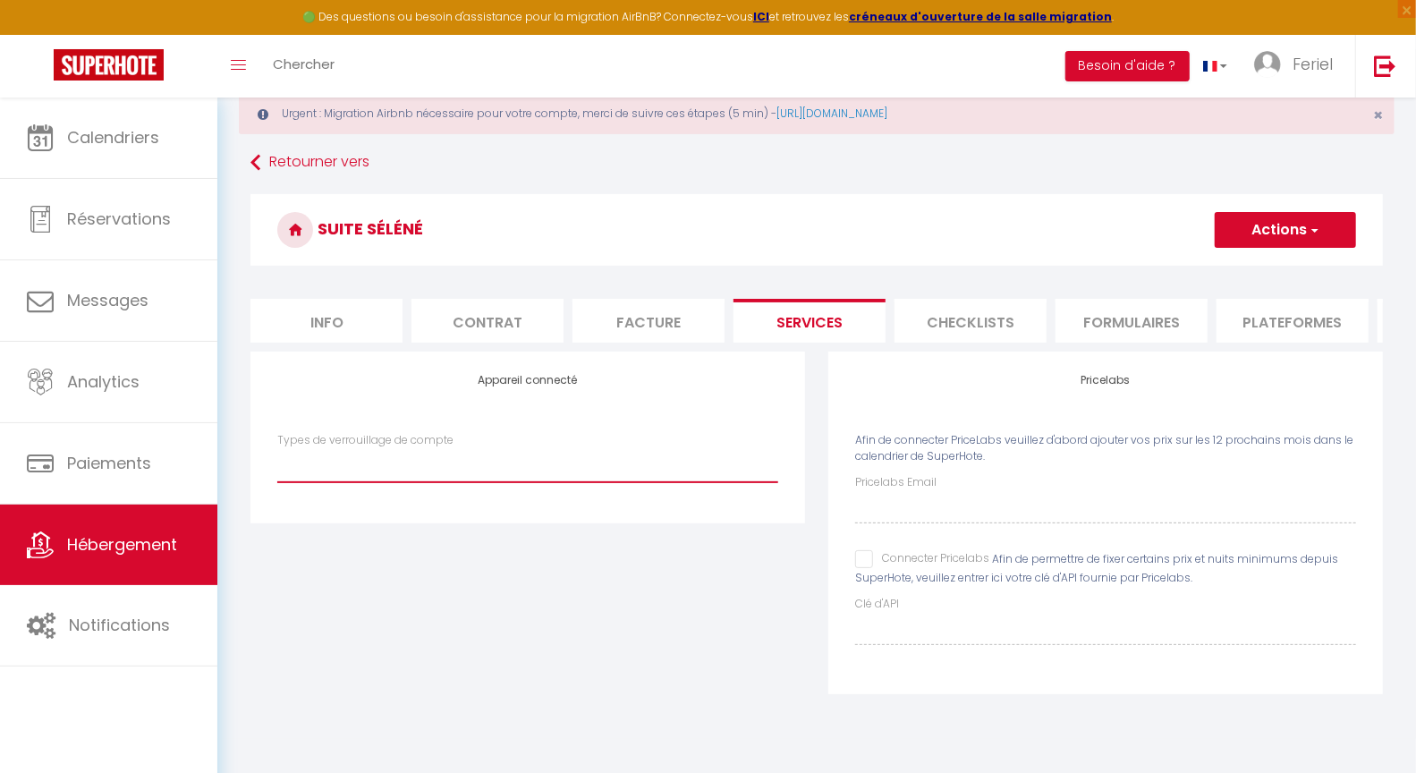
click at [675, 477] on select "Types de verrouillage de compte" at bounding box center [527, 465] width 501 height 34
click at [925, 323] on li "Checklists" at bounding box center [971, 321] width 152 height 44
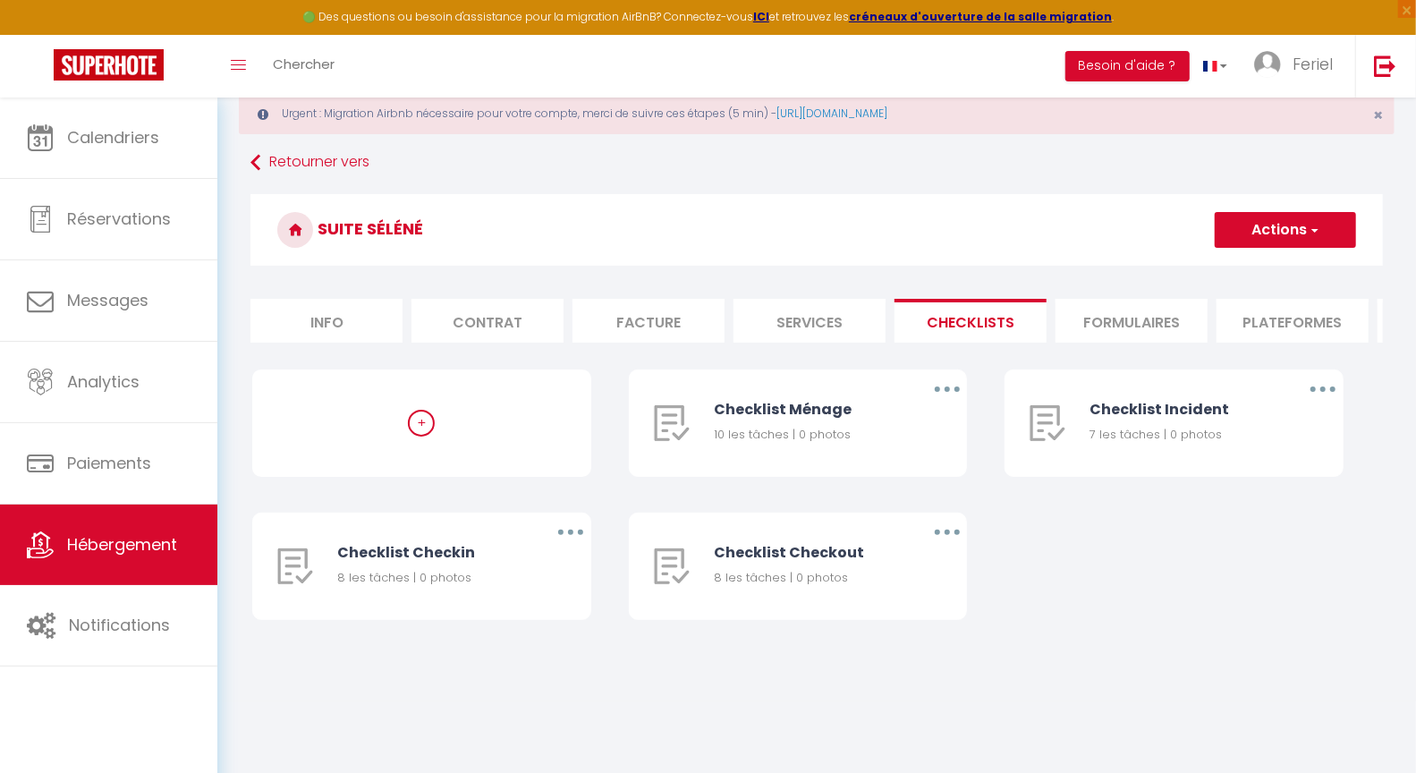
click at [1124, 325] on li "Formulaires" at bounding box center [1132, 321] width 152 height 44
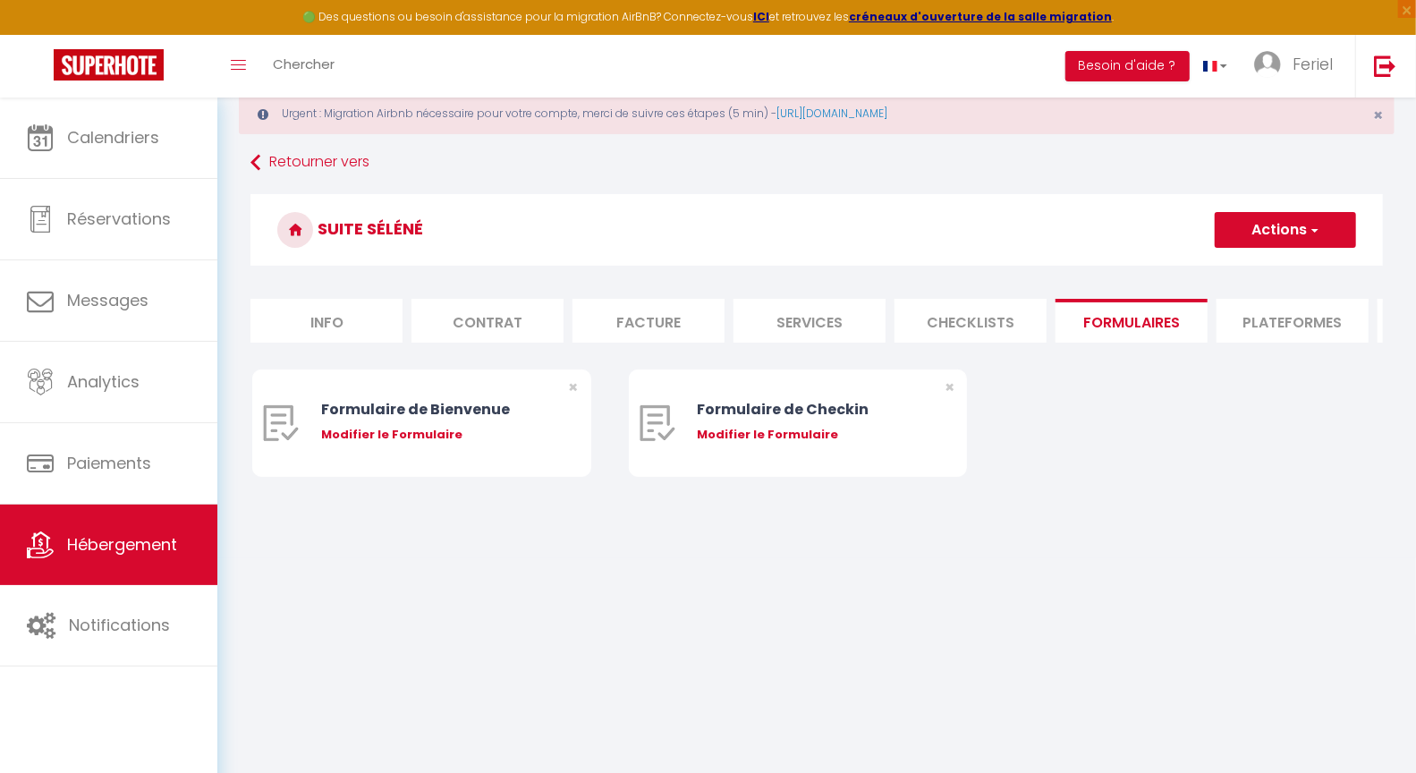
click at [1276, 327] on li "Plateformes" at bounding box center [1293, 321] width 152 height 44
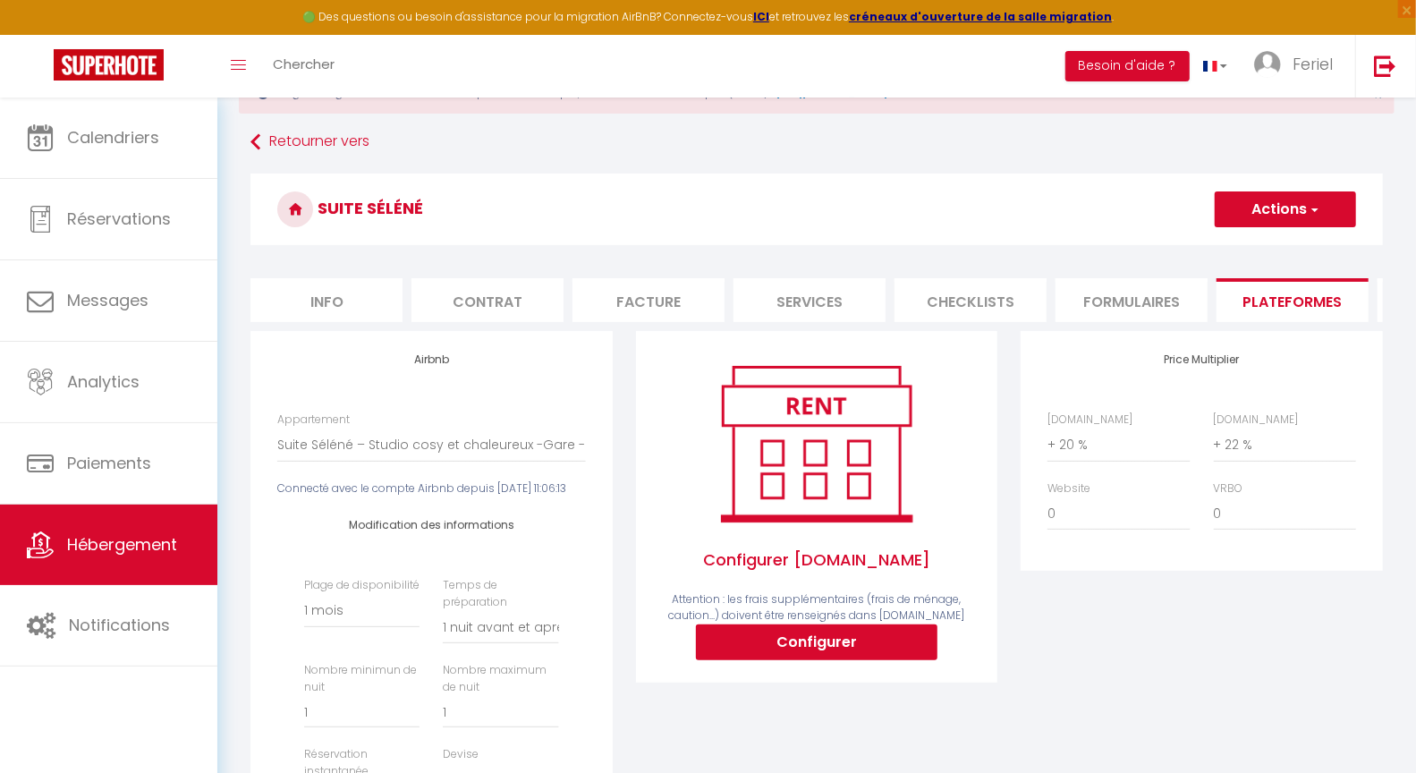
scroll to position [284, 0]
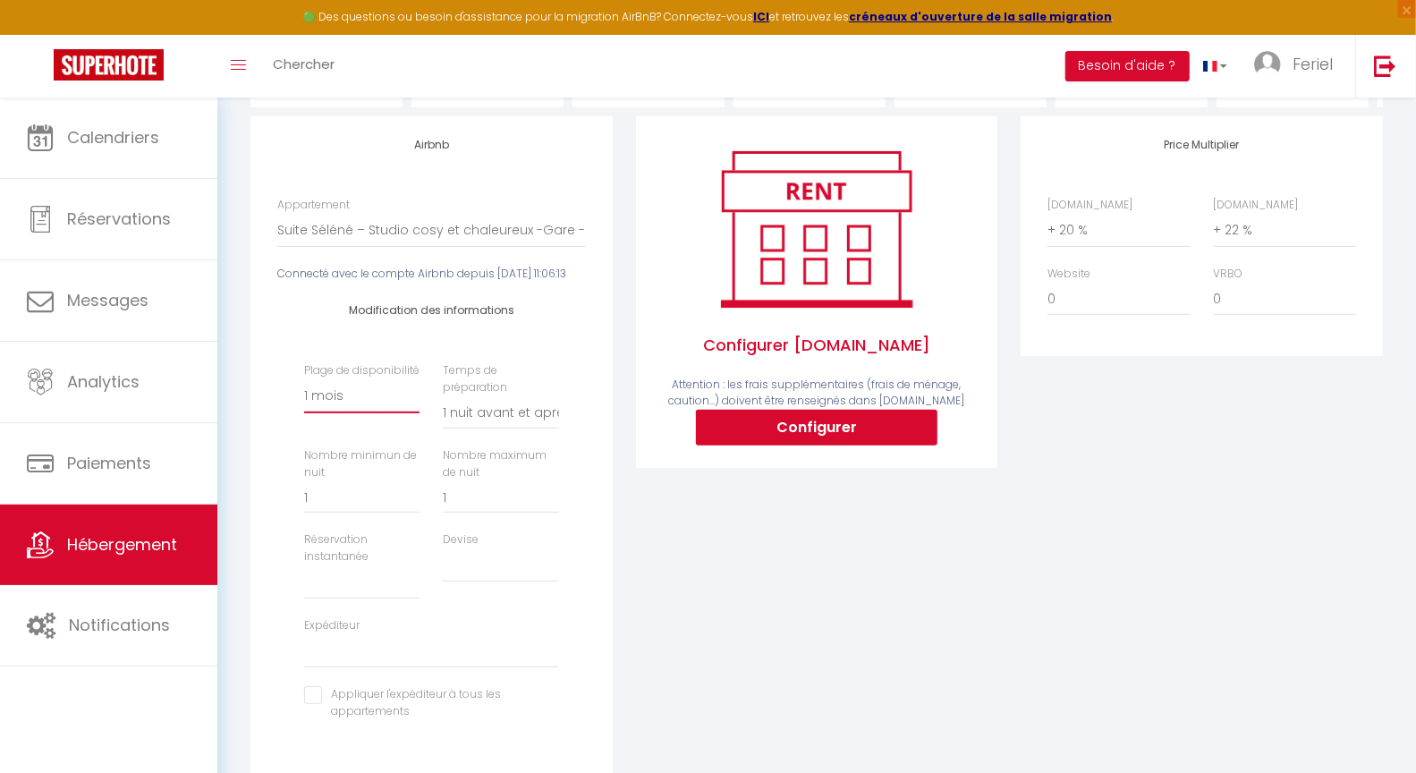
click at [351, 413] on select "Date indisponible par defaut 1 mois 3 mois 6 mois 9 mois 12 mois 24 mois" at bounding box center [361, 396] width 115 height 34
click at [358, 413] on select "Date indisponible par defaut 1 mois 3 mois 6 mois 9 mois 12 mois 24 mois" at bounding box center [361, 396] width 115 height 34
click at [473, 429] on select "Aucun 1 nuit avant et après chaque réservation 2 nuits avant et après chaque ré…" at bounding box center [500, 412] width 115 height 34
click at [400, 513] on input "1" at bounding box center [361, 497] width 115 height 32
click at [412, 513] on input "2" at bounding box center [361, 497] width 115 height 32
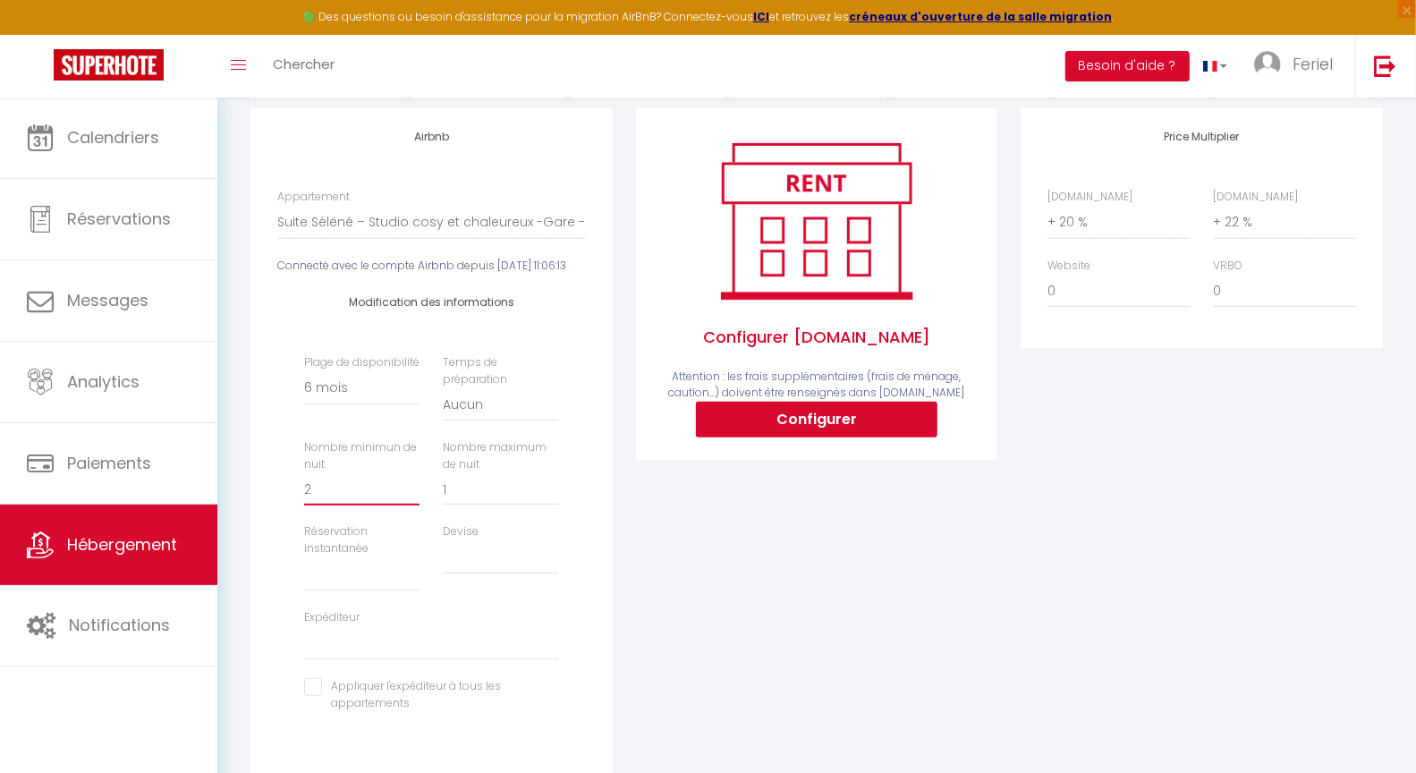
scroll to position [308, 0]
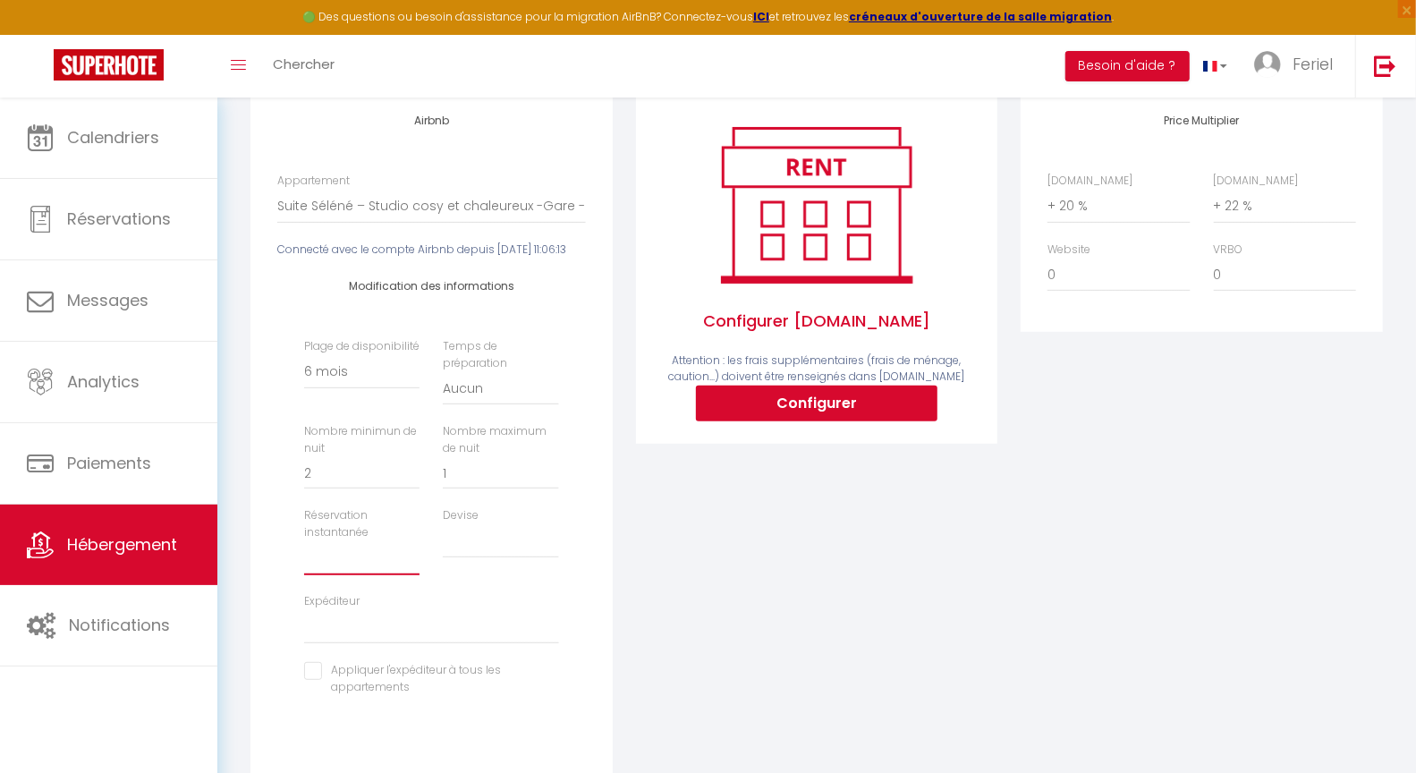
click at [386, 575] on select "Activée Demander des évaluations positives" at bounding box center [361, 558] width 115 height 34
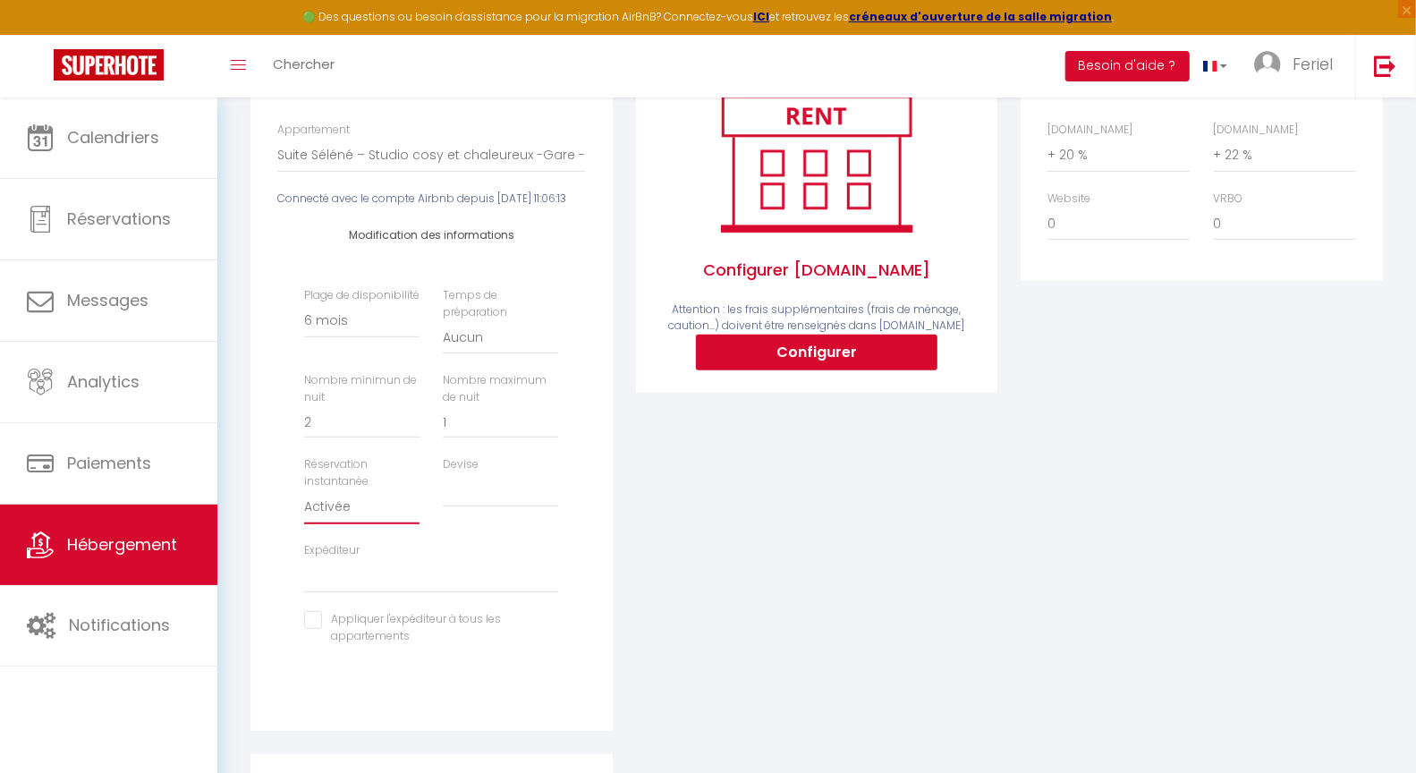
scroll to position [471, 0]
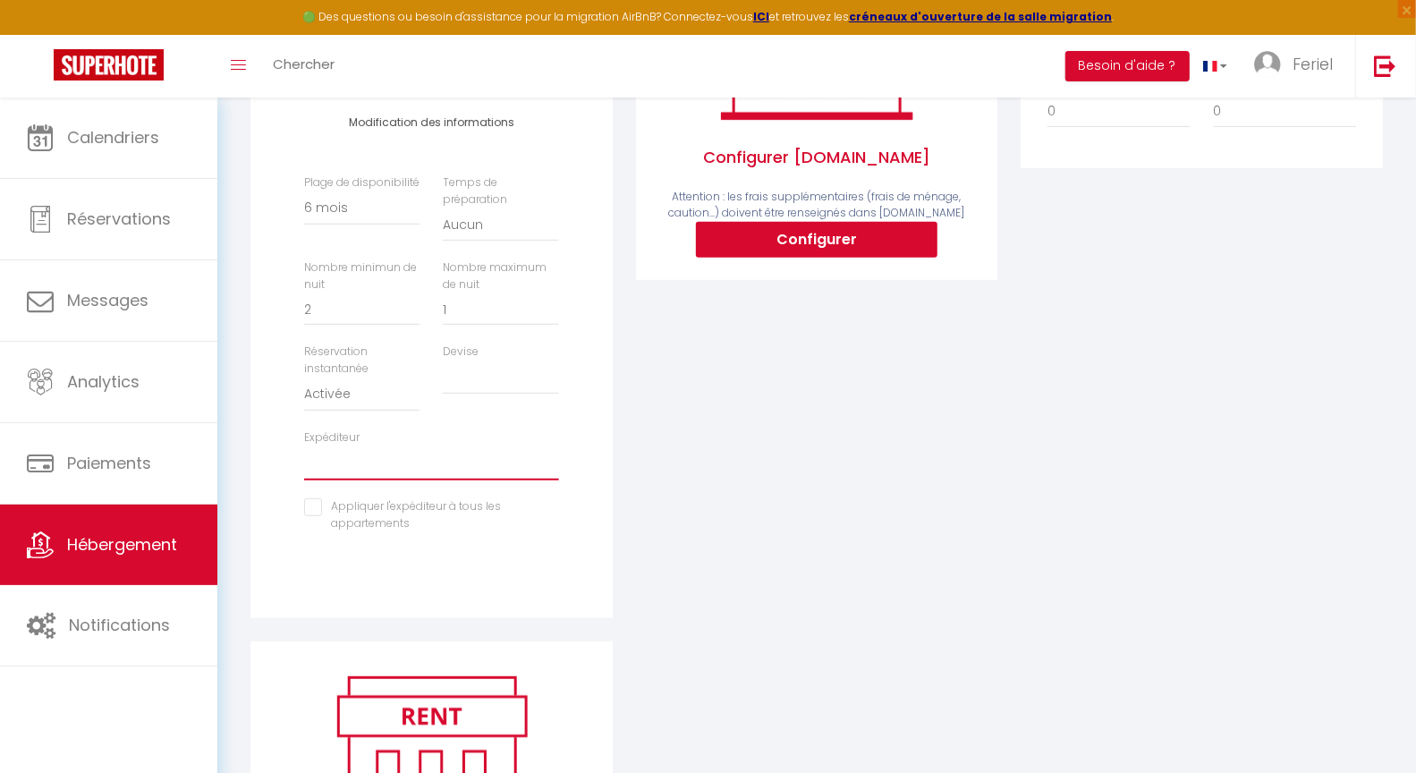
click at [399, 480] on select "guestimeconciergerie@outlook.fr guestimeconciergerie@outlook.fr (old)" at bounding box center [431, 463] width 254 height 34
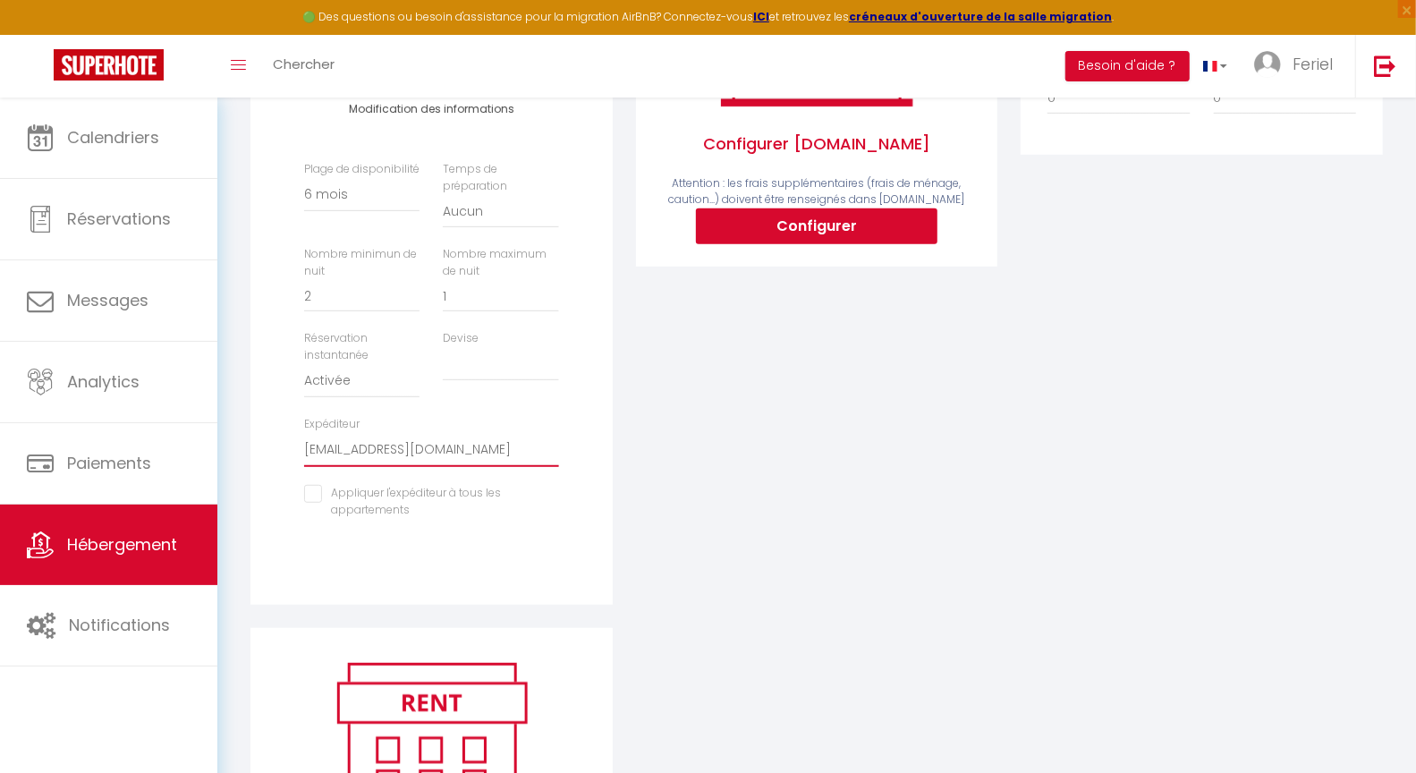
scroll to position [488, 0]
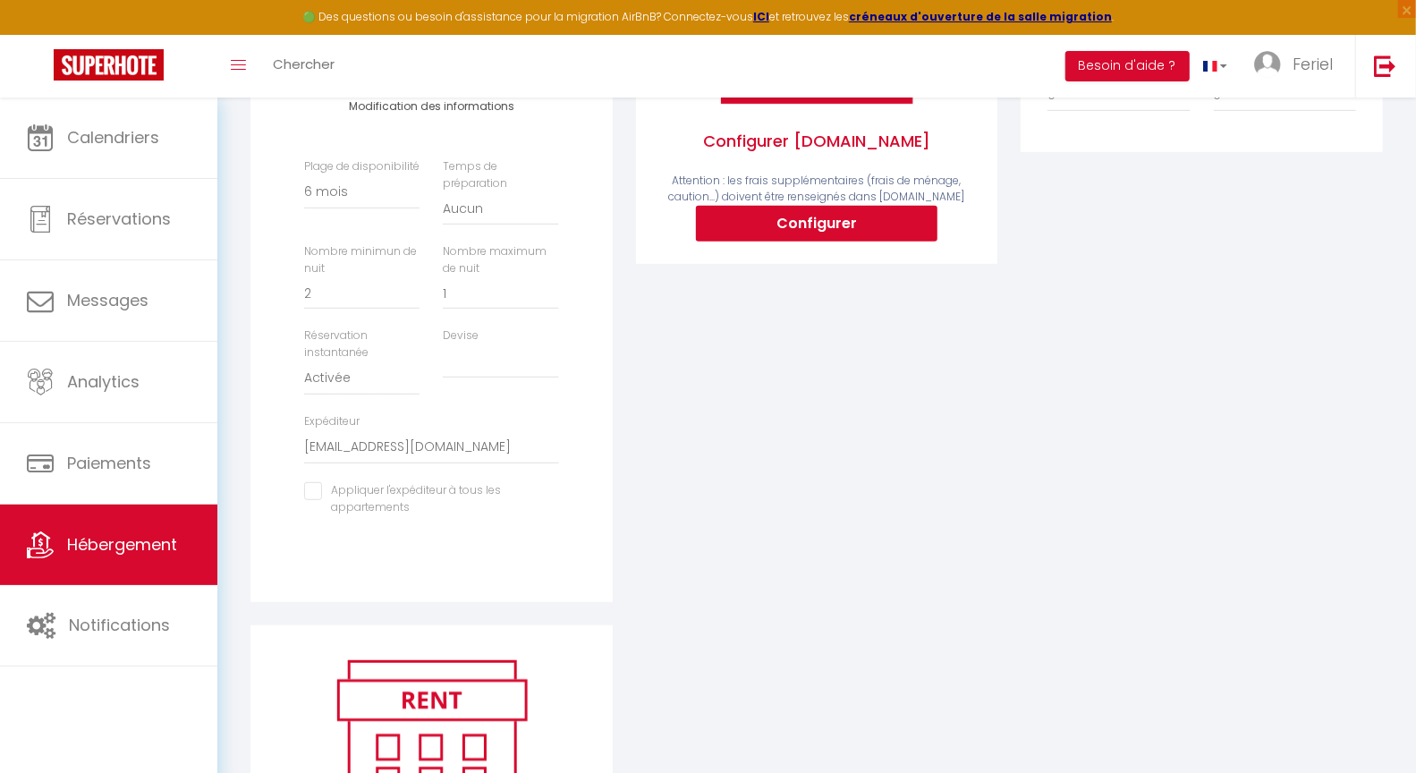
click at [326, 500] on input "checkbox" at bounding box center [431, 491] width 254 height 18
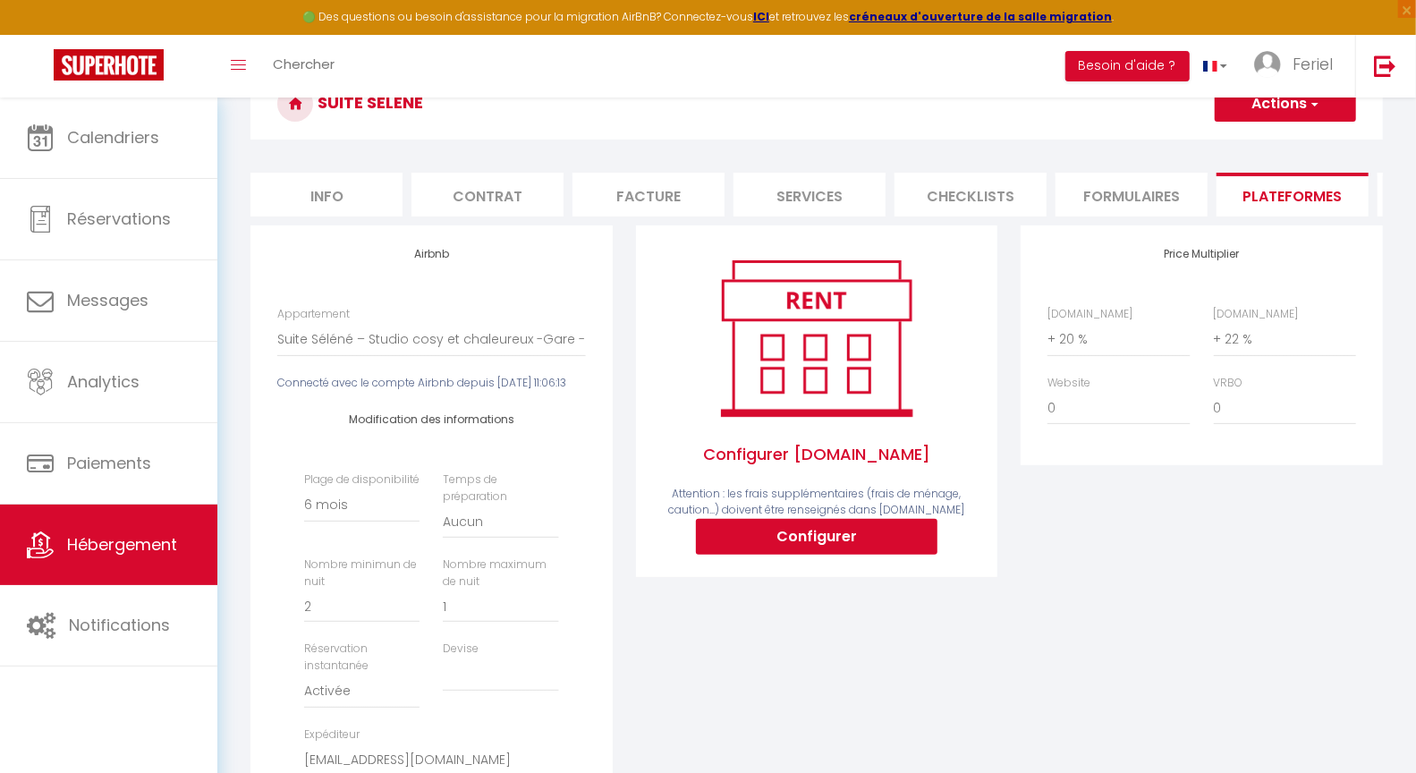
scroll to position [176, 0]
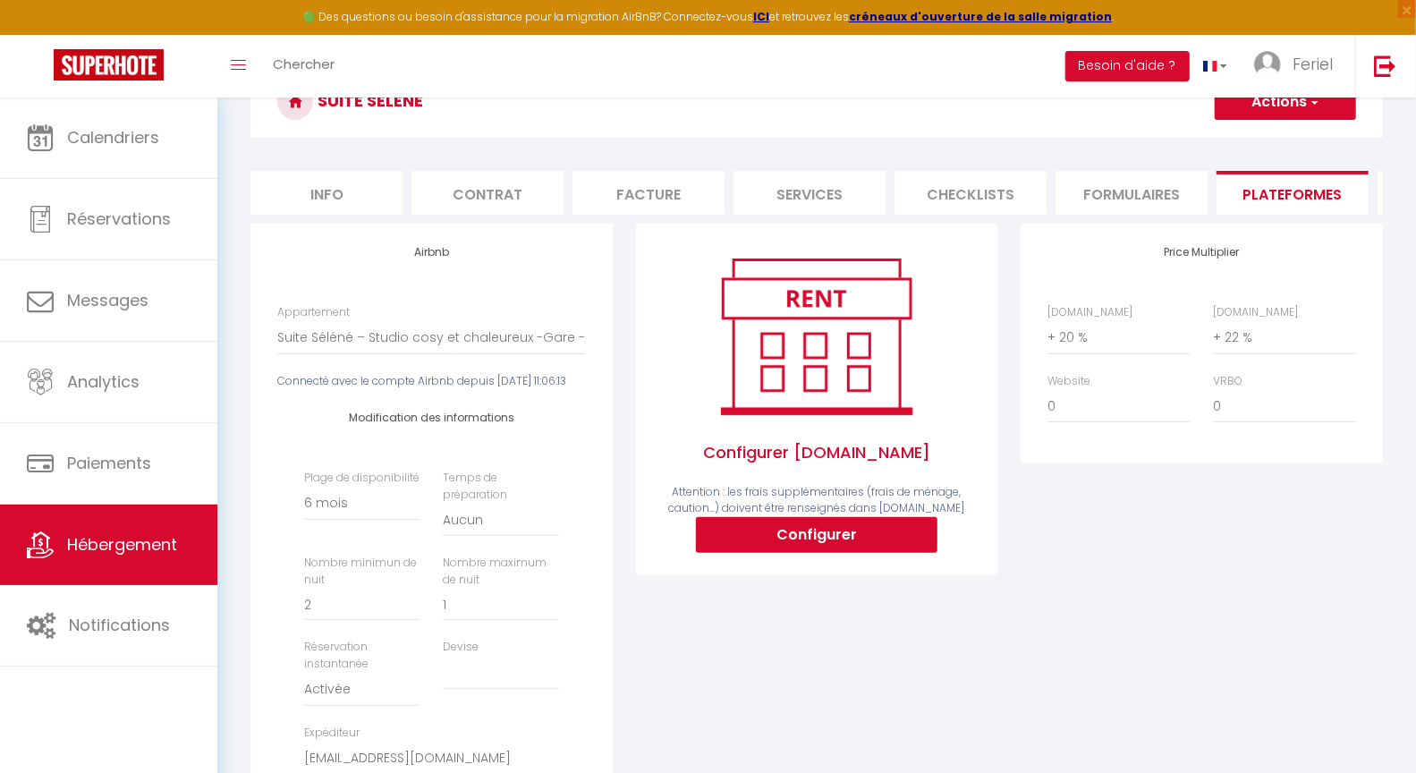
click at [1258, 115] on button "Actions" at bounding box center [1285, 102] width 141 height 36
click at [1251, 141] on link "Enregistrer" at bounding box center [1284, 141] width 141 height 23
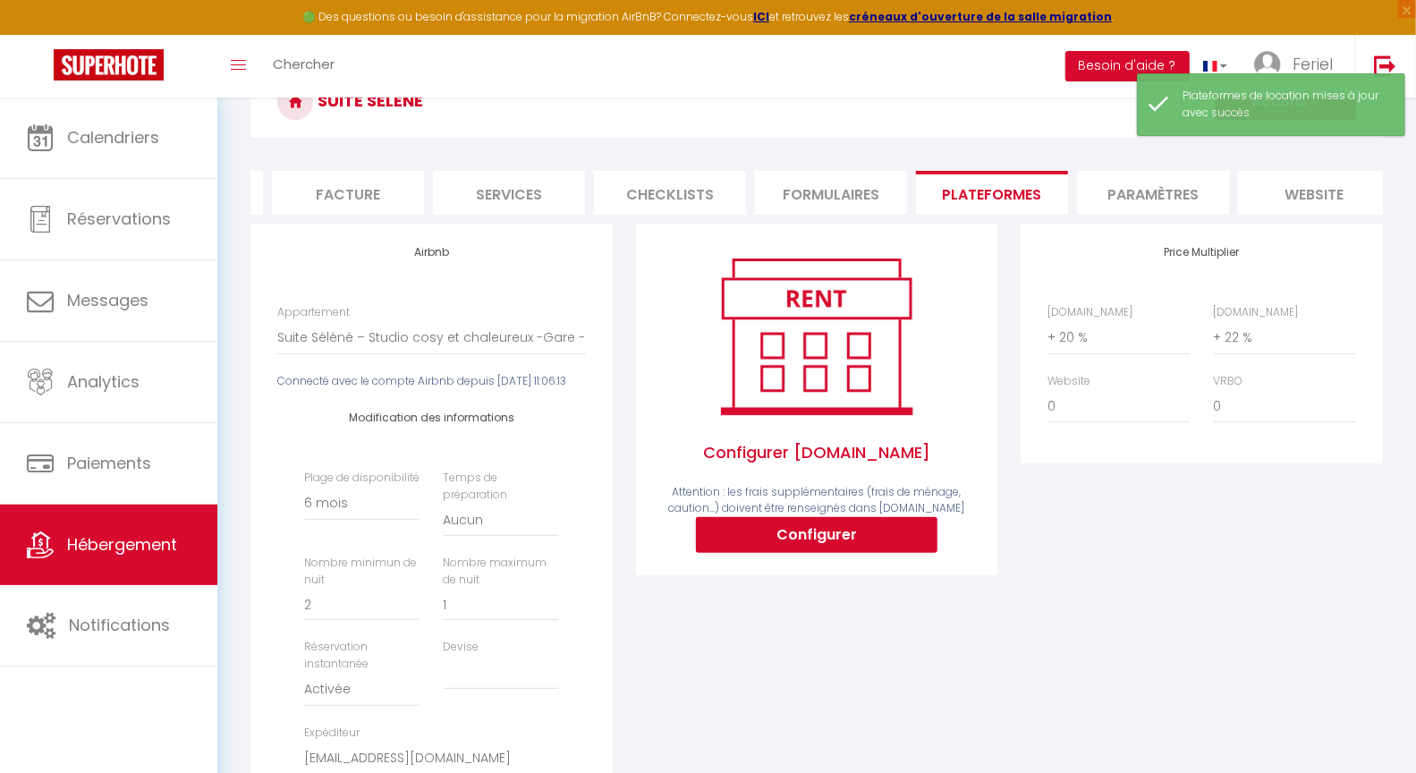
scroll to position [0, 477]
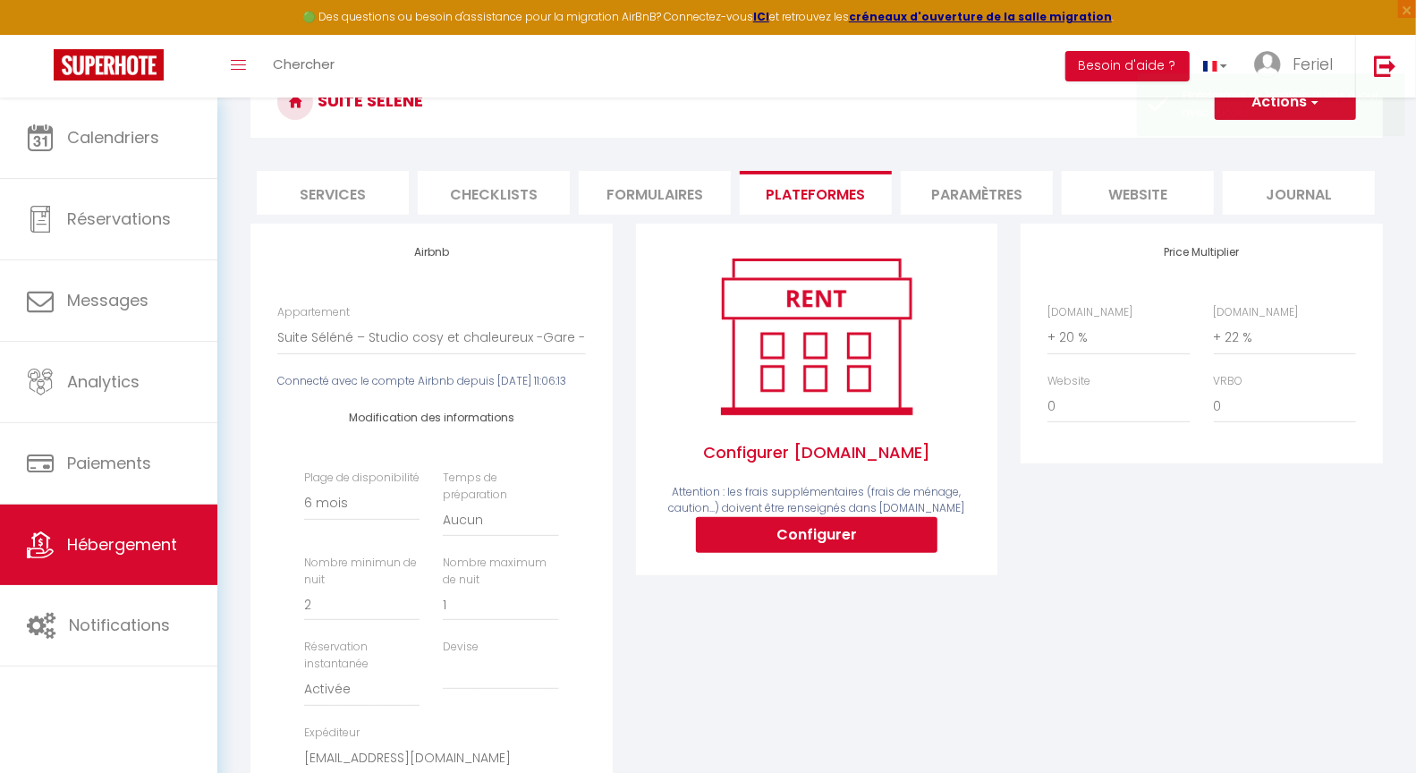
click at [965, 191] on li "Paramètres" at bounding box center [977, 193] width 152 height 44
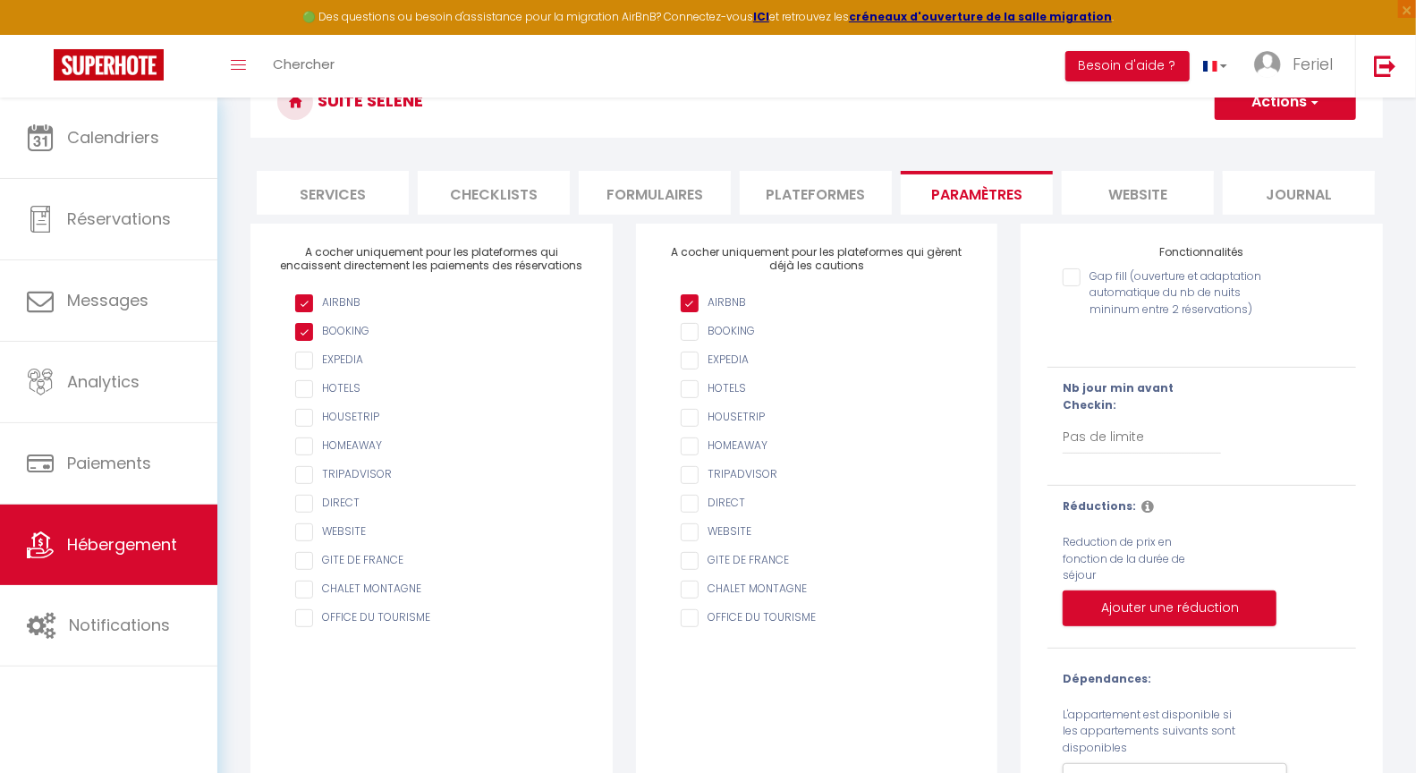
click at [1133, 189] on li "website" at bounding box center [1138, 193] width 152 height 44
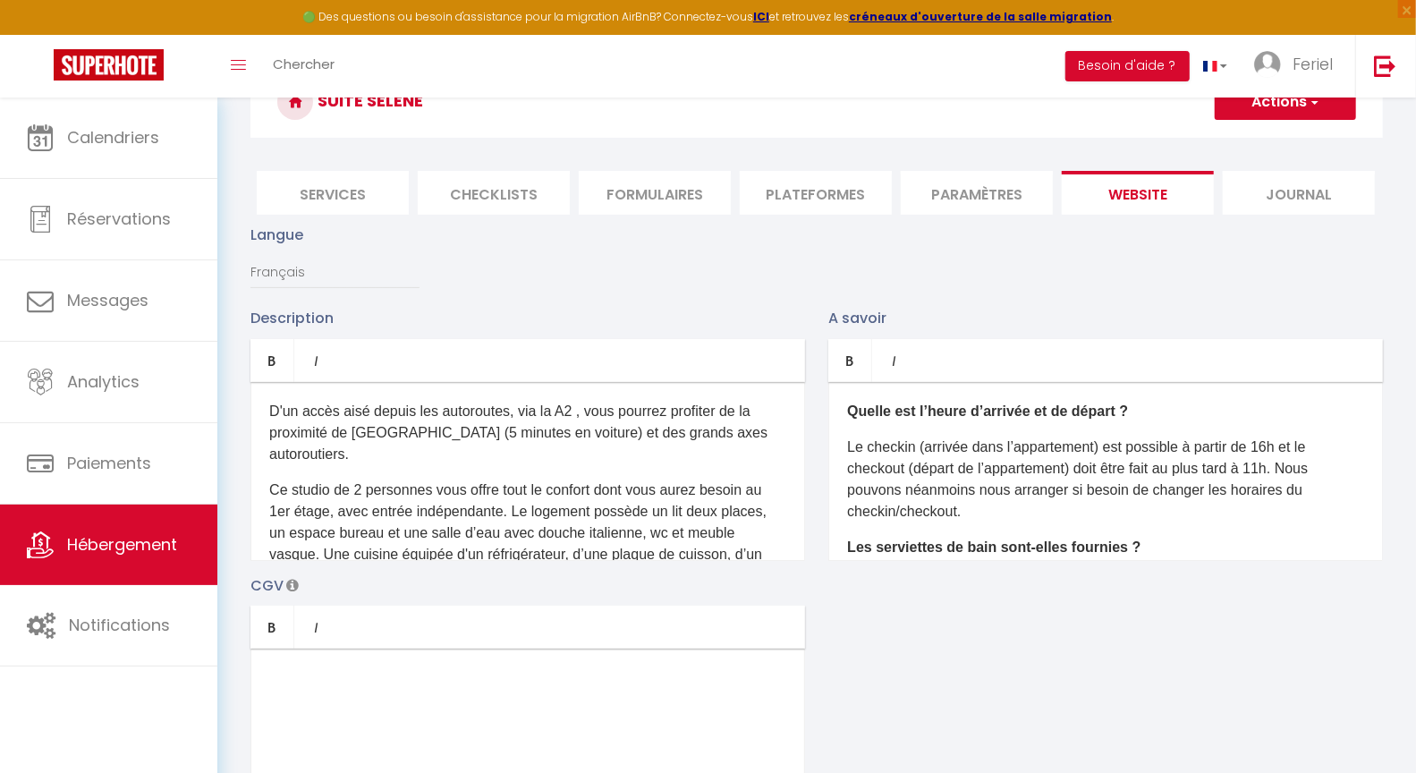
click at [842, 191] on li "Plateformes" at bounding box center [816, 193] width 152 height 44
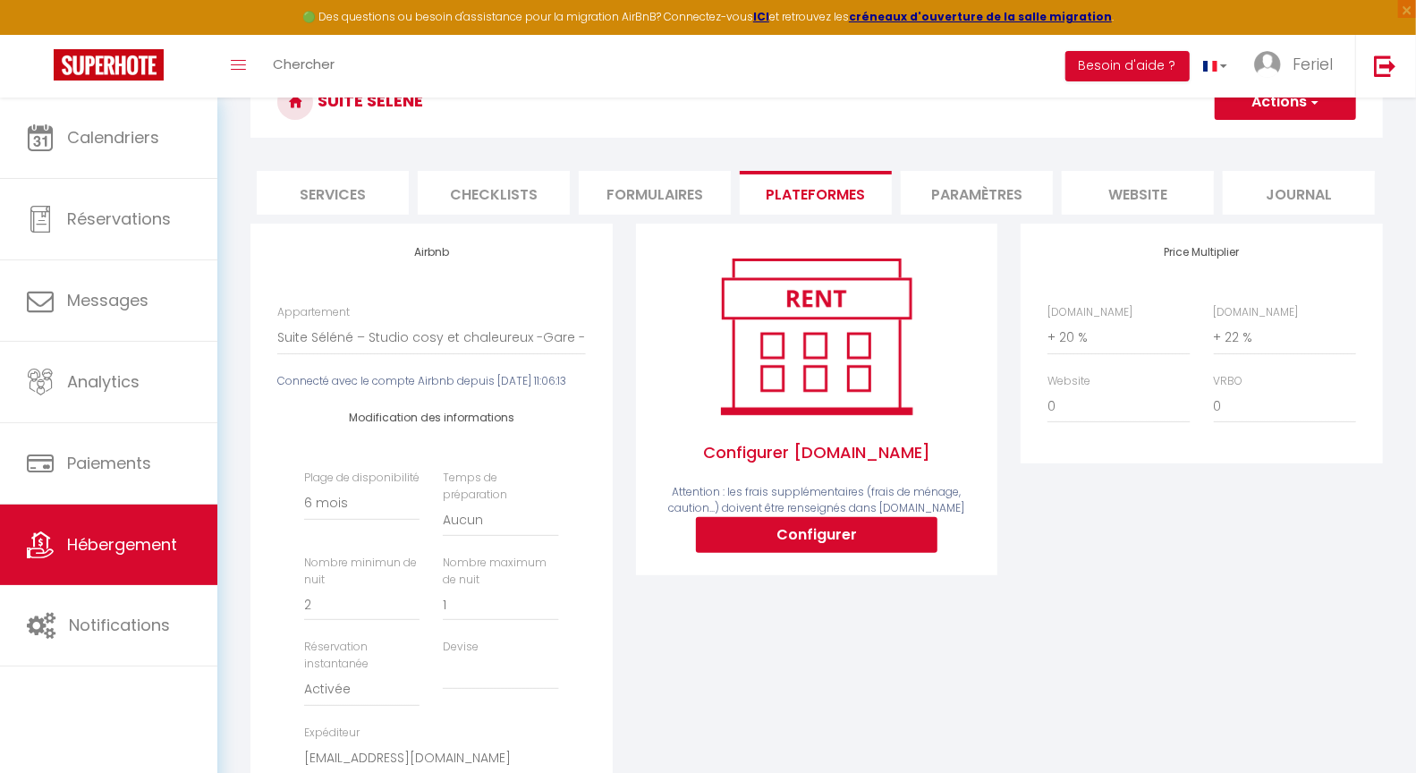
click at [963, 192] on li "Paramètres" at bounding box center [977, 193] width 152 height 44
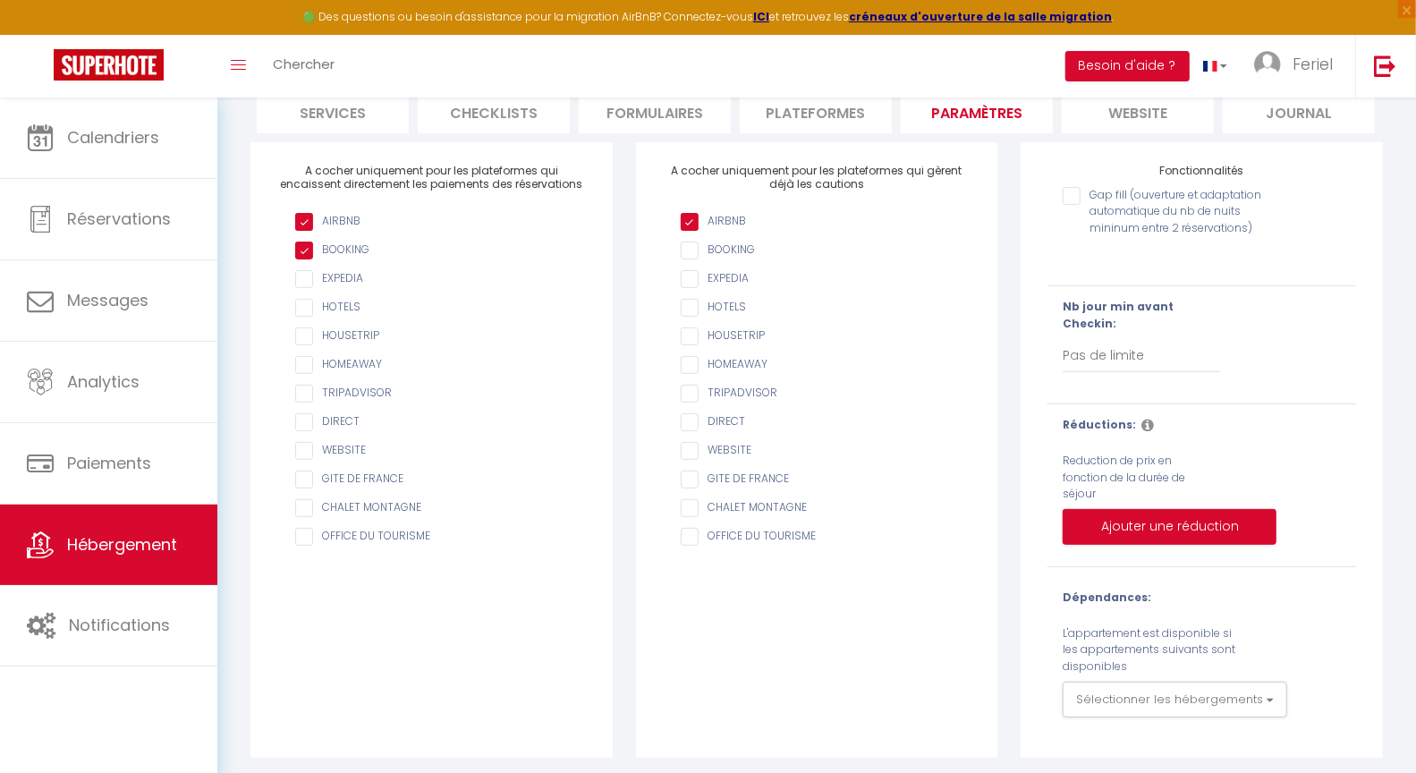
scroll to position [258, 0]
click at [1176, 515] on button "Ajouter une réduction" at bounding box center [1170, 527] width 214 height 36
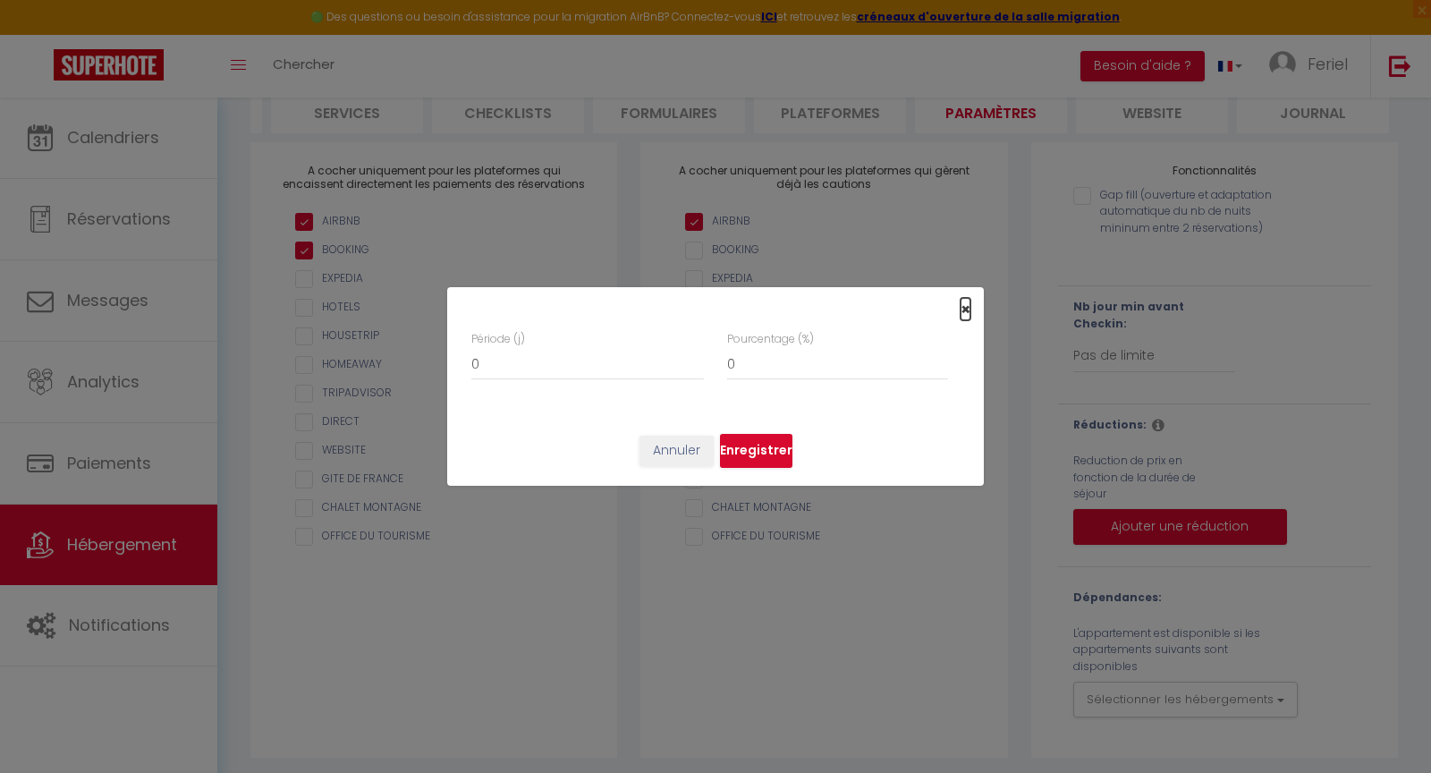
click at [969, 308] on span "×" at bounding box center [966, 309] width 10 height 22
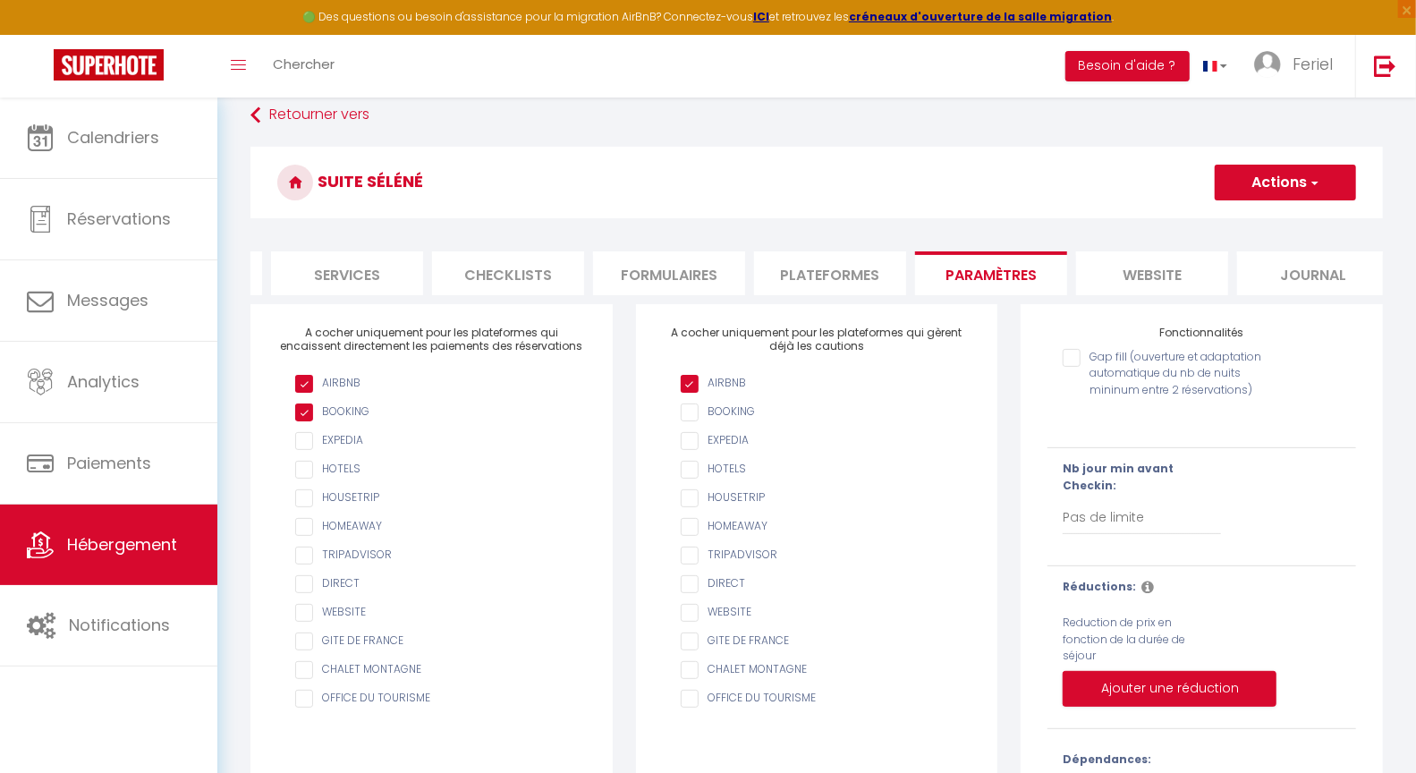
scroll to position [0, 0]
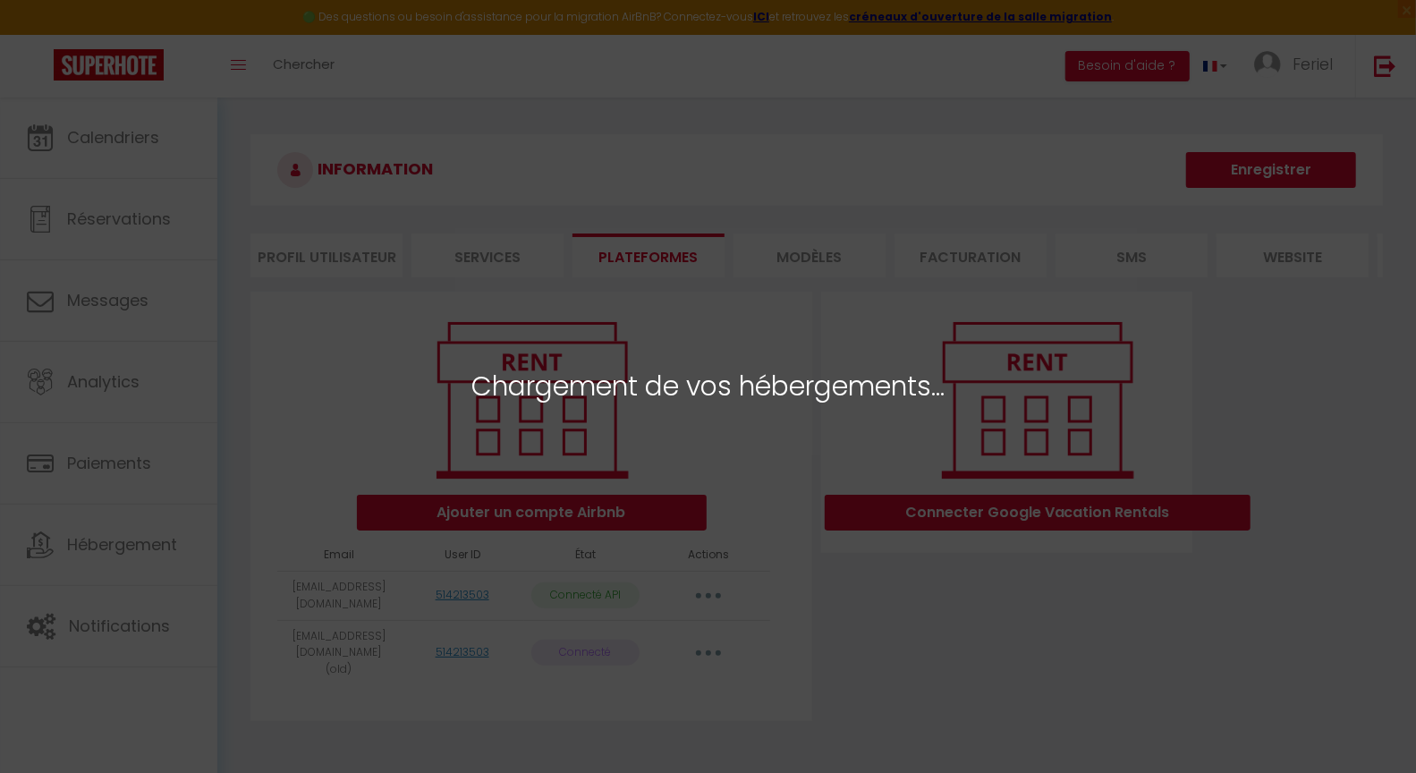
select select "28952"
select select "39709"
select select "48696"
select select "53612"
select select "53735"
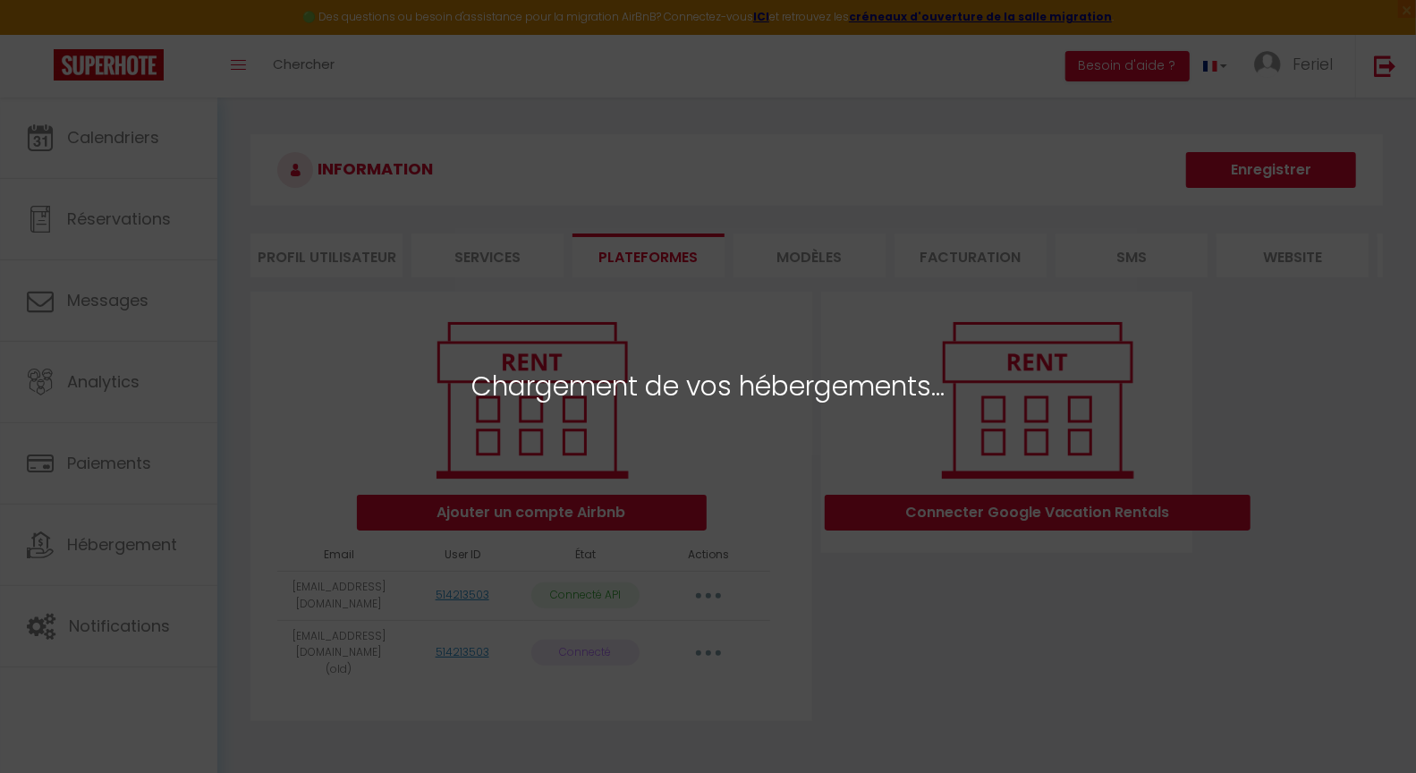
select select "54512"
select select "68295"
select select "70452"
select select "75101"
select select
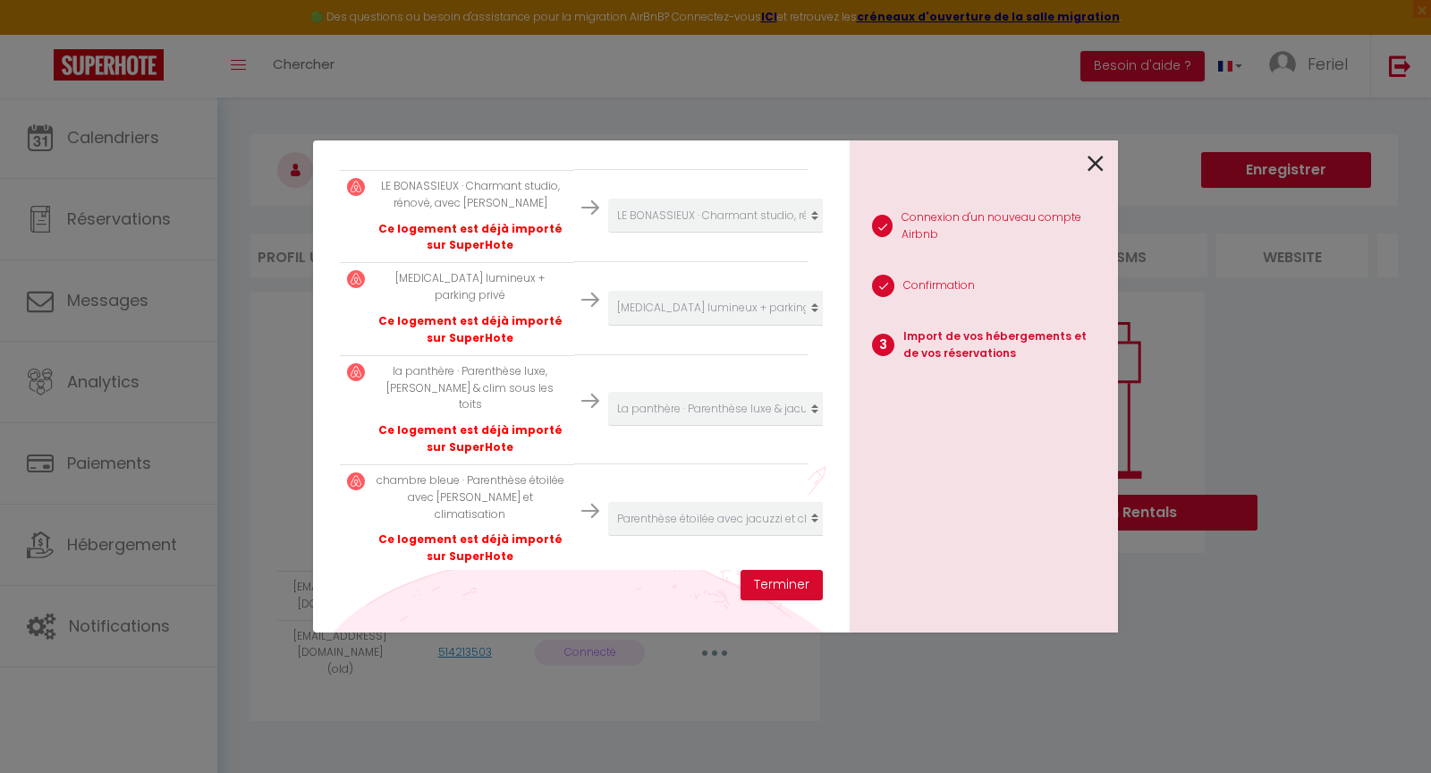
scroll to position [866, 0]
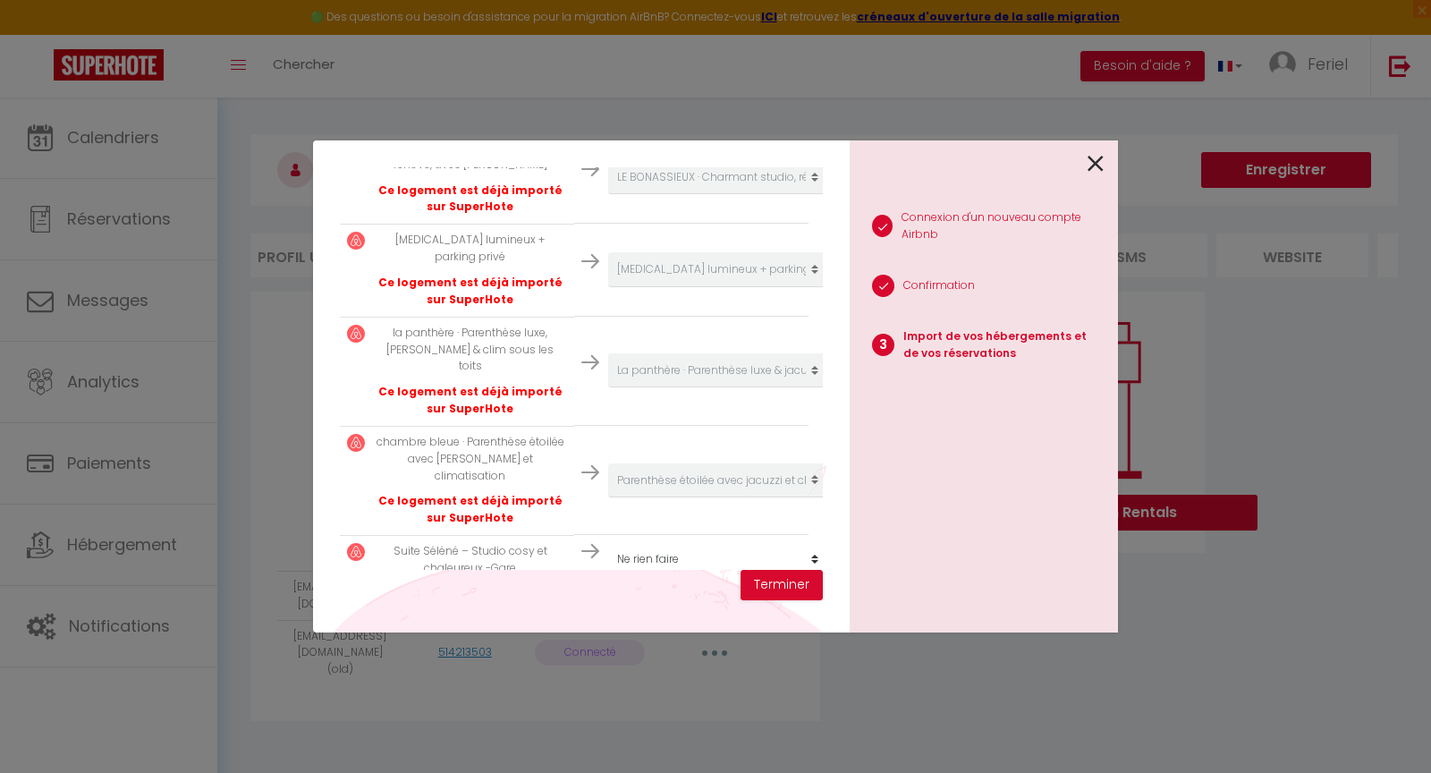
click at [741, 542] on select "Créer un nouvel hébergement Ne rien faire Studio Jaurès · Studio Jaurès, proche…" at bounding box center [718, 559] width 220 height 34
click at [785, 587] on button "Terminer" at bounding box center [782, 585] width 82 height 30
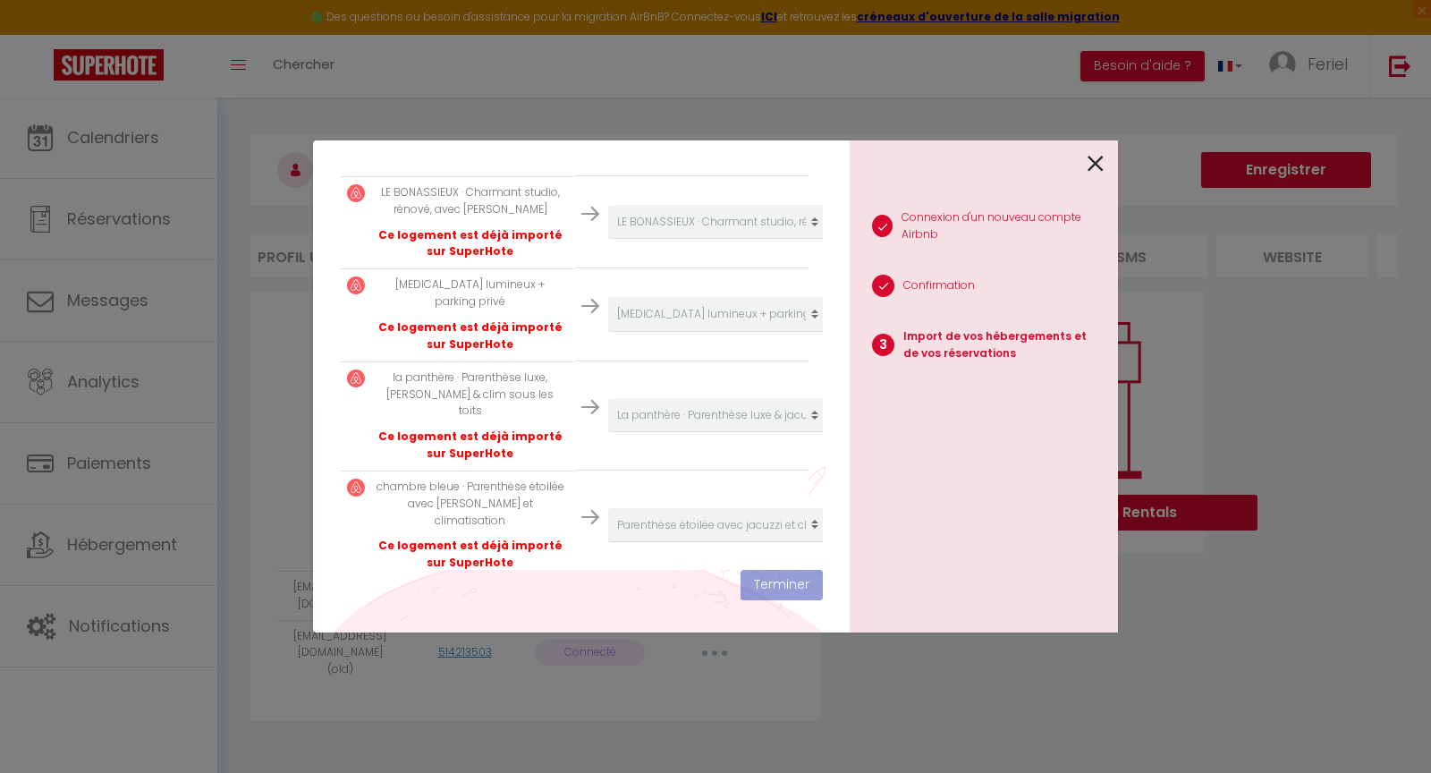
scroll to position [911, 0]
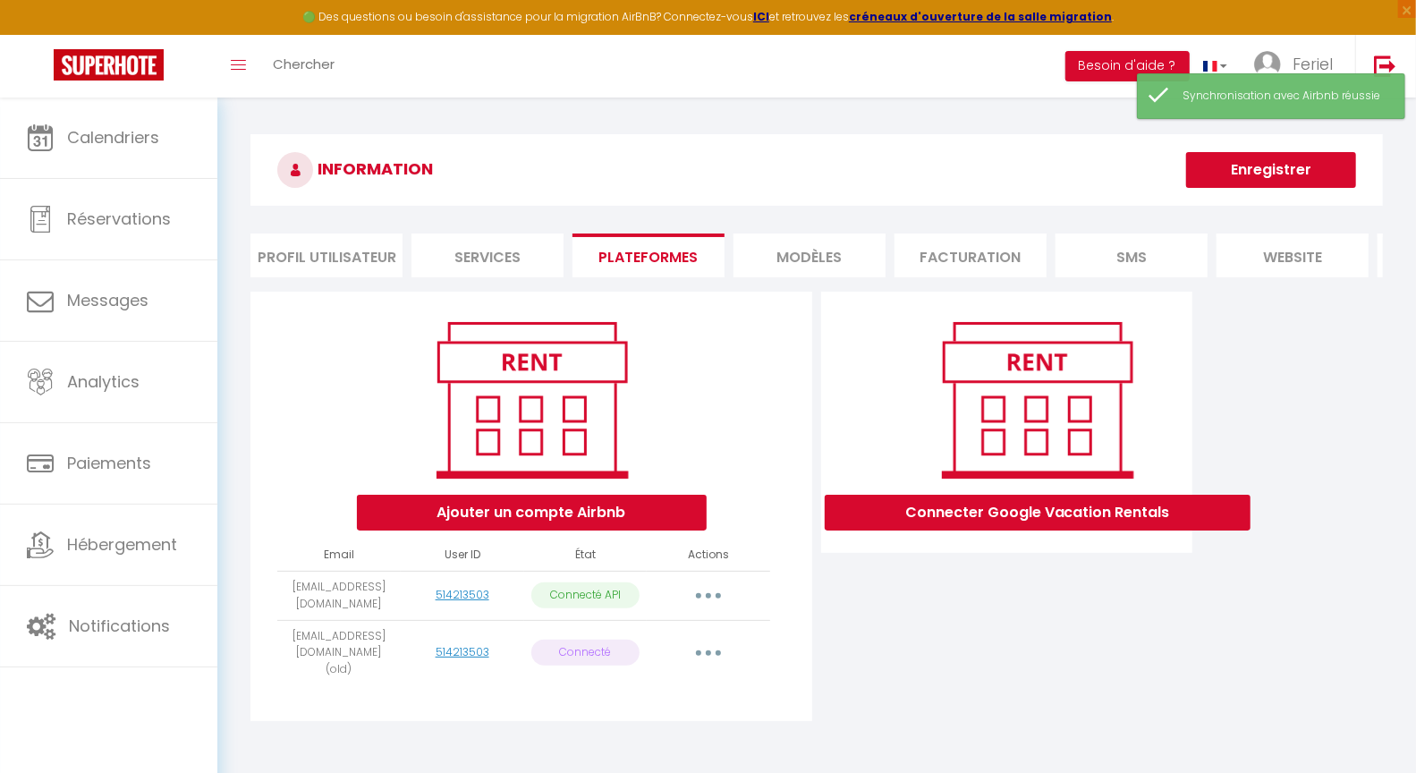
click at [704, 657] on button "button" at bounding box center [708, 653] width 50 height 29
click at [696, 695] on link "Importer les appartements" at bounding box center [629, 694] width 198 height 30
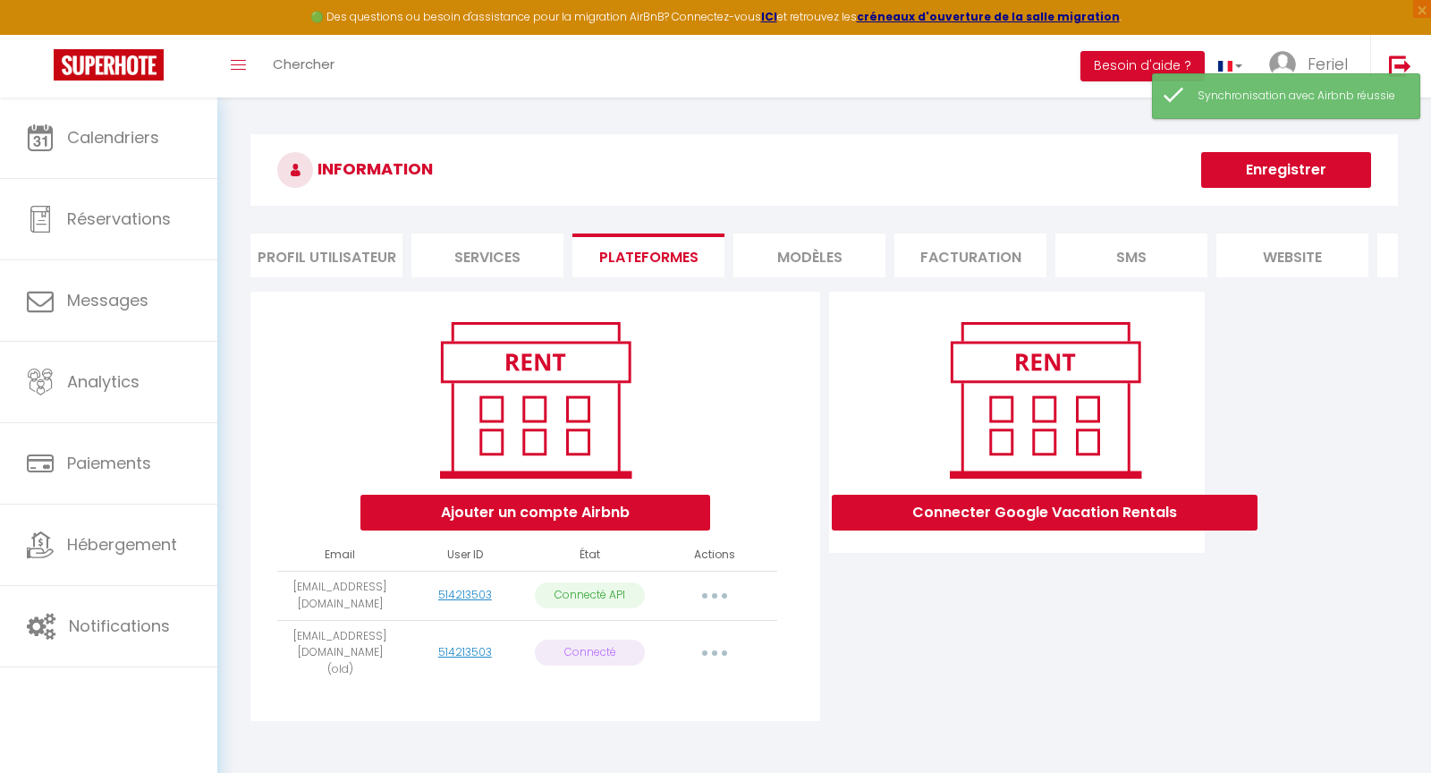
scroll to position [0, 0]
click at [0, 0] on div "Importer de vos hébergements et de vos réservations Veuillez sélectionner pour …" at bounding box center [0, 0] width 0 height 0
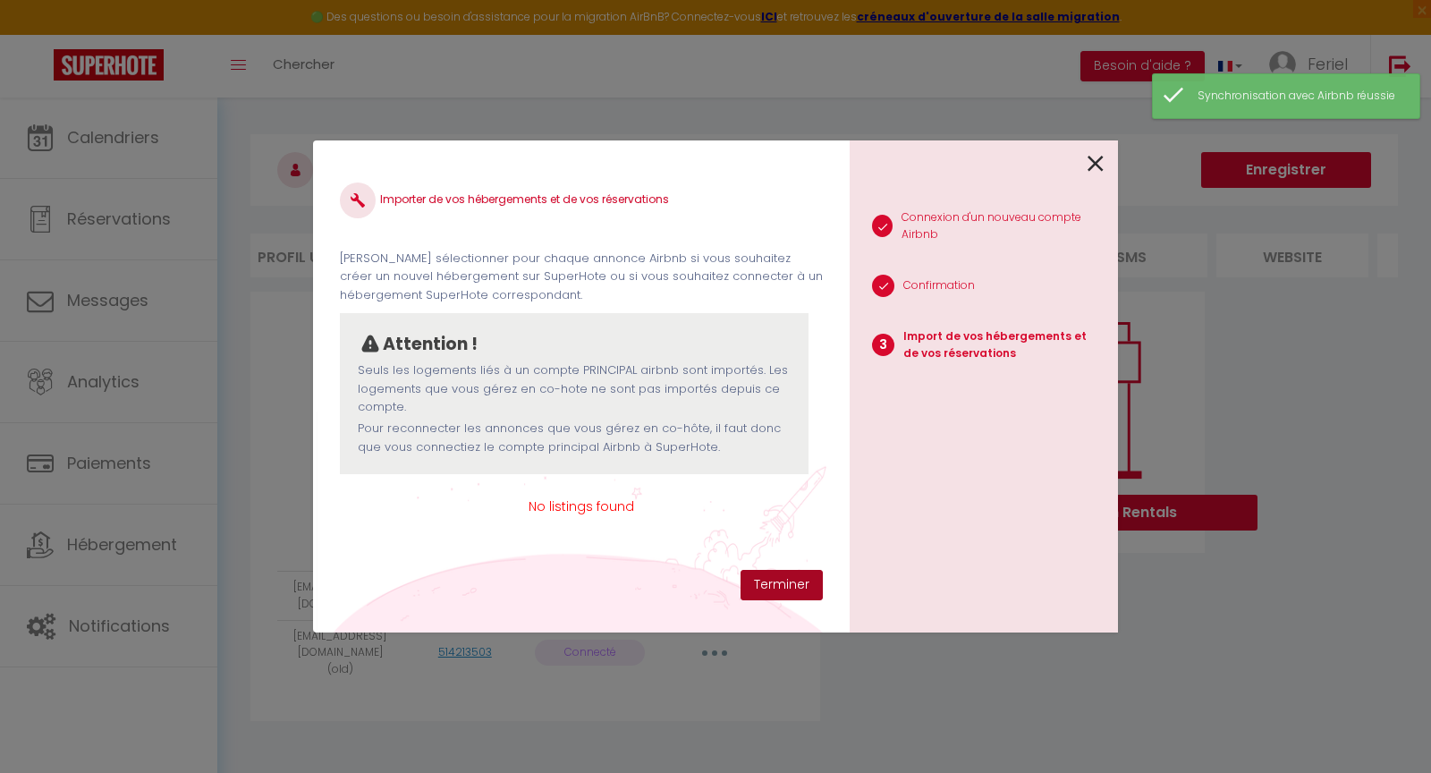
click at [775, 587] on button "Terminer" at bounding box center [782, 585] width 82 height 30
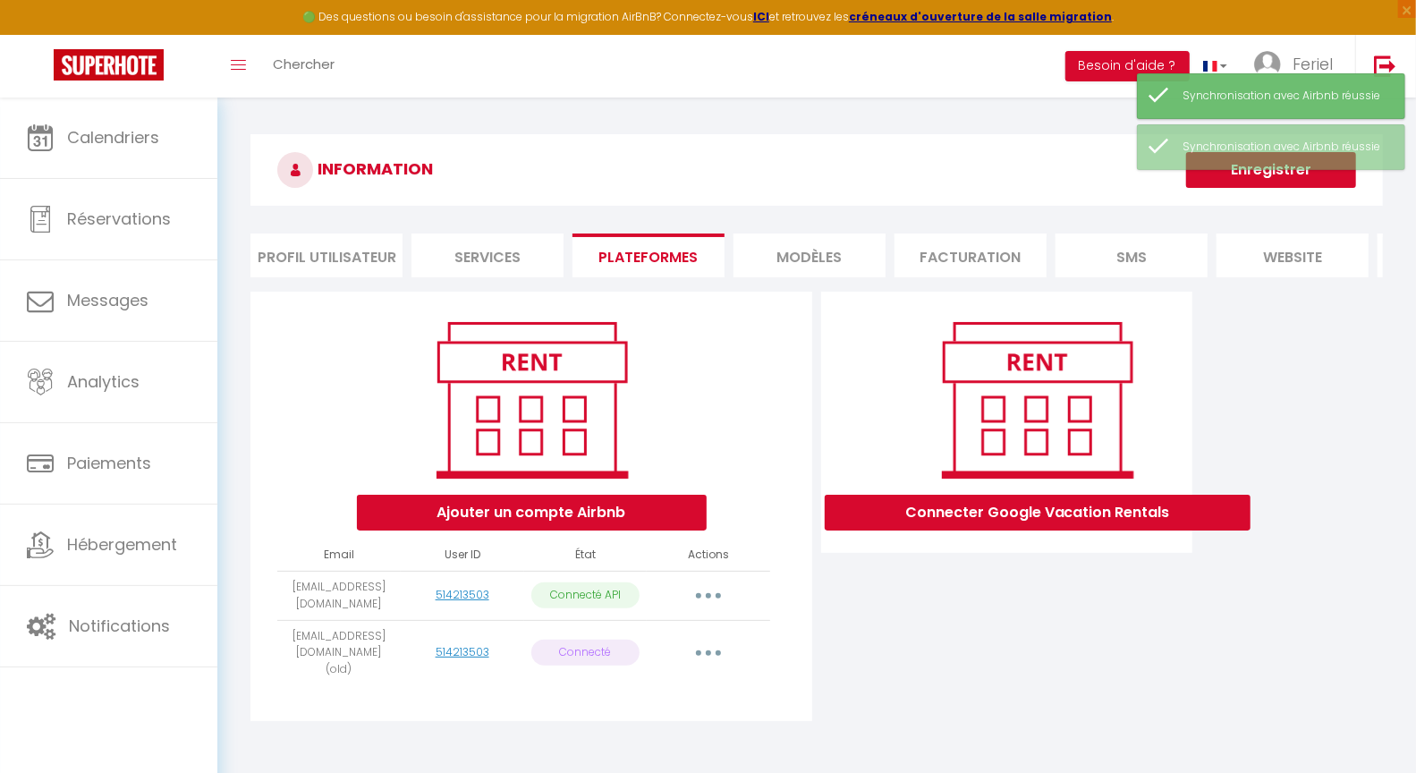
click at [710, 656] on icon "button" at bounding box center [708, 652] width 5 height 5
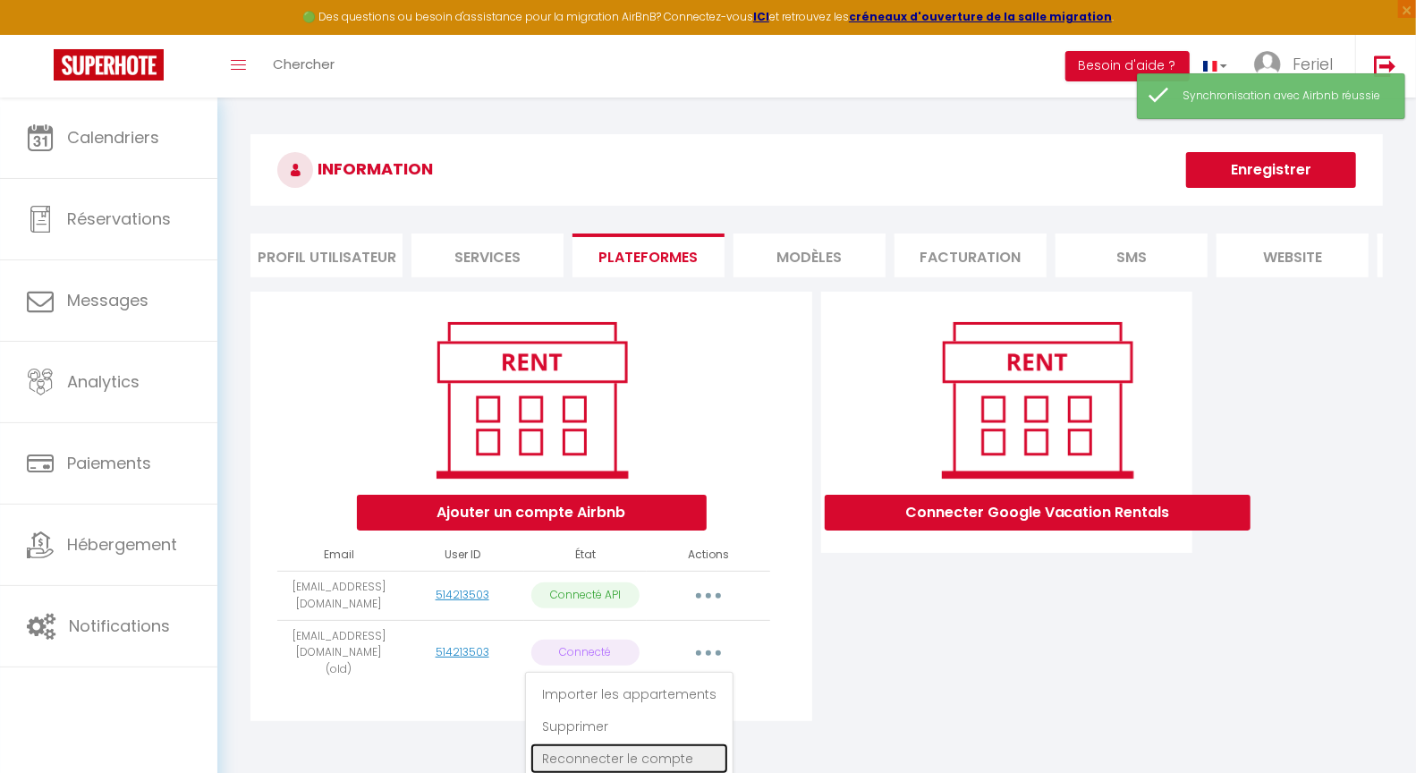
click at [666, 763] on link "Reconnecter le compte" at bounding box center [629, 758] width 198 height 30
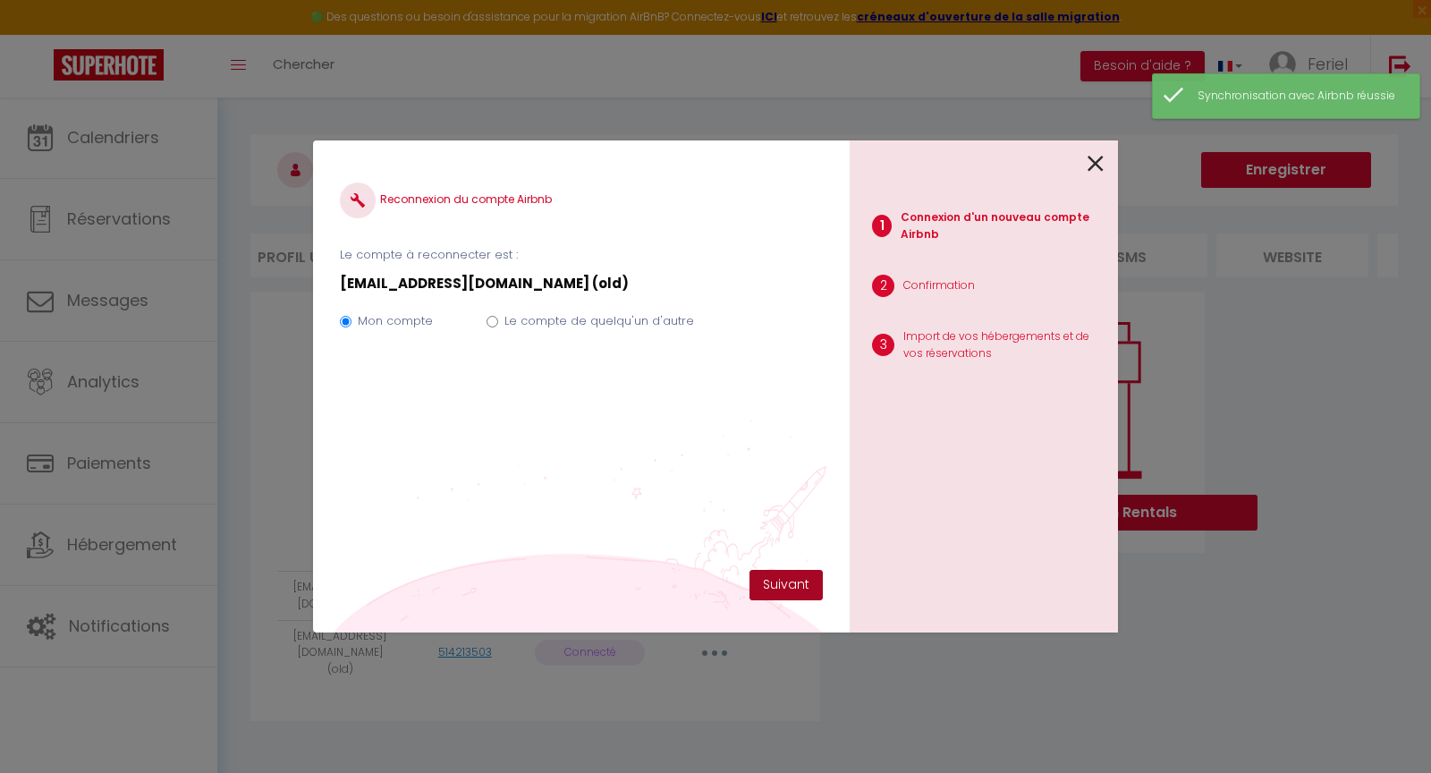
click at [776, 586] on button "Suivant" at bounding box center [786, 585] width 73 height 30
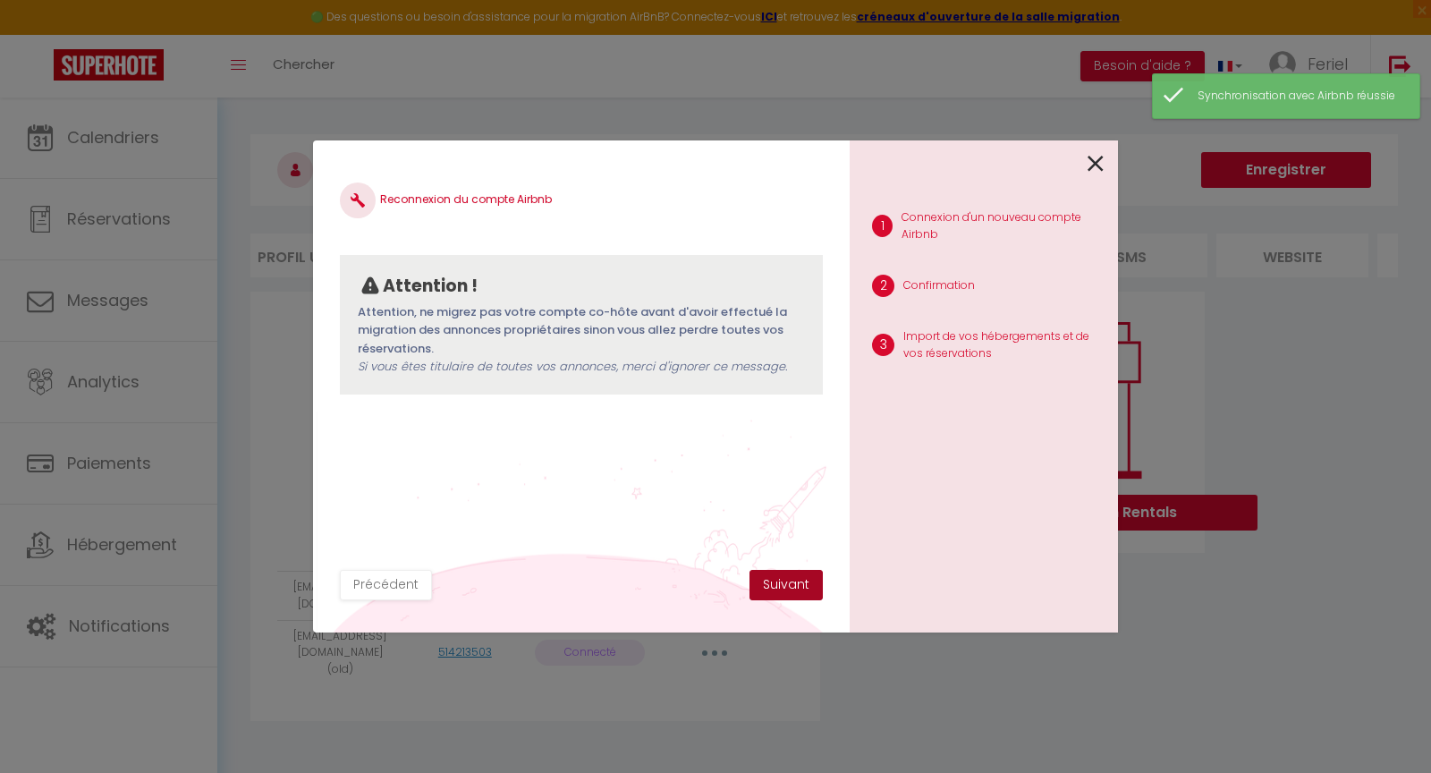
click at [776, 590] on button "Suivant" at bounding box center [786, 585] width 73 height 30
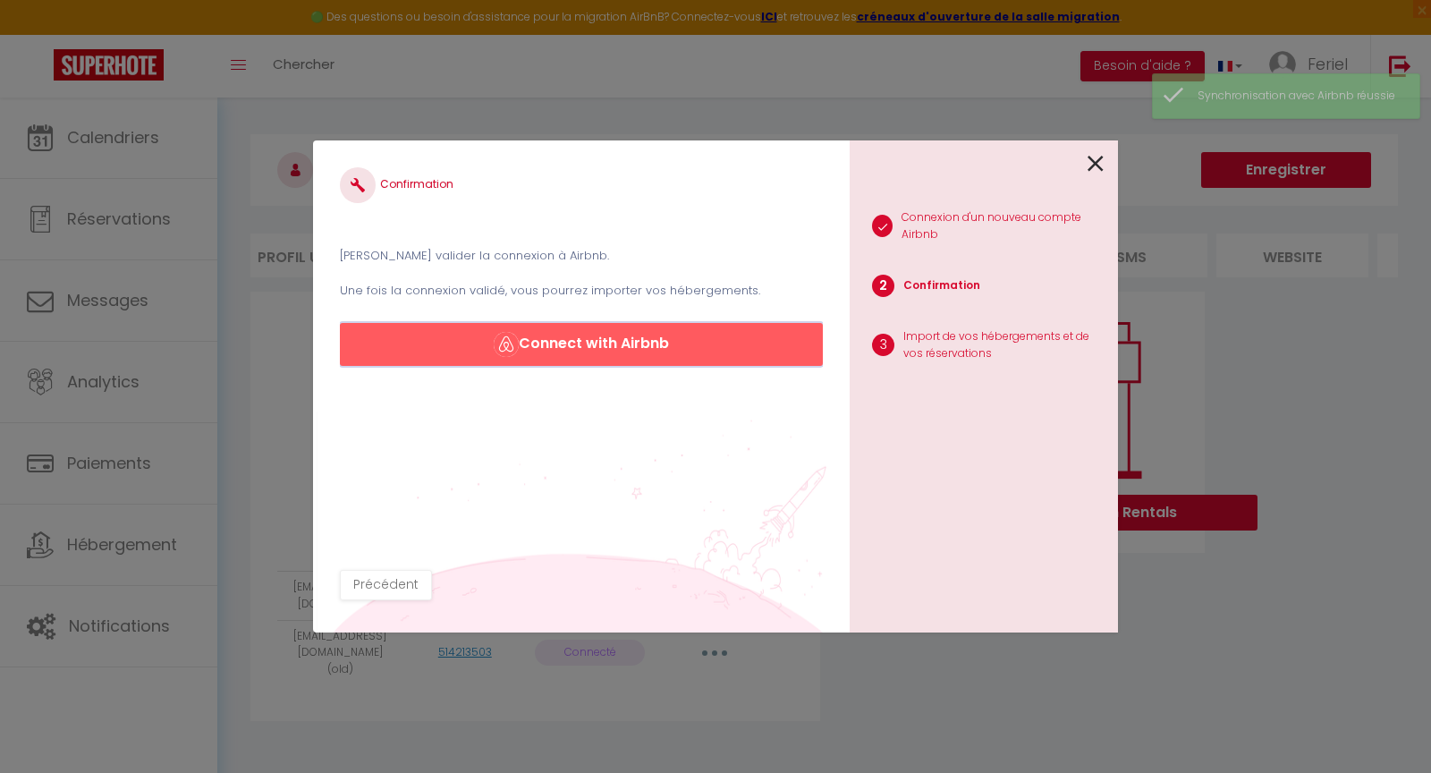
click at [621, 327] on button "Connect with Airbnb" at bounding box center [581, 344] width 483 height 43
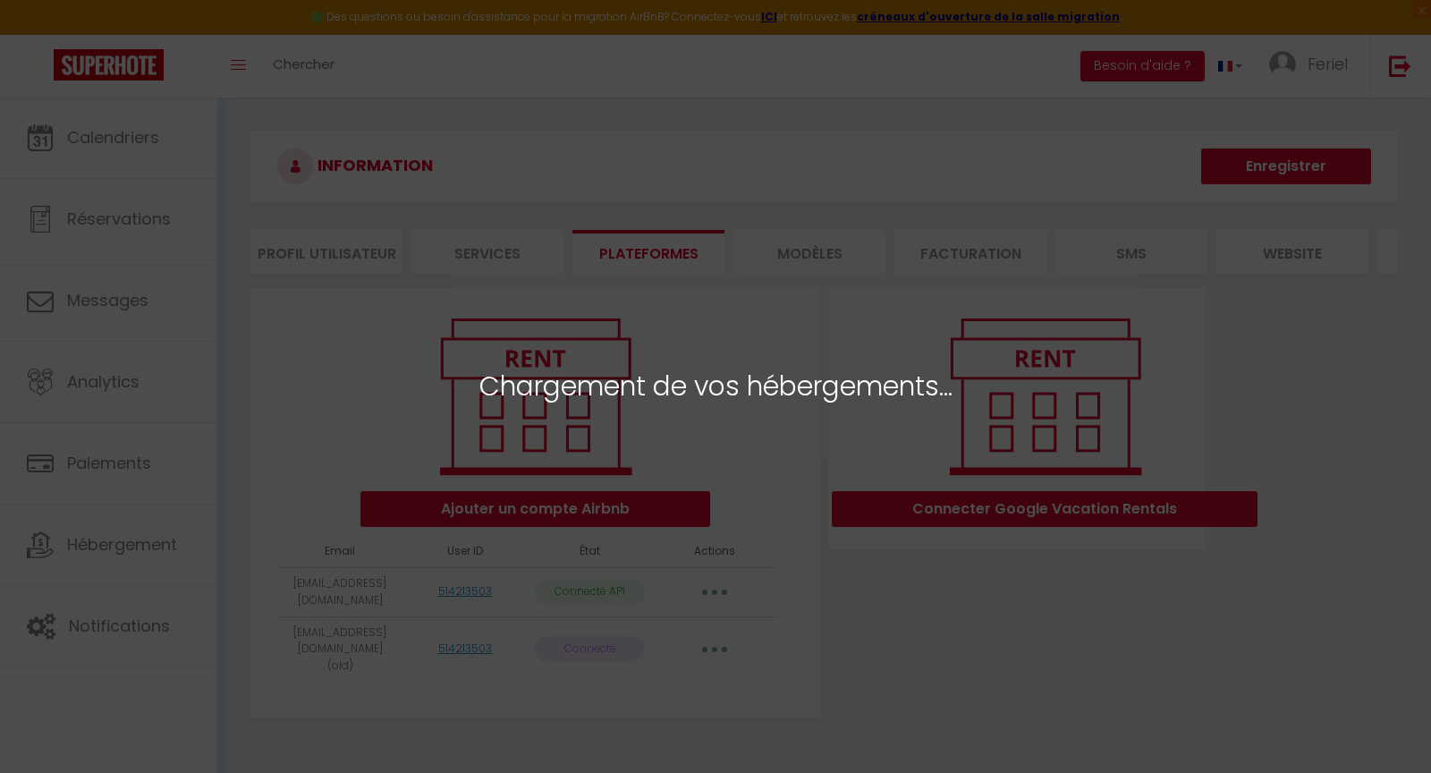
select select "28952"
select select "39709"
select select "48696"
select select "53612"
select select "53735"
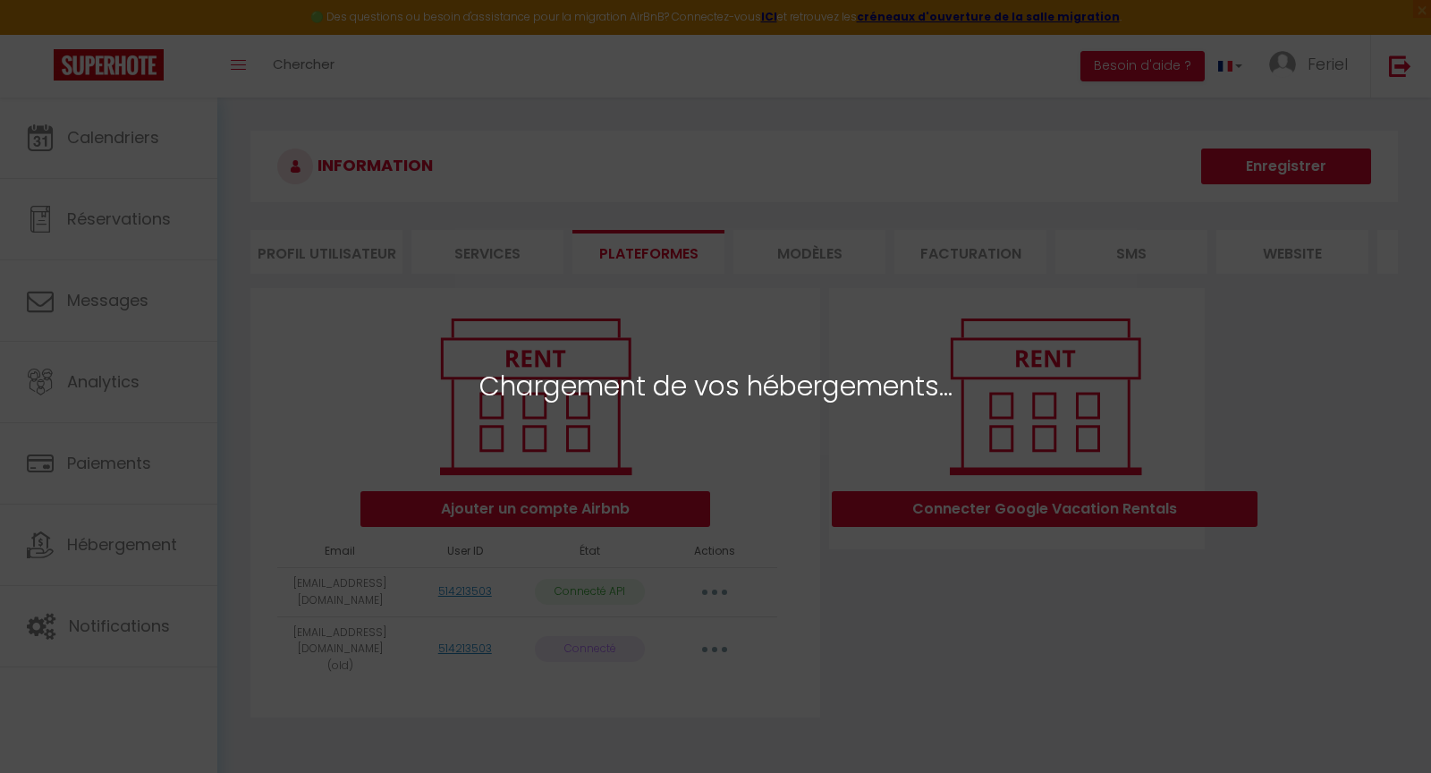
select select "54512"
select select "68295"
select select "70452"
select select "75101"
select select
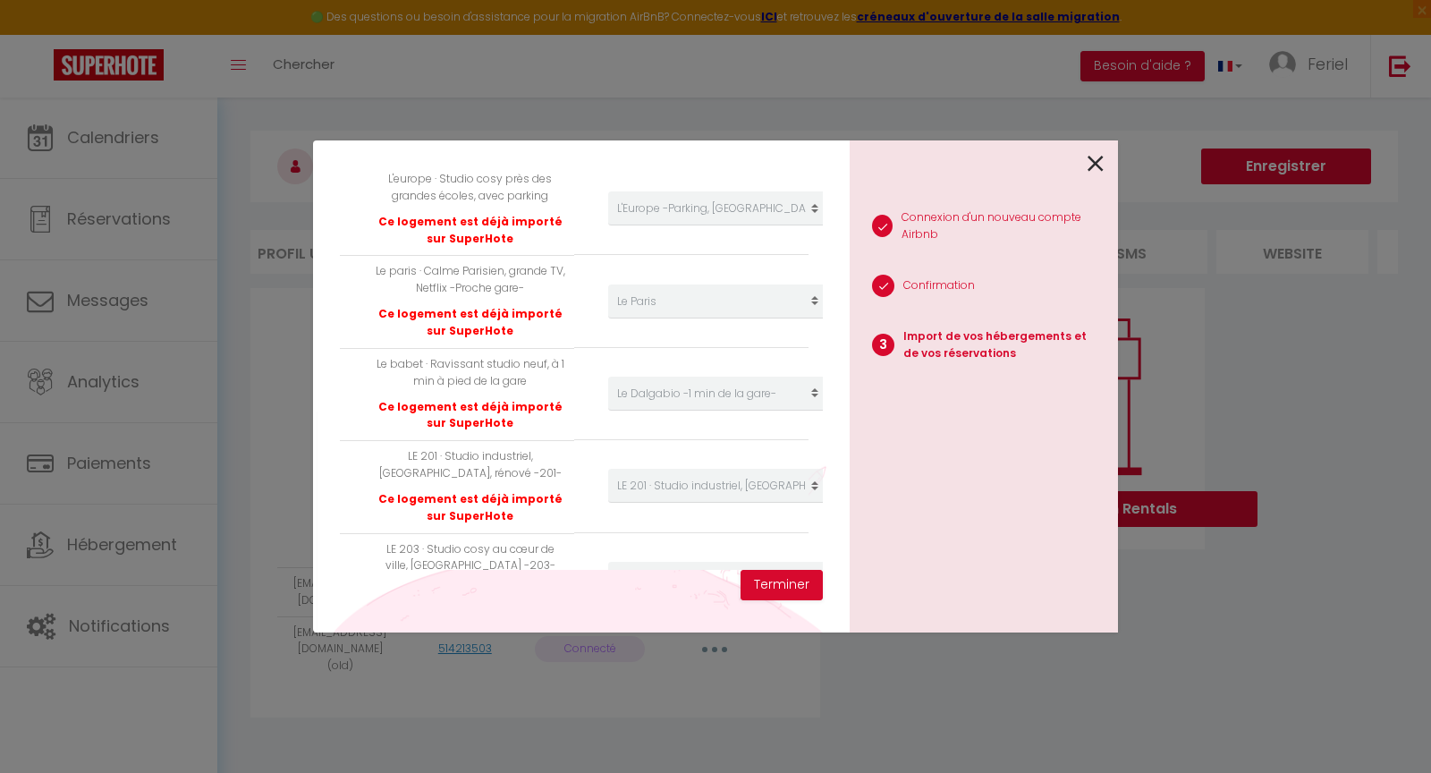
scroll to position [866, 0]
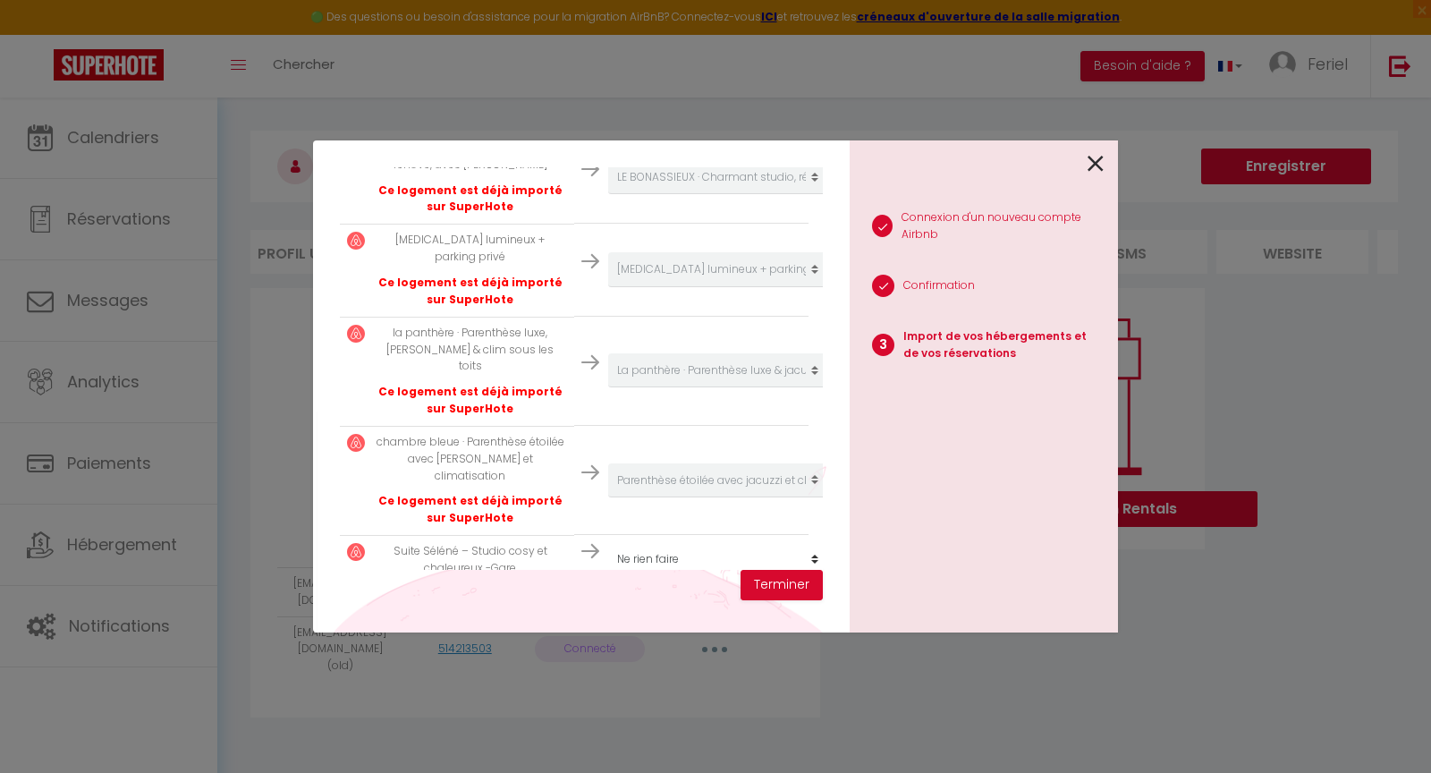
click at [696, 542] on select "Créer un nouvel hébergement Ne rien faire Studio Jaurès · Studio [GEOGRAPHIC_DA…" at bounding box center [718, 559] width 220 height 34
click at [780, 587] on button "Terminer" at bounding box center [782, 585] width 82 height 30
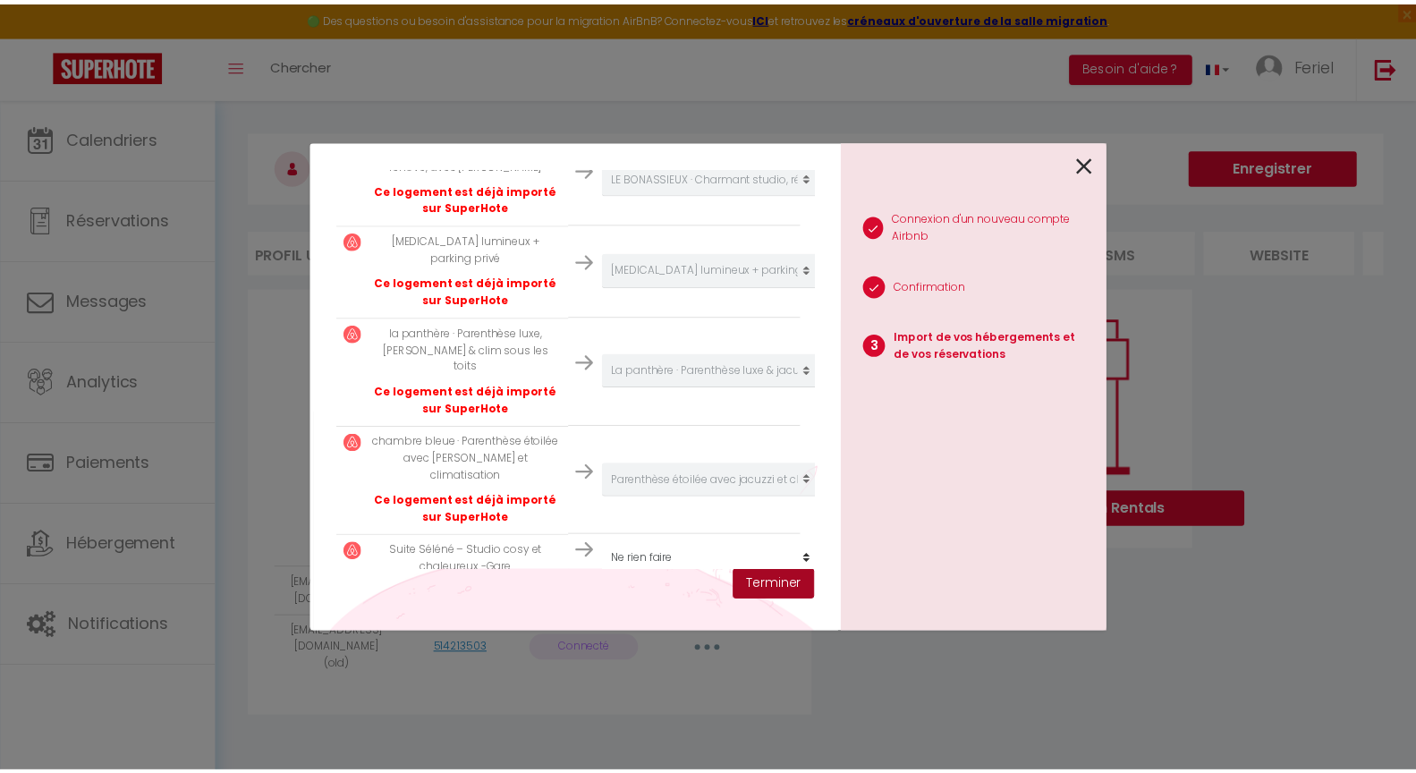
scroll to position [911, 0]
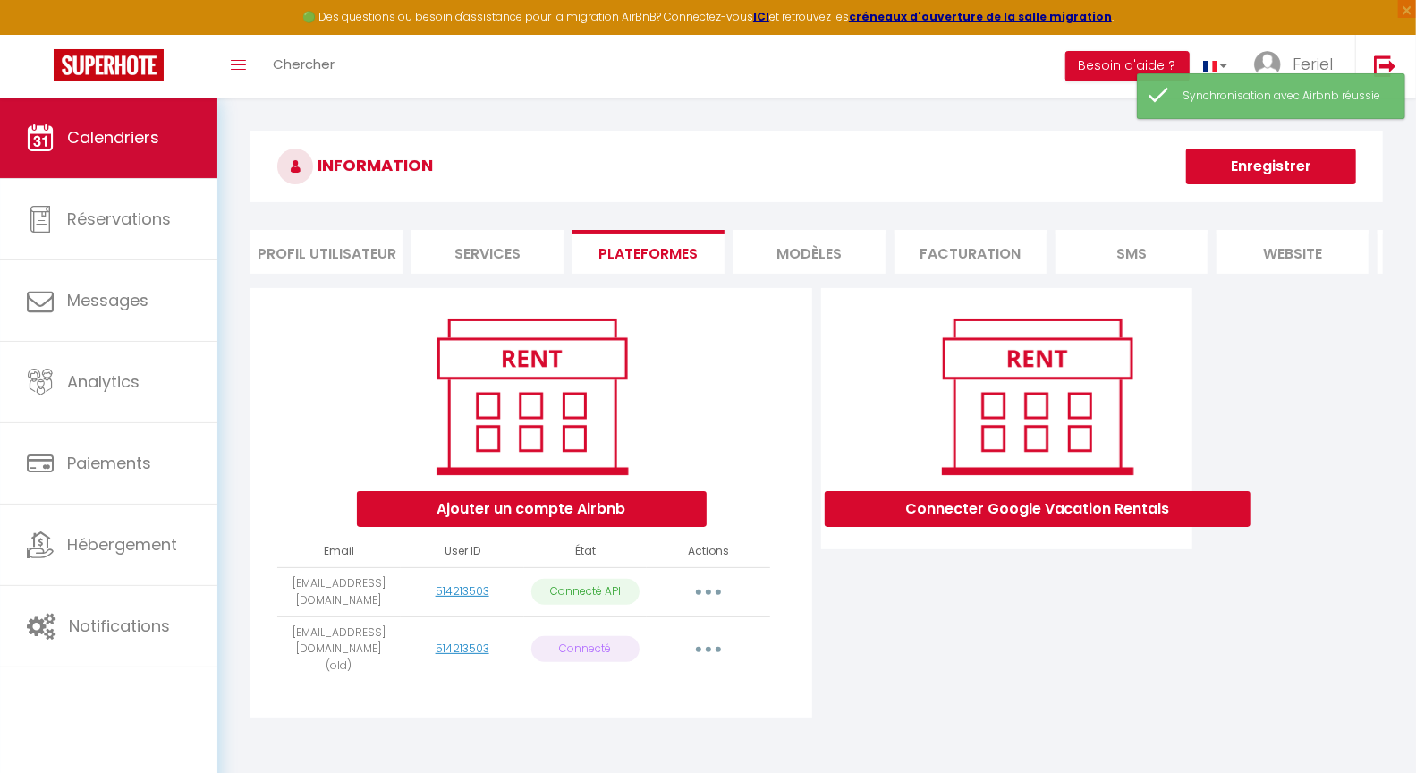
click at [148, 154] on link "Calendriers" at bounding box center [108, 138] width 217 height 81
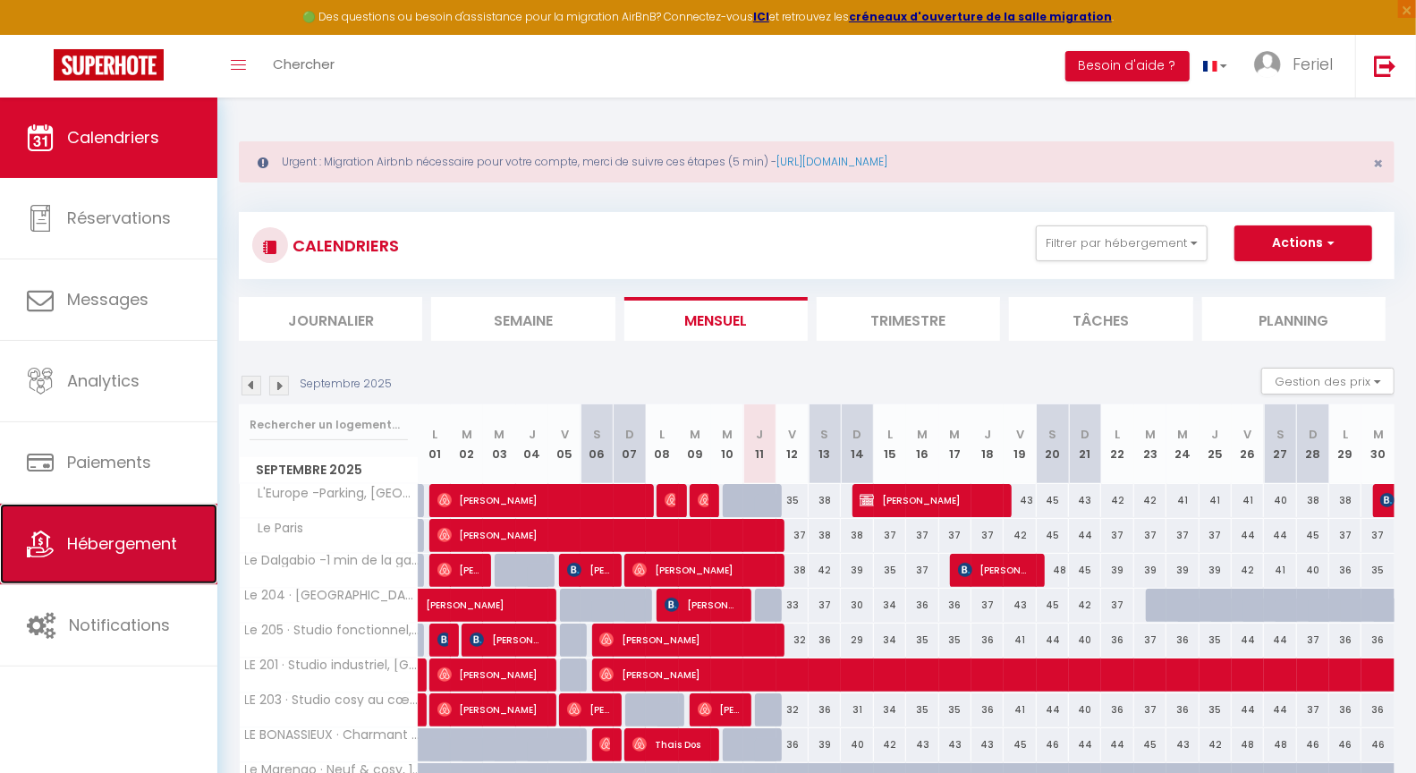
click at [148, 543] on span "Hébergement" at bounding box center [122, 543] width 110 height 22
